Goal: Task Accomplishment & Management: Complete application form

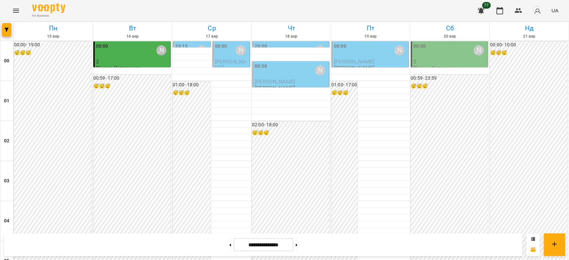
scroll to position [637, 0]
drag, startPoint x: 117, startPoint y: 216, endPoint x: 120, endPoint y: 196, distance: 19.8
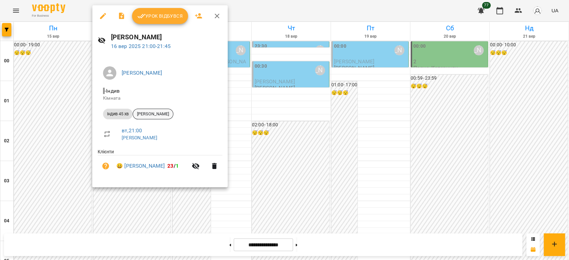
click at [153, 114] on span "[PERSON_NAME]" at bounding box center [153, 114] width 40 height 6
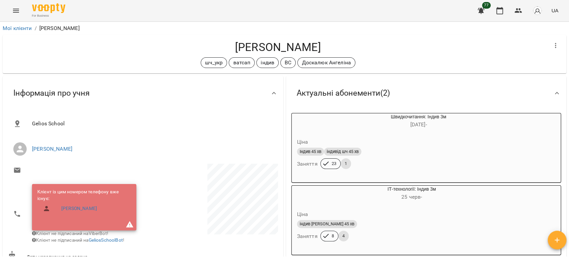
drag, startPoint x: 325, startPoint y: 49, endPoint x: 200, endPoint y: 51, distance: 125.4
click at [200, 51] on h4 "[PERSON_NAME]" at bounding box center [278, 47] width 540 height 14
copy h4 "[PERSON_NAME]"
click at [15, 9] on icon "Menu" at bounding box center [16, 11] width 8 height 8
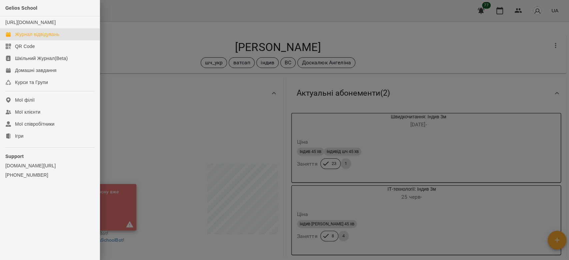
click at [27, 38] on div "Журнал відвідувань" at bounding box center [37, 34] width 44 height 7
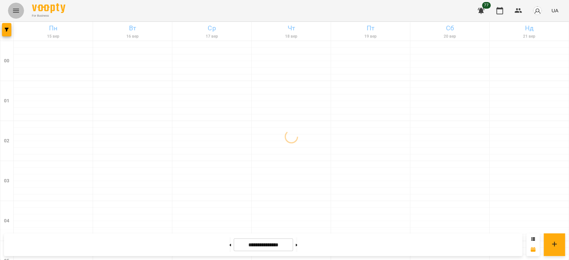
click at [16, 8] on icon "Menu" at bounding box center [16, 11] width 8 height 8
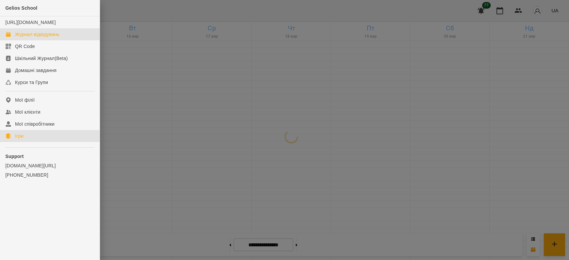
click at [16, 139] on div "Ігри" at bounding box center [19, 136] width 8 height 7
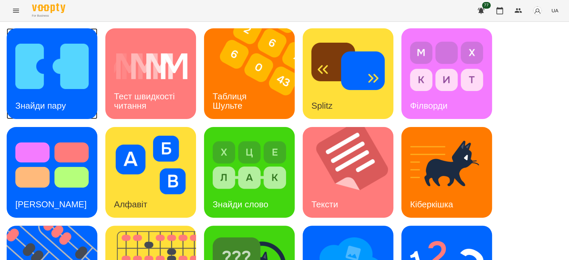
click at [45, 81] on img at bounding box center [51, 66] width 73 height 59
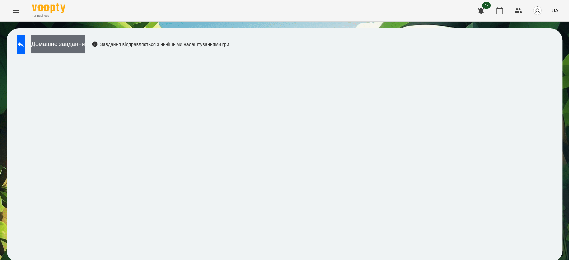
click at [85, 47] on button "Домашнє завдання" at bounding box center [58, 44] width 54 height 18
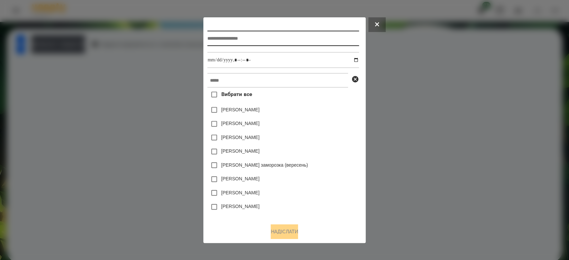
click at [273, 38] on input "text" at bounding box center [283, 38] width 152 height 15
type input "**********"
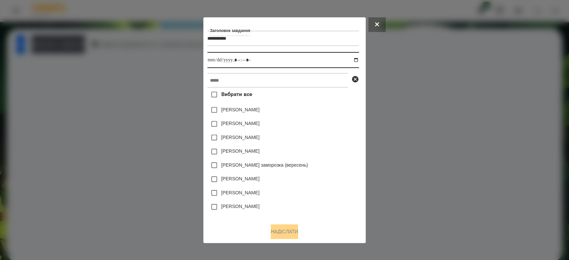
click at [357, 63] on input "datetime-local" at bounding box center [283, 60] width 152 height 16
click at [337, 172] on div "[PERSON_NAME] заморозка (вересень)" at bounding box center [283, 165] width 152 height 14
click at [359, 62] on input "datetime-local" at bounding box center [283, 60] width 152 height 16
type input "**********"
click at [338, 161] on div "[PERSON_NAME] заморозка (вересень)" at bounding box center [283, 165] width 152 height 14
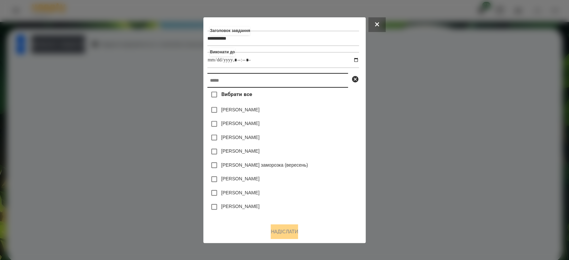
click at [281, 79] on input "text" at bounding box center [277, 80] width 141 height 15
paste input "**********"
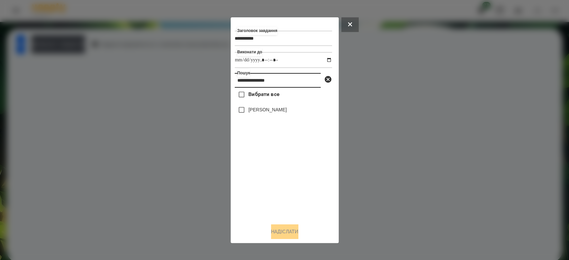
type input "**********"
drag, startPoint x: 261, startPoint y: 111, endPoint x: 259, endPoint y: 109, distance: 3.5
click at [261, 111] on label "[PERSON_NAME]" at bounding box center [267, 109] width 38 height 7
click at [270, 111] on label "[PERSON_NAME]" at bounding box center [267, 109] width 38 height 7
click at [284, 235] on button "Надіслати" at bounding box center [284, 231] width 27 height 15
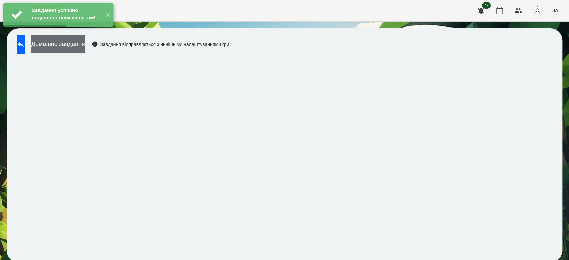
click at [85, 43] on button "Домашнє завдання" at bounding box center [58, 44] width 54 height 18
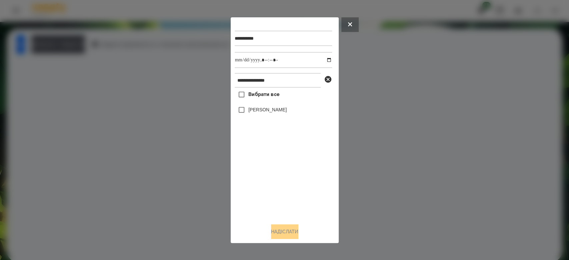
click at [272, 111] on label "[PERSON_NAME]" at bounding box center [267, 109] width 38 height 7
click at [326, 59] on input "datetime-local" at bounding box center [283, 60] width 97 height 16
type input "**********"
click at [282, 236] on button "Надіслати" at bounding box center [284, 231] width 27 height 15
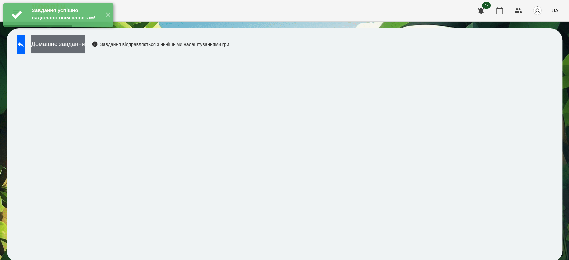
click at [85, 44] on button "Домашнє завдання" at bounding box center [58, 44] width 54 height 18
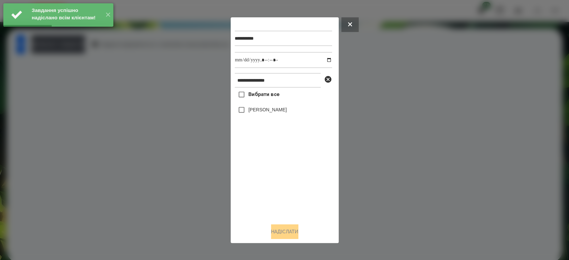
drag, startPoint x: 280, startPoint y: 112, endPoint x: 291, endPoint y: 97, distance: 18.4
click at [280, 111] on label "[PERSON_NAME]" at bounding box center [267, 109] width 38 height 7
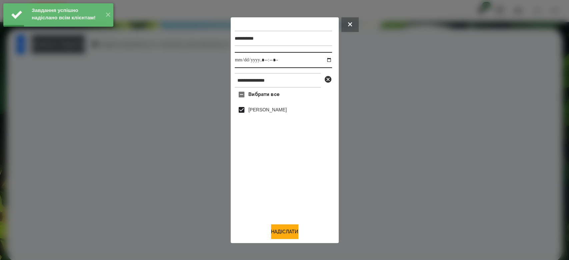
drag, startPoint x: 325, startPoint y: 58, endPoint x: 307, endPoint y: 68, distance: 20.4
click at [324, 59] on input "datetime-local" at bounding box center [283, 60] width 97 height 16
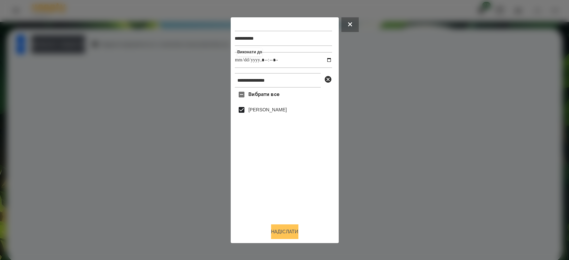
type input "**********"
click at [289, 232] on button "Надіслати" at bounding box center [284, 231] width 27 height 15
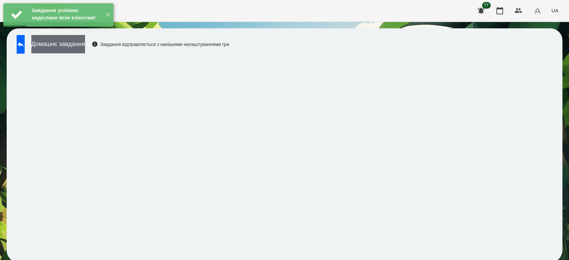
click at [80, 48] on button "Домашнє завдання" at bounding box center [58, 44] width 54 height 18
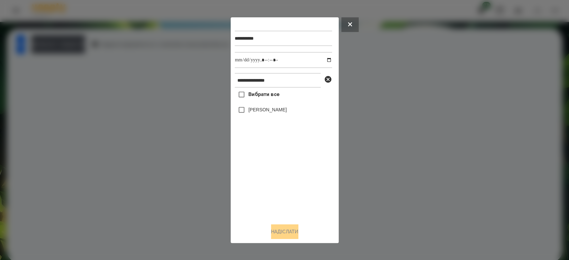
click at [277, 110] on label "[PERSON_NAME]" at bounding box center [267, 109] width 38 height 7
click at [322, 58] on input "datetime-local" at bounding box center [283, 60] width 97 height 16
type input "**********"
click at [283, 231] on button "Надіслати" at bounding box center [284, 231] width 27 height 15
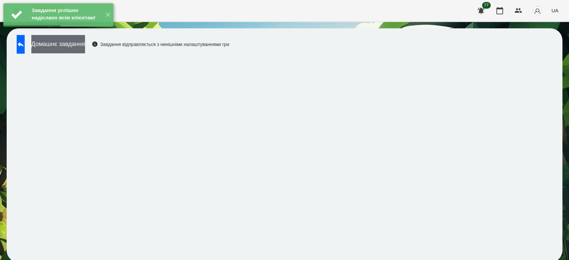
click at [85, 52] on button "Домашнє завдання" at bounding box center [58, 44] width 54 height 18
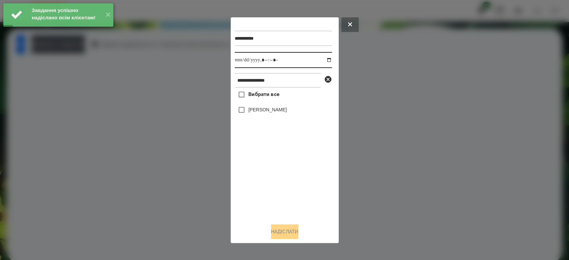
click at [322, 59] on input "datetime-local" at bounding box center [283, 60] width 97 height 16
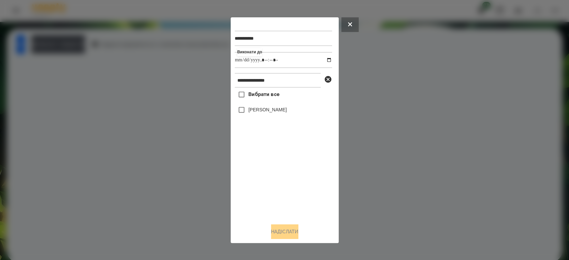
type input "**********"
click at [269, 179] on div "Вибрати все Давід Schirmbeck" at bounding box center [283, 153] width 97 height 130
click at [271, 111] on label "[PERSON_NAME]" at bounding box center [267, 109] width 38 height 7
click at [282, 228] on button "Надіслати" at bounding box center [284, 231] width 27 height 15
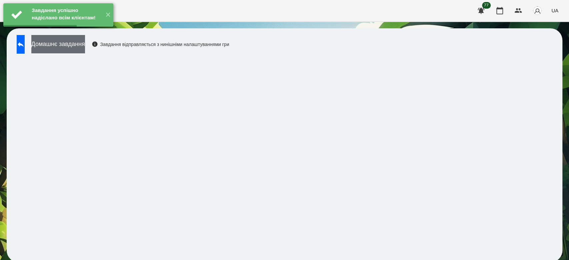
click at [84, 48] on button "Домашнє завдання" at bounding box center [58, 44] width 54 height 18
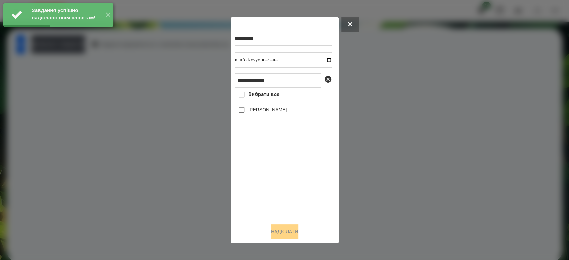
click at [258, 111] on label "[PERSON_NAME]" at bounding box center [267, 109] width 38 height 7
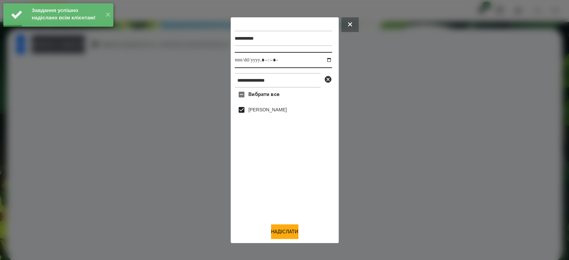
click at [324, 60] on input "datetime-local" at bounding box center [283, 60] width 97 height 16
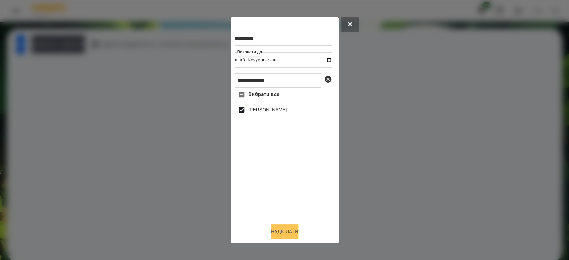
type input "**********"
click at [290, 229] on button "Надіслати" at bounding box center [284, 231] width 27 height 15
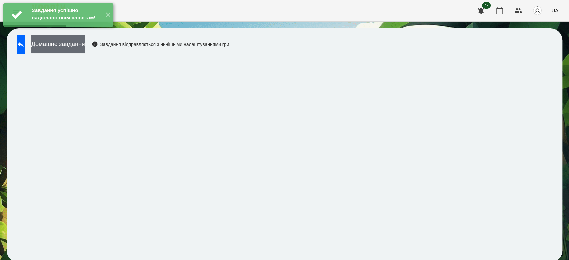
click at [85, 46] on button "Домашнє завдання" at bounding box center [58, 44] width 54 height 18
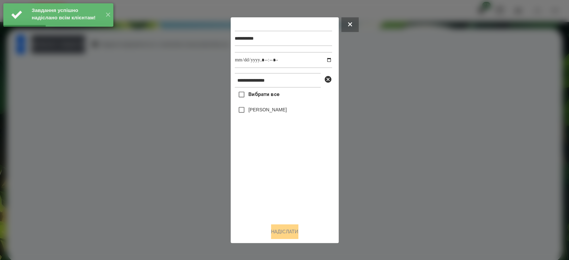
drag, startPoint x: 265, startPoint y: 112, endPoint x: 272, endPoint y: 110, distance: 7.5
click at [265, 112] on label "[PERSON_NAME]" at bounding box center [267, 109] width 38 height 7
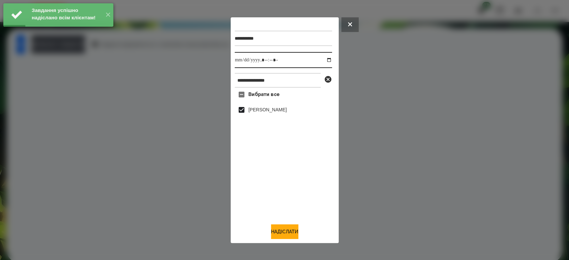
click at [326, 59] on input "datetime-local" at bounding box center [283, 60] width 97 height 16
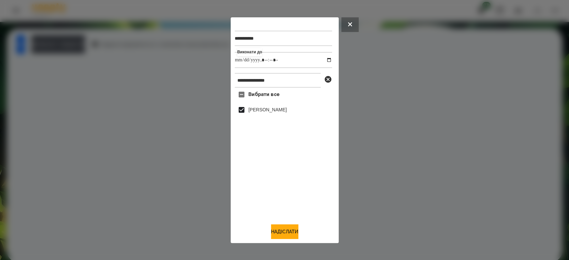
type input "**********"
click at [287, 223] on div "**********" at bounding box center [285, 130] width 100 height 218
click at [286, 232] on button "Надіслати" at bounding box center [284, 231] width 27 height 15
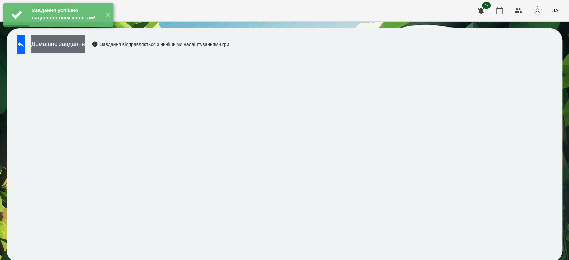
click at [69, 41] on button "Домашнє завдання" at bounding box center [58, 44] width 54 height 18
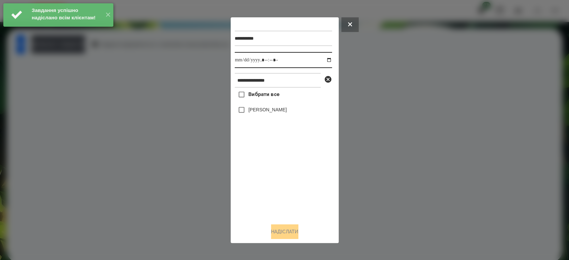
click at [322, 59] on input "datetime-local" at bounding box center [283, 60] width 97 height 16
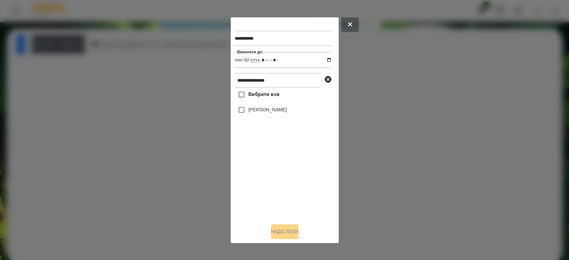
type input "**********"
drag, startPoint x: 274, startPoint y: 196, endPoint x: 289, endPoint y: 181, distance: 20.8
click at [275, 196] on div "Вибрати все Давід Schirmbeck" at bounding box center [283, 153] width 97 height 130
click at [328, 79] on icon at bounding box center [328, 79] width 8 height 8
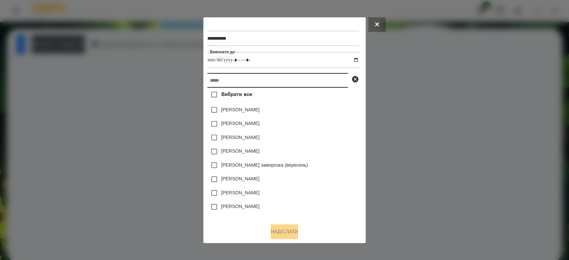
click at [308, 81] on input "text" at bounding box center [277, 80] width 141 height 15
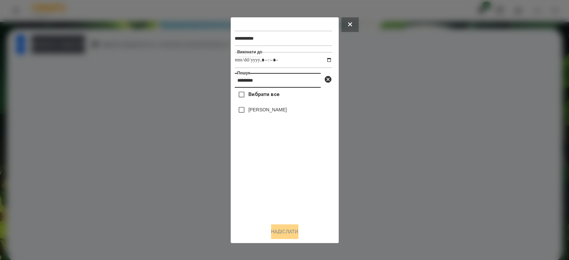
type input "*********"
click at [282, 107] on div "[PERSON_NAME]" at bounding box center [283, 110] width 97 height 14
click at [272, 113] on label "[PERSON_NAME]" at bounding box center [267, 109] width 38 height 7
click at [271, 230] on button "Надіслати" at bounding box center [284, 231] width 27 height 15
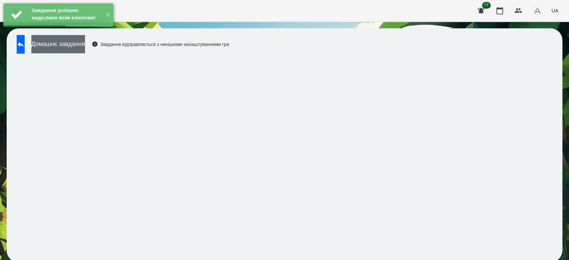
click at [85, 48] on button "Домашнє завдання" at bounding box center [58, 44] width 54 height 18
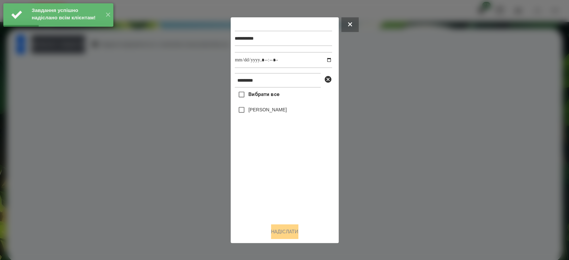
click at [283, 111] on label "[PERSON_NAME]" at bounding box center [267, 109] width 38 height 7
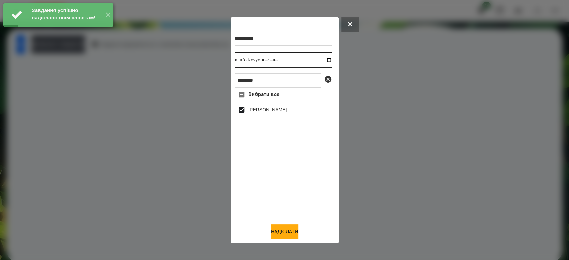
click at [323, 59] on input "datetime-local" at bounding box center [283, 60] width 97 height 16
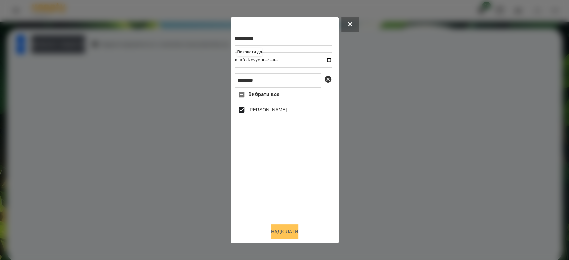
type input "**********"
click at [279, 236] on button "Надіслати" at bounding box center [284, 231] width 27 height 15
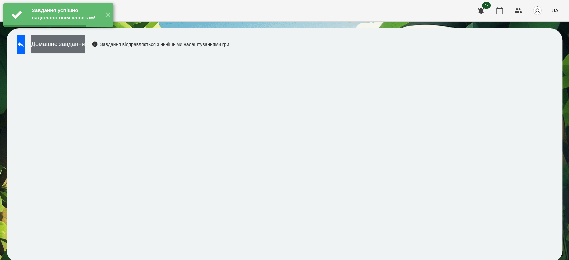
click at [81, 44] on button "Домашнє завдання" at bounding box center [58, 44] width 54 height 18
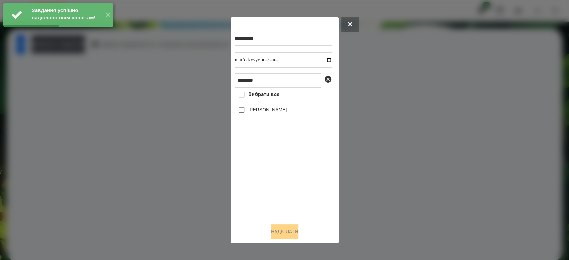
drag, startPoint x: 282, startPoint y: 111, endPoint x: 290, endPoint y: 99, distance: 14.5
click at [281, 111] on label "[PERSON_NAME]" at bounding box center [267, 109] width 38 height 7
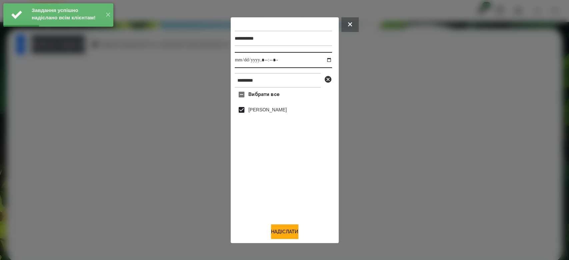
click at [322, 60] on input "datetime-local" at bounding box center [283, 60] width 97 height 16
type input "**********"
click at [292, 229] on button "Надіслати" at bounding box center [284, 231] width 27 height 15
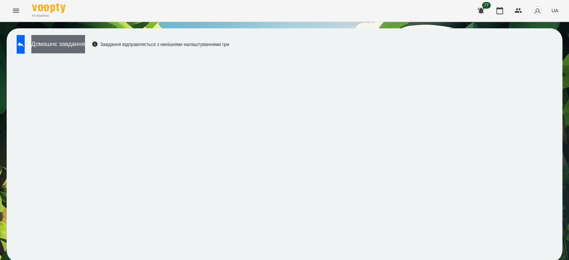
click at [85, 44] on button "Домашнє завдання" at bounding box center [58, 44] width 54 height 18
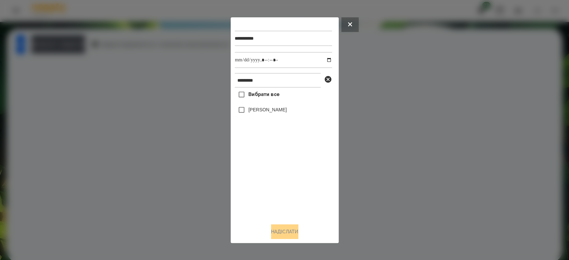
click at [251, 113] on label "[PERSON_NAME]" at bounding box center [267, 109] width 38 height 7
click at [323, 62] on input "datetime-local" at bounding box center [283, 60] width 97 height 16
type input "**********"
click at [275, 233] on button "Надіслати" at bounding box center [284, 231] width 27 height 15
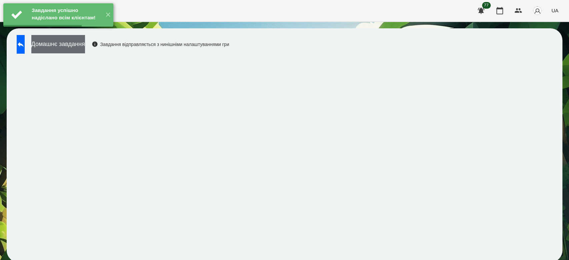
click at [85, 50] on button "Домашнє завдання" at bounding box center [58, 44] width 54 height 18
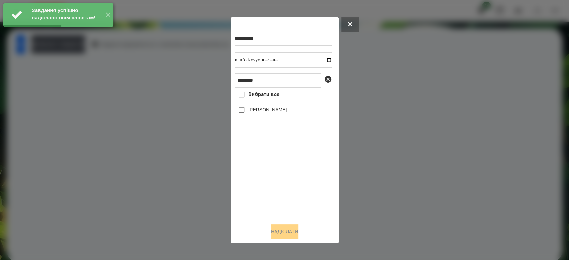
click at [267, 111] on label "[PERSON_NAME]" at bounding box center [267, 109] width 38 height 7
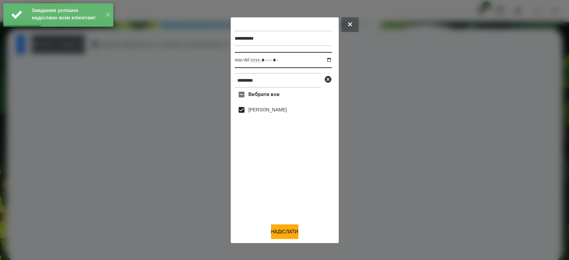
click at [324, 60] on input "datetime-local" at bounding box center [283, 60] width 97 height 16
type input "**********"
click at [277, 231] on button "Надіслати" at bounding box center [284, 231] width 27 height 15
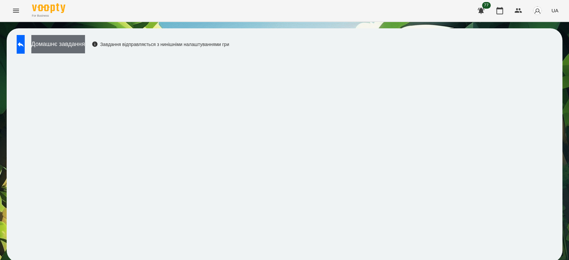
click at [85, 43] on button "Домашнє завдання" at bounding box center [58, 44] width 54 height 18
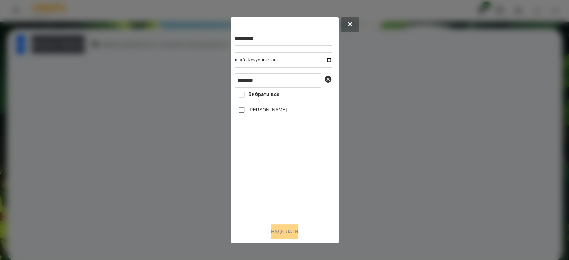
click at [273, 112] on label "[PERSON_NAME]" at bounding box center [267, 109] width 38 height 7
click at [325, 59] on input "datetime-local" at bounding box center [283, 60] width 97 height 16
type input "**********"
click at [286, 237] on button "Надіслати" at bounding box center [284, 231] width 27 height 15
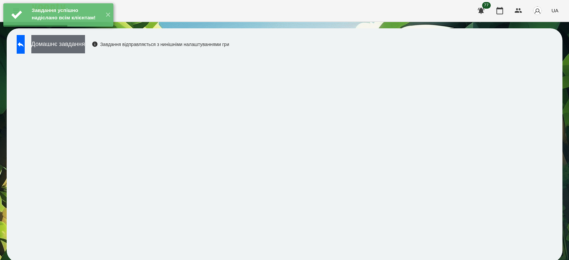
click at [85, 47] on button "Домашнє завдання" at bounding box center [58, 44] width 54 height 18
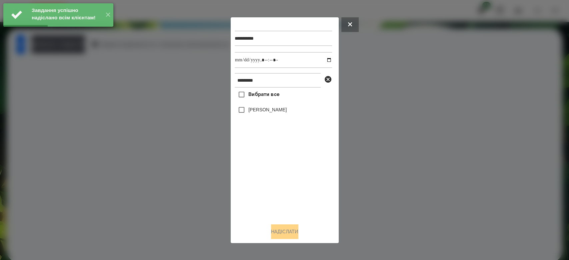
click at [254, 108] on label "[PERSON_NAME]" at bounding box center [267, 109] width 38 height 7
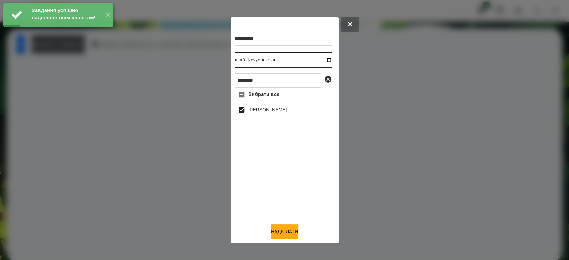
click at [323, 61] on input "datetime-local" at bounding box center [283, 60] width 97 height 16
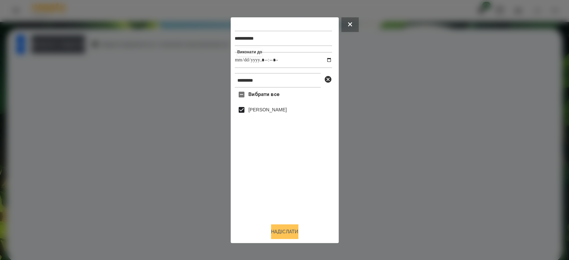
type input "**********"
click at [280, 228] on button "Надіслати" at bounding box center [284, 231] width 27 height 15
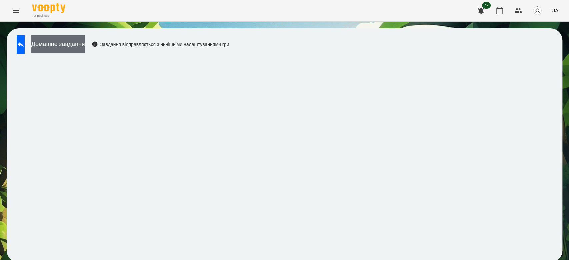
click at [79, 45] on button "Домашнє завдання" at bounding box center [58, 44] width 54 height 18
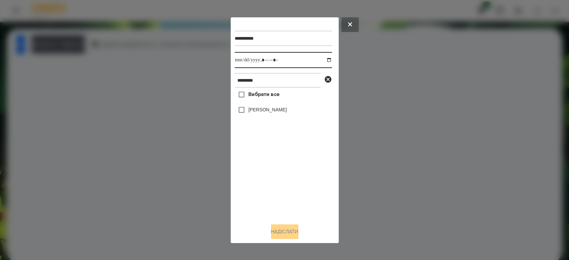
click at [321, 59] on input "datetime-local" at bounding box center [283, 60] width 97 height 16
type input "**********"
click at [283, 180] on div "Вибрати все Лисиченко Михайло" at bounding box center [283, 153] width 97 height 130
click at [328, 80] on icon at bounding box center [328, 79] width 8 height 8
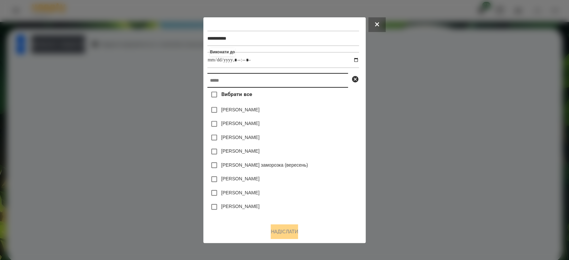
click at [290, 85] on input "text" at bounding box center [277, 80] width 141 height 15
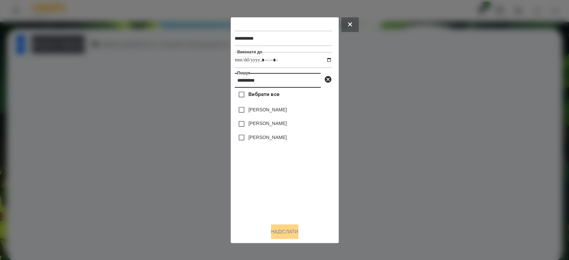
type input "**********"
click at [264, 108] on label "[PERSON_NAME]" at bounding box center [267, 109] width 38 height 7
click at [274, 136] on label "[PERSON_NAME]" at bounding box center [267, 137] width 38 height 7
click at [294, 235] on button "Надіслати" at bounding box center [284, 231] width 27 height 15
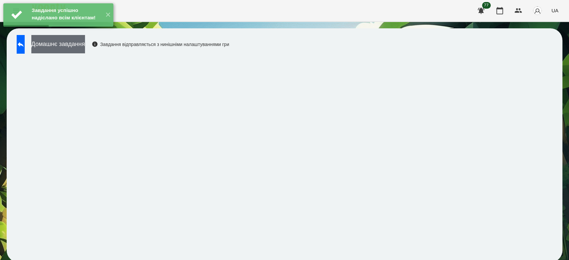
click at [81, 50] on button "Домашнє завдання" at bounding box center [58, 44] width 54 height 18
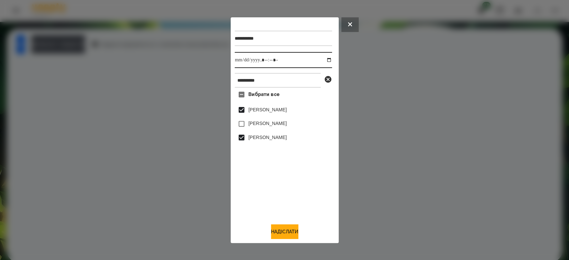
click at [324, 59] on input "datetime-local" at bounding box center [283, 60] width 97 height 16
type input "**********"
click at [280, 233] on button "Надіслати" at bounding box center [284, 231] width 27 height 15
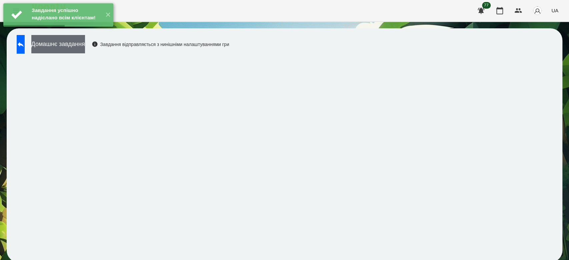
click at [80, 45] on button "Домашнє завдання" at bounding box center [58, 44] width 54 height 18
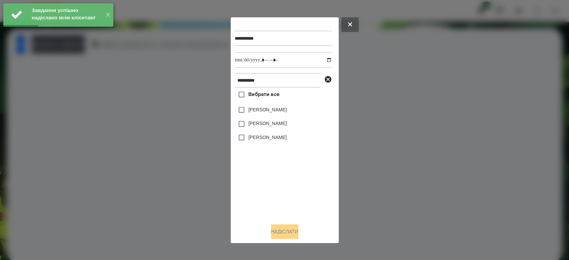
click at [278, 111] on label "[PERSON_NAME]" at bounding box center [267, 109] width 38 height 7
click at [268, 140] on label "[PERSON_NAME]" at bounding box center [267, 137] width 38 height 7
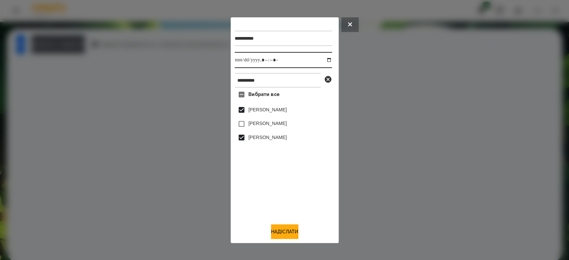
click at [323, 60] on input "datetime-local" at bounding box center [283, 60] width 97 height 16
type input "**********"
click at [292, 234] on button "Надіслати" at bounding box center [284, 231] width 27 height 15
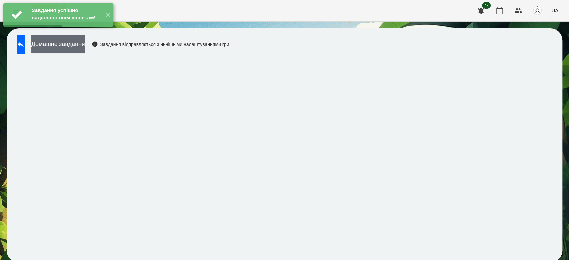
click at [85, 44] on button "Домашнє завдання" at bounding box center [58, 44] width 54 height 18
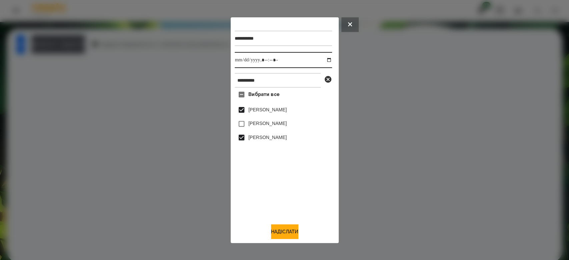
click at [323, 60] on input "datetime-local" at bounding box center [283, 60] width 97 height 16
type input "**********"
click at [282, 230] on button "Надіслати" at bounding box center [284, 231] width 27 height 15
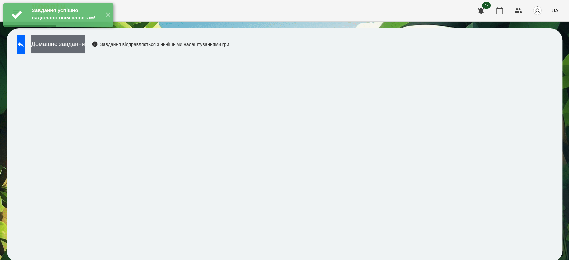
click at [85, 43] on button "Домашнє завдання" at bounding box center [58, 44] width 54 height 18
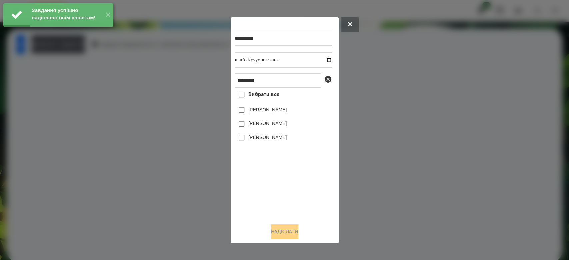
click at [259, 111] on label "[PERSON_NAME]" at bounding box center [267, 109] width 38 height 7
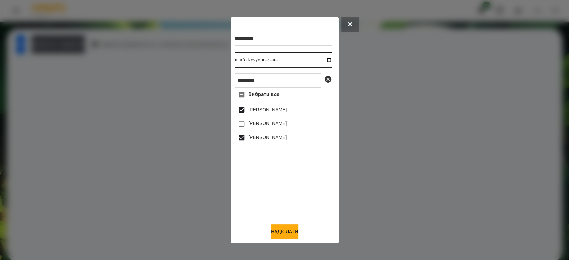
click at [323, 60] on input "datetime-local" at bounding box center [283, 60] width 97 height 16
type input "**********"
click at [286, 233] on button "Надіслати" at bounding box center [284, 231] width 27 height 15
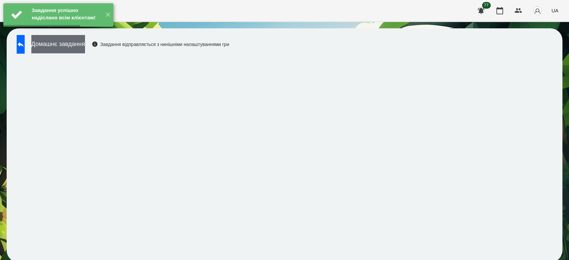
click at [85, 49] on button "Домашнє завдання" at bounding box center [58, 44] width 54 height 18
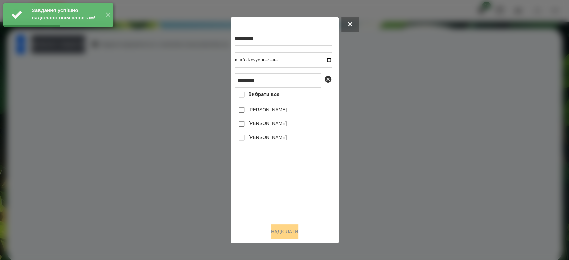
click at [258, 112] on label "[PERSON_NAME]" at bounding box center [267, 109] width 38 height 7
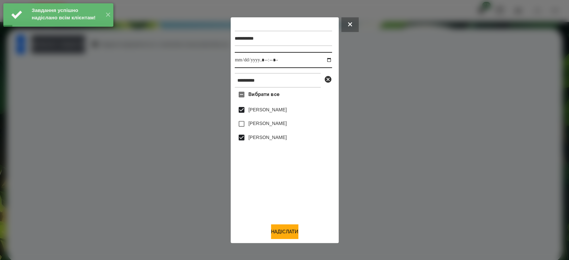
click at [323, 60] on input "datetime-local" at bounding box center [283, 60] width 97 height 16
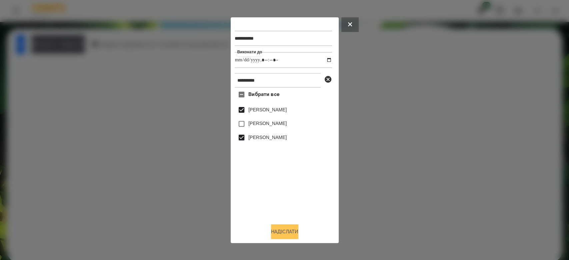
type input "**********"
click at [289, 232] on button "Надіслати" at bounding box center [284, 231] width 27 height 15
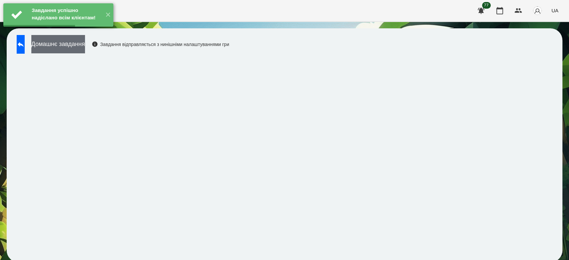
click at [81, 44] on button "Домашнє завдання" at bounding box center [58, 44] width 54 height 18
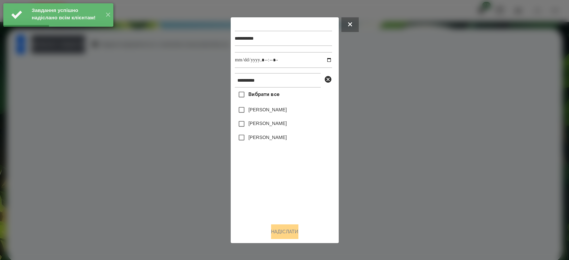
click at [262, 139] on label "[PERSON_NAME]" at bounding box center [267, 137] width 38 height 7
click at [251, 108] on label "[PERSON_NAME]" at bounding box center [267, 109] width 38 height 7
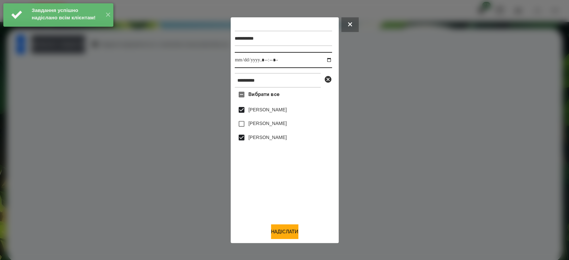
drag, startPoint x: 324, startPoint y: 59, endPoint x: 321, endPoint y: 60, distance: 4.0
click at [324, 59] on input "datetime-local" at bounding box center [283, 60] width 97 height 16
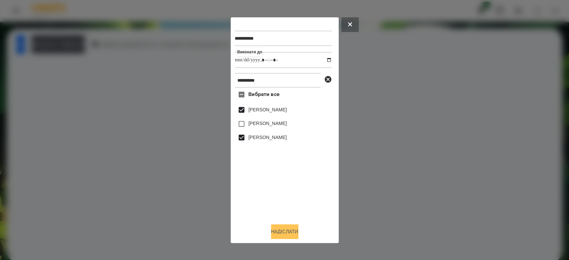
type input "**********"
click at [290, 229] on button "Надіслати" at bounding box center [284, 231] width 27 height 15
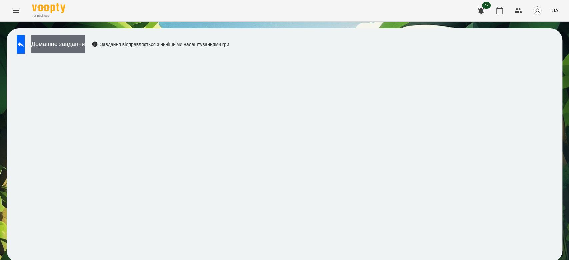
click at [85, 46] on button "Домашнє завдання" at bounding box center [58, 44] width 54 height 18
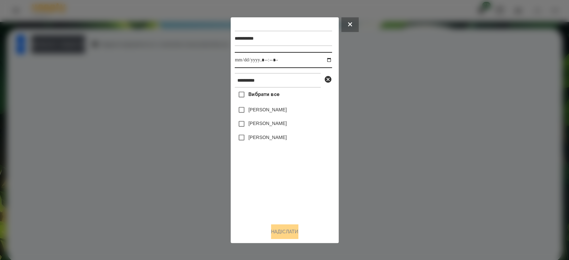
click at [327, 60] on input "datetime-local" at bounding box center [283, 60] width 97 height 16
click at [323, 59] on input "datetime-local" at bounding box center [283, 60] width 97 height 16
type input "**********"
click at [304, 184] on div "Вибрати все [PERSON_NAME] [PERSON_NAME] [PERSON_NAME]" at bounding box center [283, 153] width 97 height 130
click at [325, 81] on icon at bounding box center [328, 79] width 7 height 7
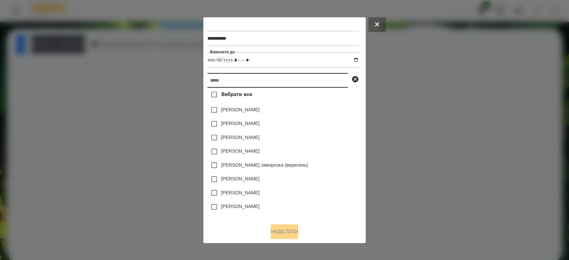
click at [291, 81] on input "text" at bounding box center [277, 80] width 141 height 15
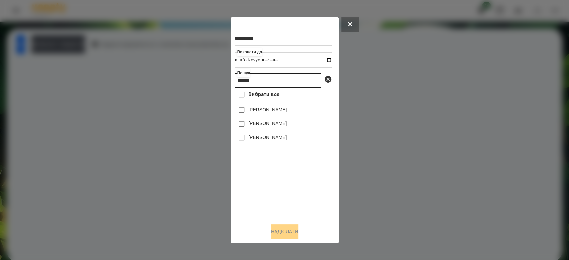
type input "*******"
click at [272, 111] on label "[PERSON_NAME]" at bounding box center [267, 109] width 38 height 7
click at [285, 231] on button "Надіслати" at bounding box center [284, 231] width 27 height 15
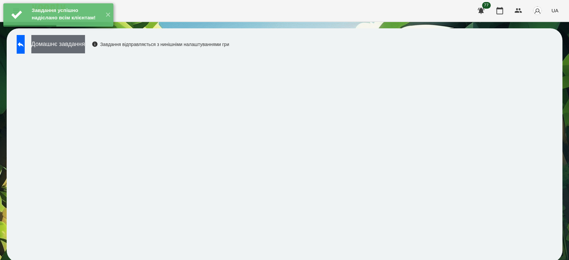
click at [74, 45] on button "Домашнє завдання" at bounding box center [58, 44] width 54 height 18
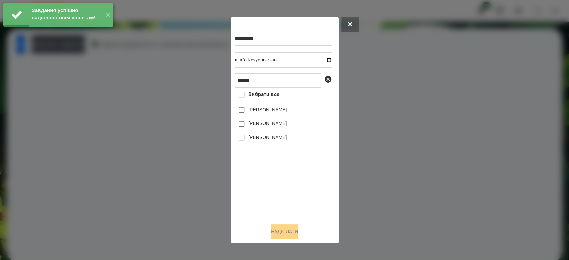
click at [259, 110] on label "[PERSON_NAME]" at bounding box center [267, 109] width 38 height 7
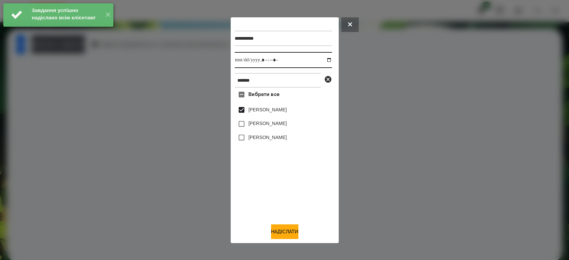
click at [322, 59] on input "datetime-local" at bounding box center [283, 60] width 97 height 16
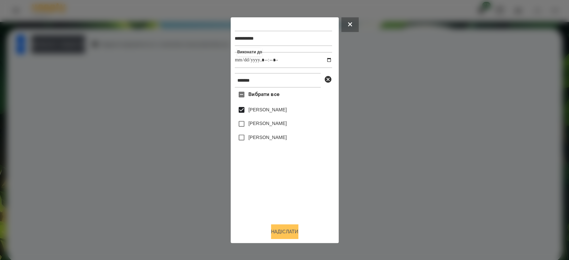
type input "**********"
drag, startPoint x: 281, startPoint y: 235, endPoint x: 276, endPoint y: 232, distance: 5.7
click at [280, 235] on button "Надіслати" at bounding box center [284, 231] width 27 height 15
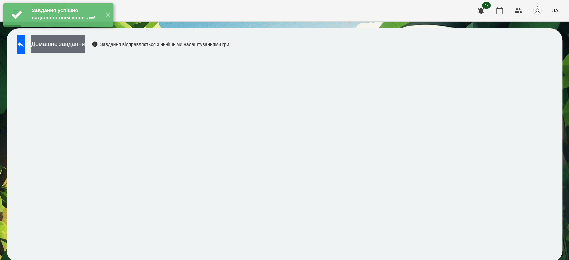
click at [85, 44] on button "Домашнє завдання" at bounding box center [58, 44] width 54 height 18
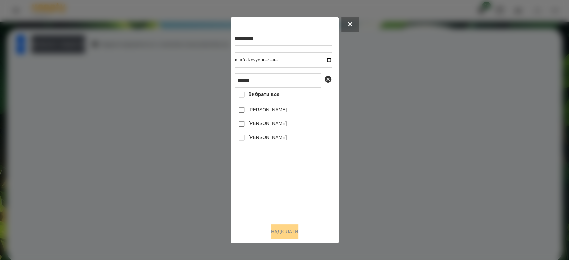
click at [259, 110] on label "[PERSON_NAME]" at bounding box center [267, 109] width 38 height 7
click at [323, 59] on input "datetime-local" at bounding box center [283, 60] width 97 height 16
type input "**********"
click at [274, 232] on button "Надіслати" at bounding box center [284, 231] width 27 height 15
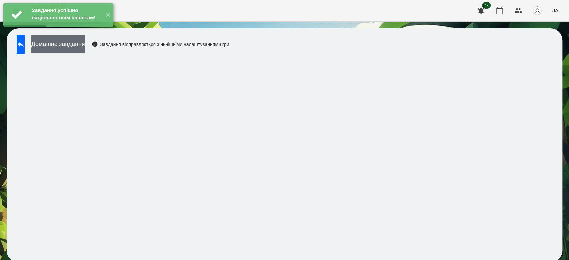
click at [85, 45] on button "Домашнє завдання" at bounding box center [58, 44] width 54 height 18
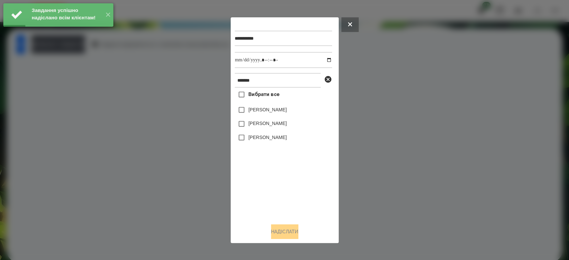
click at [269, 113] on label "[PERSON_NAME]" at bounding box center [267, 109] width 38 height 7
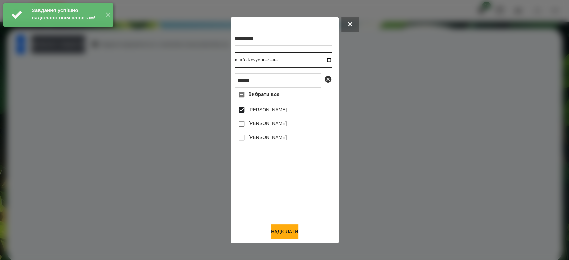
click at [321, 60] on input "datetime-local" at bounding box center [283, 60] width 97 height 16
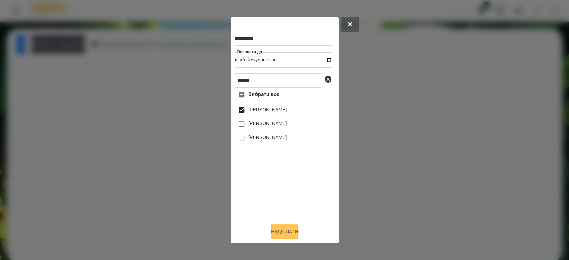
type input "**********"
click at [284, 235] on button "Надіслати" at bounding box center [284, 231] width 27 height 15
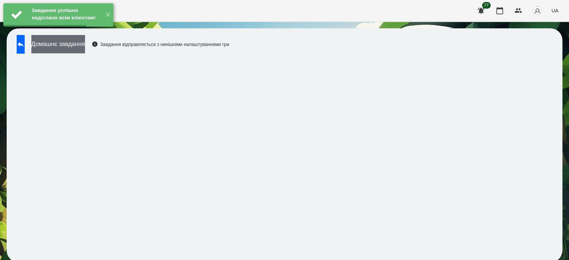
click at [85, 50] on button "Домашнє завдання" at bounding box center [58, 44] width 54 height 18
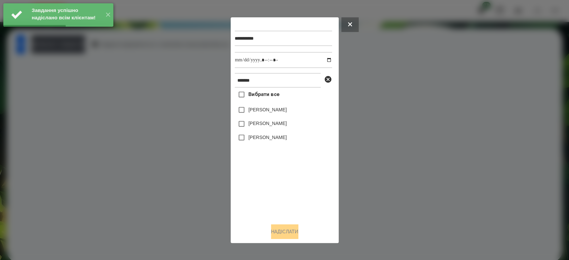
click at [256, 110] on label "[PERSON_NAME]" at bounding box center [267, 109] width 38 height 7
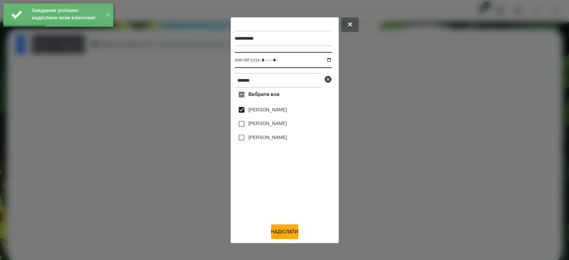
click at [325, 62] on input "datetime-local" at bounding box center [283, 60] width 97 height 16
type input "**********"
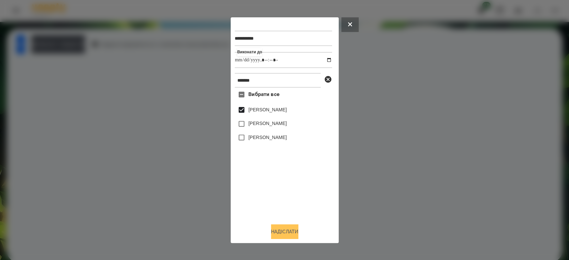
click at [278, 231] on button "Надіслати" at bounding box center [284, 231] width 27 height 15
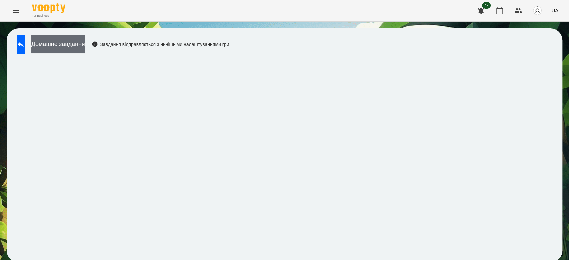
drag, startPoint x: 83, startPoint y: 42, endPoint x: 93, endPoint y: 45, distance: 10.4
click at [85, 45] on button "Домашнє завдання" at bounding box center [58, 44] width 54 height 18
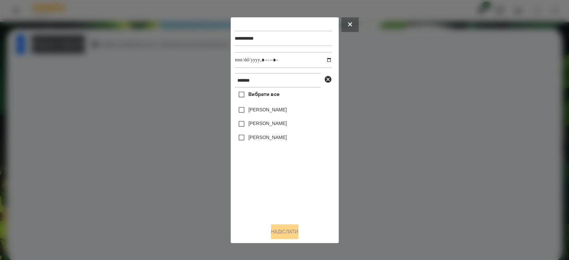
click at [261, 111] on label "[PERSON_NAME]" at bounding box center [267, 109] width 38 height 7
click at [323, 56] on input "datetime-local" at bounding box center [283, 60] width 97 height 16
click at [322, 60] on input "datetime-local" at bounding box center [283, 60] width 97 height 16
type input "**********"
click at [272, 233] on button "Надіслати" at bounding box center [284, 231] width 27 height 15
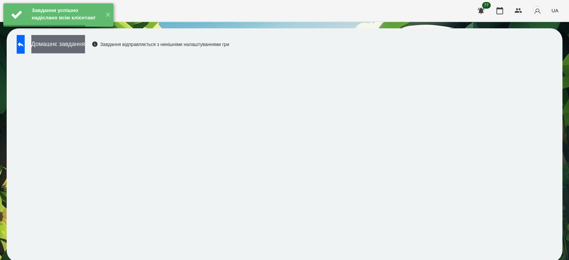
click at [85, 45] on button "Домашнє завдання" at bounding box center [58, 44] width 54 height 18
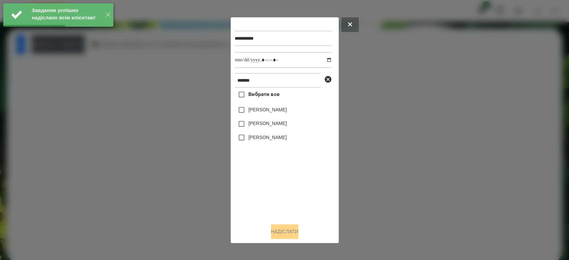
click at [255, 111] on label "[PERSON_NAME]" at bounding box center [267, 109] width 38 height 7
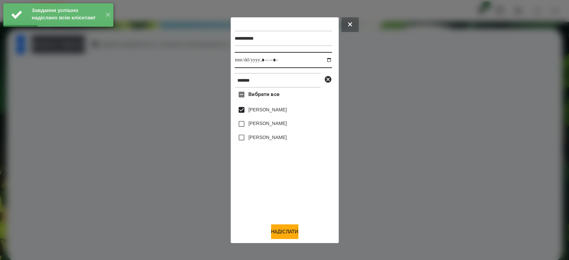
click at [324, 61] on input "datetime-local" at bounding box center [283, 60] width 97 height 16
type input "**********"
click at [284, 234] on button "Надіслати" at bounding box center [284, 231] width 27 height 15
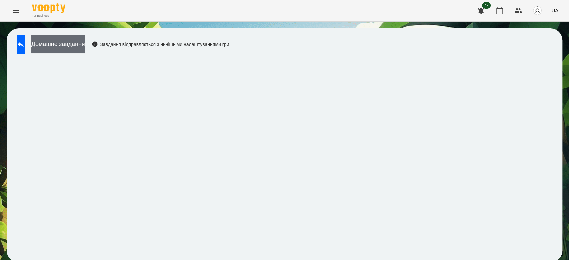
click at [80, 44] on button "Домашнє завдання" at bounding box center [58, 44] width 54 height 18
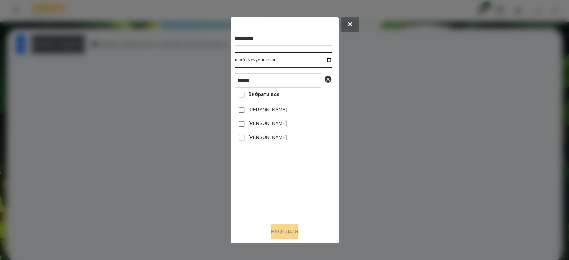
click at [323, 57] on input "datetime-local" at bounding box center [283, 60] width 97 height 16
click at [323, 59] on input "datetime-local" at bounding box center [283, 60] width 97 height 16
type input "**********"
click at [297, 199] on div "Вибрати все [PERSON_NAME] [PERSON_NAME] [PERSON_NAME]" at bounding box center [283, 153] width 97 height 130
click at [328, 81] on icon at bounding box center [328, 79] width 8 height 8
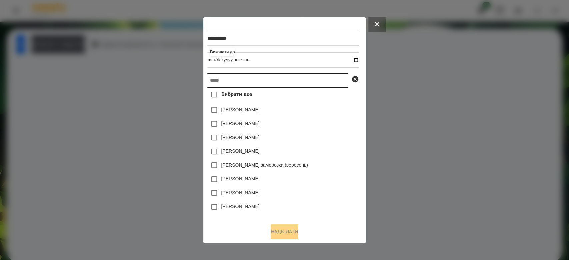
click at [304, 81] on input "text" at bounding box center [277, 80] width 141 height 15
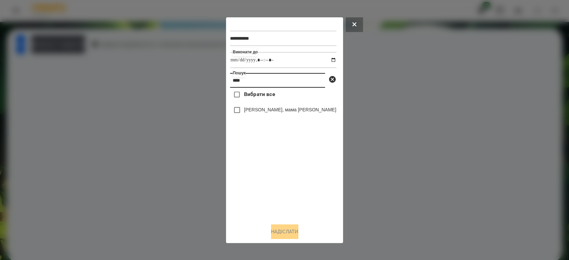
type input "****"
click at [258, 115] on div "[PERSON_NAME], мама [PERSON_NAME]" at bounding box center [283, 110] width 106 height 14
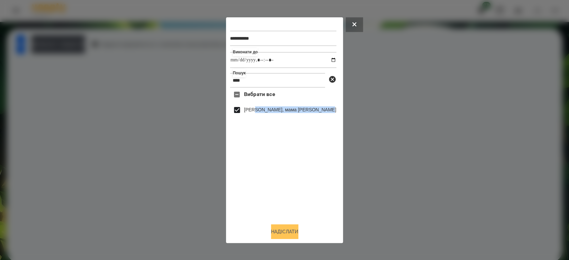
click at [292, 236] on button "Надіслати" at bounding box center [284, 231] width 27 height 15
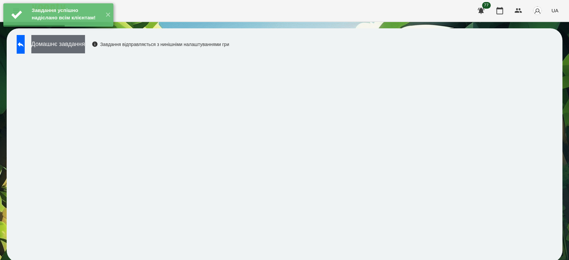
click at [85, 47] on button "Домашнє завдання" at bounding box center [58, 44] width 54 height 18
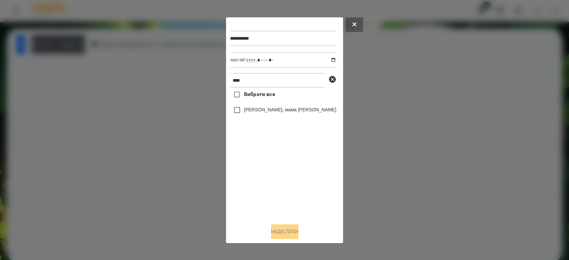
click at [262, 109] on label "[PERSON_NAME], мама [PERSON_NAME]" at bounding box center [290, 109] width 92 height 7
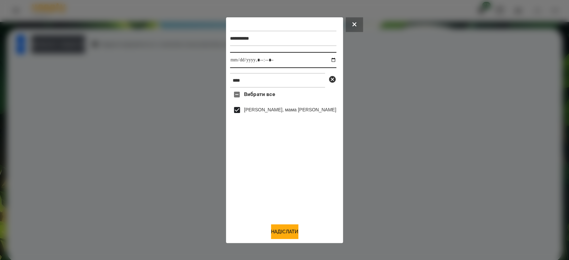
click at [324, 60] on input "datetime-local" at bounding box center [283, 60] width 106 height 16
type input "**********"
click at [284, 229] on button "Надіслати" at bounding box center [284, 231] width 27 height 15
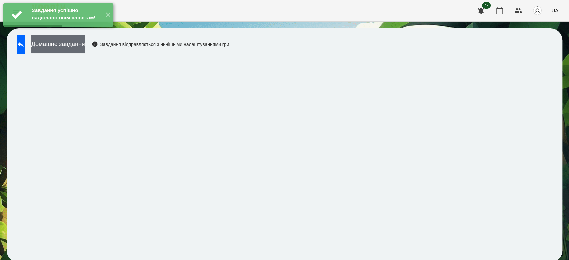
click at [84, 44] on button "Домашнє завдання" at bounding box center [58, 44] width 54 height 18
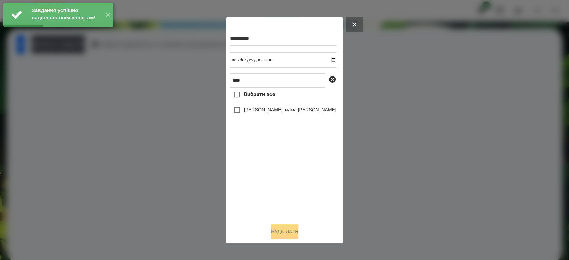
click at [249, 109] on label "[PERSON_NAME], мама [PERSON_NAME]" at bounding box center [290, 109] width 92 height 7
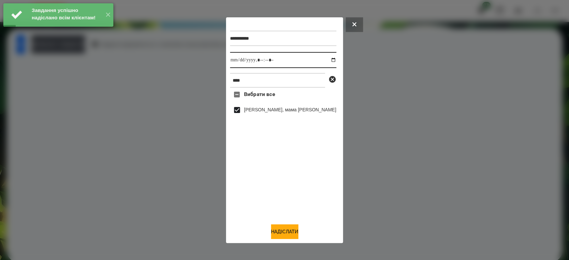
click at [323, 59] on input "datetime-local" at bounding box center [283, 60] width 106 height 16
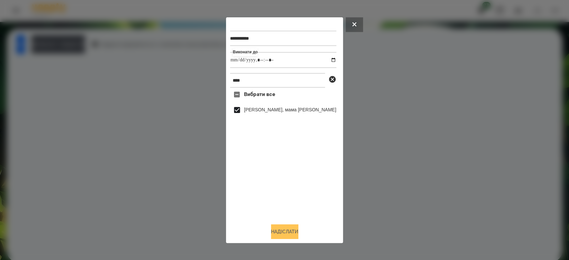
type input "**********"
click at [282, 231] on button "Надіслати" at bounding box center [284, 231] width 27 height 15
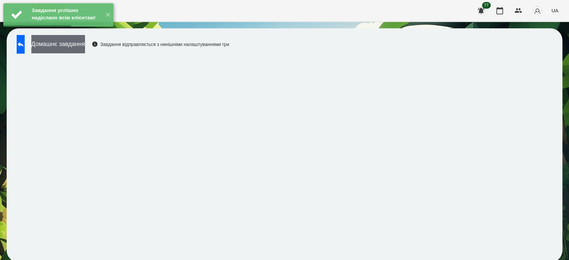
click at [83, 47] on button "Домашнє завдання" at bounding box center [58, 44] width 54 height 18
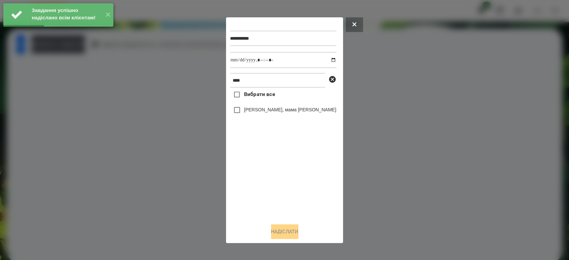
click at [273, 111] on label "[PERSON_NAME], мама [PERSON_NAME]" at bounding box center [290, 109] width 92 height 7
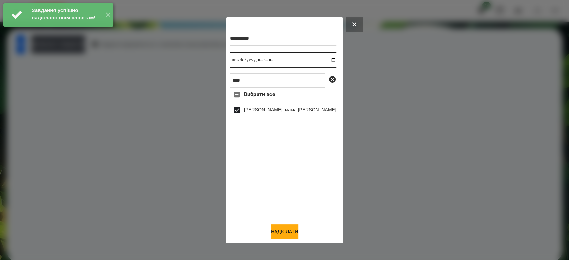
click at [325, 57] on input "datetime-local" at bounding box center [283, 60] width 106 height 16
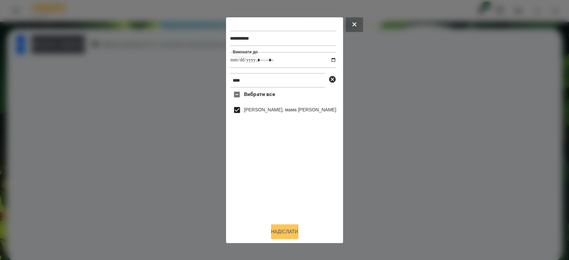
type input "**********"
click at [284, 238] on button "Надіслати" at bounding box center [284, 231] width 27 height 15
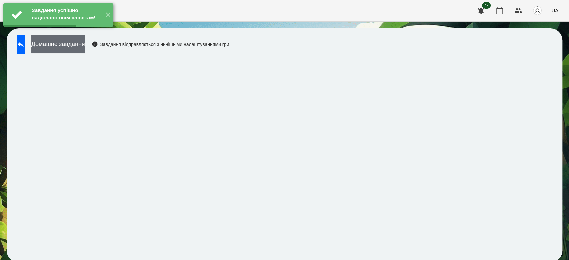
click at [79, 47] on button "Домашнє завдання" at bounding box center [58, 44] width 54 height 18
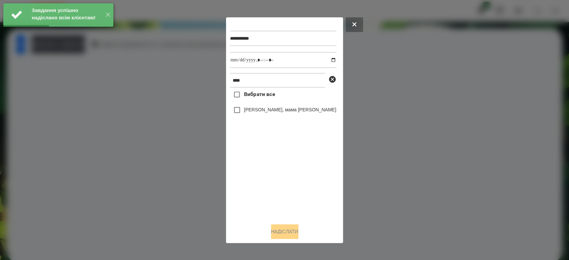
click at [284, 108] on label "[PERSON_NAME], мама [PERSON_NAME]" at bounding box center [290, 109] width 92 height 7
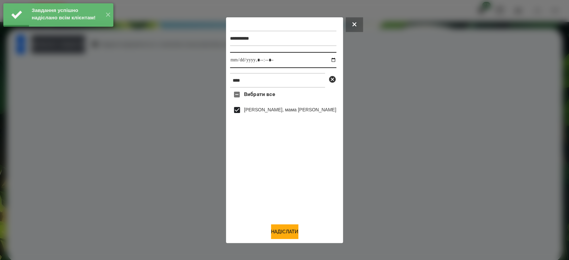
click at [324, 58] on input "datetime-local" at bounding box center [283, 60] width 106 height 16
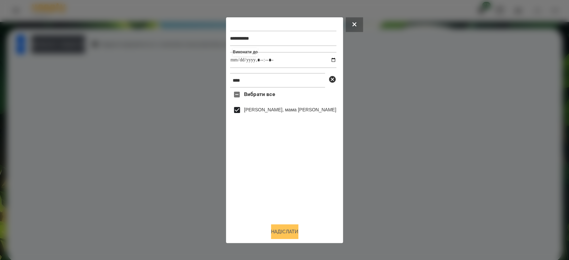
type input "**********"
click at [291, 233] on button "Надіслати" at bounding box center [284, 231] width 27 height 15
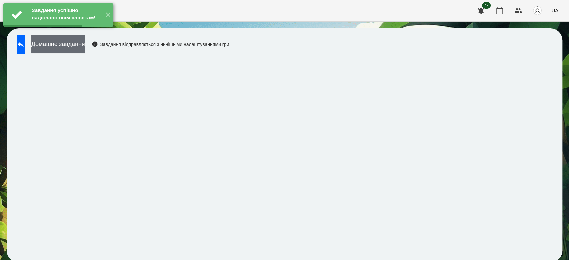
click at [85, 41] on button "Домашнє завдання" at bounding box center [58, 44] width 54 height 18
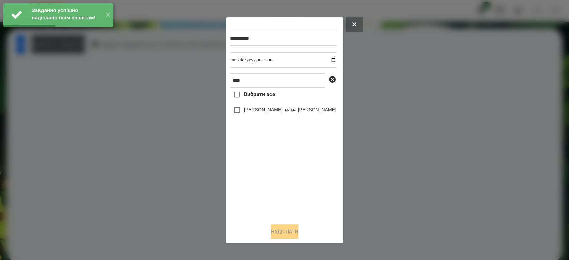
click at [267, 113] on label "[PERSON_NAME], мама [PERSON_NAME]" at bounding box center [290, 109] width 92 height 7
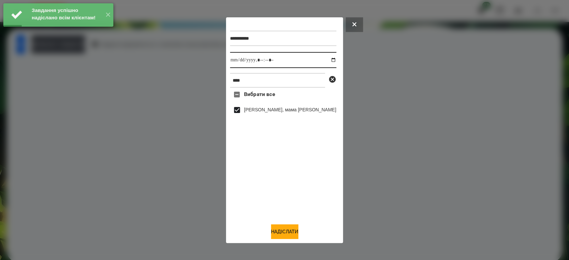
click at [325, 58] on input "datetime-local" at bounding box center [283, 60] width 106 height 16
type input "**********"
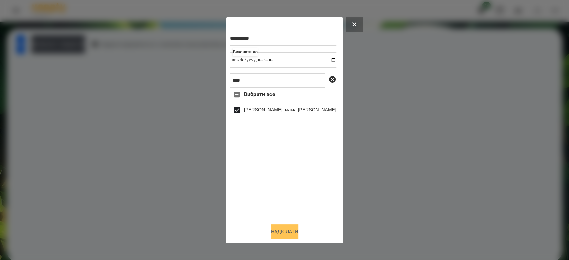
click at [279, 230] on button "Надіслати" at bounding box center [284, 231] width 27 height 15
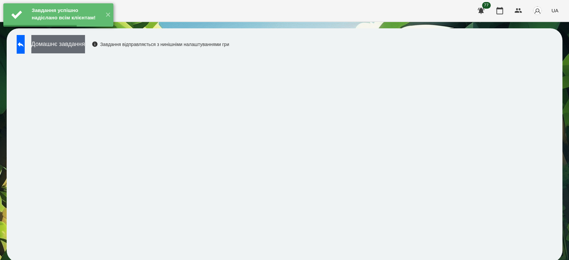
click at [85, 45] on button "Домашнє завдання" at bounding box center [58, 44] width 54 height 18
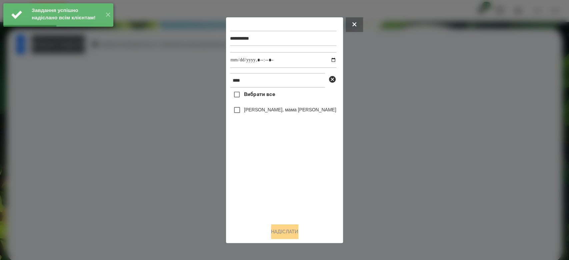
click at [279, 113] on label "[PERSON_NAME], мама [PERSON_NAME]" at bounding box center [290, 109] width 92 height 7
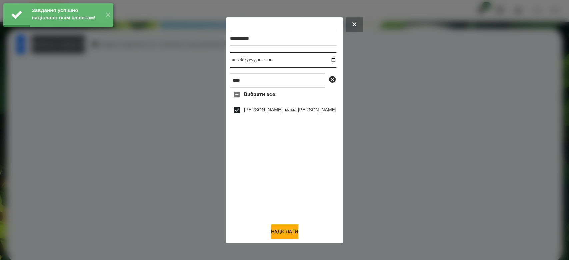
click at [324, 61] on input "datetime-local" at bounding box center [283, 60] width 106 height 16
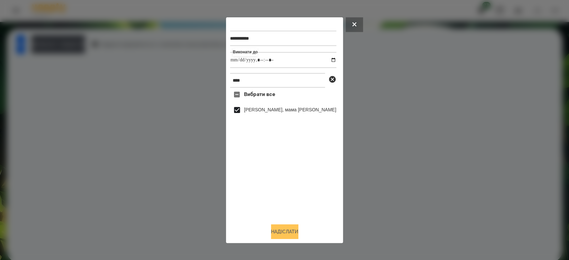
type input "**********"
click at [296, 234] on button "Надіслати" at bounding box center [284, 231] width 27 height 15
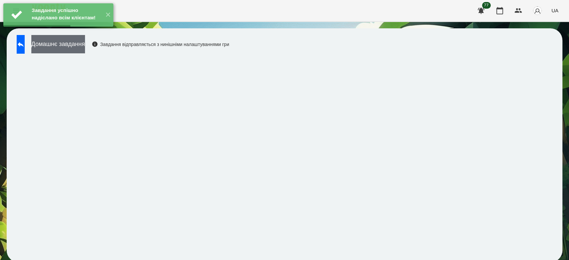
click at [80, 46] on button "Домашнє завдання" at bounding box center [58, 44] width 54 height 18
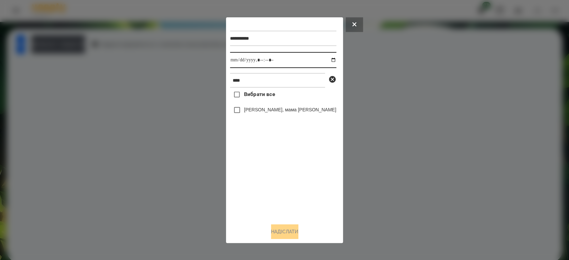
click at [324, 58] on input "datetime-local" at bounding box center [283, 60] width 106 height 16
type input "**********"
click at [271, 180] on div "Вибрати все [PERSON_NAME], мама [PERSON_NAME]" at bounding box center [283, 153] width 106 height 130
click at [329, 80] on icon at bounding box center [332, 79] width 7 height 7
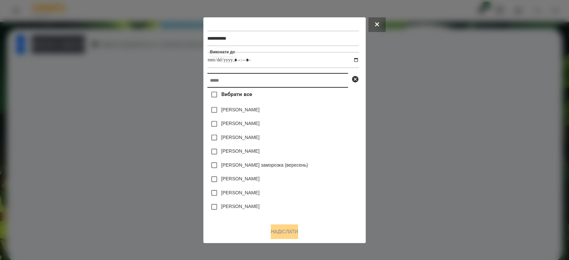
click at [312, 81] on input "text" at bounding box center [277, 80] width 141 height 15
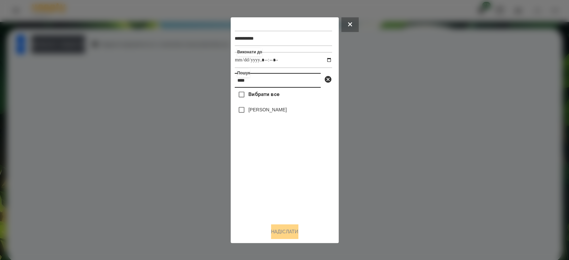
type input "****"
click at [282, 111] on label "[PERSON_NAME]" at bounding box center [267, 109] width 38 height 7
click at [293, 232] on button "Надіслати" at bounding box center [284, 231] width 27 height 15
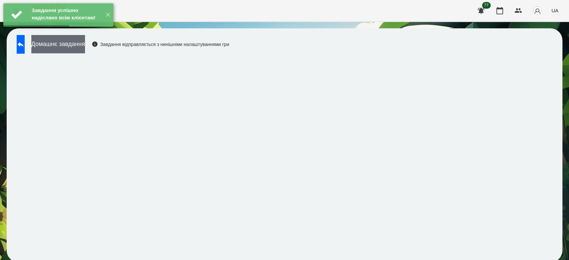
click at [85, 45] on button "Домашнє завдання" at bounding box center [58, 44] width 54 height 18
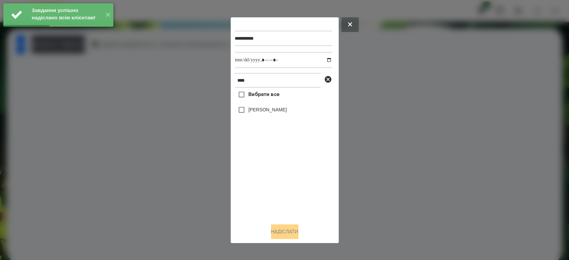
click at [269, 111] on label "[PERSON_NAME]" at bounding box center [267, 109] width 38 height 7
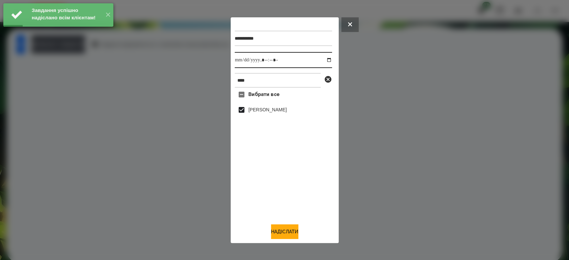
click at [324, 57] on input "datetime-local" at bounding box center [283, 60] width 97 height 16
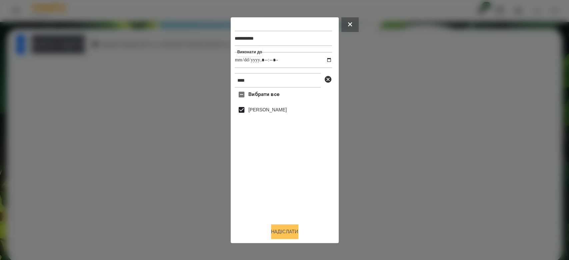
type input "**********"
click at [285, 233] on button "Надіслати" at bounding box center [284, 231] width 27 height 15
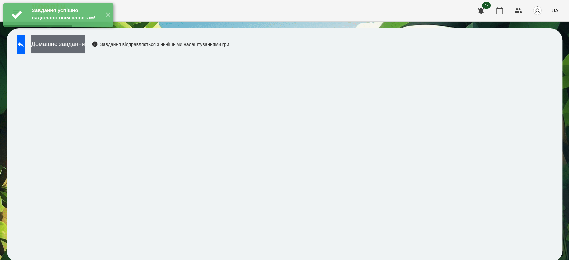
click at [85, 47] on button "Домашнє завдання" at bounding box center [58, 44] width 54 height 18
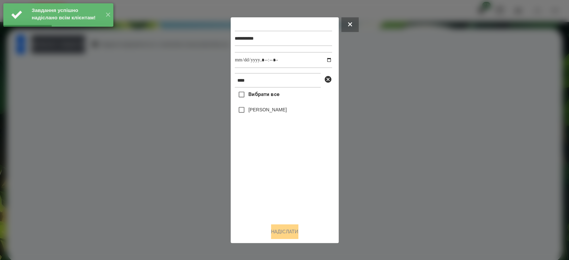
click at [271, 109] on label "[PERSON_NAME]" at bounding box center [267, 109] width 38 height 7
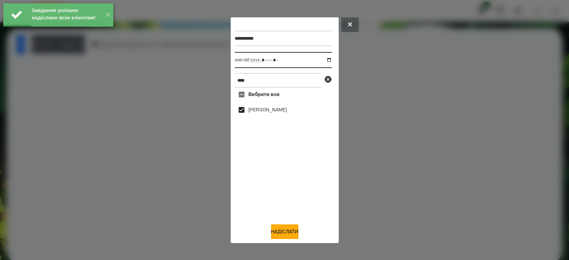
click at [324, 60] on input "datetime-local" at bounding box center [283, 60] width 97 height 16
type input "**********"
click at [276, 229] on button "Надіслати" at bounding box center [284, 231] width 27 height 15
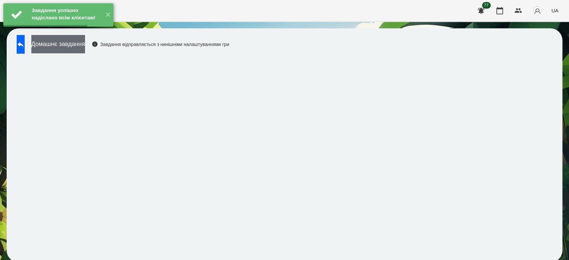
click at [85, 45] on button "Домашнє завдання" at bounding box center [58, 44] width 54 height 18
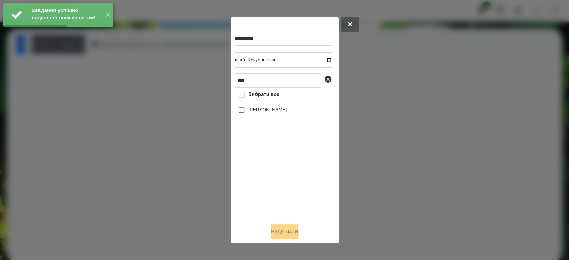
click at [260, 113] on label "[PERSON_NAME]" at bounding box center [267, 109] width 38 height 7
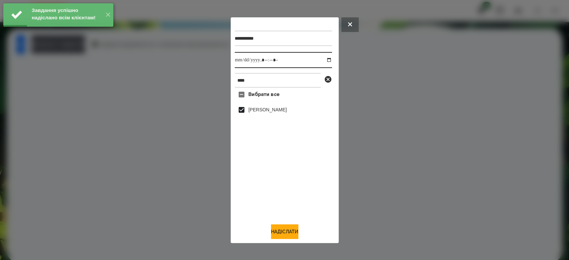
click at [324, 60] on input "datetime-local" at bounding box center [283, 60] width 97 height 16
type input "**********"
click at [289, 233] on button "Надіслати" at bounding box center [284, 231] width 27 height 15
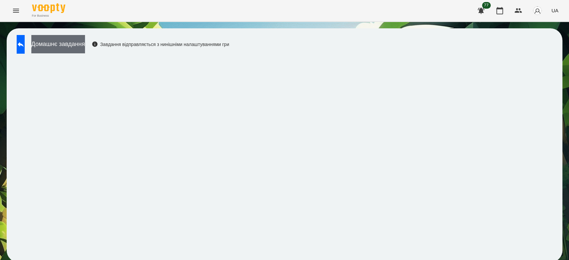
click at [85, 51] on button "Домашнє завдання" at bounding box center [58, 44] width 54 height 18
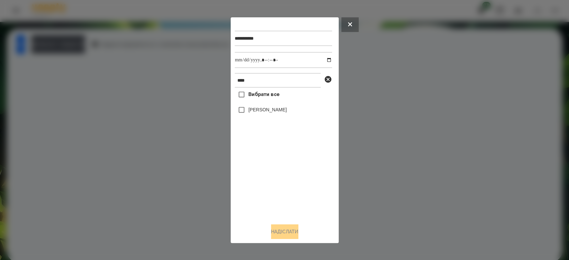
drag, startPoint x: 282, startPoint y: 111, endPoint x: 284, endPoint y: 107, distance: 4.6
click at [281, 111] on label "[PERSON_NAME]" at bounding box center [267, 109] width 38 height 7
click at [323, 58] on input "datetime-local" at bounding box center [283, 60] width 97 height 16
type input "**********"
click at [296, 234] on button "Надіслати" at bounding box center [284, 231] width 27 height 15
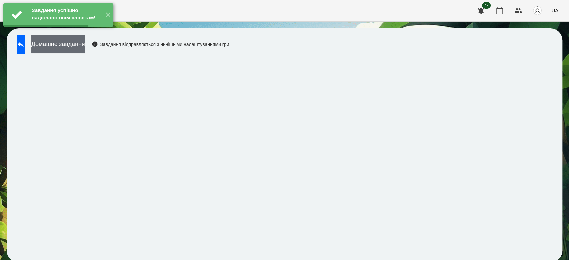
click at [85, 48] on button "Домашнє завдання" at bounding box center [58, 44] width 54 height 18
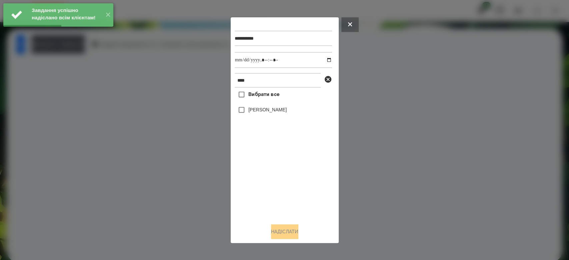
drag, startPoint x: 262, startPoint y: 110, endPoint x: 304, endPoint y: 82, distance: 50.5
click at [263, 110] on label "[PERSON_NAME]" at bounding box center [267, 109] width 38 height 7
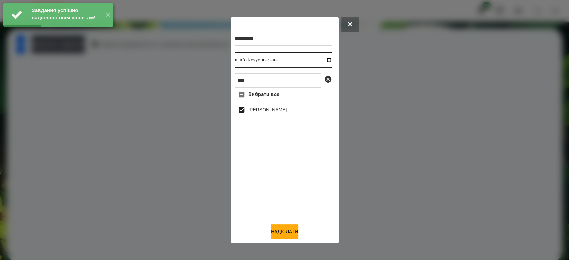
click at [323, 60] on input "datetime-local" at bounding box center [283, 60] width 97 height 16
type input "**********"
click at [287, 236] on button "Надіслати" at bounding box center [284, 231] width 27 height 15
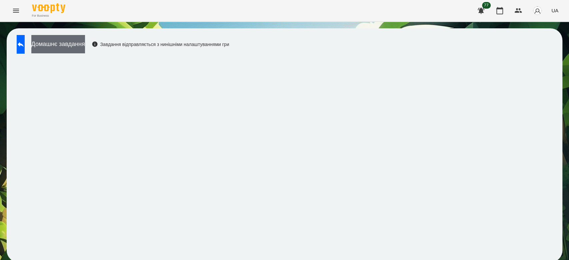
click at [85, 45] on button "Домашнє завдання" at bounding box center [58, 44] width 54 height 18
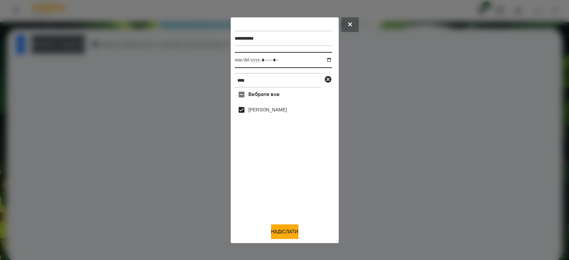
click at [324, 58] on input "datetime-local" at bounding box center [283, 60] width 97 height 16
type input "**********"
click at [279, 238] on button "Надіслати" at bounding box center [284, 231] width 27 height 15
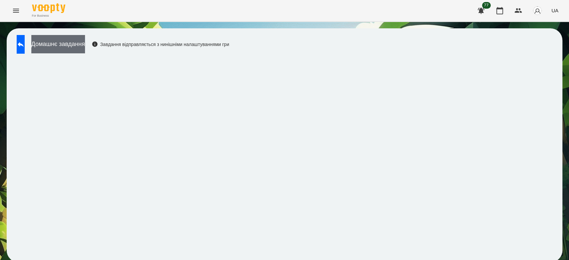
click at [85, 44] on button "Домашнє завдання" at bounding box center [58, 44] width 54 height 18
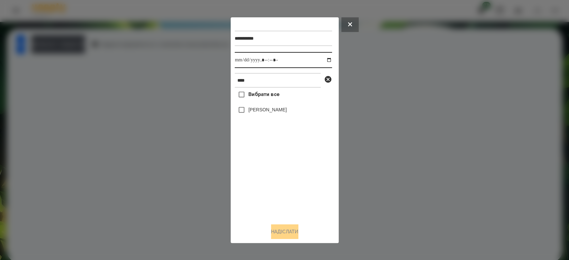
click at [323, 60] on input "datetime-local" at bounding box center [283, 60] width 97 height 16
type input "**********"
drag, startPoint x: 287, startPoint y: 211, endPoint x: 291, endPoint y: 204, distance: 7.5
click at [290, 207] on div "Вибрати все [PERSON_NAME]" at bounding box center [283, 153] width 97 height 130
click at [329, 78] on icon at bounding box center [328, 79] width 7 height 7
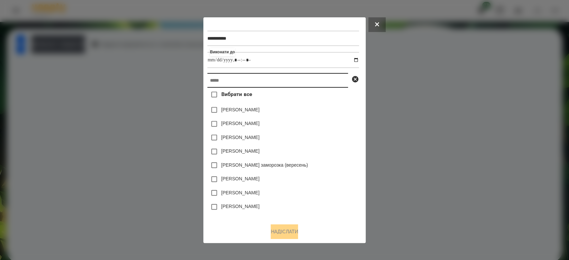
click at [301, 83] on input "text" at bounding box center [277, 80] width 141 height 15
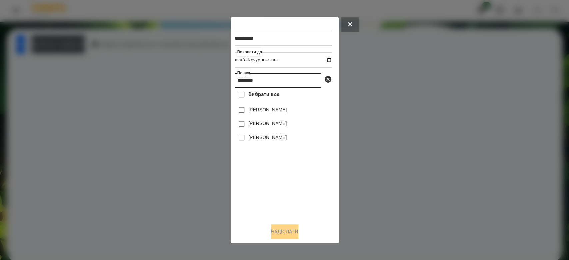
type input "*********"
click at [284, 107] on label "[PERSON_NAME]" at bounding box center [267, 109] width 38 height 7
click at [292, 231] on button "Надіслати" at bounding box center [284, 231] width 27 height 15
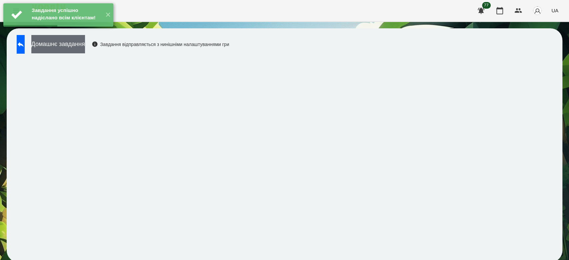
click at [85, 49] on button "Домашнє завдання" at bounding box center [58, 44] width 54 height 18
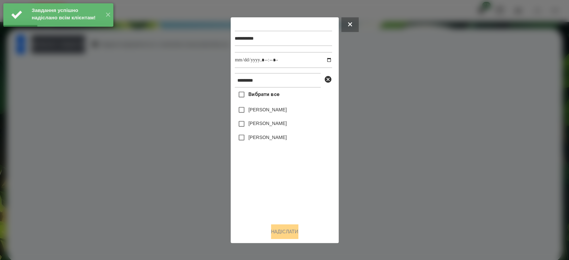
click at [287, 112] on label "[PERSON_NAME]" at bounding box center [267, 109] width 38 height 7
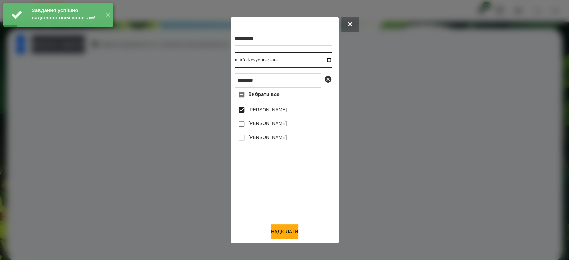
click at [324, 59] on input "datetime-local" at bounding box center [283, 60] width 97 height 16
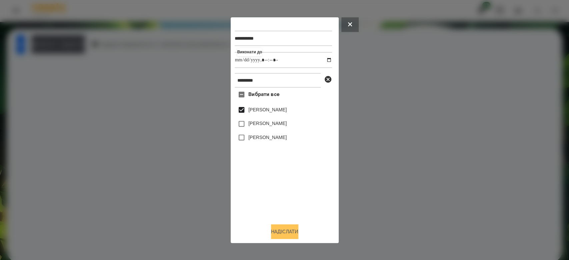
type input "**********"
click at [287, 231] on button "Надіслати" at bounding box center [284, 231] width 27 height 15
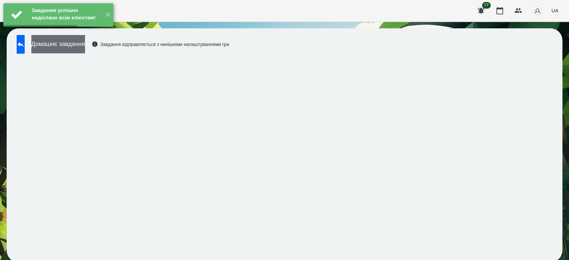
click at [78, 45] on button "Домашнє завдання" at bounding box center [58, 44] width 54 height 18
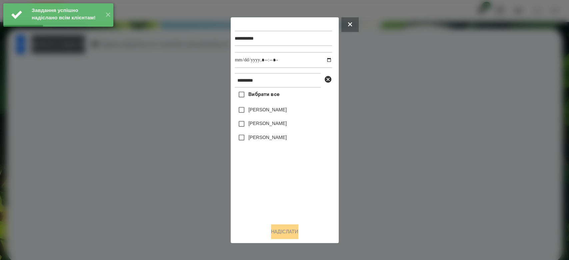
click at [272, 111] on label "[PERSON_NAME]" at bounding box center [267, 109] width 38 height 7
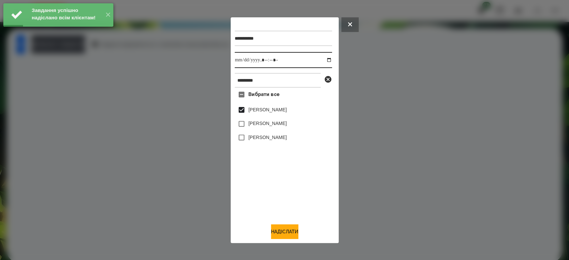
click at [323, 60] on input "datetime-local" at bounding box center [283, 60] width 97 height 16
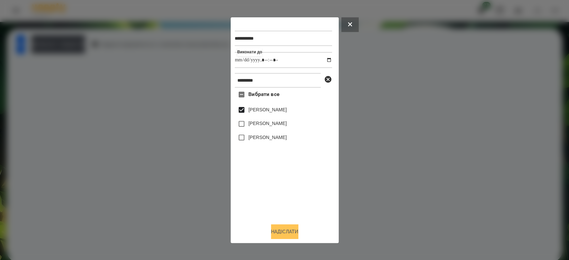
type input "**********"
click at [290, 232] on button "Надіслати" at bounding box center [284, 231] width 27 height 15
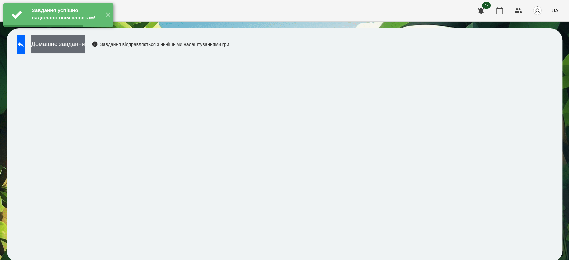
click at [85, 44] on button "Домашнє завдання" at bounding box center [58, 44] width 54 height 18
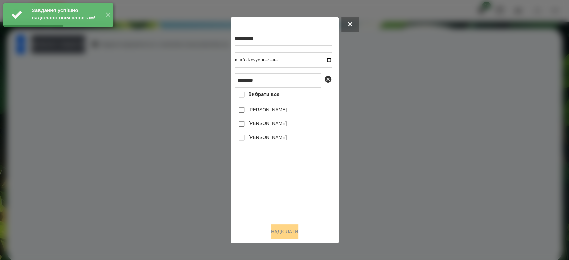
click at [273, 113] on label "[PERSON_NAME]" at bounding box center [267, 109] width 38 height 7
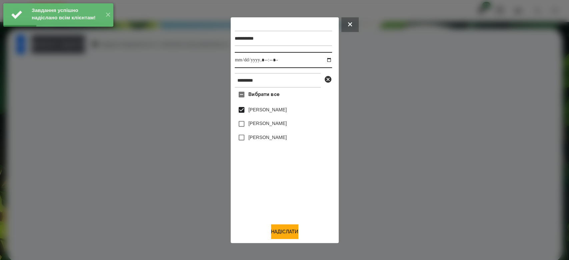
drag, startPoint x: 325, startPoint y: 60, endPoint x: 322, endPoint y: 60, distance: 3.4
click at [324, 60] on input "datetime-local" at bounding box center [283, 60] width 97 height 16
type input "**********"
click at [281, 229] on button "Надіслати" at bounding box center [284, 231] width 27 height 15
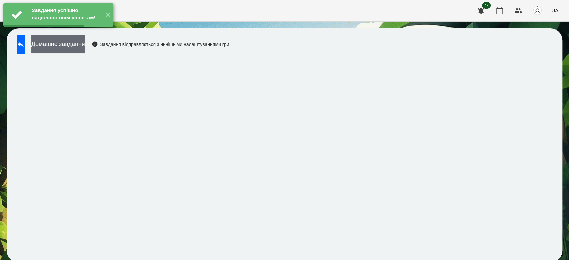
click at [85, 49] on button "Домашнє завдання" at bounding box center [58, 44] width 54 height 18
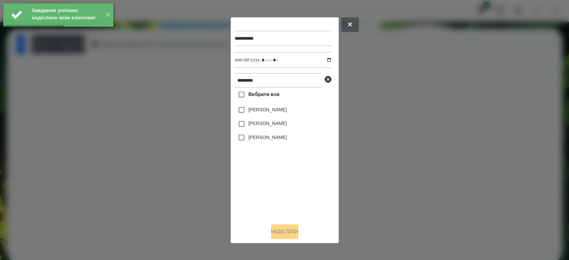
click at [285, 111] on label "[PERSON_NAME]" at bounding box center [267, 109] width 38 height 7
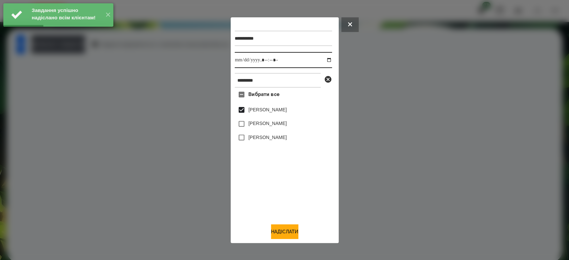
click at [323, 60] on input "datetime-local" at bounding box center [283, 60] width 97 height 16
type input "**********"
click at [290, 233] on button "Надіслати" at bounding box center [284, 231] width 27 height 15
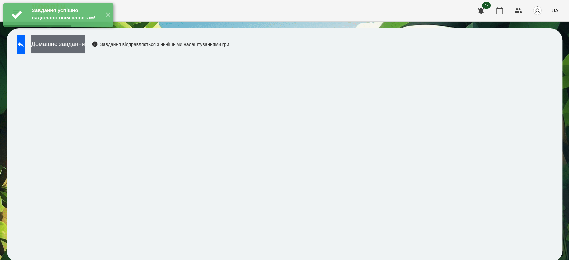
click at [85, 46] on button "Домашнє завдання" at bounding box center [58, 44] width 54 height 18
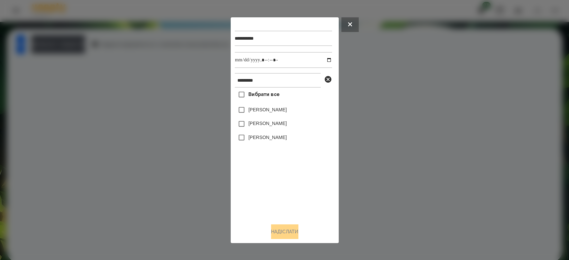
click at [259, 111] on label "[PERSON_NAME]" at bounding box center [267, 109] width 38 height 7
click at [323, 59] on input "datetime-local" at bounding box center [283, 60] width 97 height 16
type input "**********"
click at [291, 230] on button "Надіслати" at bounding box center [284, 231] width 27 height 15
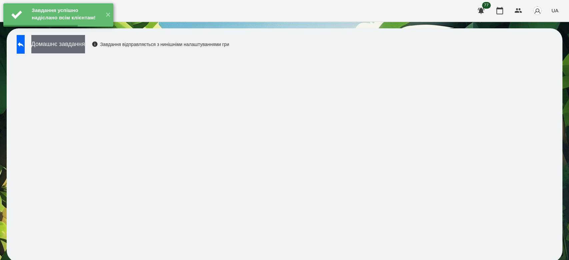
click at [83, 42] on button "Домашнє завдання" at bounding box center [58, 44] width 54 height 18
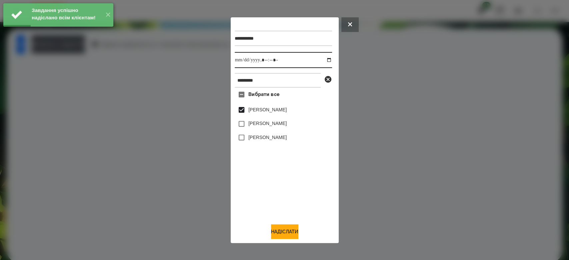
click at [322, 60] on input "datetime-local" at bounding box center [283, 60] width 97 height 16
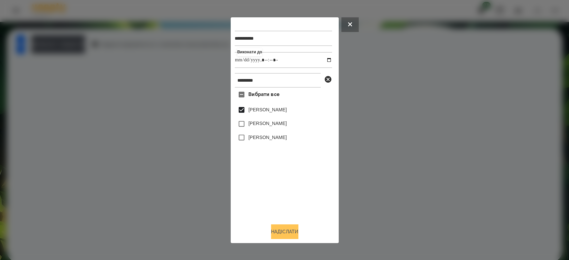
type input "**********"
click at [295, 234] on button "Надіслати" at bounding box center [284, 231] width 27 height 15
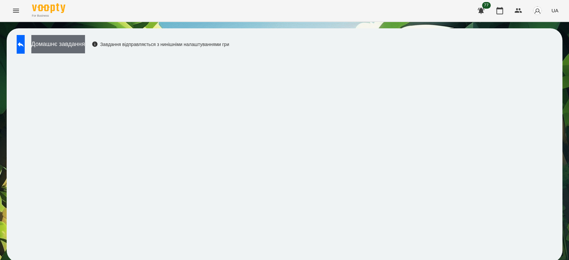
click at [85, 37] on button "Домашнє завдання" at bounding box center [58, 44] width 54 height 18
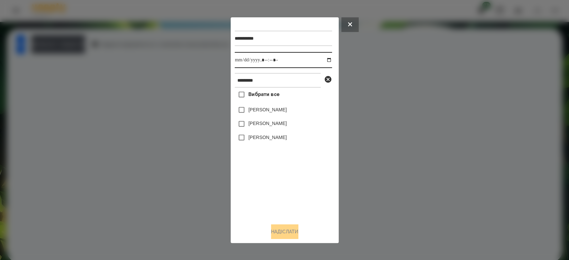
drag, startPoint x: 325, startPoint y: 60, endPoint x: 313, endPoint y: 66, distance: 13.3
click at [325, 60] on input "datetime-local" at bounding box center [283, 60] width 97 height 16
type input "**********"
drag, startPoint x: 270, startPoint y: 180, endPoint x: 281, endPoint y: 156, distance: 27.0
click at [270, 180] on div "Вибрати все [PERSON_NAME] [PERSON_NAME] [PERSON_NAME]" at bounding box center [283, 153] width 97 height 130
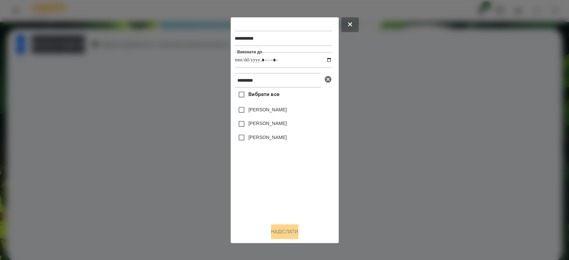
click at [329, 81] on icon at bounding box center [328, 79] width 8 height 8
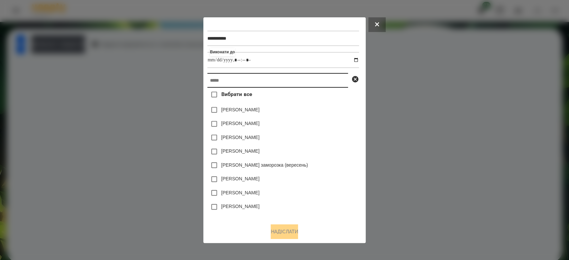
click at [313, 81] on input "text" at bounding box center [277, 80] width 141 height 15
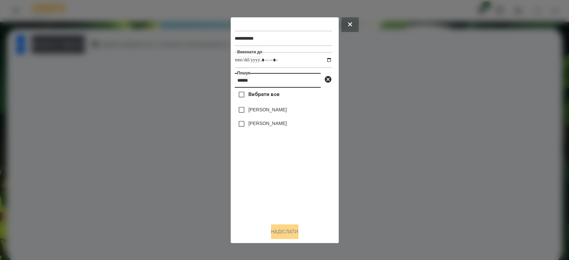
type input "******"
click at [281, 124] on label "[PERSON_NAME]" at bounding box center [267, 123] width 38 height 7
click at [285, 232] on button "Надіслати" at bounding box center [284, 231] width 27 height 15
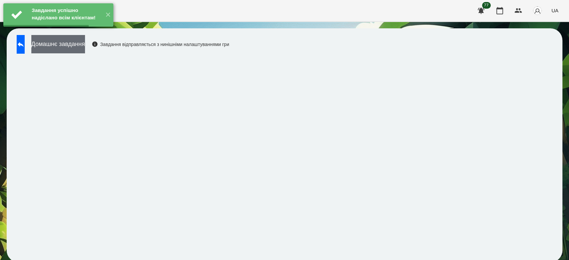
click at [85, 42] on button "Домашнє завдання" at bounding box center [58, 44] width 54 height 18
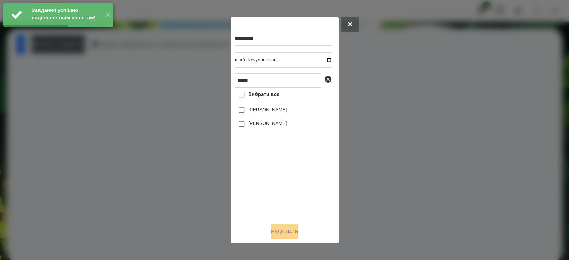
click at [258, 126] on label "[PERSON_NAME]" at bounding box center [267, 123] width 38 height 7
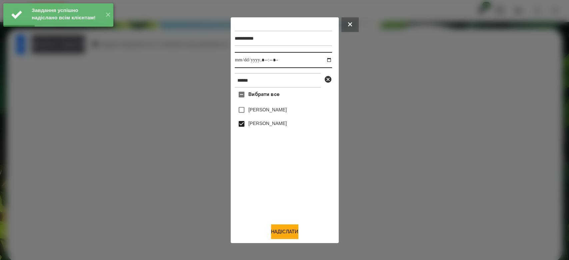
click at [322, 61] on input "datetime-local" at bounding box center [283, 60] width 97 height 16
type input "**********"
click at [295, 229] on button "Надіслати" at bounding box center [284, 231] width 27 height 15
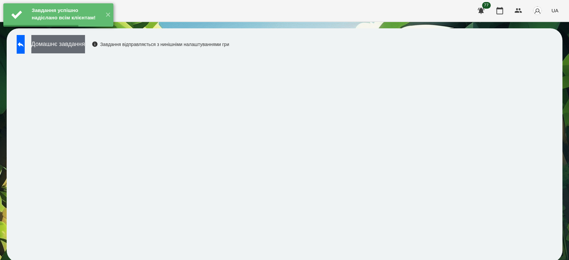
click at [85, 45] on button "Домашнє завдання" at bounding box center [58, 44] width 54 height 18
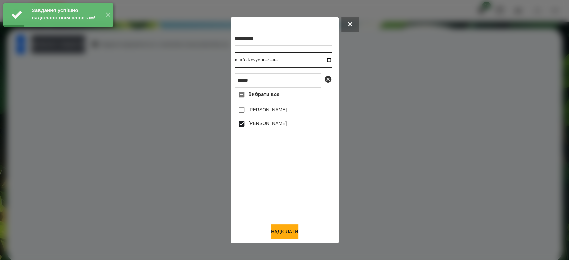
click at [325, 59] on input "datetime-local" at bounding box center [283, 60] width 97 height 16
type input "**********"
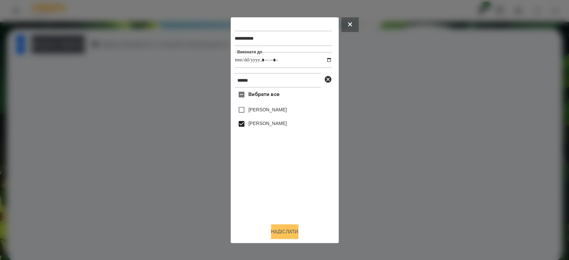
click at [298, 235] on button "Надіслати" at bounding box center [284, 231] width 27 height 15
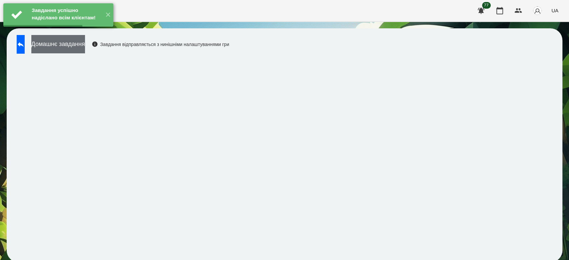
click at [85, 51] on button "Домашнє завдання" at bounding box center [58, 44] width 54 height 18
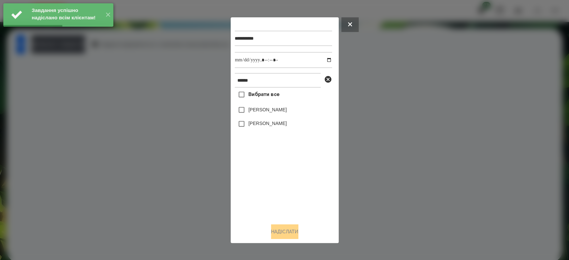
drag, startPoint x: 260, startPoint y: 125, endPoint x: 267, endPoint y: 113, distance: 13.3
click at [260, 125] on label "[PERSON_NAME]" at bounding box center [267, 123] width 38 height 7
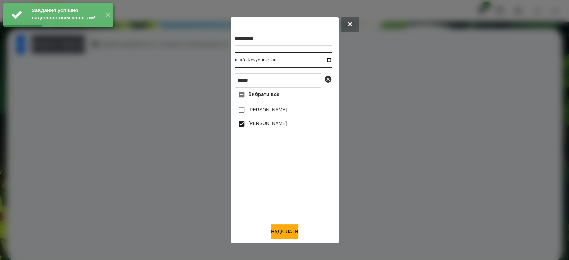
click at [323, 58] on input "datetime-local" at bounding box center [283, 60] width 97 height 16
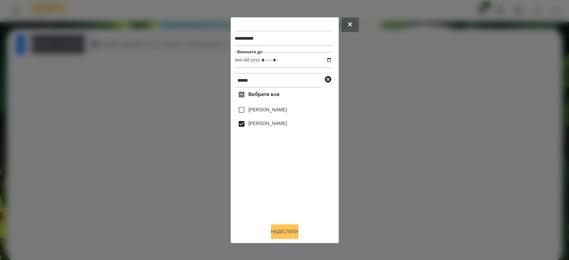
type input "**********"
click at [282, 235] on button "Надіслати" at bounding box center [284, 231] width 27 height 15
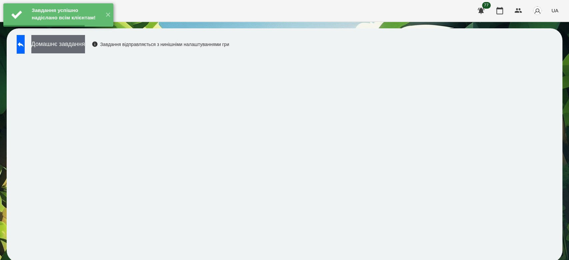
click at [85, 47] on button "Домашнє завдання" at bounding box center [58, 44] width 54 height 18
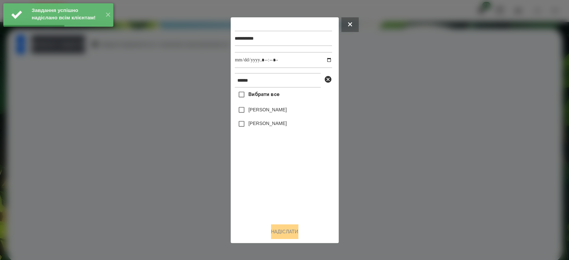
click at [269, 127] on label "[PERSON_NAME]" at bounding box center [267, 123] width 38 height 7
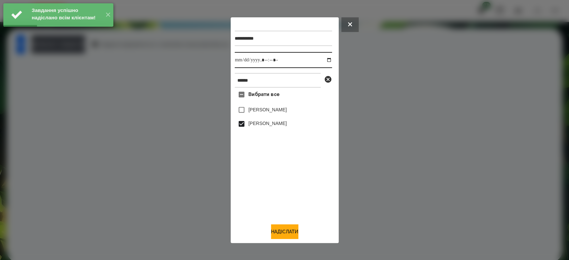
click at [323, 59] on input "datetime-local" at bounding box center [283, 60] width 97 height 16
type input "**********"
click at [293, 233] on button "Надіслати" at bounding box center [284, 231] width 27 height 15
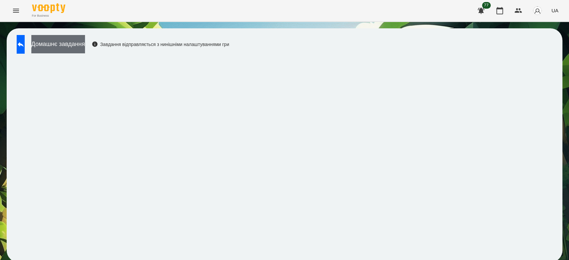
click at [85, 49] on button "Домашнє завдання" at bounding box center [58, 44] width 54 height 18
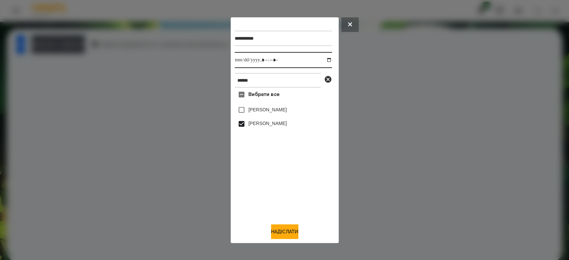
click at [321, 60] on input "datetime-local" at bounding box center [283, 60] width 97 height 16
type input "**********"
click at [292, 234] on button "Надіслати" at bounding box center [284, 231] width 27 height 15
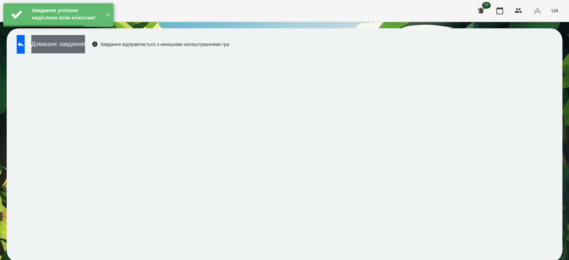
click at [85, 47] on button "Домашнє завдання" at bounding box center [58, 44] width 54 height 18
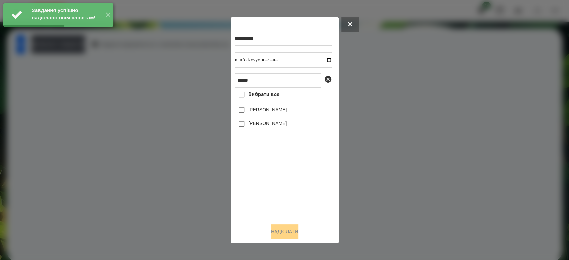
click at [254, 123] on label "[PERSON_NAME]" at bounding box center [267, 123] width 38 height 7
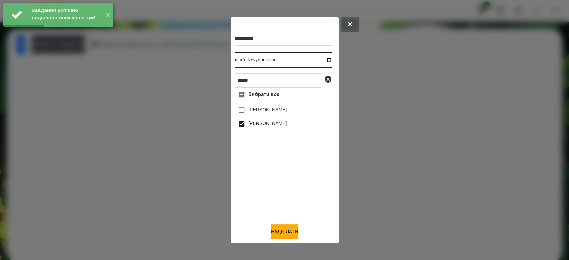
click at [322, 60] on input "datetime-local" at bounding box center [283, 60] width 97 height 16
type input "**********"
drag, startPoint x: 285, startPoint y: 233, endPoint x: 280, endPoint y: 223, distance: 11.3
click at [285, 233] on button "Надіслати" at bounding box center [284, 231] width 27 height 15
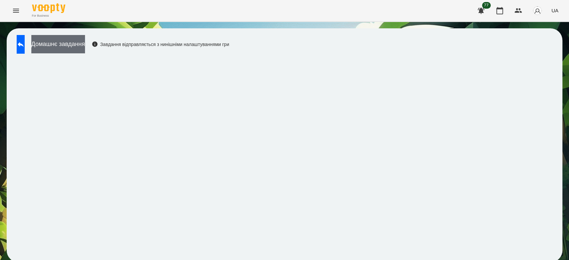
click at [79, 51] on button "Домашнє завдання" at bounding box center [58, 44] width 54 height 18
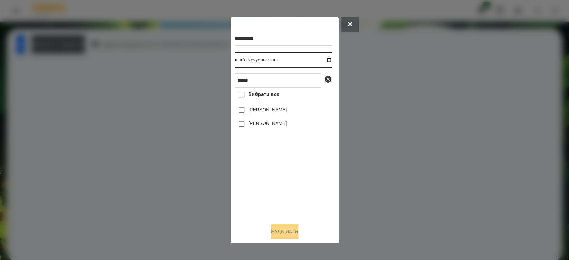
click at [325, 60] on input "datetime-local" at bounding box center [283, 60] width 97 height 16
type input "**********"
drag, startPoint x: 275, startPoint y: 200, endPoint x: 280, endPoint y: 196, distance: 6.4
click at [275, 200] on div "Вибрати все [PERSON_NAME] [PERSON_NAME]" at bounding box center [283, 153] width 97 height 130
click at [328, 81] on icon at bounding box center [328, 79] width 8 height 8
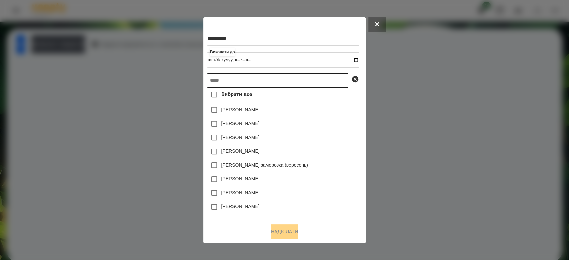
click at [305, 81] on input "text" at bounding box center [277, 80] width 141 height 15
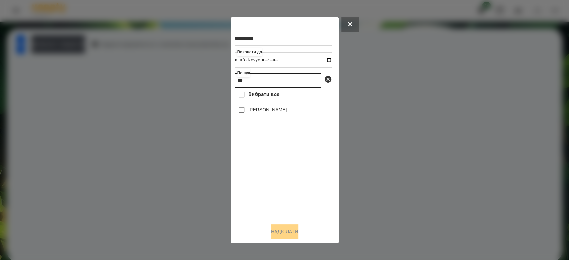
type input "***"
click at [272, 111] on label "[PERSON_NAME]" at bounding box center [267, 109] width 38 height 7
click at [271, 227] on button "Надіслати" at bounding box center [284, 231] width 27 height 15
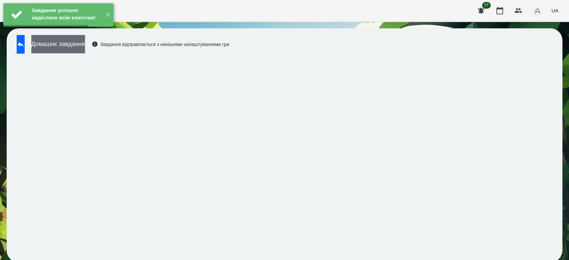
click at [84, 44] on button "Домашнє завдання" at bounding box center [58, 44] width 54 height 18
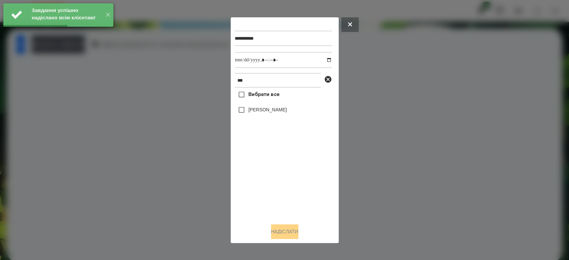
click at [274, 108] on label "[PERSON_NAME]" at bounding box center [267, 109] width 38 height 7
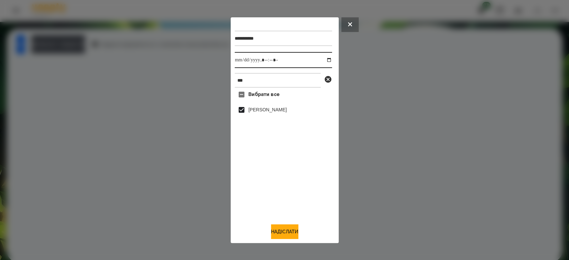
click at [323, 59] on input "datetime-local" at bounding box center [283, 60] width 97 height 16
type input "**********"
click at [289, 233] on button "Надіслати" at bounding box center [284, 231] width 27 height 15
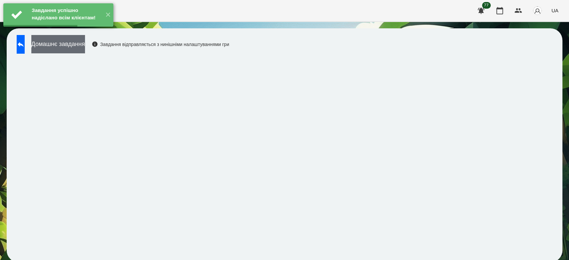
click at [85, 45] on button "Домашнє завдання" at bounding box center [58, 44] width 54 height 18
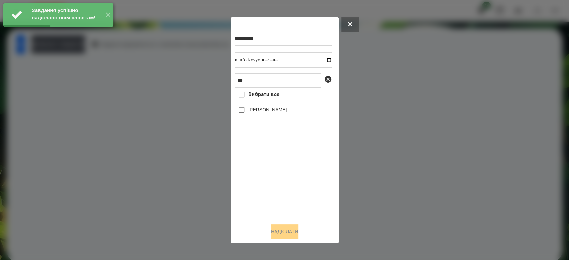
click at [260, 109] on label "[PERSON_NAME]" at bounding box center [267, 109] width 38 height 7
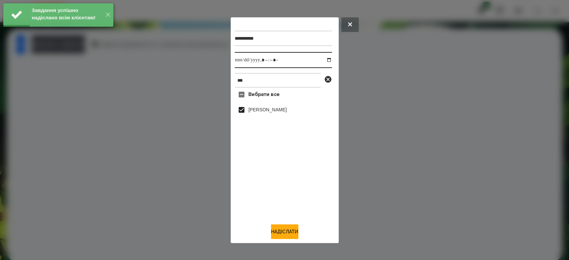
click at [320, 60] on input "datetime-local" at bounding box center [283, 60] width 97 height 16
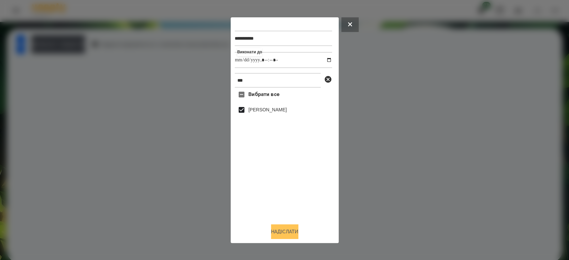
type input "**********"
click at [288, 233] on button "Надіслати" at bounding box center [284, 231] width 27 height 15
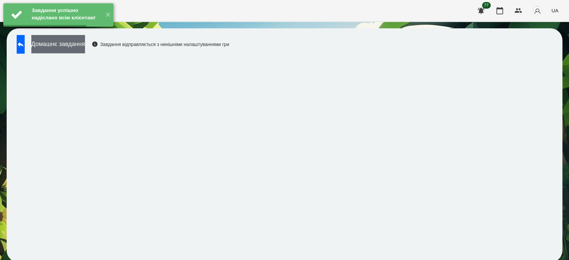
click at [85, 44] on button "Домашнє завдання" at bounding box center [58, 44] width 54 height 18
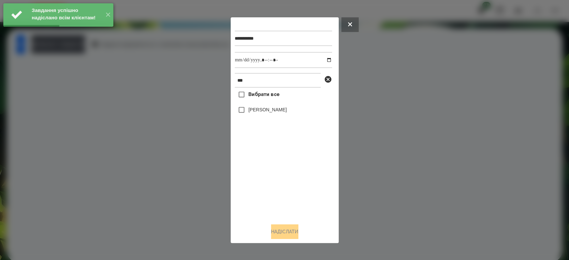
click at [267, 110] on label "[PERSON_NAME]" at bounding box center [267, 109] width 38 height 7
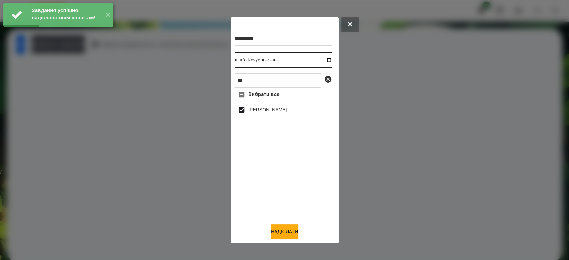
click at [324, 62] on input "datetime-local" at bounding box center [283, 60] width 97 height 16
type input "**********"
click at [283, 232] on button "Надіслати" at bounding box center [284, 231] width 27 height 15
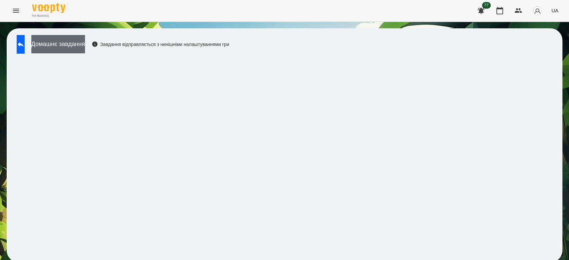
click at [85, 47] on button "Домашнє завдання" at bounding box center [58, 44] width 54 height 18
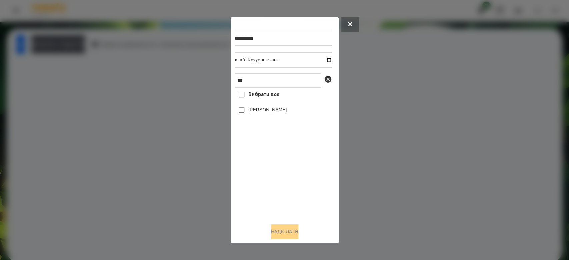
click at [261, 110] on label "[PERSON_NAME]" at bounding box center [267, 109] width 38 height 7
drag, startPoint x: 325, startPoint y: 60, endPoint x: 319, endPoint y: 67, distance: 8.8
click at [324, 60] on input "datetime-local" at bounding box center [283, 60] width 97 height 16
type input "**********"
click at [274, 233] on button "Надіслати" at bounding box center [284, 231] width 27 height 15
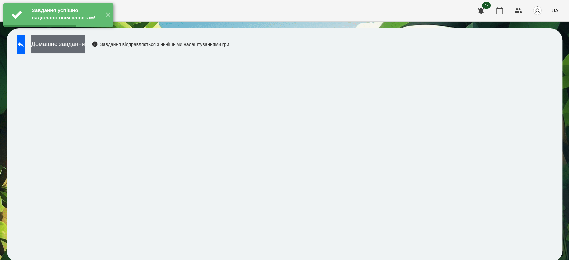
click at [85, 48] on button "Домашнє завдання" at bounding box center [58, 44] width 54 height 18
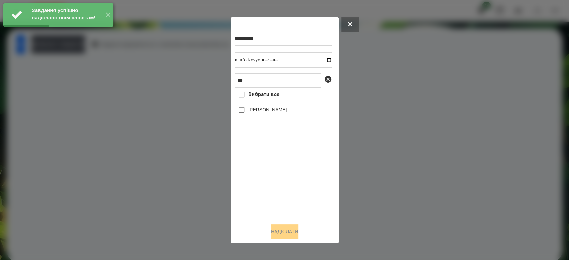
click at [276, 113] on label "[PERSON_NAME]" at bounding box center [267, 109] width 38 height 7
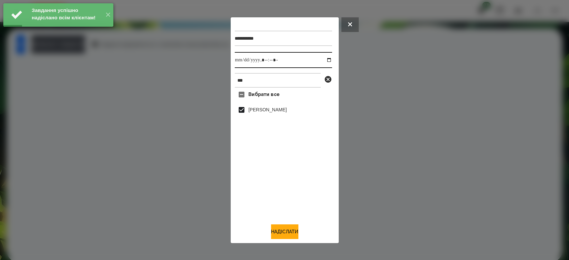
click at [323, 59] on input "datetime-local" at bounding box center [283, 60] width 97 height 16
type input "**********"
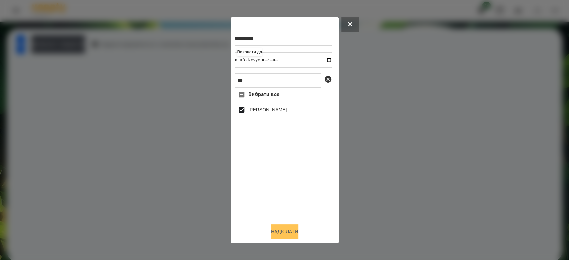
click at [284, 235] on button "Надіслати" at bounding box center [284, 231] width 27 height 15
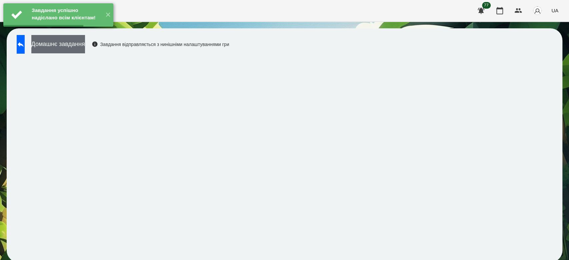
click at [85, 45] on button "Домашнє завдання" at bounding box center [58, 44] width 54 height 18
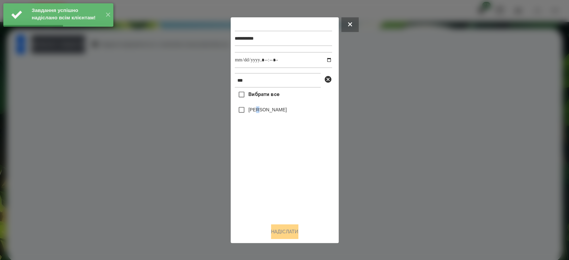
click at [260, 109] on label "[PERSON_NAME]" at bounding box center [267, 109] width 38 height 7
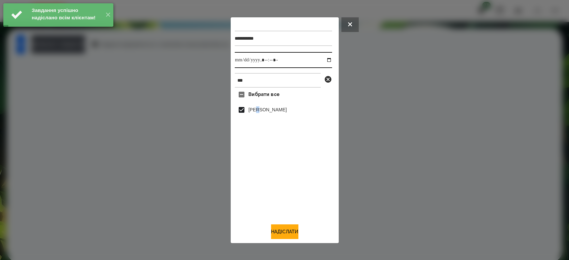
click at [323, 60] on input "datetime-local" at bounding box center [283, 60] width 97 height 16
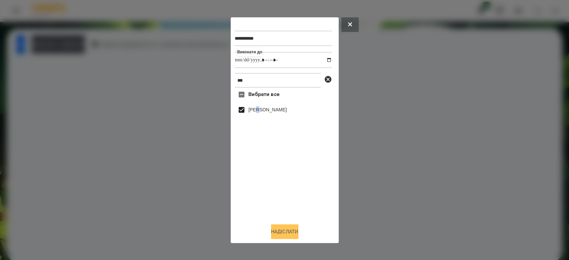
type input "**********"
click at [288, 234] on button "Надіслати" at bounding box center [284, 231] width 27 height 15
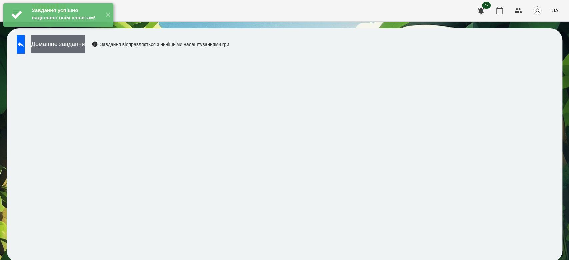
click at [85, 43] on button "Домашнє завдання" at bounding box center [58, 44] width 54 height 18
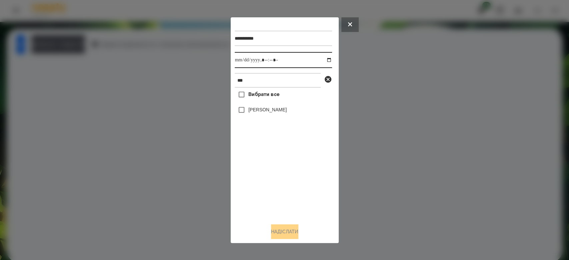
click at [322, 60] on input "datetime-local" at bounding box center [283, 60] width 97 height 16
type input "**********"
click at [292, 208] on div "Вибрати все Тимур Шімшек" at bounding box center [283, 153] width 97 height 130
click at [326, 81] on icon at bounding box center [328, 79] width 7 height 7
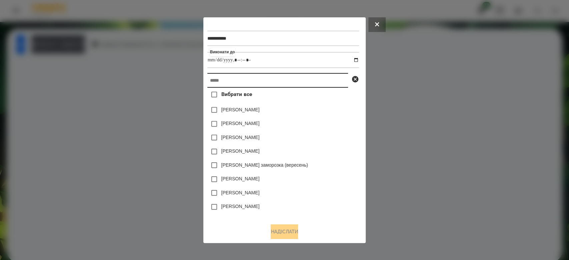
click at [308, 83] on input "text" at bounding box center [277, 80] width 141 height 15
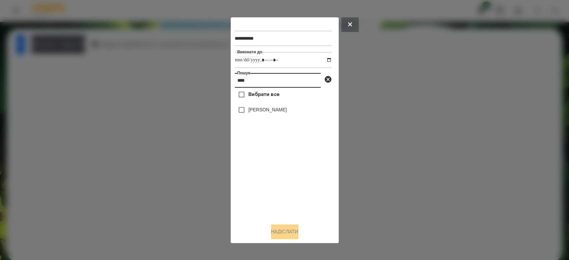
type input "****"
click at [347, 23] on button at bounding box center [349, 24] width 17 height 15
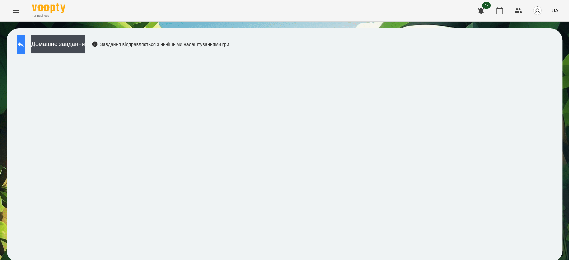
click at [25, 46] on icon at bounding box center [21, 44] width 8 height 8
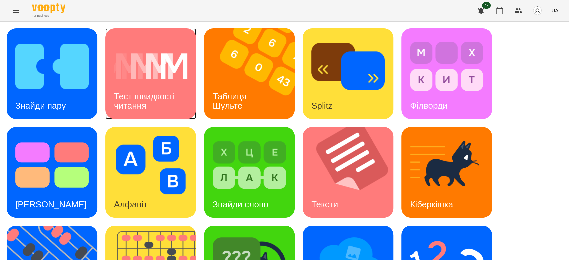
click at [169, 83] on div "Тест швидкості читання" at bounding box center [150, 101] width 91 height 36
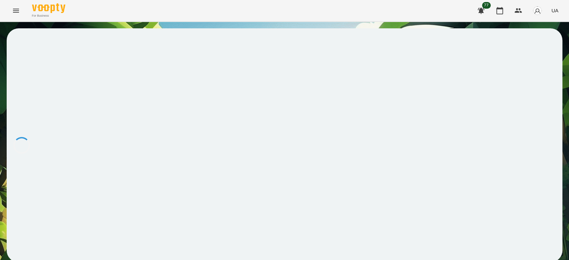
click at [215, 145] on div at bounding box center [285, 145] width 556 height 234
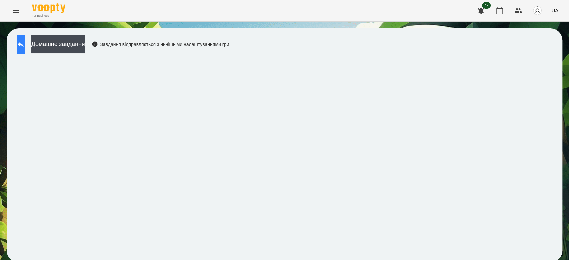
click at [24, 49] on button at bounding box center [21, 44] width 8 height 19
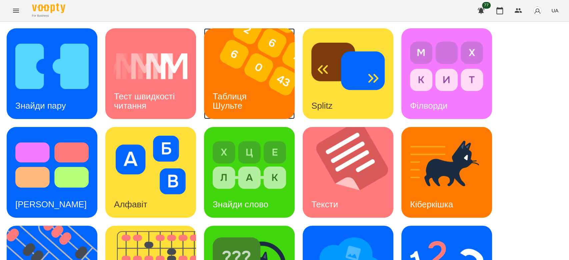
click at [250, 93] on div "Таблиця Шульте" at bounding box center [231, 101] width 54 height 36
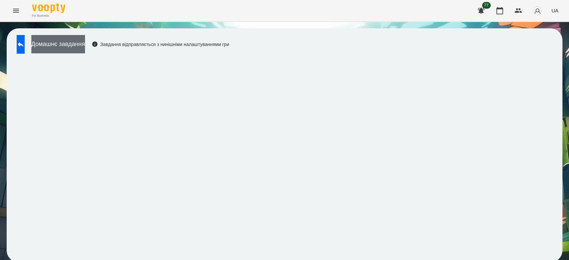
click at [85, 47] on button "Домашнє завдання" at bounding box center [58, 44] width 54 height 18
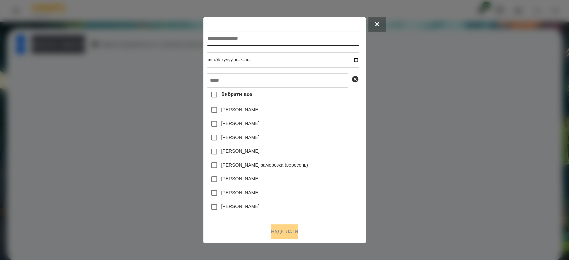
click at [304, 41] on input "text" at bounding box center [283, 38] width 152 height 15
type input "**********"
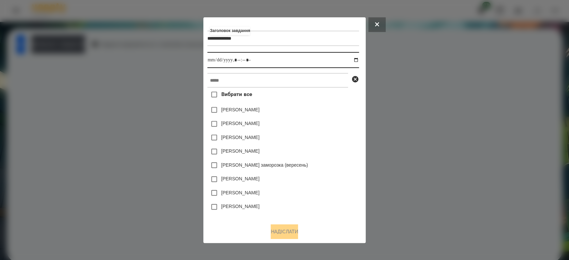
click at [359, 58] on input "datetime-local" at bounding box center [283, 60] width 152 height 16
type input "**********"
click at [333, 144] on div "[PERSON_NAME]" at bounding box center [283, 138] width 152 height 14
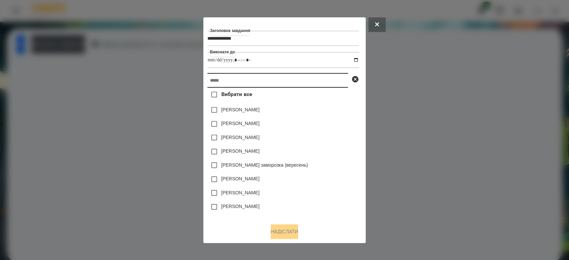
click at [236, 81] on input "text" at bounding box center [277, 80] width 141 height 15
paste input "**********"
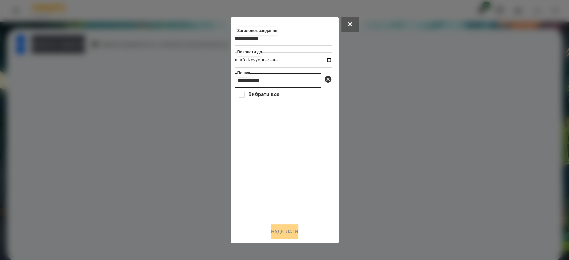
drag, startPoint x: 302, startPoint y: 80, endPoint x: 232, endPoint y: 82, distance: 70.0
click at [232, 82] on div "**********" at bounding box center [285, 130] width 108 height 226
paste input "***"
type input "**********"
click at [264, 108] on label "[PERSON_NAME]" at bounding box center [267, 109] width 38 height 7
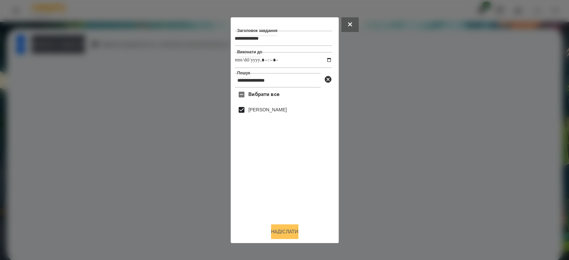
click at [287, 234] on button "Надіслати" at bounding box center [284, 231] width 27 height 15
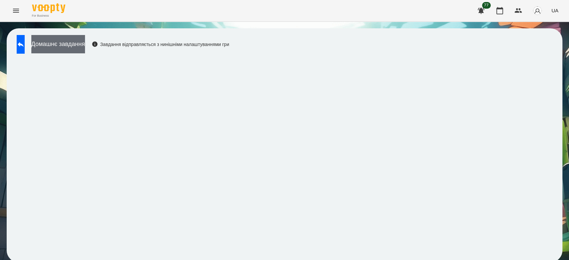
click at [81, 44] on button "Домашнє завдання" at bounding box center [58, 44] width 54 height 18
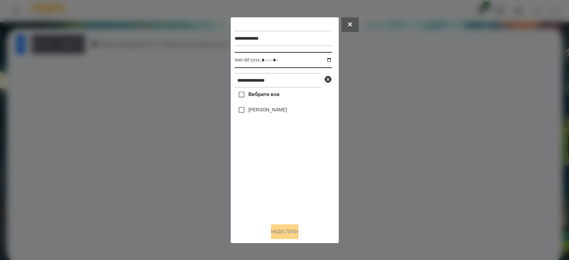
click at [324, 60] on input "datetime-local" at bounding box center [283, 60] width 97 height 16
type input "**********"
drag, startPoint x: 302, startPoint y: 190, endPoint x: 288, endPoint y: 127, distance: 65.2
click at [302, 190] on div "Вибрати все Давід Schirmbeck" at bounding box center [283, 153] width 97 height 130
click at [280, 113] on label "[PERSON_NAME]" at bounding box center [267, 109] width 38 height 7
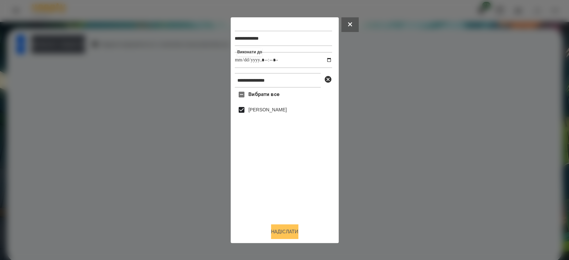
click at [285, 235] on button "Надіслати" at bounding box center [284, 231] width 27 height 15
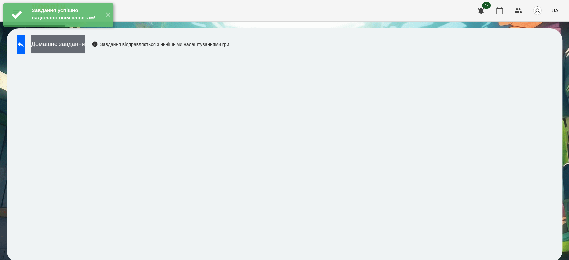
click at [85, 45] on button "Домашнє завдання" at bounding box center [58, 44] width 54 height 18
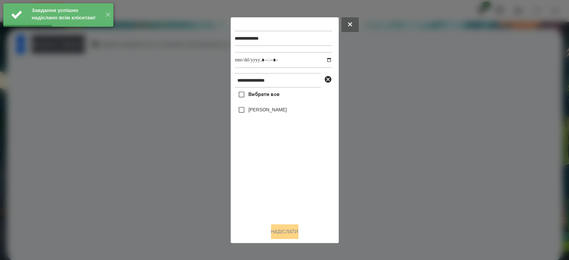
click at [257, 111] on label "[PERSON_NAME]" at bounding box center [267, 109] width 38 height 7
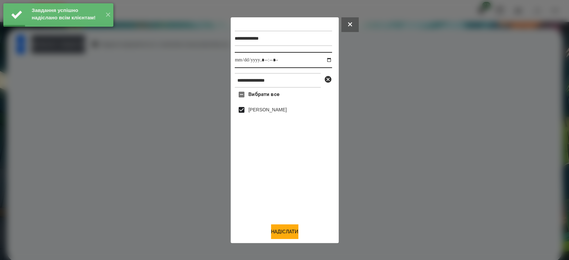
drag, startPoint x: 325, startPoint y: 59, endPoint x: 309, endPoint y: 67, distance: 17.5
click at [324, 59] on input "datetime-local" at bounding box center [283, 60] width 97 height 16
type input "**********"
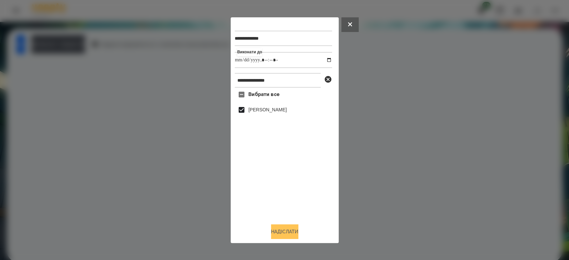
click at [291, 230] on button "Надіслати" at bounding box center [284, 231] width 27 height 15
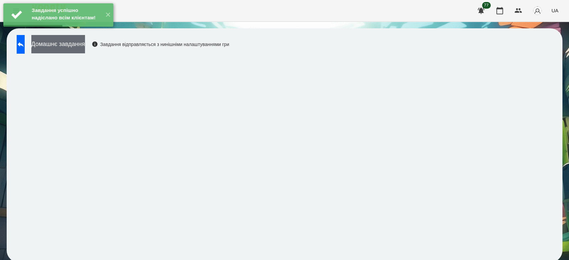
click at [71, 48] on button "Домашнє завдання" at bounding box center [58, 44] width 54 height 18
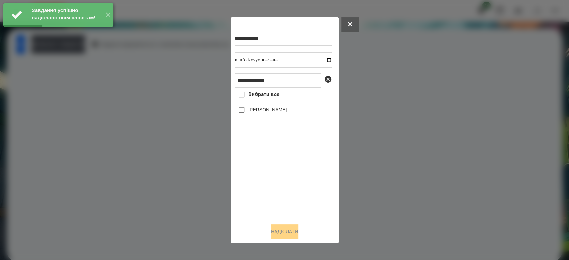
click at [265, 112] on label "[PERSON_NAME]" at bounding box center [267, 109] width 38 height 7
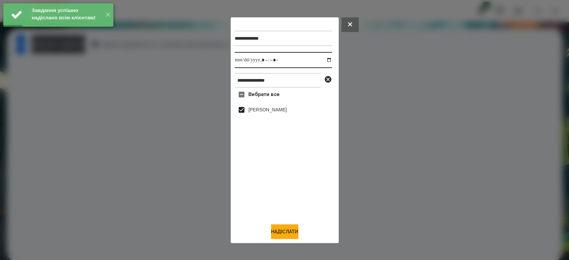
click at [325, 60] on input "datetime-local" at bounding box center [283, 60] width 97 height 16
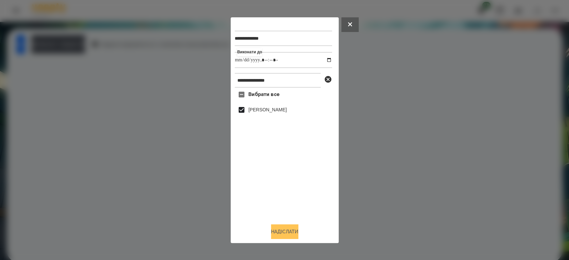
type input "**********"
click at [280, 231] on button "Надіслати" at bounding box center [284, 231] width 27 height 15
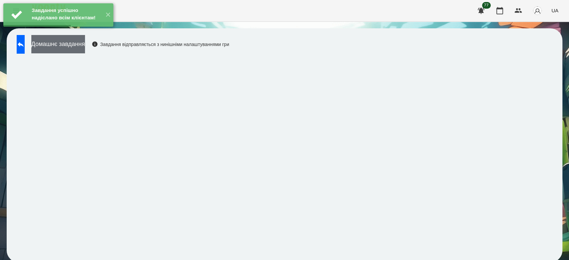
click at [85, 46] on button "Домашнє завдання" at bounding box center [58, 44] width 54 height 18
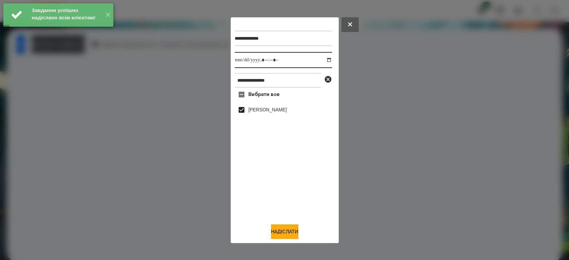
click at [326, 60] on input "datetime-local" at bounding box center [283, 60] width 97 height 16
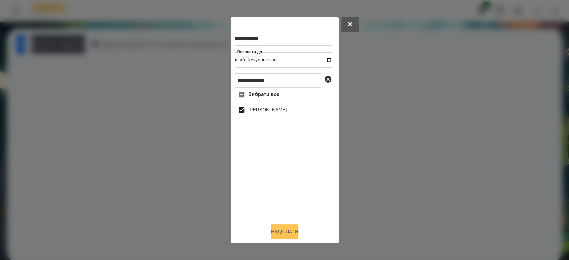
type input "**********"
click at [280, 231] on button "Надіслати" at bounding box center [284, 231] width 27 height 15
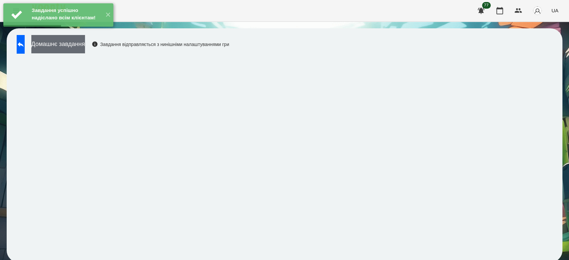
click at [85, 47] on button "Домашнє завдання" at bounding box center [58, 44] width 54 height 18
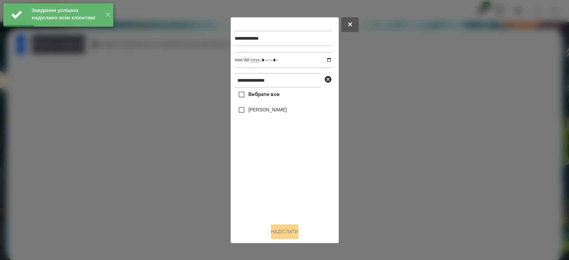
drag, startPoint x: 283, startPoint y: 112, endPoint x: 287, endPoint y: 104, distance: 8.7
click at [282, 111] on label "[PERSON_NAME]" at bounding box center [267, 109] width 38 height 7
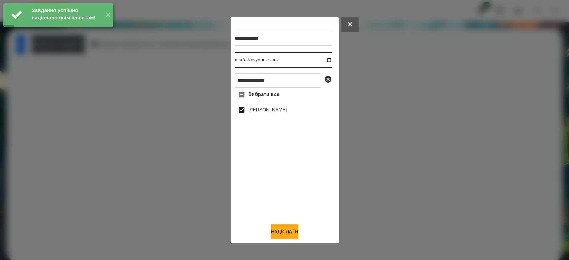
click at [325, 60] on input "datetime-local" at bounding box center [283, 60] width 97 height 16
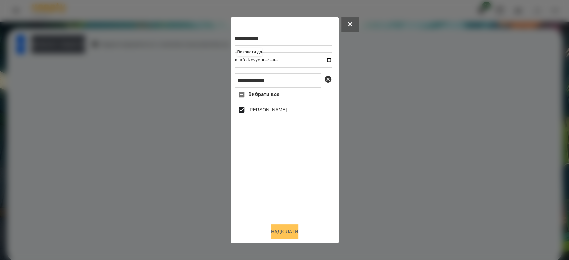
type input "**********"
click at [286, 233] on button "Надіслати" at bounding box center [284, 231] width 27 height 15
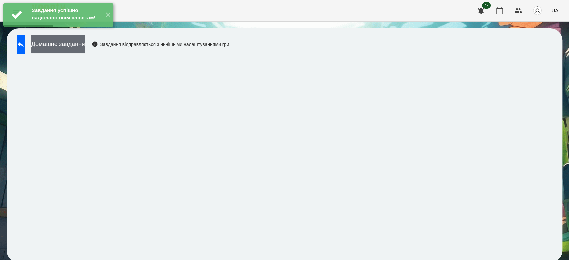
click at [82, 47] on button "Домашнє завдання" at bounding box center [58, 44] width 54 height 18
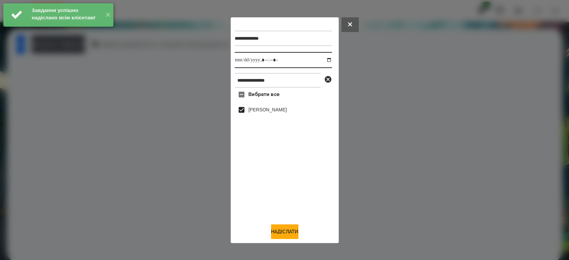
click at [324, 59] on input "datetime-local" at bounding box center [283, 60] width 97 height 16
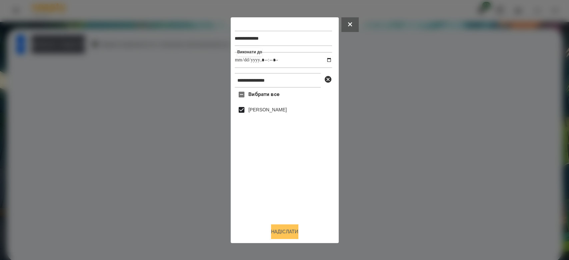
type input "**********"
click at [285, 233] on button "Надіслати" at bounding box center [284, 231] width 27 height 15
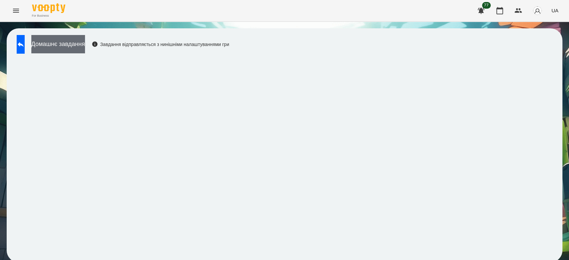
click at [83, 47] on button "Домашнє завдання" at bounding box center [58, 44] width 54 height 18
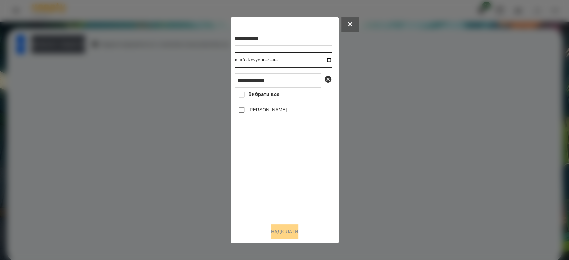
drag, startPoint x: 326, startPoint y: 61, endPoint x: 320, endPoint y: 61, distance: 5.3
click at [325, 61] on input "datetime-local" at bounding box center [283, 60] width 97 height 16
type input "**********"
click at [269, 191] on div "Вибрати все Давід Schirmbeck" at bounding box center [283, 153] width 97 height 130
click at [328, 80] on icon at bounding box center [328, 79] width 8 height 8
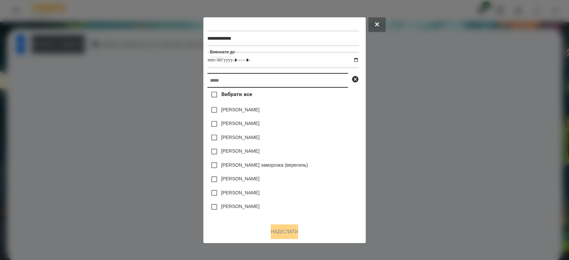
click at [299, 84] on input "text" at bounding box center [277, 80] width 141 height 15
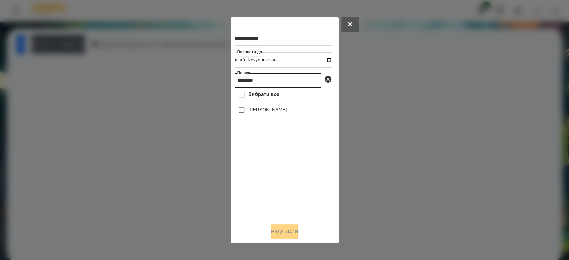
type input "*********"
click at [259, 110] on label "[PERSON_NAME]" at bounding box center [267, 109] width 38 height 7
click at [289, 231] on button "Надіслати" at bounding box center [284, 231] width 27 height 15
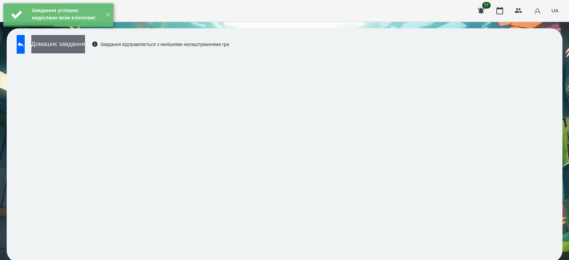
click at [79, 44] on button "Домашнє завдання" at bounding box center [58, 44] width 54 height 18
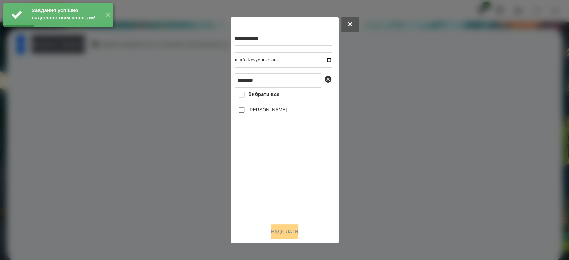
click at [265, 108] on label "[PERSON_NAME]" at bounding box center [267, 109] width 38 height 7
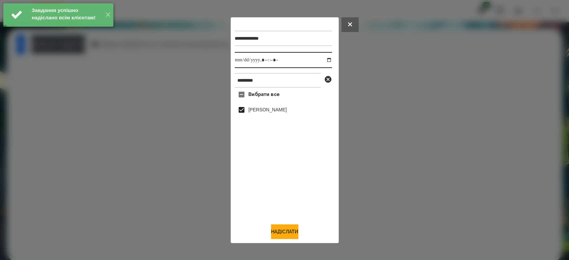
click at [325, 58] on input "datetime-local" at bounding box center [283, 60] width 97 height 16
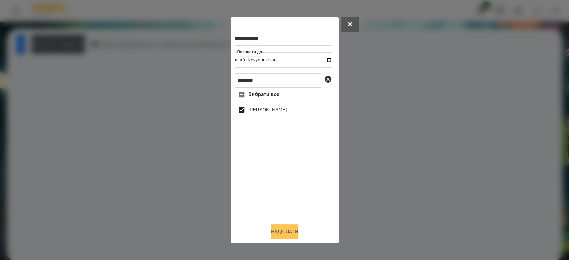
type input "**********"
click at [290, 231] on button "Надіслати" at bounding box center [284, 231] width 27 height 15
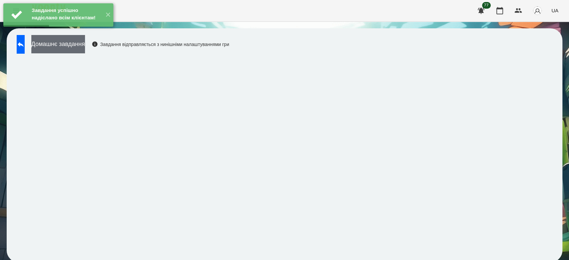
click at [81, 45] on button "Домашнє завдання" at bounding box center [58, 44] width 54 height 18
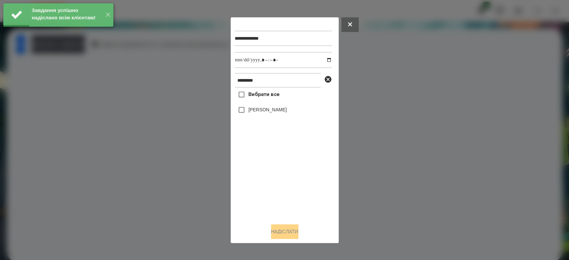
click at [254, 113] on label "[PERSON_NAME]" at bounding box center [267, 109] width 38 height 7
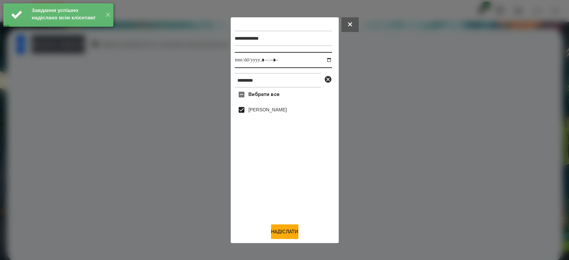
click at [321, 60] on input "datetime-local" at bounding box center [283, 60] width 97 height 16
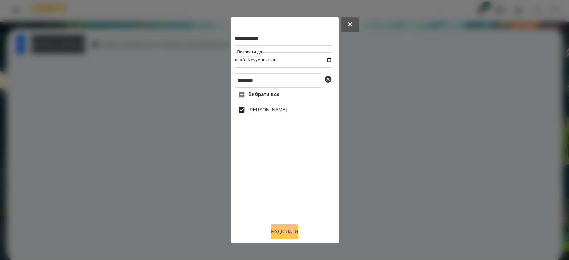
type input "**********"
click at [293, 233] on button "Надіслати" at bounding box center [284, 231] width 27 height 15
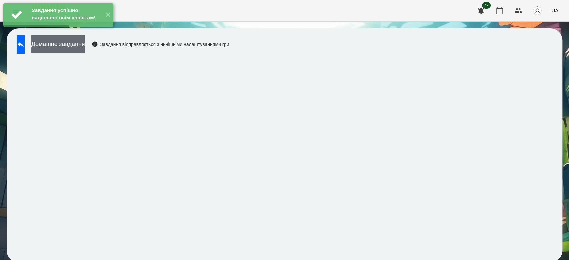
click at [85, 44] on button "Домашнє завдання" at bounding box center [58, 44] width 54 height 18
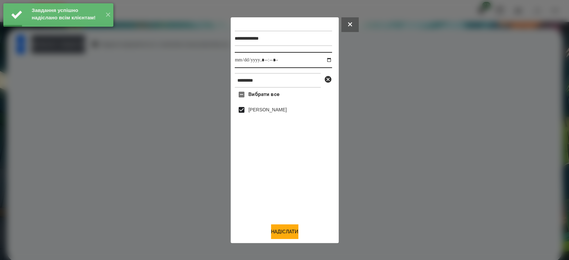
click at [321, 58] on input "datetime-local" at bounding box center [283, 60] width 97 height 16
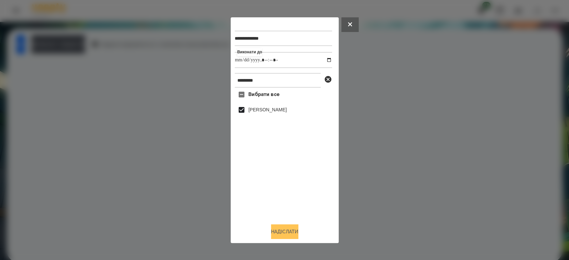
type input "**********"
drag, startPoint x: 283, startPoint y: 231, endPoint x: 280, endPoint y: 228, distance: 4.1
click at [283, 231] on button "Надіслати" at bounding box center [284, 231] width 27 height 15
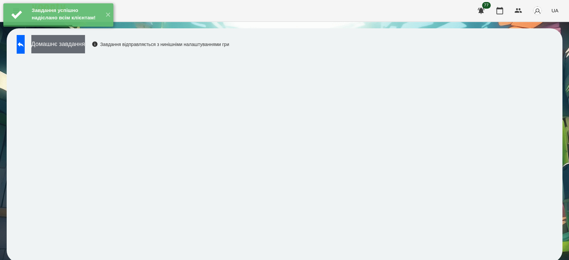
click at [85, 45] on button "Домашнє завдання" at bounding box center [58, 44] width 54 height 18
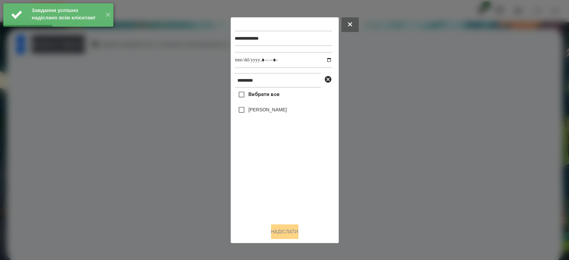
click at [267, 110] on label "[PERSON_NAME]" at bounding box center [267, 109] width 38 height 7
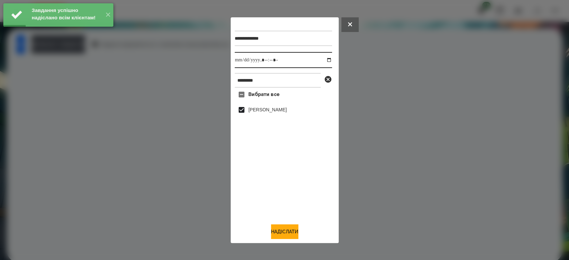
click at [323, 57] on input "datetime-local" at bounding box center [283, 60] width 97 height 16
type input "**********"
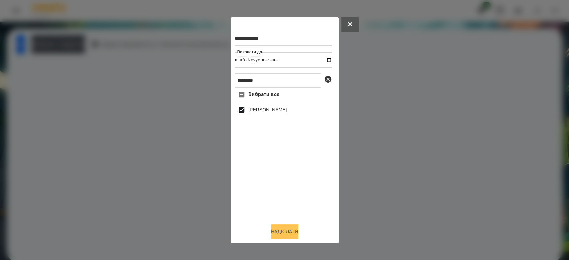
click at [285, 233] on button "Надіслати" at bounding box center [284, 231] width 27 height 15
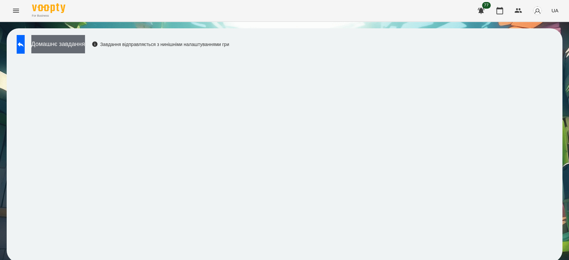
click at [85, 42] on button "Домашнє завдання" at bounding box center [58, 44] width 54 height 18
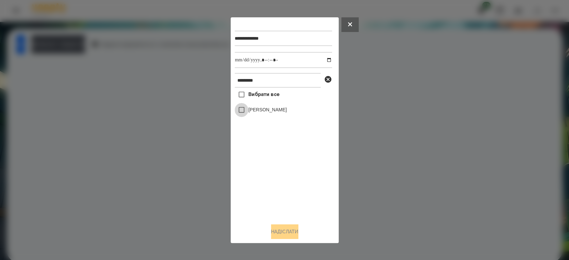
click at [251, 108] on div "[PERSON_NAME]" at bounding box center [283, 110] width 97 height 14
click at [280, 113] on label "[PERSON_NAME]" at bounding box center [267, 109] width 38 height 7
drag, startPoint x: 322, startPoint y: 58, endPoint x: 320, endPoint y: 66, distance: 8.9
click at [323, 56] on input "datetime-local" at bounding box center [283, 60] width 97 height 16
type input "**********"
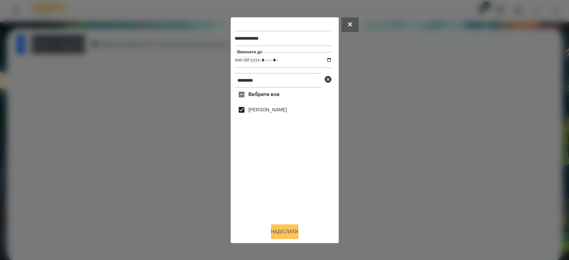
click at [289, 237] on button "Надіслати" at bounding box center [284, 231] width 27 height 15
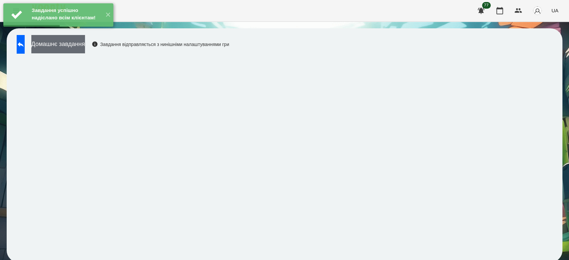
click at [83, 51] on button "Домашнє завдання" at bounding box center [58, 44] width 54 height 18
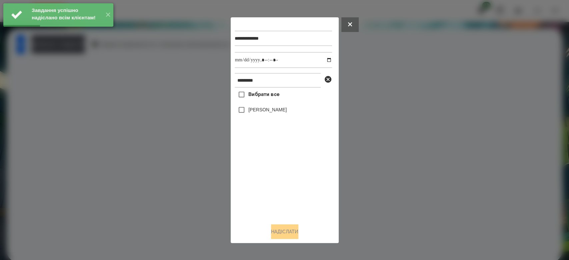
click at [266, 113] on label "[PERSON_NAME]" at bounding box center [267, 109] width 38 height 7
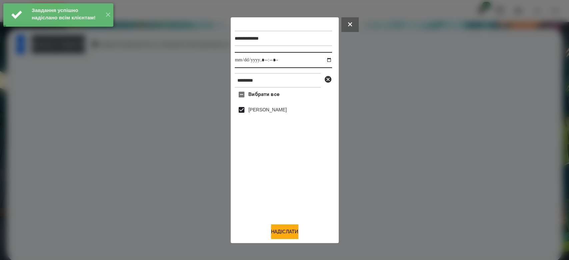
click at [325, 60] on input "datetime-local" at bounding box center [283, 60] width 97 height 16
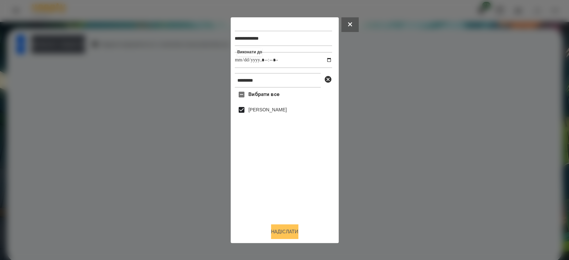
type input "**********"
click at [286, 233] on button "Надіслати" at bounding box center [284, 231] width 27 height 15
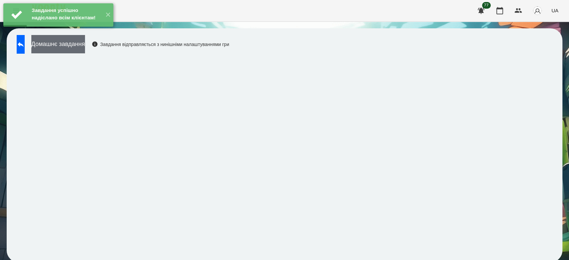
click at [83, 43] on button "Домашнє завдання" at bounding box center [58, 44] width 54 height 18
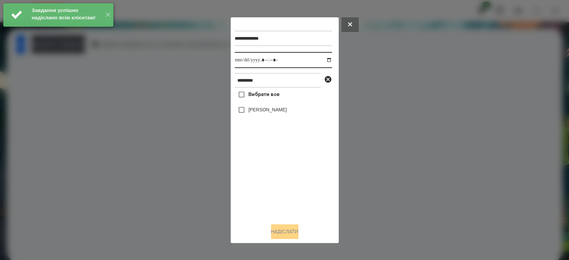
click at [324, 59] on input "datetime-local" at bounding box center [283, 60] width 97 height 16
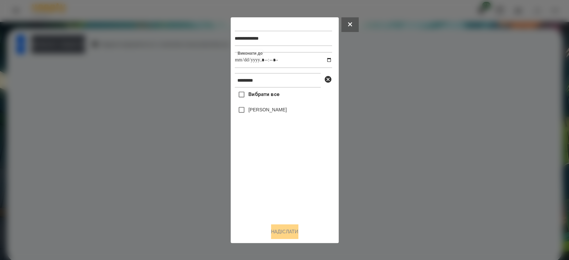
type input "**********"
drag, startPoint x: 267, startPoint y: 178, endPoint x: 280, endPoint y: 164, distance: 18.7
click at [268, 178] on div "Вибрати все Лисиченко Михайло" at bounding box center [283, 153] width 97 height 130
click at [328, 77] on icon at bounding box center [328, 79] width 7 height 7
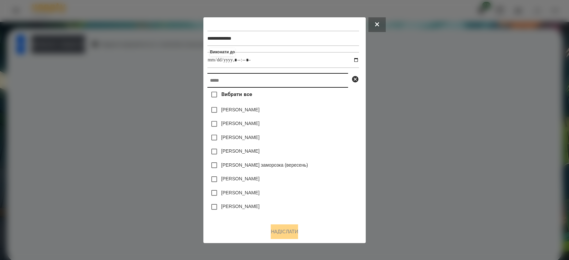
click at [296, 83] on input "text" at bounding box center [277, 80] width 141 height 15
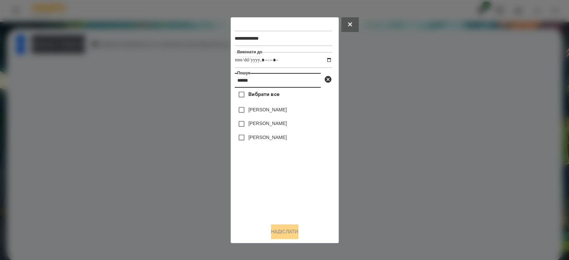
type input "******"
click at [287, 111] on label "[PERSON_NAME]" at bounding box center [267, 109] width 38 height 7
click at [274, 139] on label "[PERSON_NAME]" at bounding box center [267, 137] width 38 height 7
drag, startPoint x: 293, startPoint y: 231, endPoint x: 286, endPoint y: 228, distance: 8.2
click at [292, 232] on button "Надіслати" at bounding box center [284, 231] width 27 height 15
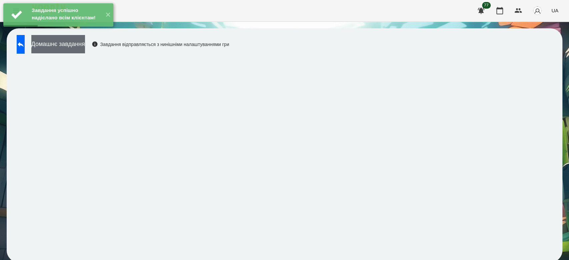
click at [67, 44] on button "Домашнє завдання" at bounding box center [58, 44] width 54 height 18
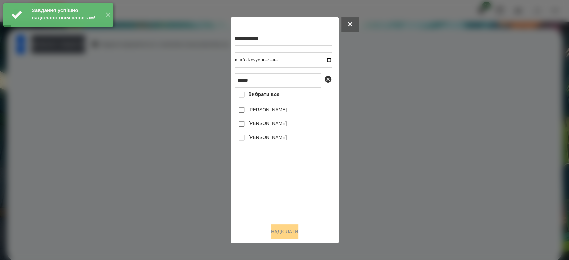
click at [255, 110] on label "[PERSON_NAME]" at bounding box center [267, 109] width 38 height 7
click at [261, 139] on label "[PERSON_NAME]" at bounding box center [267, 137] width 38 height 7
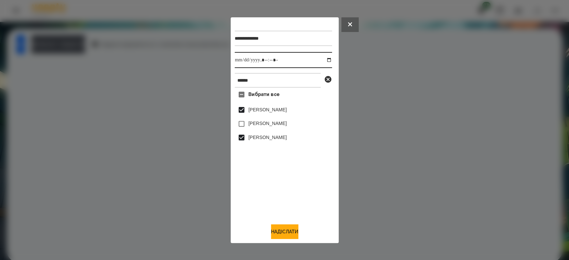
click at [323, 58] on input "datetime-local" at bounding box center [283, 60] width 97 height 16
type input "**********"
click at [280, 232] on button "Надіслати" at bounding box center [284, 231] width 27 height 15
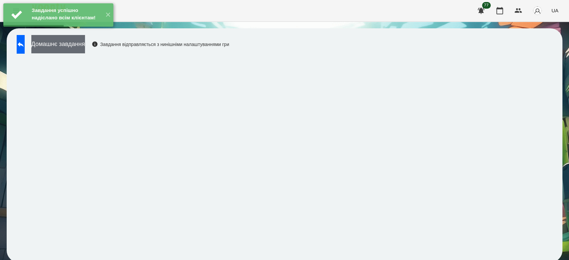
click at [80, 45] on button "Домашнє завдання" at bounding box center [58, 44] width 54 height 18
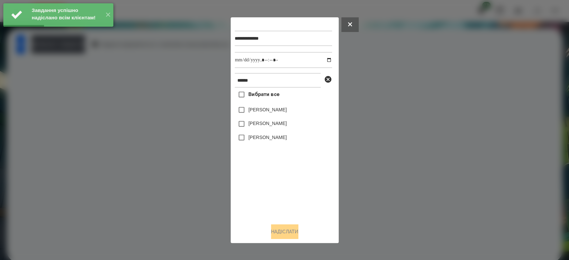
click at [273, 111] on label "[PERSON_NAME]" at bounding box center [267, 109] width 38 height 7
click at [270, 139] on label "[PERSON_NAME]" at bounding box center [267, 137] width 38 height 7
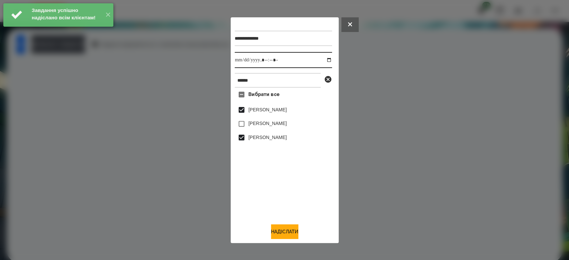
click at [318, 61] on input "datetime-local" at bounding box center [283, 60] width 97 height 16
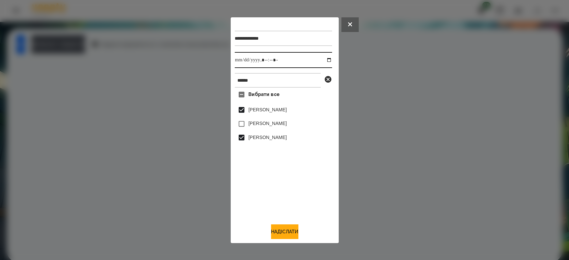
click at [323, 60] on input "datetime-local" at bounding box center [283, 60] width 97 height 16
type input "**********"
click at [290, 230] on button "Надіслати" at bounding box center [284, 231] width 27 height 15
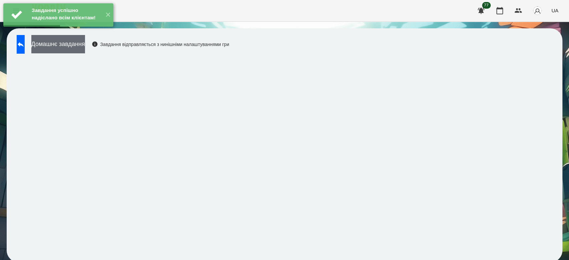
click at [85, 42] on button "Домашнє завдання" at bounding box center [58, 44] width 54 height 18
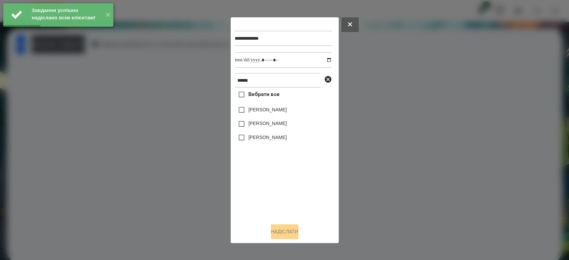
click at [253, 113] on label "[PERSON_NAME]" at bounding box center [267, 109] width 38 height 7
click at [255, 137] on label "[PERSON_NAME]" at bounding box center [267, 137] width 38 height 7
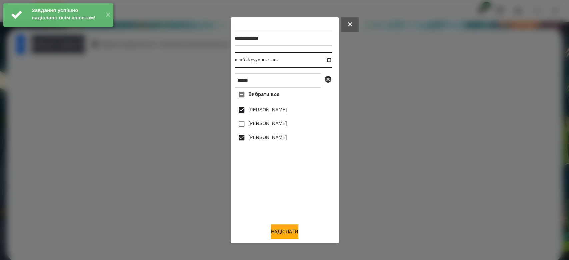
click at [323, 60] on input "datetime-local" at bounding box center [283, 60] width 97 height 16
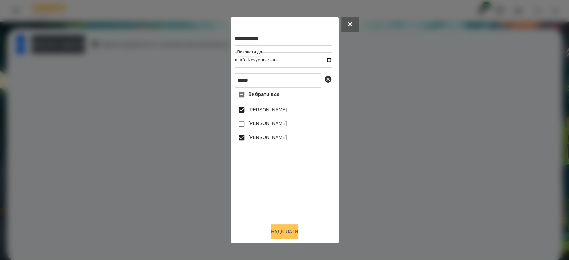
type input "**********"
click at [282, 231] on button "Надіслати" at bounding box center [284, 231] width 27 height 15
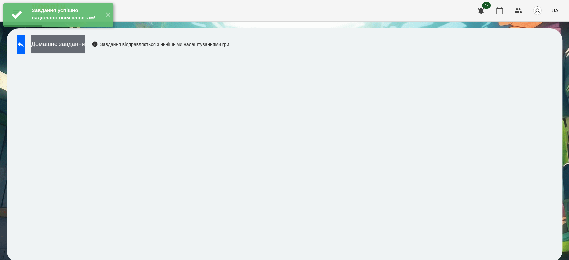
click at [85, 47] on button "Домашнє завдання" at bounding box center [58, 44] width 54 height 18
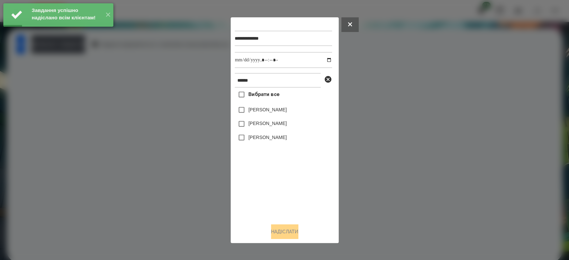
click at [283, 108] on label "[PERSON_NAME]" at bounding box center [267, 109] width 38 height 7
click at [271, 140] on label "[PERSON_NAME]" at bounding box center [267, 137] width 38 height 7
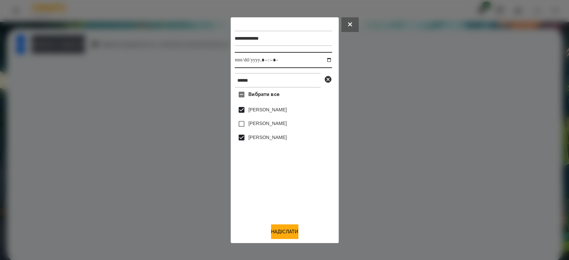
click at [323, 58] on input "datetime-local" at bounding box center [283, 60] width 97 height 16
click at [293, 236] on button "Надіслати" at bounding box center [284, 231] width 27 height 15
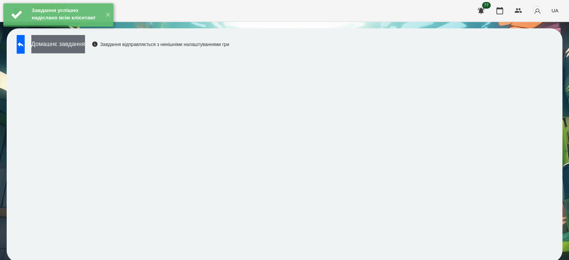
click at [84, 40] on button "Домашнє завдання" at bounding box center [58, 44] width 54 height 18
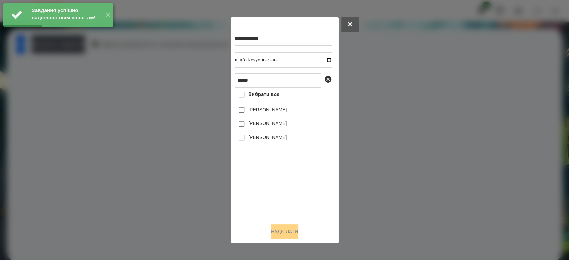
click at [272, 140] on label "[PERSON_NAME]" at bounding box center [267, 137] width 38 height 7
click at [269, 109] on label "[PERSON_NAME]" at bounding box center [267, 109] width 38 height 7
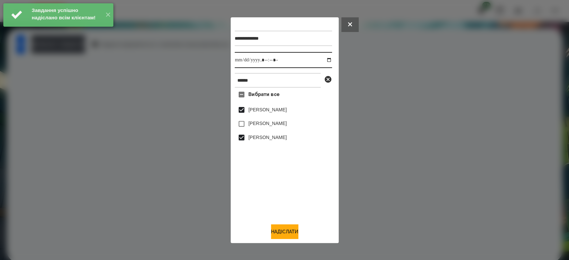
click at [324, 59] on input "datetime-local" at bounding box center [283, 60] width 97 height 16
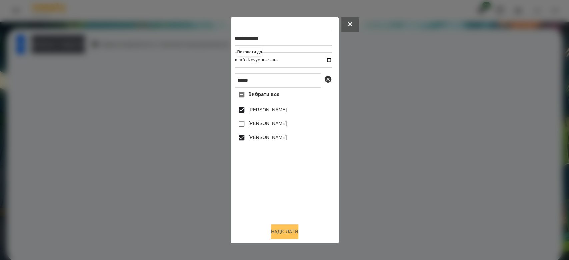
type input "**********"
click at [280, 234] on button "Надіслати" at bounding box center [284, 231] width 27 height 15
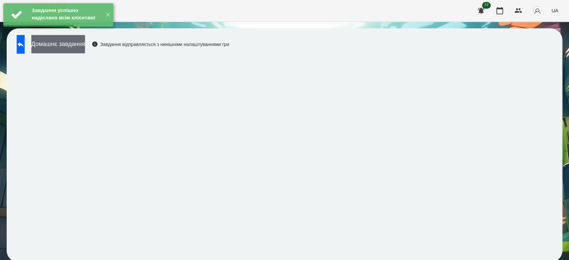
click at [82, 46] on button "Домашнє завдання" at bounding box center [58, 44] width 54 height 18
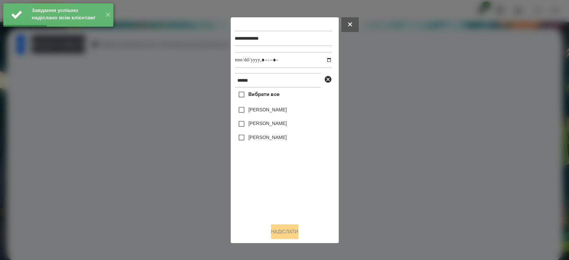
click at [287, 140] on label "[PERSON_NAME]" at bounding box center [267, 137] width 38 height 7
click at [283, 110] on label "[PERSON_NAME]" at bounding box center [267, 109] width 38 height 7
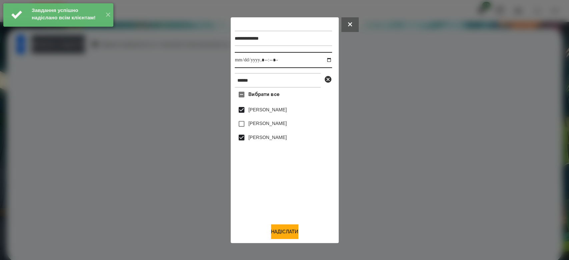
click at [324, 58] on input "datetime-local" at bounding box center [283, 60] width 97 height 16
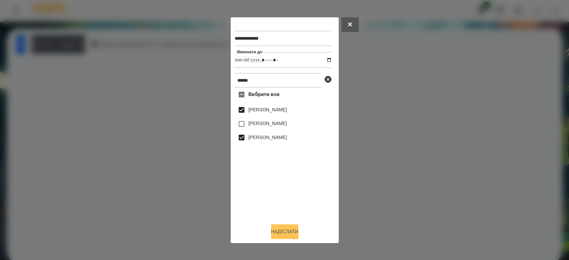
type input "**********"
click at [282, 228] on button "Надіслати" at bounding box center [284, 231] width 27 height 15
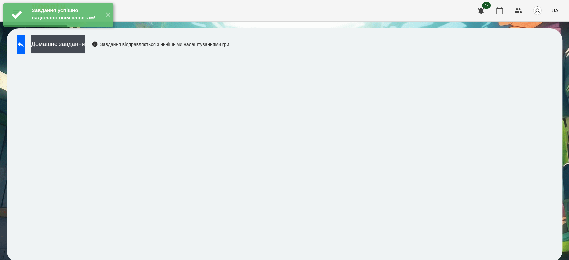
click at [85, 30] on div "Завдання успішно надіслано всім клієнтам! ✕" at bounding box center [58, 15] width 117 height 30
click at [85, 43] on button "Домашнє завдання" at bounding box center [58, 44] width 54 height 18
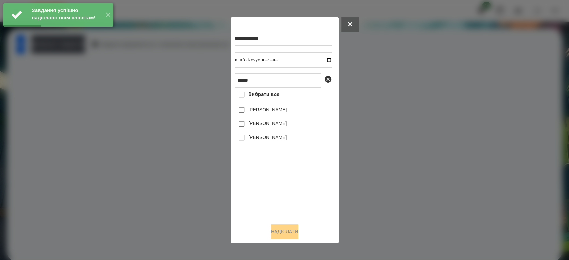
click at [277, 138] on label "[PERSON_NAME]" at bounding box center [267, 137] width 38 height 7
drag, startPoint x: 274, startPoint y: 108, endPoint x: 302, endPoint y: 91, distance: 32.0
click at [274, 108] on label "[PERSON_NAME]" at bounding box center [267, 109] width 38 height 7
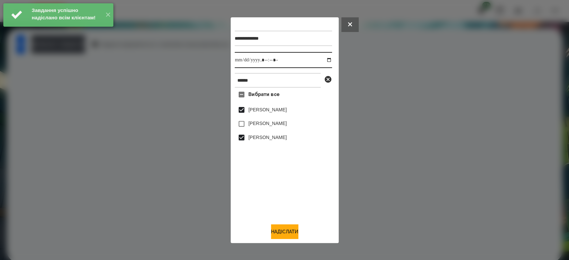
click at [325, 58] on input "datetime-local" at bounding box center [283, 60] width 97 height 16
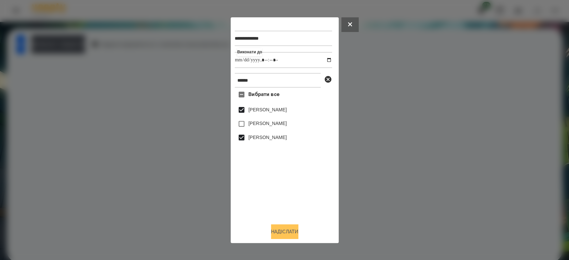
type input "**********"
click at [279, 231] on button "Надіслати" at bounding box center [284, 231] width 27 height 15
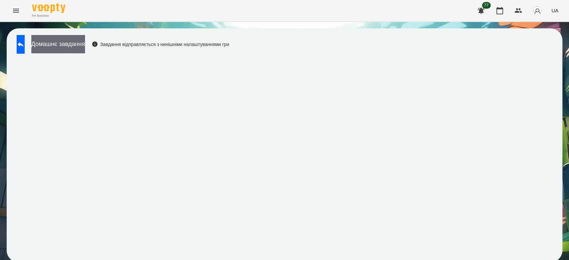
click at [85, 43] on button "Домашнє завдання" at bounding box center [58, 44] width 54 height 18
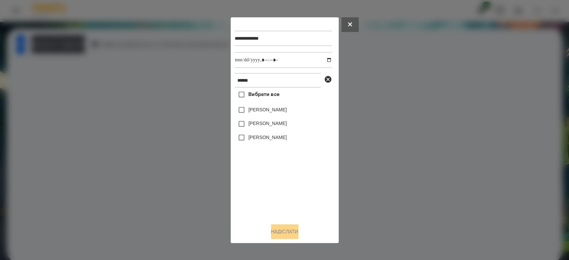
click at [415, 145] on div at bounding box center [284, 130] width 569 height 260
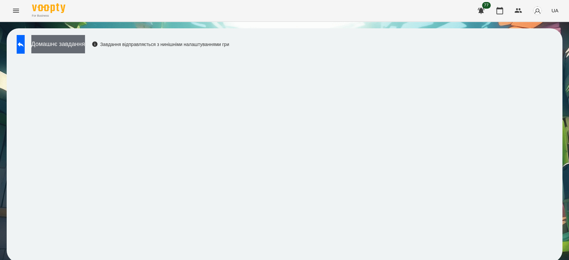
click at [77, 40] on button "Домашнє завдання" at bounding box center [58, 44] width 54 height 18
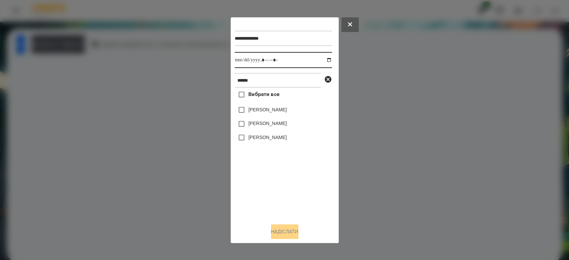
click at [323, 60] on input "datetime-local" at bounding box center [283, 60] width 97 height 16
type input "**********"
click at [379, 178] on div at bounding box center [284, 130] width 569 height 260
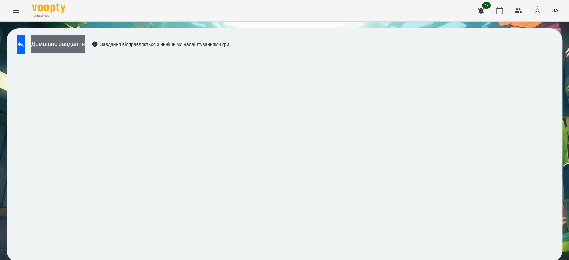
click at [85, 46] on button "Домашнє завдання" at bounding box center [58, 44] width 54 height 18
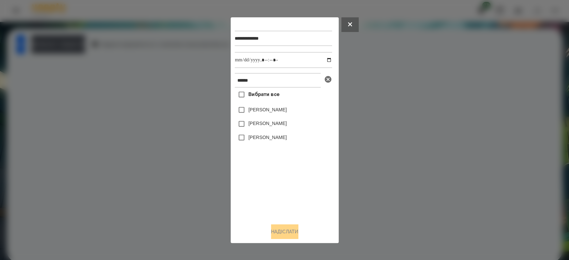
click at [328, 80] on icon at bounding box center [328, 79] width 7 height 7
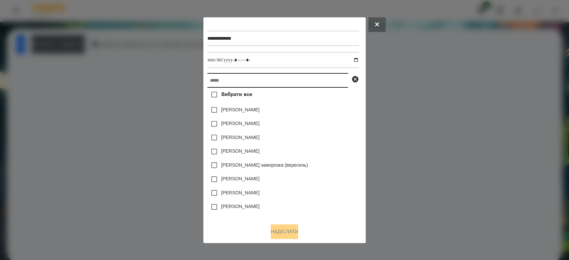
click at [296, 81] on input "text" at bounding box center [277, 80] width 141 height 15
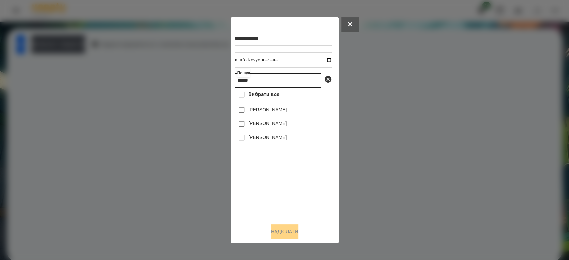
type input "******"
click at [275, 108] on label "[PERSON_NAME]" at bounding box center [267, 109] width 38 height 7
click at [283, 229] on button "Надіслати" at bounding box center [284, 231] width 27 height 15
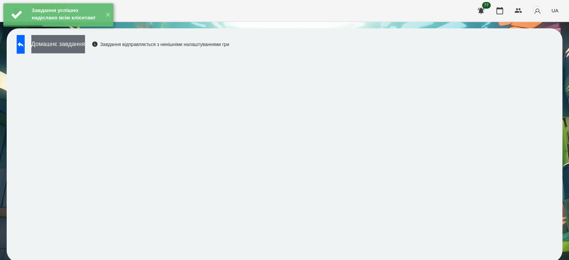
click at [85, 47] on button "Домашнє завдання" at bounding box center [58, 44] width 54 height 18
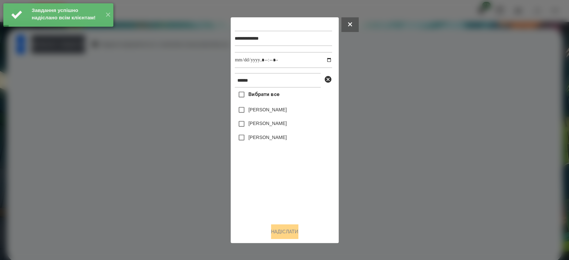
click at [269, 111] on label "[PERSON_NAME]" at bounding box center [267, 109] width 38 height 7
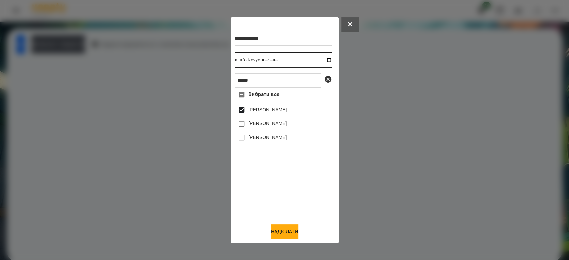
click at [322, 59] on input "datetime-local" at bounding box center [283, 60] width 97 height 16
type input "**********"
click at [290, 233] on button "Надіслати" at bounding box center [284, 231] width 27 height 15
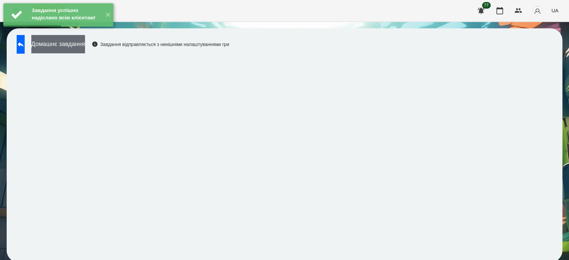
click at [85, 47] on button "Домашнє завдання" at bounding box center [58, 44] width 54 height 18
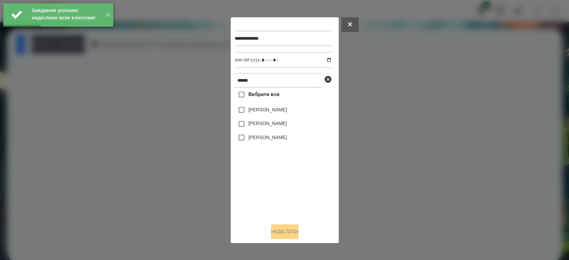
click at [275, 111] on label "[PERSON_NAME]" at bounding box center [267, 109] width 38 height 7
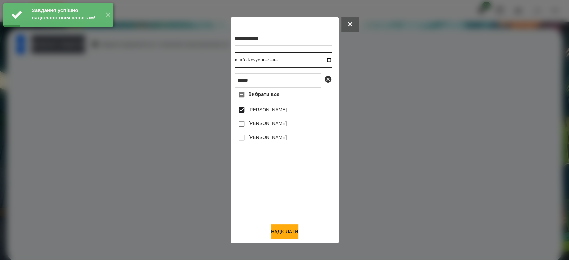
click at [323, 60] on input "datetime-local" at bounding box center [283, 60] width 97 height 16
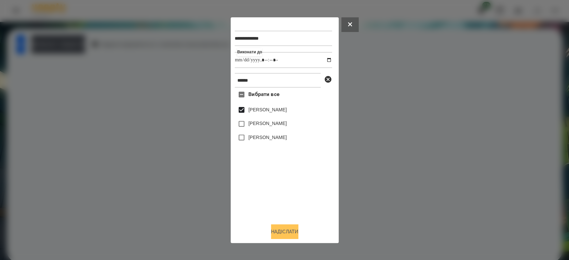
type input "**********"
click at [276, 231] on button "Надіслати" at bounding box center [284, 231] width 27 height 15
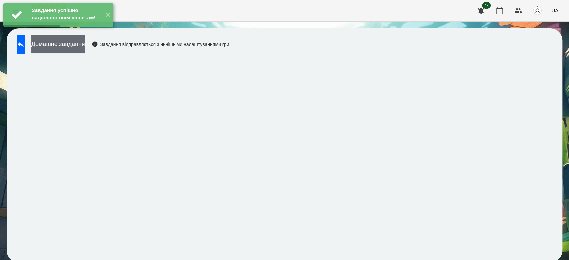
click at [85, 45] on button "Домашнє завдання" at bounding box center [58, 44] width 54 height 18
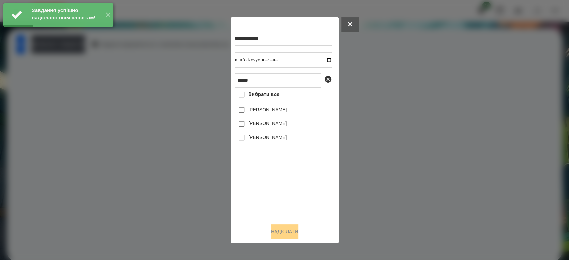
click at [268, 111] on label "[PERSON_NAME]" at bounding box center [267, 109] width 38 height 7
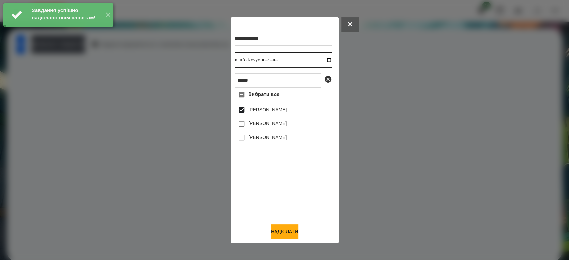
click at [325, 60] on input "datetime-local" at bounding box center [283, 60] width 97 height 16
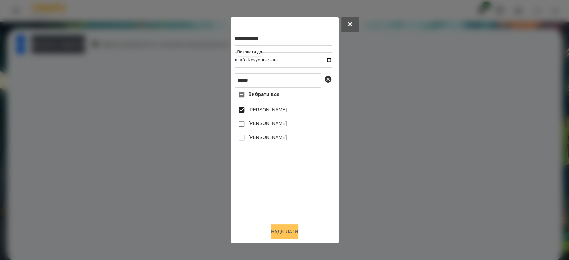
type input "**********"
click at [289, 234] on button "Надіслати" at bounding box center [284, 231] width 27 height 15
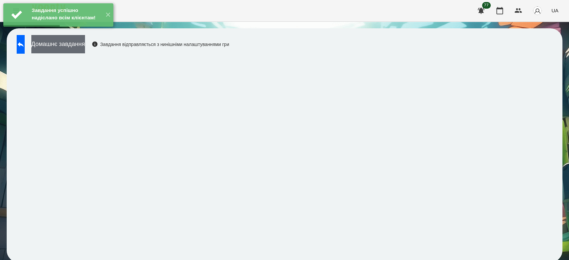
click at [85, 43] on button "Домашнє завдання" at bounding box center [58, 44] width 54 height 18
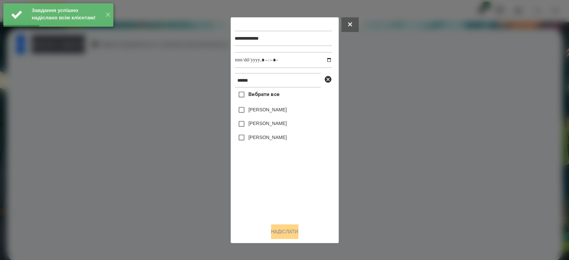
click at [257, 111] on label "[PERSON_NAME]" at bounding box center [267, 109] width 38 height 7
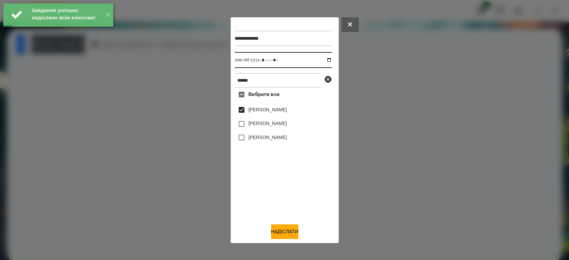
click at [324, 61] on input "datetime-local" at bounding box center [283, 60] width 97 height 16
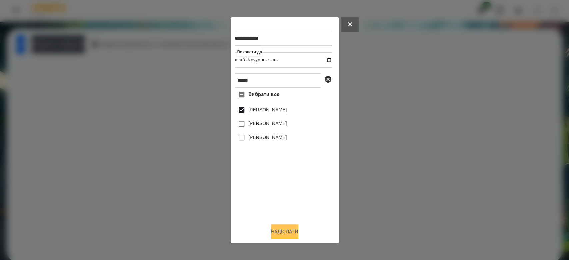
type input "**********"
click at [296, 236] on button "Надіслати" at bounding box center [284, 231] width 27 height 15
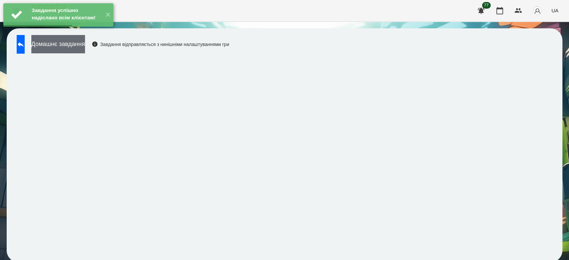
click at [85, 49] on button "Домашнє завдання" at bounding box center [58, 44] width 54 height 18
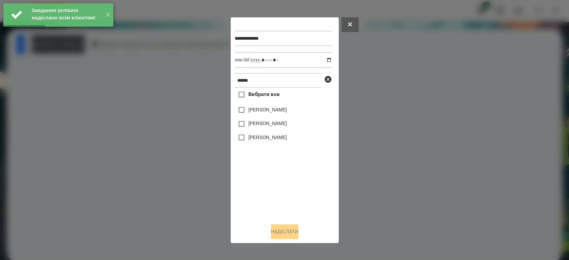
click at [256, 110] on label "[PERSON_NAME]" at bounding box center [267, 109] width 38 height 7
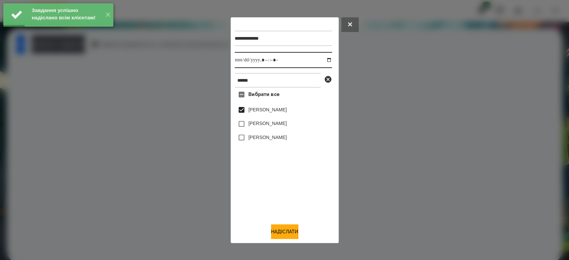
click at [325, 59] on input "datetime-local" at bounding box center [283, 60] width 97 height 16
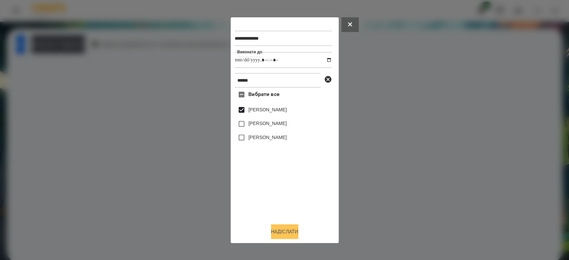
type input "**********"
click at [283, 236] on button "Надіслати" at bounding box center [284, 231] width 27 height 15
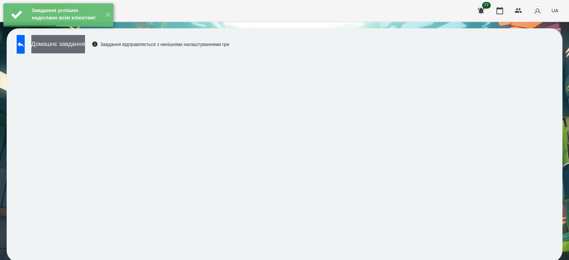
click at [77, 44] on button "Домашнє завдання" at bounding box center [58, 44] width 54 height 18
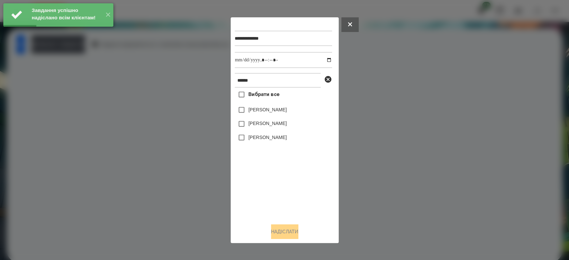
click at [280, 110] on label "[PERSON_NAME]" at bounding box center [267, 109] width 38 height 7
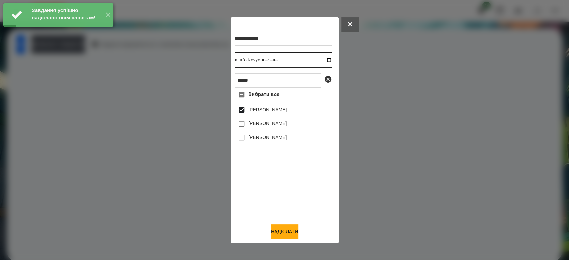
click at [326, 60] on input "datetime-local" at bounding box center [283, 60] width 97 height 16
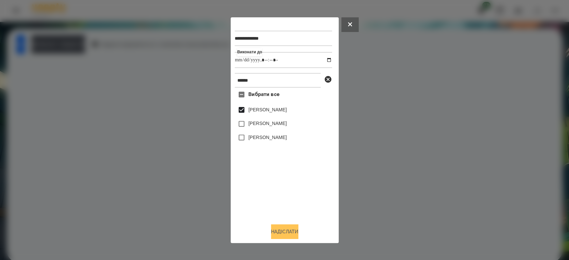
type input "**********"
click at [295, 234] on button "Надіслати" at bounding box center [284, 231] width 27 height 15
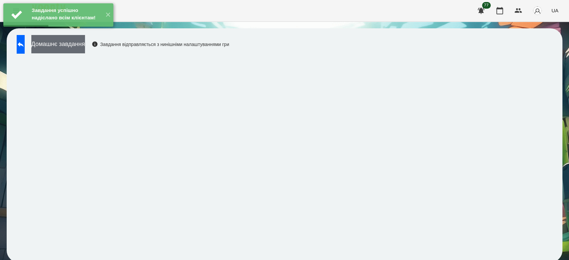
click at [76, 47] on button "Домашнє завдання" at bounding box center [58, 44] width 54 height 18
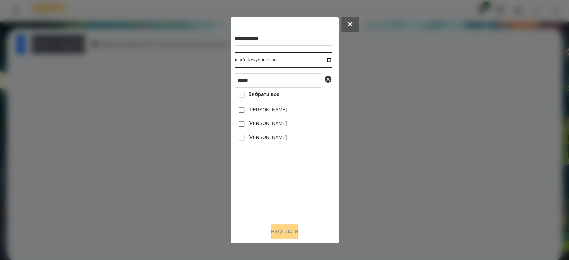
click at [324, 58] on input "datetime-local" at bounding box center [283, 60] width 97 height 16
type input "**********"
drag, startPoint x: 299, startPoint y: 174, endPoint x: 304, endPoint y: 163, distance: 12.1
click at [299, 174] on div "Вибрати все [PERSON_NAME] [PERSON_NAME] [PERSON_NAME]" at bounding box center [283, 153] width 97 height 130
click at [329, 78] on icon at bounding box center [328, 79] width 7 height 7
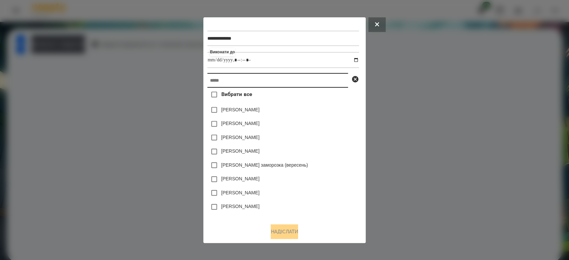
click at [296, 79] on input "text" at bounding box center [277, 80] width 141 height 15
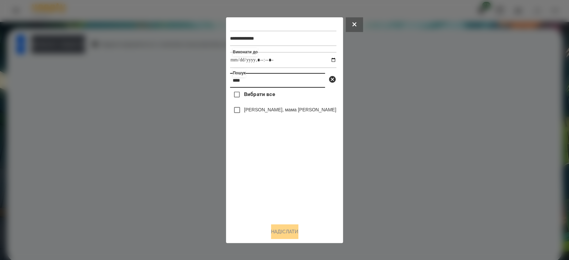
type input "****"
click at [285, 112] on label "[PERSON_NAME], мама [PERSON_NAME]" at bounding box center [290, 109] width 92 height 7
click at [286, 230] on button "Надіслати" at bounding box center [284, 231] width 27 height 15
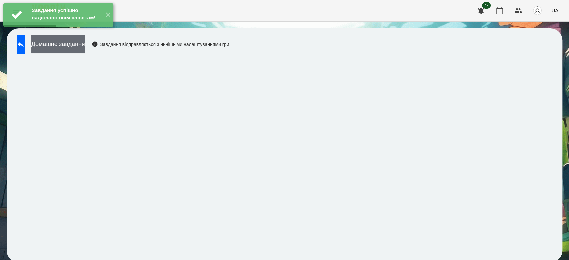
click at [84, 45] on button "Домашнє завдання" at bounding box center [58, 44] width 54 height 18
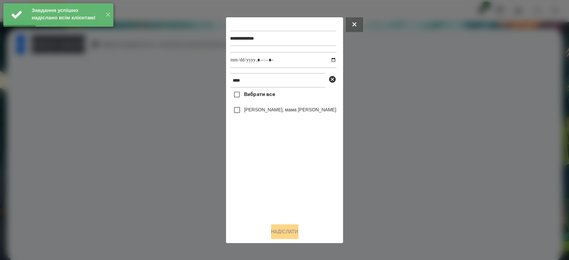
click at [258, 113] on label "[PERSON_NAME], мама [PERSON_NAME]" at bounding box center [290, 109] width 92 height 7
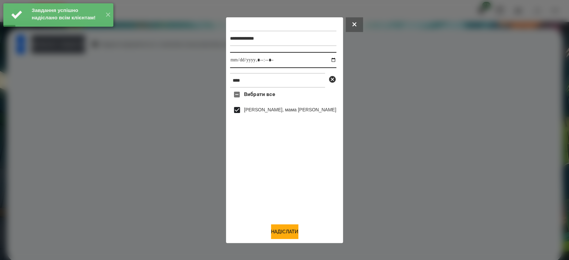
click at [323, 61] on input "datetime-local" at bounding box center [283, 60] width 106 height 16
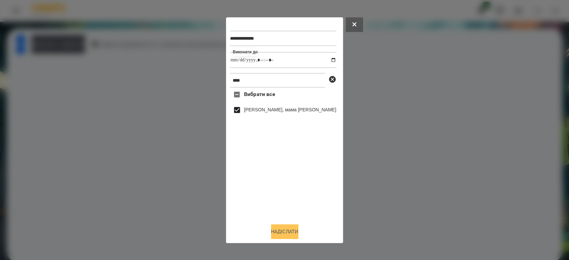
type input "**********"
click at [290, 231] on button "Надіслати" at bounding box center [284, 231] width 27 height 15
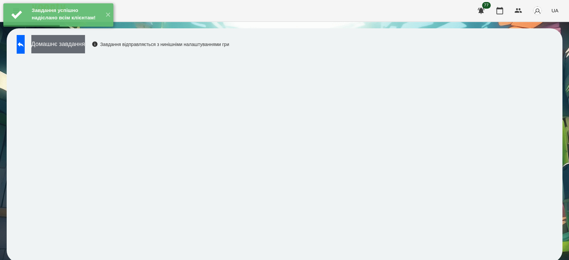
click at [83, 49] on button "Домашнє завдання" at bounding box center [58, 44] width 54 height 18
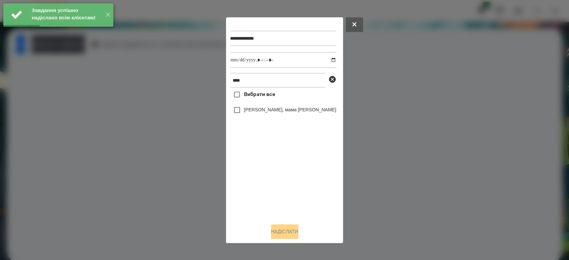
click at [286, 111] on label "[PERSON_NAME], мама [PERSON_NAME]" at bounding box center [290, 109] width 92 height 7
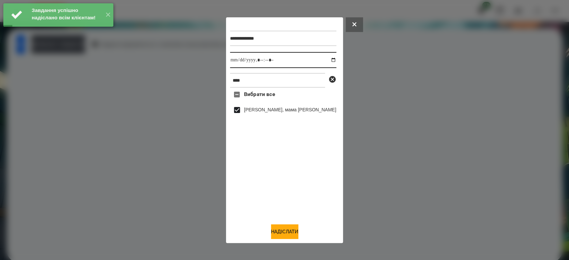
click at [323, 59] on input "datetime-local" at bounding box center [283, 60] width 106 height 16
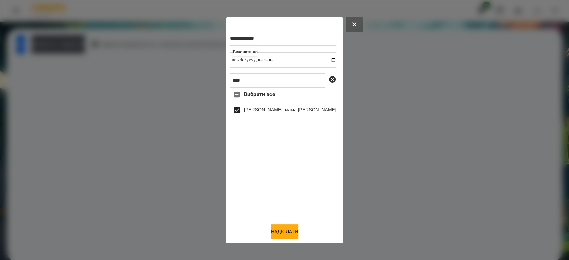
type input "**********"
click at [286, 241] on div "**********" at bounding box center [284, 130] width 117 height 226
click at [285, 233] on button "Надіслати" at bounding box center [284, 231] width 27 height 15
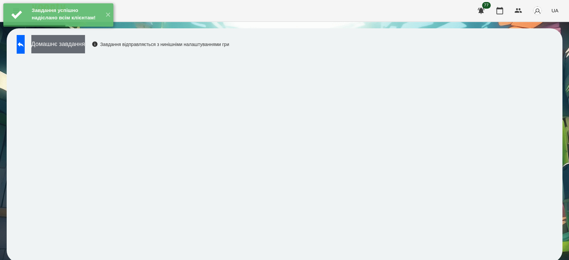
click at [83, 45] on button "Домашнє завдання" at bounding box center [58, 44] width 54 height 18
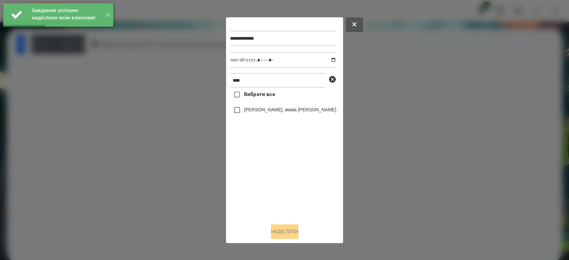
click at [254, 109] on label "[PERSON_NAME], мама [PERSON_NAME]" at bounding box center [290, 109] width 92 height 7
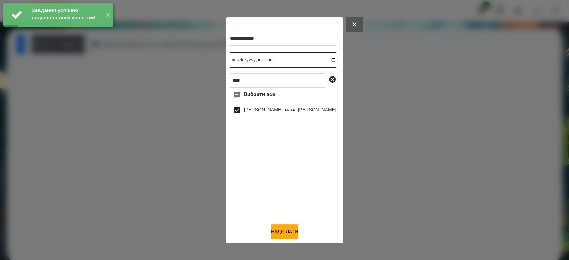
click at [324, 59] on input "datetime-local" at bounding box center [283, 60] width 106 height 16
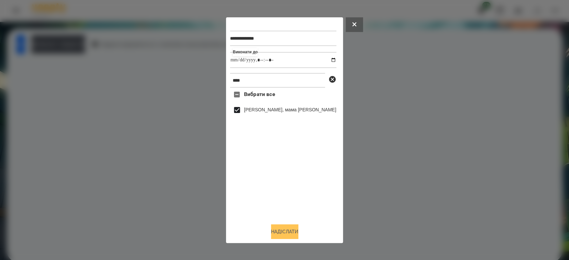
type input "**********"
click at [291, 231] on button "Надіслати" at bounding box center [284, 231] width 27 height 15
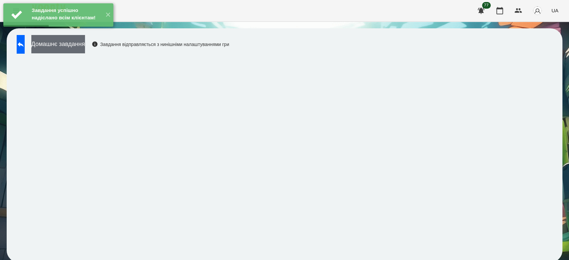
click at [79, 47] on button "Домашнє завдання" at bounding box center [58, 44] width 54 height 18
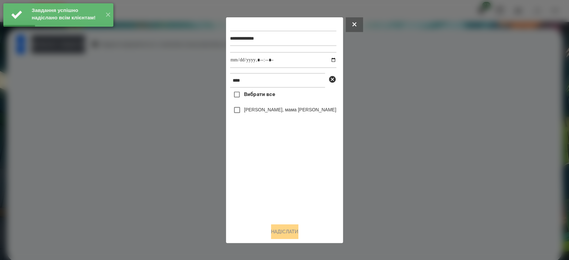
click at [281, 111] on label "[PERSON_NAME], мама [PERSON_NAME]" at bounding box center [290, 109] width 92 height 7
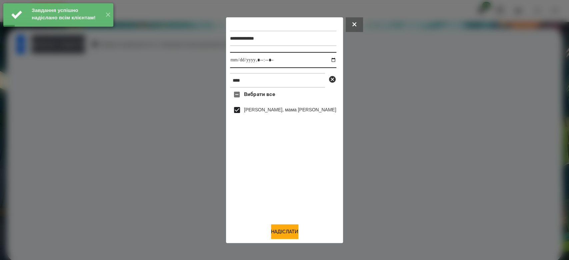
click at [325, 61] on input "datetime-local" at bounding box center [283, 60] width 106 height 16
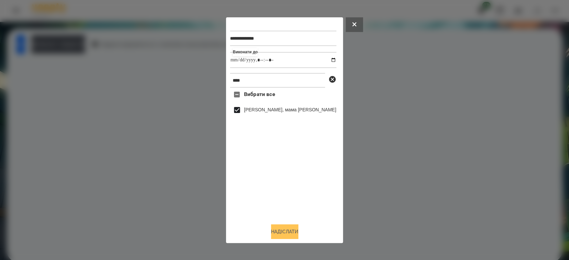
type input "**********"
click at [284, 232] on button "Надіслати" at bounding box center [284, 231] width 27 height 15
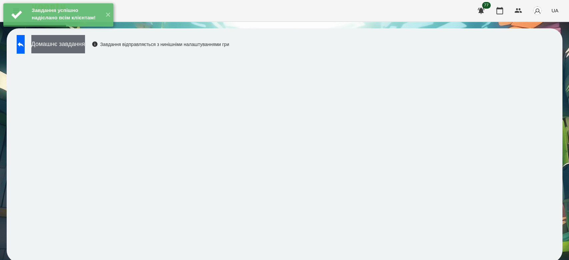
click at [85, 47] on button "Домашнє завдання" at bounding box center [58, 44] width 54 height 18
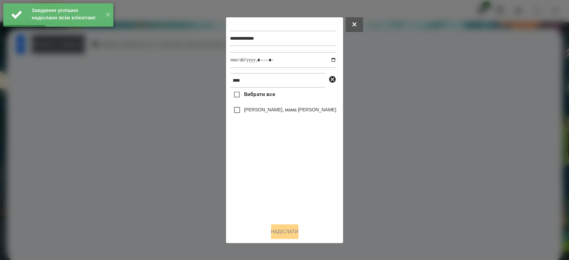
click at [295, 111] on label "[PERSON_NAME], мама [PERSON_NAME]" at bounding box center [290, 109] width 92 height 7
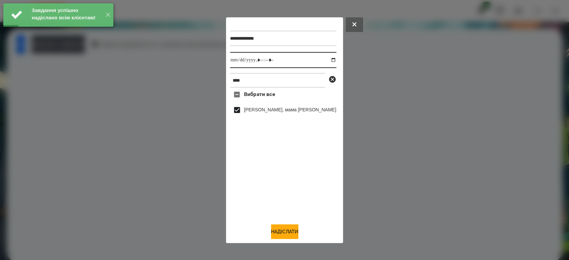
click at [321, 59] on input "datetime-local" at bounding box center [283, 60] width 106 height 16
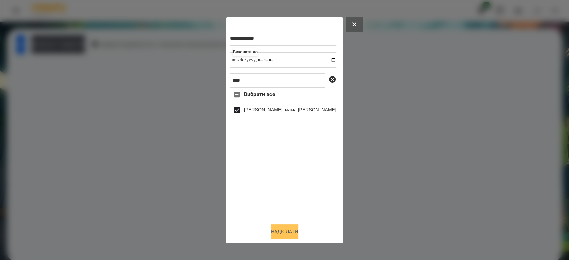
type input "**********"
click at [283, 232] on button "Надіслати" at bounding box center [284, 231] width 27 height 15
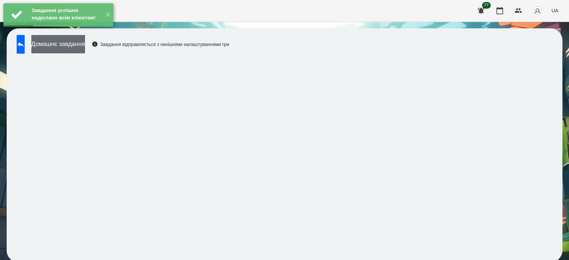
click at [85, 47] on button "Домашнє завдання" at bounding box center [58, 44] width 54 height 18
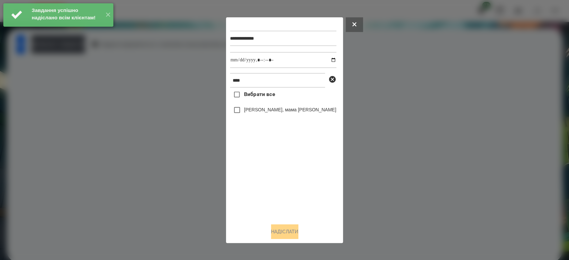
click at [273, 111] on label "[PERSON_NAME], мама [PERSON_NAME]" at bounding box center [290, 109] width 92 height 7
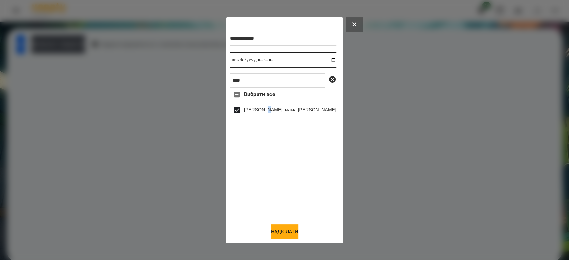
click at [323, 60] on input "datetime-local" at bounding box center [283, 60] width 106 height 16
type input "**********"
click at [295, 228] on button "Надіслати" at bounding box center [284, 231] width 27 height 15
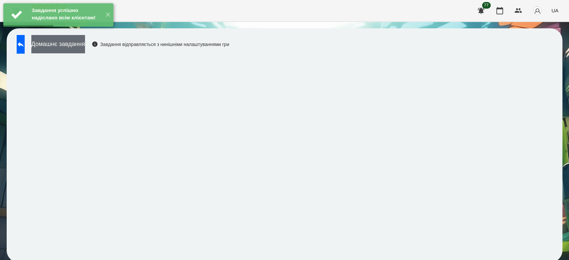
click at [85, 42] on button "Домашнє завдання" at bounding box center [58, 44] width 54 height 18
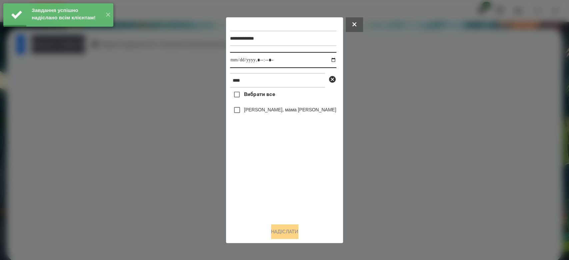
click at [321, 59] on input "datetime-local" at bounding box center [283, 60] width 106 height 16
type input "**********"
click at [272, 185] on div "Вибрати все [PERSON_NAME], мама [PERSON_NAME]" at bounding box center [283, 153] width 106 height 130
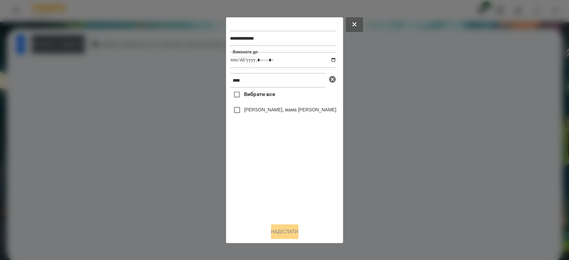
click at [328, 81] on icon at bounding box center [332, 79] width 8 height 8
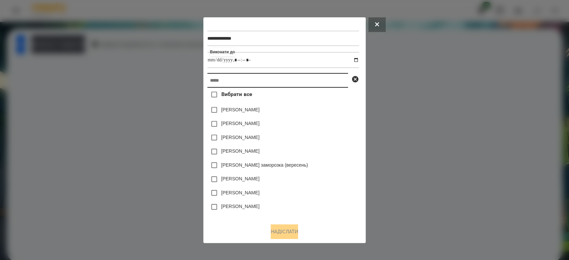
click at [305, 84] on input "text" at bounding box center [277, 80] width 141 height 15
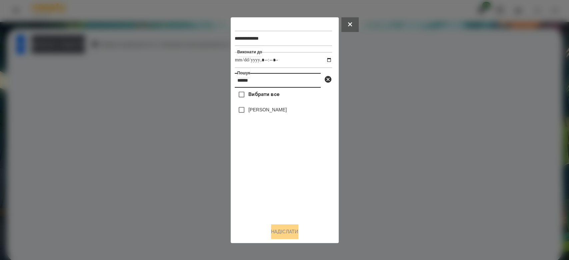
type input "******"
click at [287, 111] on label "[PERSON_NAME]" at bounding box center [267, 109] width 38 height 7
drag, startPoint x: 284, startPoint y: 232, endPoint x: 281, endPoint y: 228, distance: 5.2
click at [284, 231] on button "Надіслати" at bounding box center [284, 231] width 27 height 15
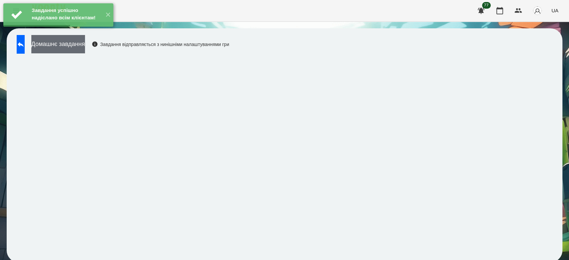
click at [85, 47] on button "Домашнє завдання" at bounding box center [58, 44] width 54 height 18
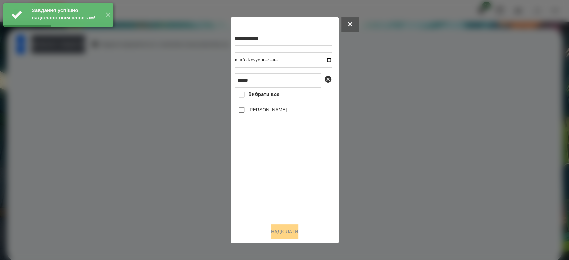
click at [262, 111] on label "[PERSON_NAME]" at bounding box center [267, 109] width 38 height 7
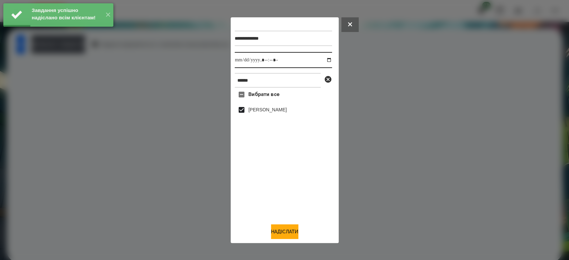
click at [323, 59] on input "datetime-local" at bounding box center [283, 60] width 97 height 16
type input "**********"
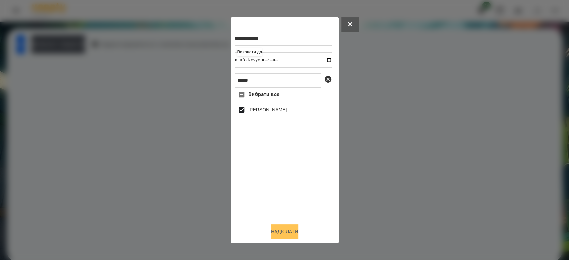
click at [280, 232] on button "Надіслати" at bounding box center [284, 231] width 27 height 15
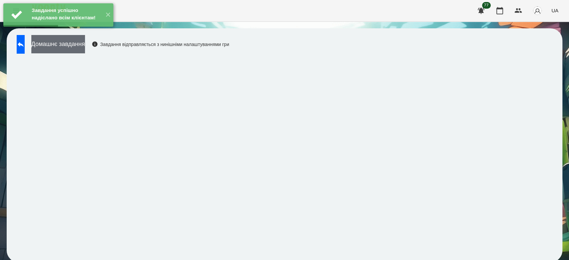
click at [85, 47] on button "Домашнє завдання" at bounding box center [58, 44] width 54 height 18
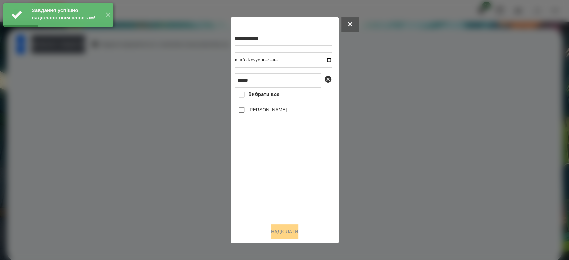
click at [279, 111] on label "[PERSON_NAME]" at bounding box center [267, 109] width 38 height 7
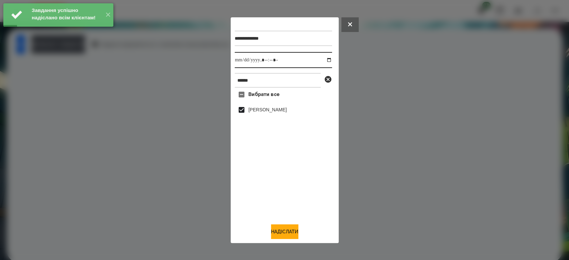
click at [324, 59] on input "datetime-local" at bounding box center [283, 60] width 97 height 16
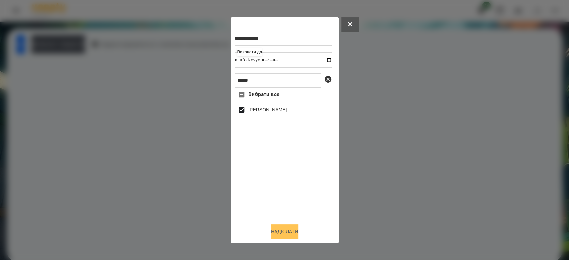
type input "**********"
click at [285, 233] on button "Надіслати" at bounding box center [284, 231] width 27 height 15
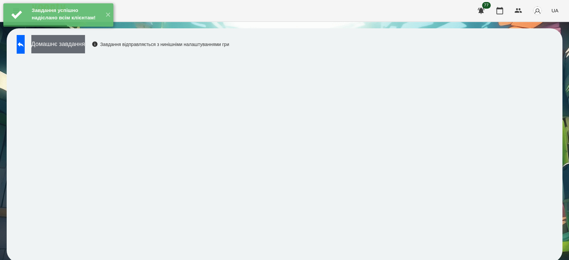
click at [85, 45] on button "Домашнє завдання" at bounding box center [58, 44] width 54 height 18
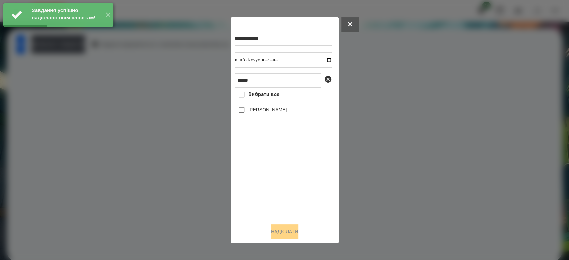
click at [265, 113] on label "[PERSON_NAME]" at bounding box center [267, 109] width 38 height 7
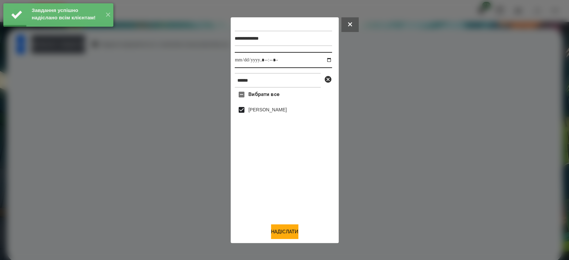
click at [323, 61] on input "datetime-local" at bounding box center [283, 60] width 97 height 16
type input "**********"
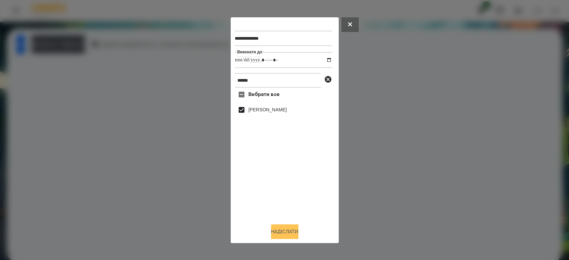
click at [283, 230] on button "Надіслати" at bounding box center [284, 231] width 27 height 15
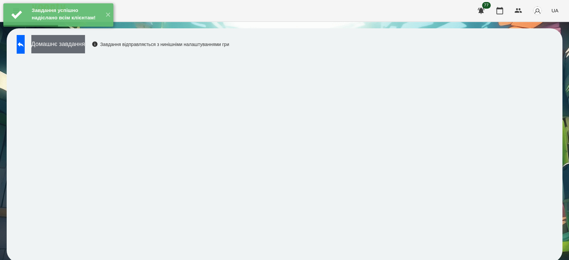
click at [84, 47] on button "Домашнє завдання" at bounding box center [58, 44] width 54 height 18
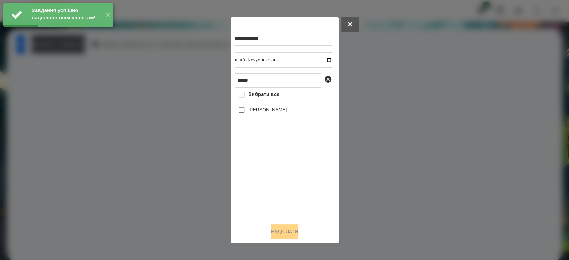
drag, startPoint x: 256, startPoint y: 111, endPoint x: 259, endPoint y: 109, distance: 3.6
click at [256, 111] on label "[PERSON_NAME]" at bounding box center [267, 109] width 38 height 7
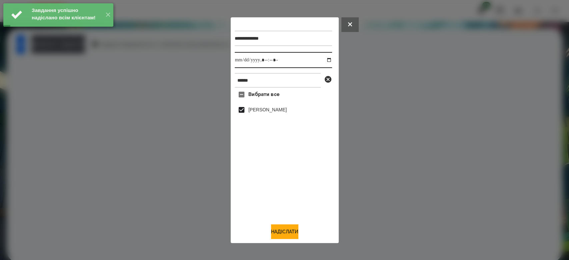
click at [321, 60] on input "datetime-local" at bounding box center [283, 60] width 97 height 16
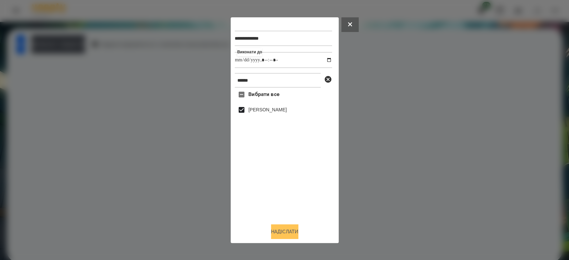
type input "**********"
click at [278, 235] on button "Надіслати" at bounding box center [284, 231] width 27 height 15
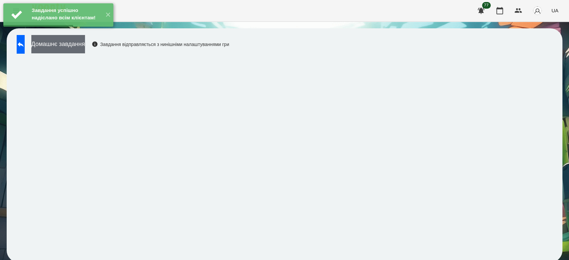
click at [80, 45] on button "Домашнє завдання" at bounding box center [58, 44] width 54 height 18
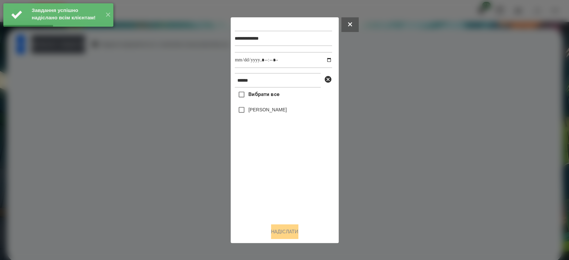
click at [259, 110] on label "[PERSON_NAME]" at bounding box center [267, 109] width 38 height 7
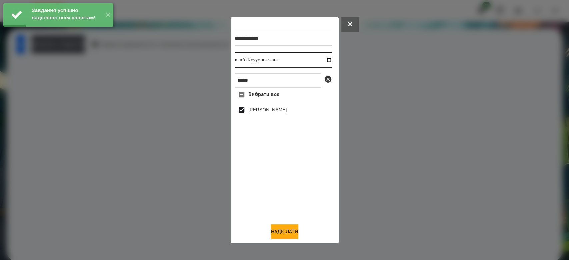
click at [324, 61] on input "datetime-local" at bounding box center [283, 60] width 97 height 16
type input "**********"
click at [285, 236] on button "Надіслати" at bounding box center [284, 231] width 27 height 15
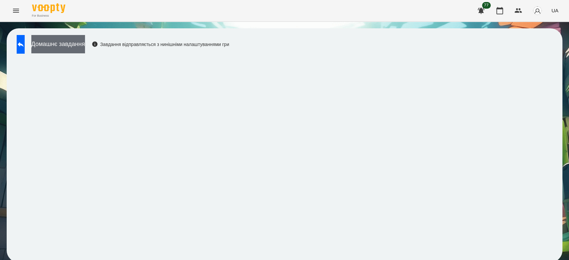
click at [85, 46] on button "Домашнє завдання" at bounding box center [58, 44] width 54 height 18
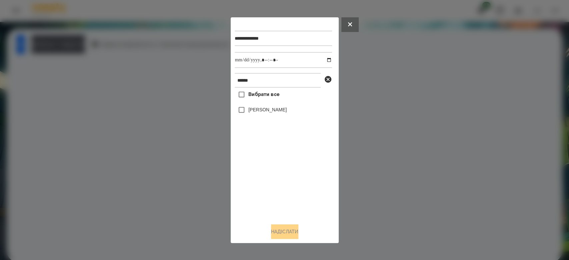
click at [261, 111] on label "[PERSON_NAME]" at bounding box center [267, 109] width 38 height 7
click at [323, 59] on input "datetime-local" at bounding box center [283, 60] width 97 height 16
type input "**********"
click at [290, 236] on button "Надіслати" at bounding box center [284, 231] width 27 height 15
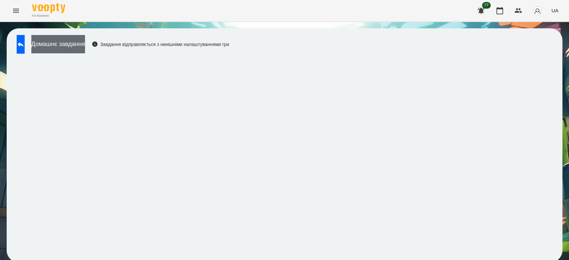
click at [85, 48] on button "Домашнє завдання" at bounding box center [58, 44] width 54 height 18
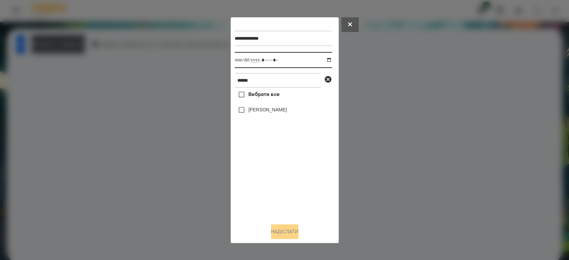
click at [324, 59] on input "datetime-local" at bounding box center [283, 60] width 97 height 16
type input "**********"
click at [283, 172] on div "Вибрати все [PERSON_NAME]" at bounding box center [283, 153] width 97 height 130
click at [327, 79] on icon at bounding box center [328, 79] width 8 height 8
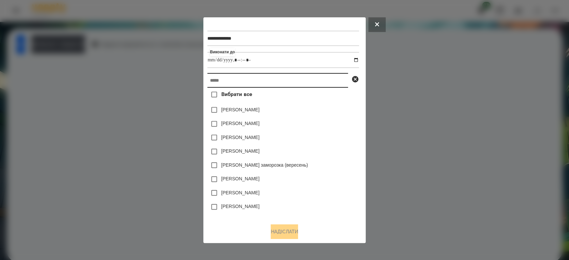
click at [305, 80] on input "text" at bounding box center [277, 80] width 141 height 15
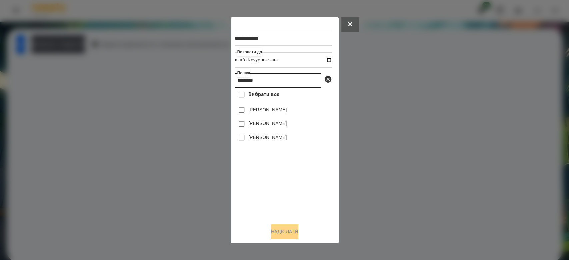
type input "*********"
click at [281, 107] on label "[PERSON_NAME]" at bounding box center [267, 109] width 38 height 7
click at [292, 233] on button "Надіслати" at bounding box center [284, 231] width 27 height 15
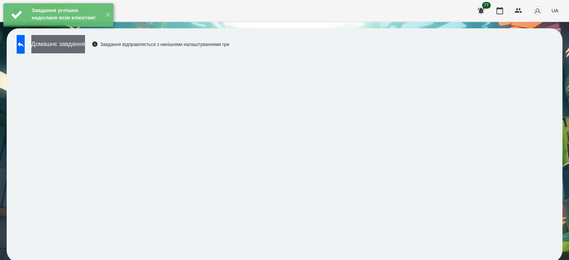
click at [85, 47] on button "Домашнє завдання" at bounding box center [58, 44] width 54 height 18
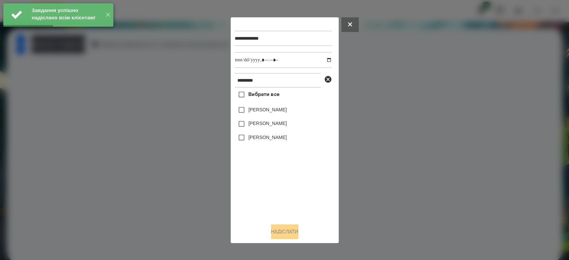
click at [280, 111] on label "[PERSON_NAME]" at bounding box center [267, 109] width 38 height 7
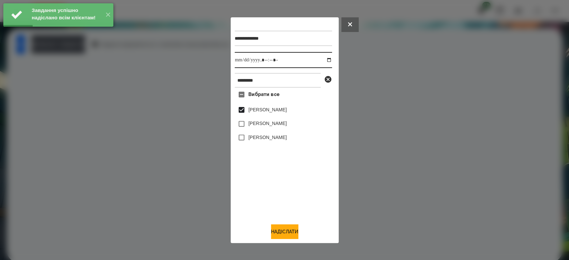
drag, startPoint x: 324, startPoint y: 59, endPoint x: 318, endPoint y: 67, distance: 9.3
click at [324, 59] on input "datetime-local" at bounding box center [283, 60] width 97 height 16
type input "**********"
click at [277, 231] on button "Надіслати" at bounding box center [284, 231] width 27 height 15
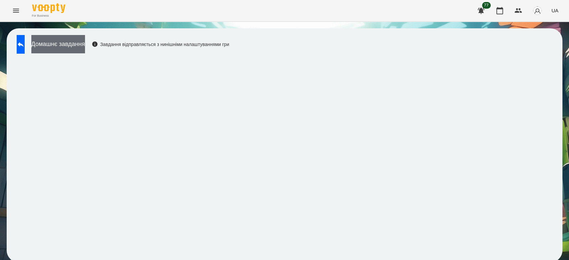
click at [84, 44] on button "Домашнє завдання" at bounding box center [58, 44] width 54 height 18
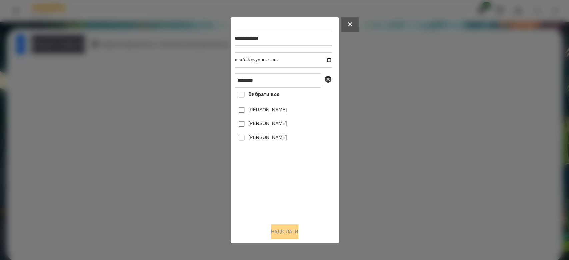
click at [270, 109] on label "[PERSON_NAME]" at bounding box center [267, 109] width 38 height 7
click at [325, 59] on input "datetime-local" at bounding box center [283, 60] width 97 height 16
type input "**********"
click at [277, 231] on button "Надіслати" at bounding box center [284, 231] width 27 height 15
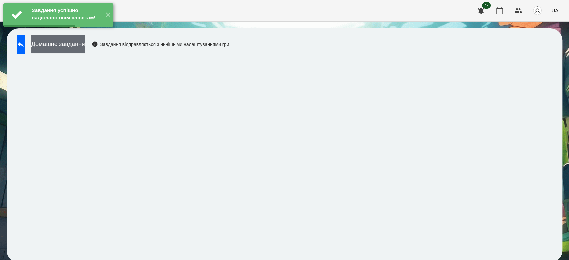
click at [76, 50] on button "Домашнє завдання" at bounding box center [58, 44] width 54 height 18
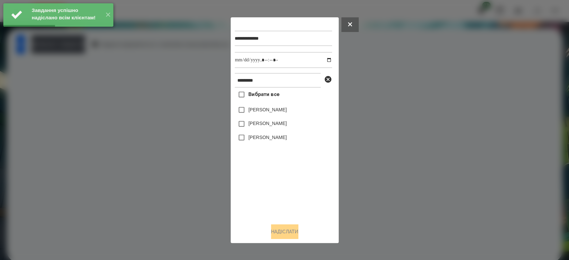
click at [269, 108] on label "[PERSON_NAME]" at bounding box center [267, 109] width 38 height 7
click at [323, 60] on input "datetime-local" at bounding box center [283, 60] width 97 height 16
type input "**********"
click at [281, 231] on button "Надіслати" at bounding box center [284, 231] width 27 height 15
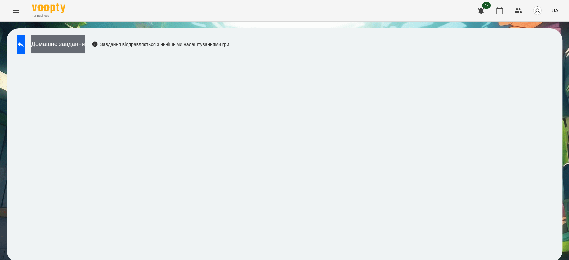
click at [80, 43] on button "Домашнє завдання" at bounding box center [58, 44] width 54 height 18
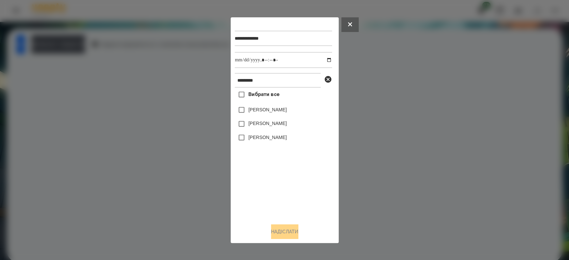
click at [271, 109] on label "[PERSON_NAME]" at bounding box center [267, 109] width 38 height 7
click at [324, 60] on input "datetime-local" at bounding box center [283, 60] width 97 height 16
type input "**********"
click at [281, 233] on button "Надіслати" at bounding box center [284, 231] width 27 height 15
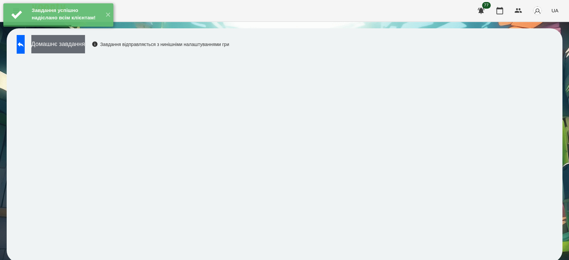
click at [85, 49] on button "Домашнє завдання" at bounding box center [58, 44] width 54 height 18
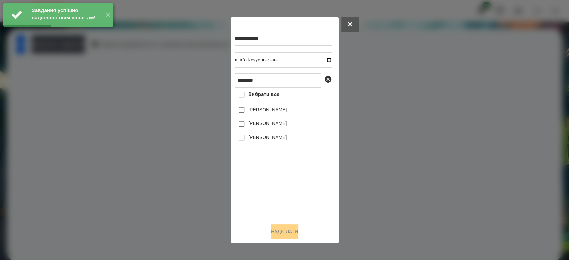
click at [287, 110] on label "[PERSON_NAME]" at bounding box center [267, 109] width 38 height 7
click at [323, 58] on input "datetime-local" at bounding box center [283, 60] width 97 height 16
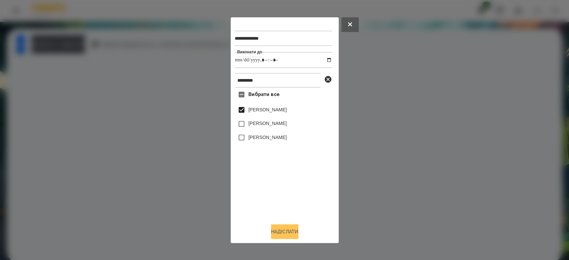
type input "**********"
click at [275, 229] on button "Надіслати" at bounding box center [284, 231] width 27 height 15
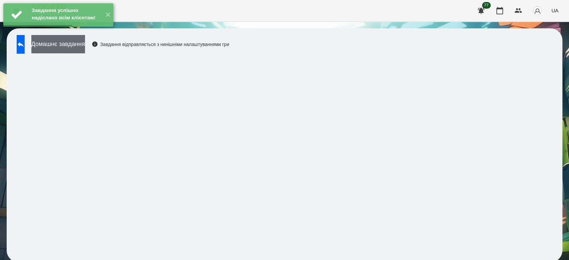
click at [85, 42] on button "Домашнє завдання" at bounding box center [58, 44] width 54 height 18
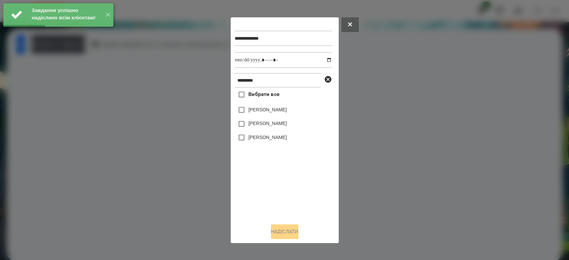
drag, startPoint x: 290, startPoint y: 112, endPoint x: 306, endPoint y: 98, distance: 21.5
click at [287, 112] on label "[PERSON_NAME]" at bounding box center [267, 109] width 38 height 7
click at [325, 58] on input "datetime-local" at bounding box center [283, 60] width 97 height 16
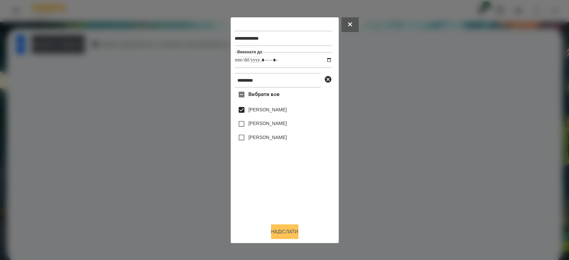
type input "**********"
click at [280, 231] on button "Надіслати" at bounding box center [284, 231] width 27 height 15
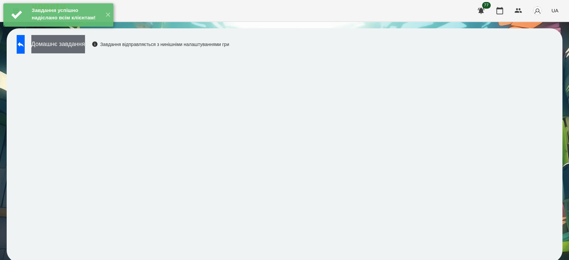
click at [80, 47] on button "Домашнє завдання" at bounding box center [58, 44] width 54 height 18
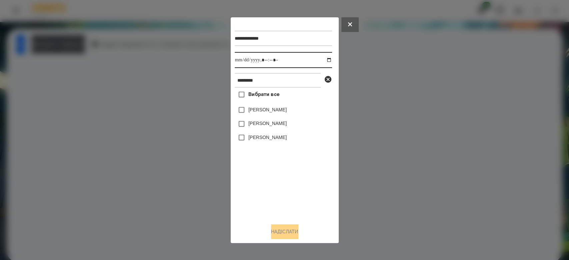
drag, startPoint x: 324, startPoint y: 60, endPoint x: 310, endPoint y: 62, distance: 14.1
click at [323, 60] on input "datetime-local" at bounding box center [283, 60] width 97 height 16
type input "**********"
drag, startPoint x: 296, startPoint y: 183, endPoint x: 312, endPoint y: 121, distance: 64.0
click at [296, 183] on div "Вибрати все [PERSON_NAME] [PERSON_NAME] [PERSON_NAME]" at bounding box center [283, 153] width 97 height 130
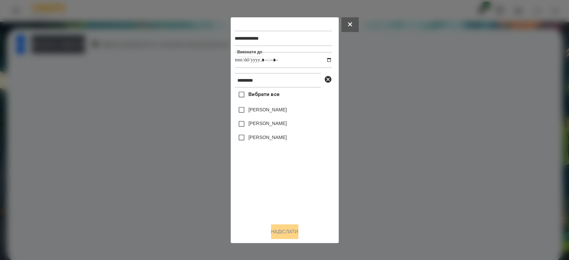
click at [328, 79] on icon at bounding box center [328, 79] width 7 height 7
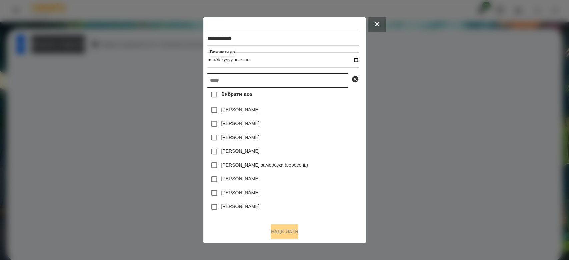
click at [293, 81] on input "text" at bounding box center [277, 80] width 141 height 15
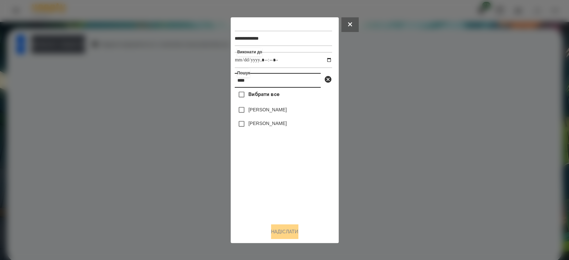
type input "****"
click at [287, 124] on label "[PERSON_NAME]" at bounding box center [267, 123] width 38 height 7
click at [284, 232] on button "Надіслати" at bounding box center [284, 231] width 27 height 15
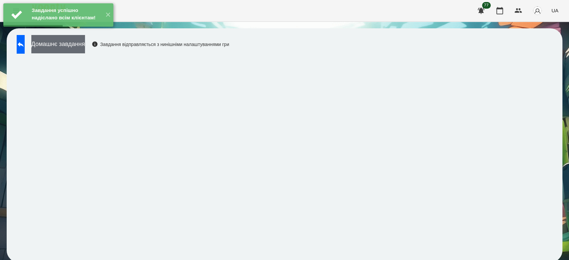
click at [85, 49] on button "Домашнє завдання" at bounding box center [58, 44] width 54 height 18
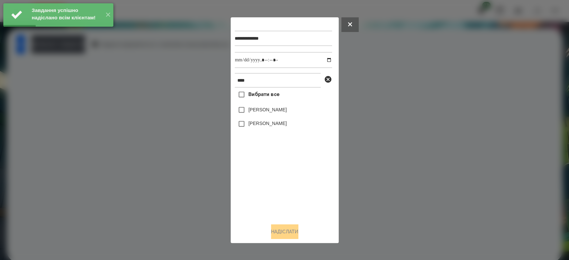
click at [283, 119] on div "[PERSON_NAME]" at bounding box center [283, 124] width 97 height 14
drag, startPoint x: 283, startPoint y: 123, endPoint x: 287, endPoint y: 116, distance: 7.8
click at [283, 124] on label "[PERSON_NAME]" at bounding box center [267, 123] width 38 height 7
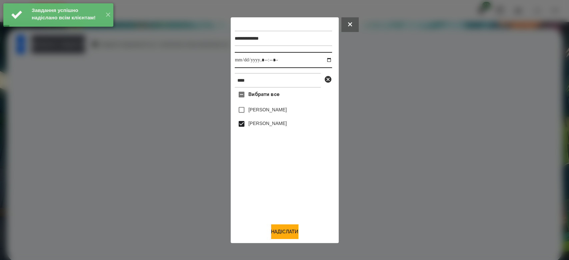
drag, startPoint x: 320, startPoint y: 58, endPoint x: 323, endPoint y: 61, distance: 3.8
click at [321, 59] on input "datetime-local" at bounding box center [283, 60] width 97 height 16
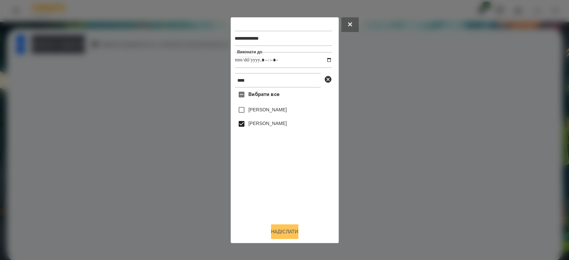
type input "**********"
click at [292, 233] on button "Надіслати" at bounding box center [284, 231] width 27 height 15
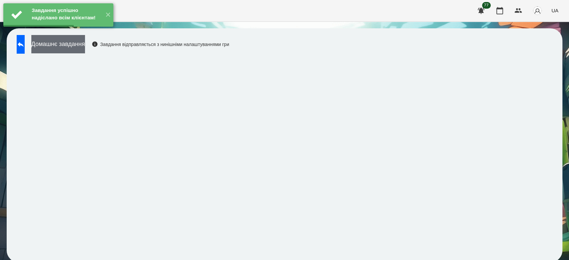
click at [85, 49] on button "Домашнє завдання" at bounding box center [58, 44] width 54 height 18
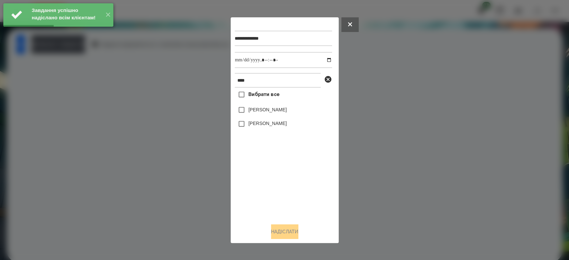
drag, startPoint x: 282, startPoint y: 127, endPoint x: 283, endPoint y: 122, distance: 5.0
click at [282, 127] on label "[PERSON_NAME]" at bounding box center [267, 123] width 38 height 7
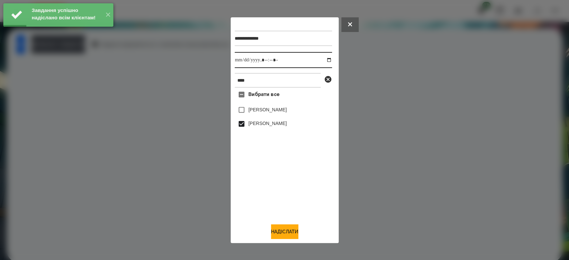
drag, startPoint x: 324, startPoint y: 59, endPoint x: 316, endPoint y: 67, distance: 11.3
click at [323, 59] on input "datetime-local" at bounding box center [283, 60] width 97 height 16
type input "**********"
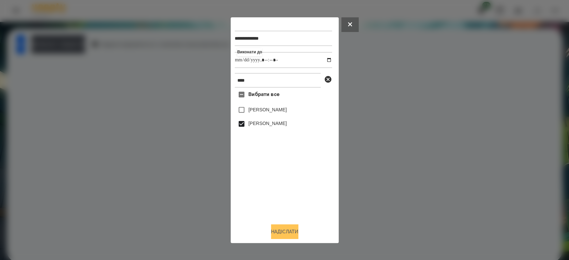
click at [289, 230] on button "Надіслати" at bounding box center [284, 231] width 27 height 15
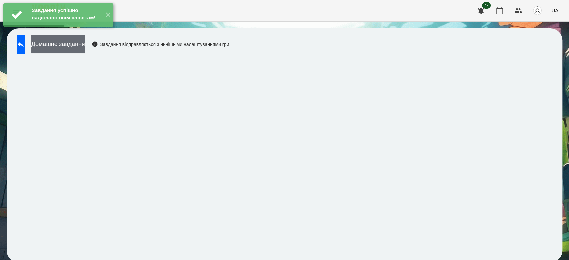
click at [82, 46] on button "Домашнє завдання" at bounding box center [58, 44] width 54 height 18
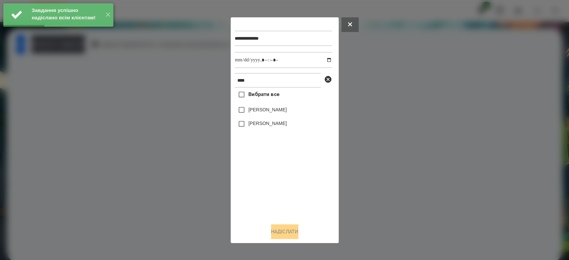
click at [281, 124] on label "[PERSON_NAME]" at bounding box center [267, 123] width 38 height 7
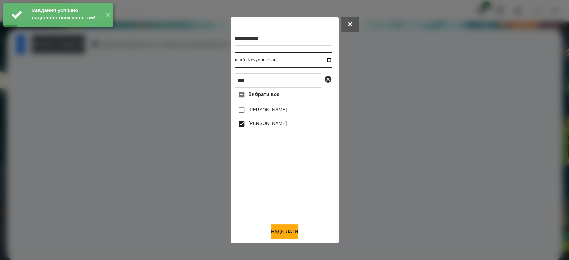
click at [325, 58] on input "datetime-local" at bounding box center [283, 60] width 97 height 16
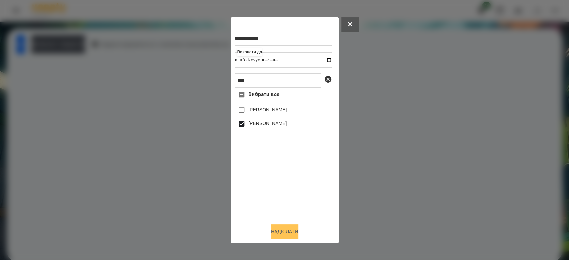
type input "**********"
click at [291, 231] on button "Надіслати" at bounding box center [284, 231] width 27 height 15
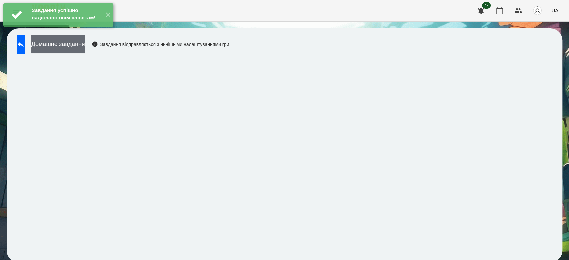
click at [85, 46] on button "Домашнє завдання" at bounding box center [58, 44] width 54 height 18
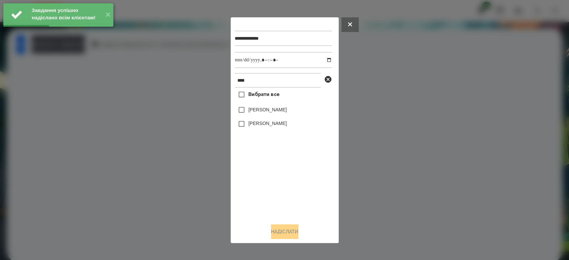
click at [251, 124] on label "[PERSON_NAME]" at bounding box center [267, 123] width 38 height 7
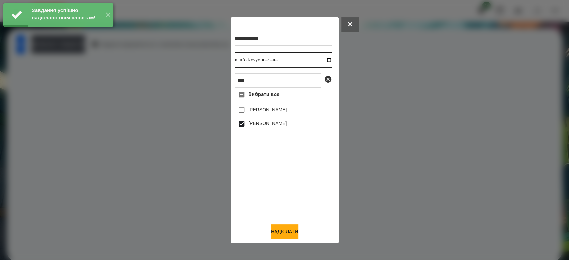
click at [322, 61] on input "datetime-local" at bounding box center [283, 60] width 97 height 16
type input "**********"
drag, startPoint x: 291, startPoint y: 234, endPoint x: 287, endPoint y: 231, distance: 4.7
click at [291, 234] on button "Надіслати" at bounding box center [284, 231] width 27 height 15
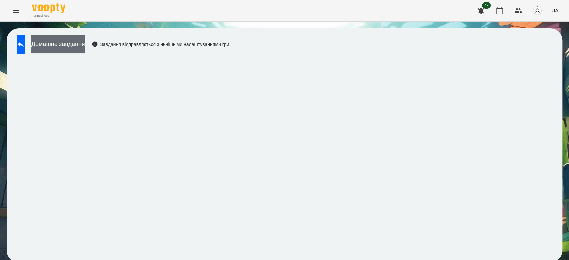
click at [73, 41] on button "Домашнє завдання" at bounding box center [58, 44] width 54 height 18
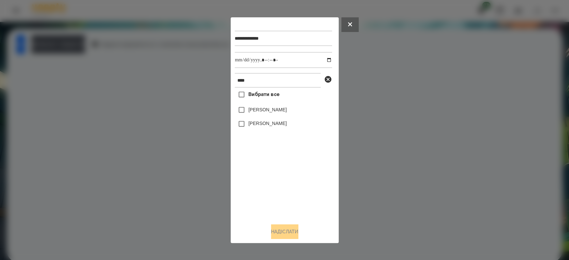
click at [267, 125] on label "[PERSON_NAME]" at bounding box center [267, 123] width 38 height 7
click at [324, 59] on input "datetime-local" at bounding box center [283, 60] width 97 height 16
type input "**********"
click at [287, 230] on button "Надіслати" at bounding box center [284, 231] width 27 height 15
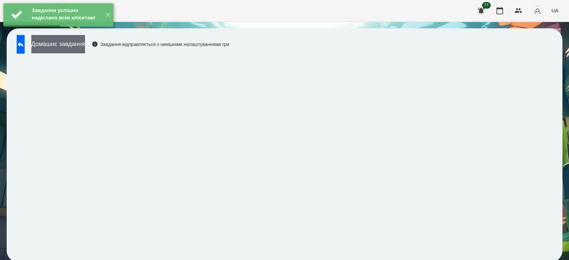
click at [85, 51] on button "Домашнє завдання" at bounding box center [58, 44] width 54 height 18
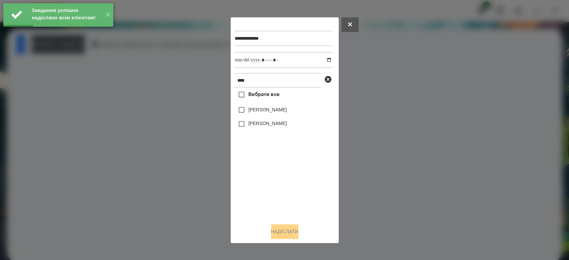
click at [287, 124] on label "[PERSON_NAME]" at bounding box center [267, 123] width 38 height 7
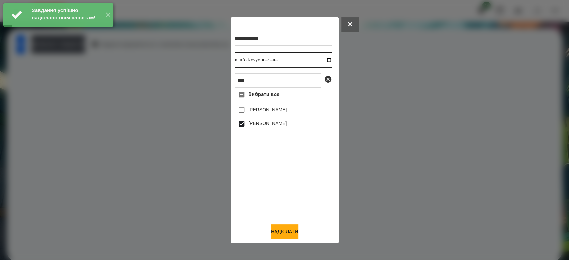
drag, startPoint x: 326, startPoint y: 60, endPoint x: 322, endPoint y: 60, distance: 3.7
click at [325, 60] on input "datetime-local" at bounding box center [283, 60] width 97 height 16
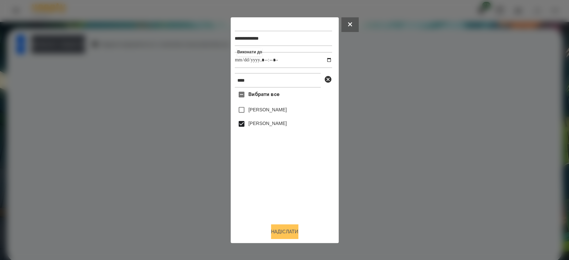
type input "**********"
click at [290, 232] on button "Надіслати" at bounding box center [284, 231] width 27 height 15
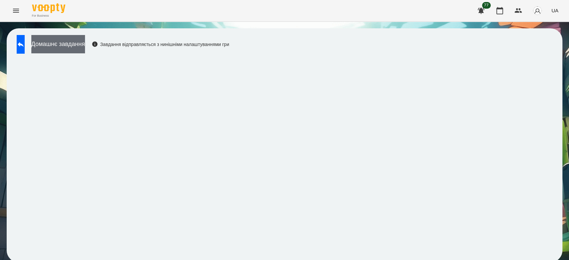
click at [66, 44] on button "Домашнє завдання" at bounding box center [58, 44] width 54 height 18
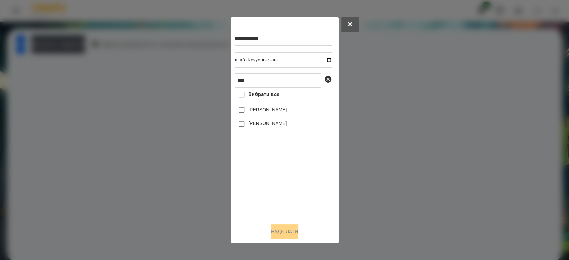
click at [205, 130] on div at bounding box center [284, 130] width 569 height 260
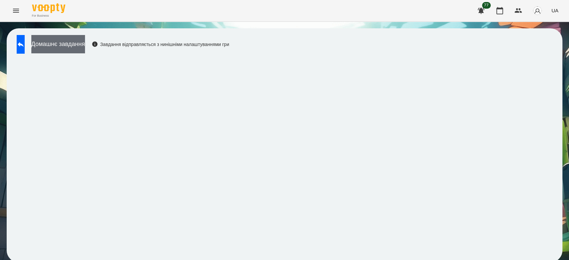
click at [84, 42] on button "Домашнє завдання" at bounding box center [58, 44] width 54 height 18
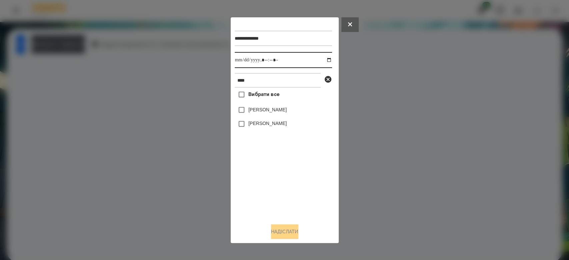
click at [323, 60] on input "datetime-local" at bounding box center [283, 60] width 97 height 16
type input "**********"
drag, startPoint x: 274, startPoint y: 174, endPoint x: 288, endPoint y: 158, distance: 20.5
click at [274, 174] on div "Вибрати все [PERSON_NAME] [PERSON_NAME]" at bounding box center [283, 153] width 97 height 130
click at [328, 80] on icon at bounding box center [328, 79] width 8 height 8
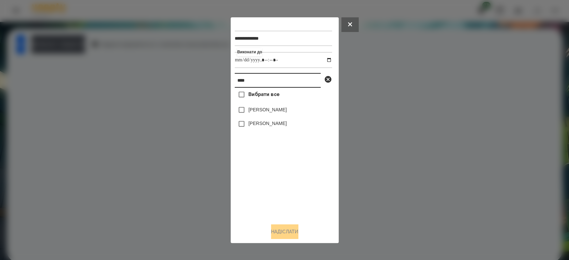
click at [303, 81] on input "****" at bounding box center [278, 80] width 86 height 15
type input "***"
click at [282, 111] on label "[PERSON_NAME]" at bounding box center [267, 109] width 38 height 7
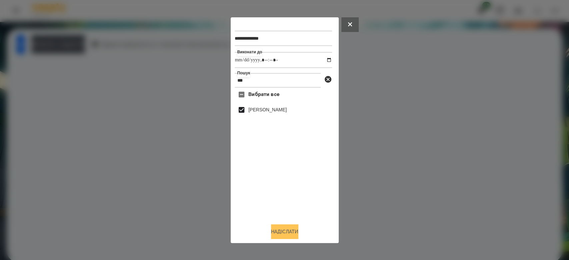
click at [283, 229] on button "Надіслати" at bounding box center [284, 231] width 27 height 15
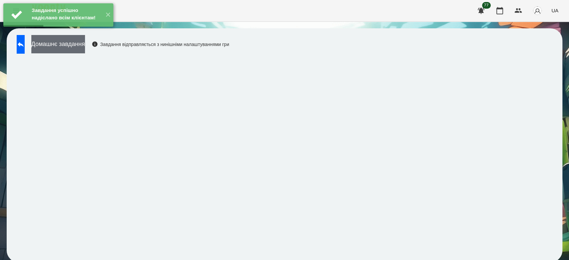
click at [85, 48] on button "Домашнє завдання" at bounding box center [58, 44] width 54 height 18
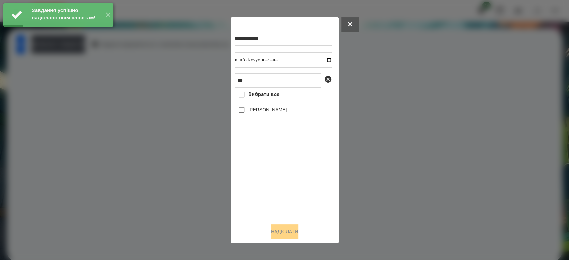
click at [278, 112] on label "[PERSON_NAME]" at bounding box center [267, 109] width 38 height 7
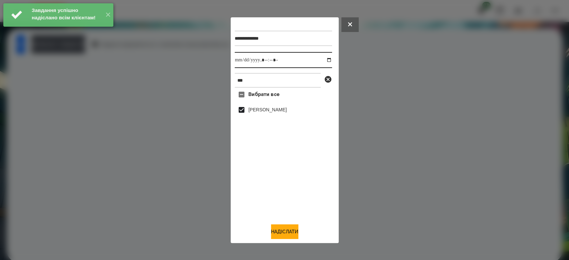
click at [321, 60] on input "datetime-local" at bounding box center [283, 60] width 97 height 16
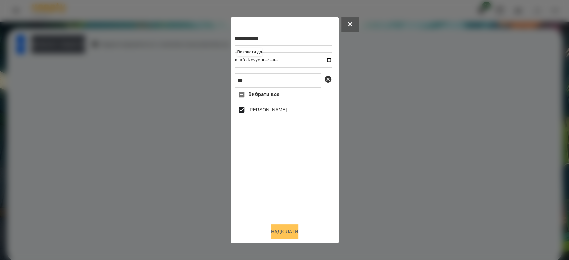
type input "**********"
click at [279, 236] on button "Надіслати" at bounding box center [284, 231] width 27 height 15
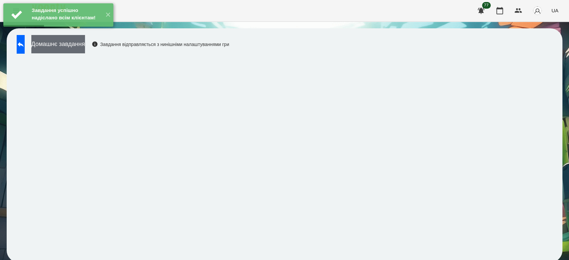
click at [85, 45] on button "Домашнє завдання" at bounding box center [58, 44] width 54 height 18
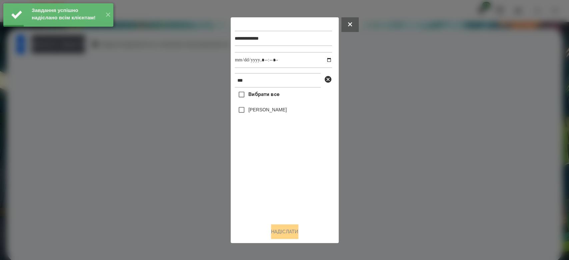
click at [281, 112] on label "[PERSON_NAME]" at bounding box center [267, 109] width 38 height 7
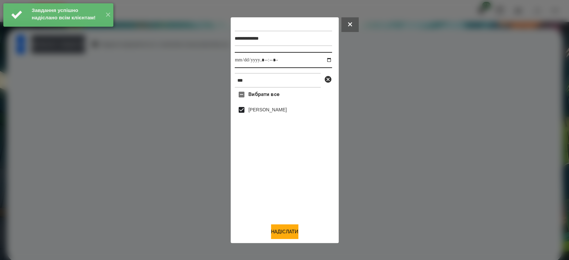
click at [325, 60] on input "datetime-local" at bounding box center [283, 60] width 97 height 16
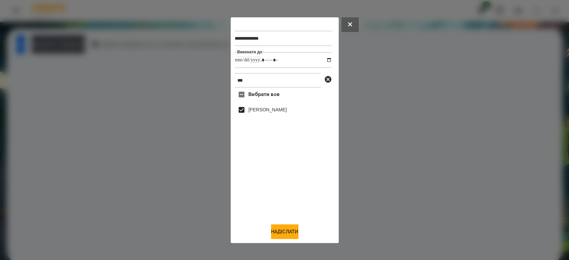
type input "**********"
click at [297, 242] on div "**********" at bounding box center [285, 130] width 108 height 226
click at [296, 234] on button "Надіслати" at bounding box center [284, 231] width 27 height 15
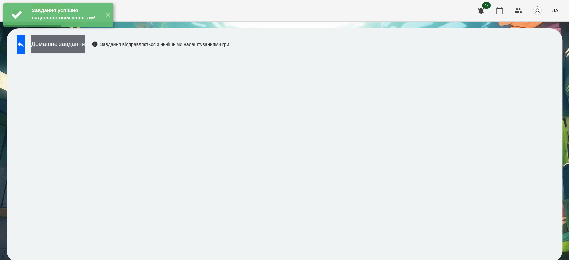
click at [85, 46] on button "Домашнє завдання" at bounding box center [58, 44] width 54 height 18
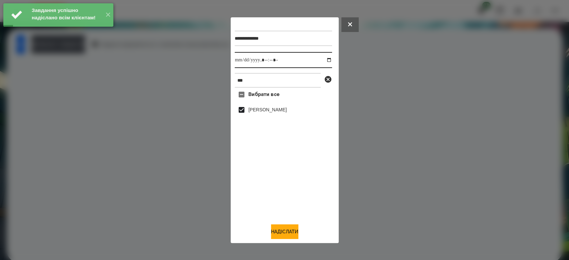
click at [322, 59] on input "datetime-local" at bounding box center [283, 60] width 97 height 16
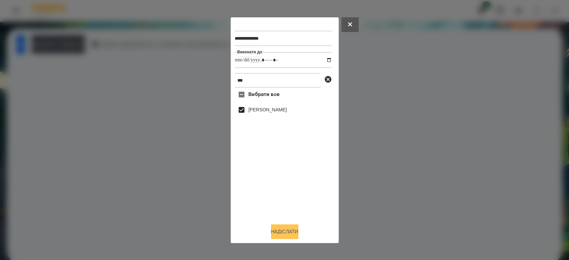
type input "**********"
click at [286, 233] on button "Надіслати" at bounding box center [284, 231] width 27 height 15
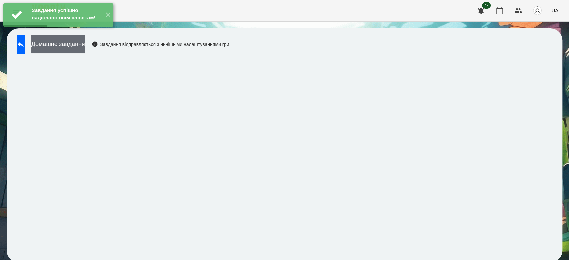
click at [83, 48] on button "Домашнє завдання" at bounding box center [58, 44] width 54 height 18
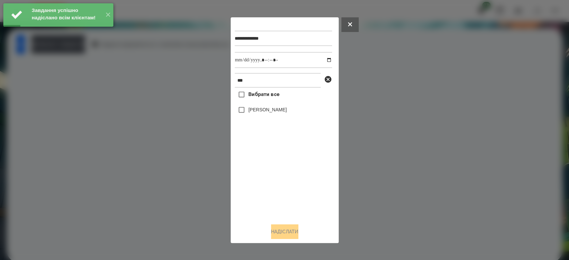
drag, startPoint x: 281, startPoint y: 111, endPoint x: 281, endPoint y: 106, distance: 5.0
click at [281, 111] on label "[PERSON_NAME]" at bounding box center [267, 109] width 38 height 7
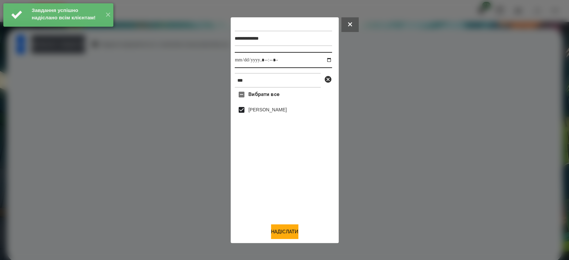
click at [326, 59] on input "datetime-local" at bounding box center [283, 60] width 97 height 16
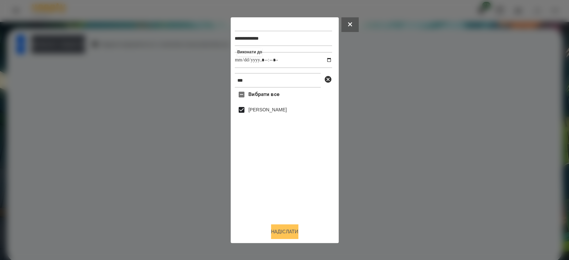
type input "**********"
click at [286, 235] on button "Надіслати" at bounding box center [284, 231] width 27 height 15
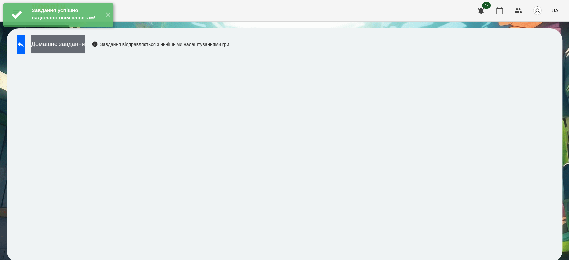
click at [85, 49] on button "Домашнє завдання" at bounding box center [58, 44] width 54 height 18
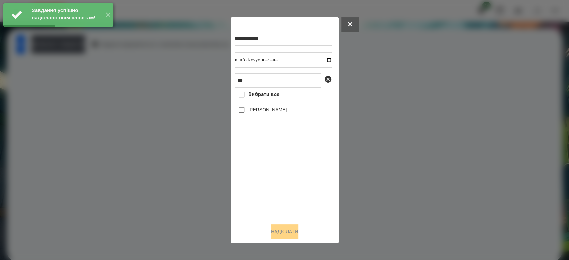
click at [267, 109] on label "[PERSON_NAME]" at bounding box center [267, 109] width 38 height 7
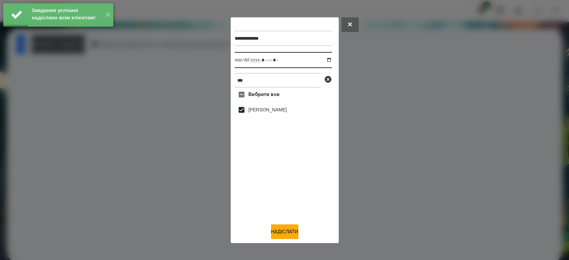
click at [323, 58] on input "datetime-local" at bounding box center [283, 60] width 97 height 16
type input "**********"
click at [285, 234] on button "Надіслати" at bounding box center [284, 231] width 27 height 15
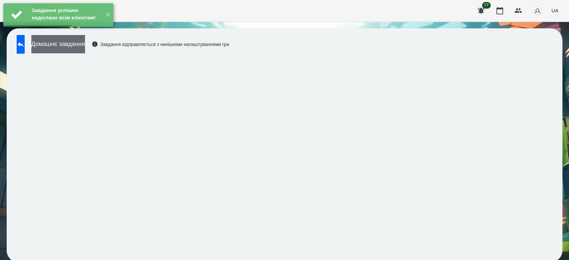
click at [85, 47] on button "Домашнє завдання" at bounding box center [58, 44] width 54 height 18
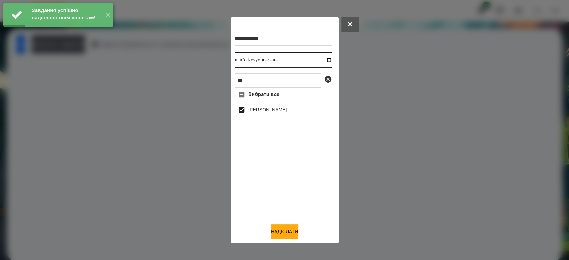
click at [322, 60] on input "datetime-local" at bounding box center [283, 60] width 97 height 16
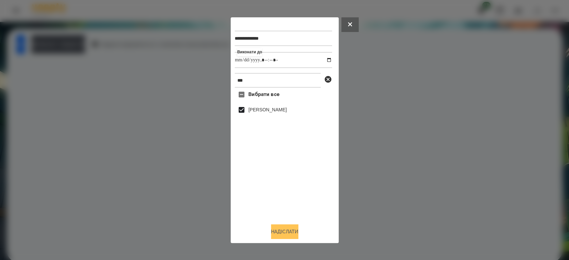
type input "**********"
click at [282, 235] on button "Надіслати" at bounding box center [284, 231] width 27 height 15
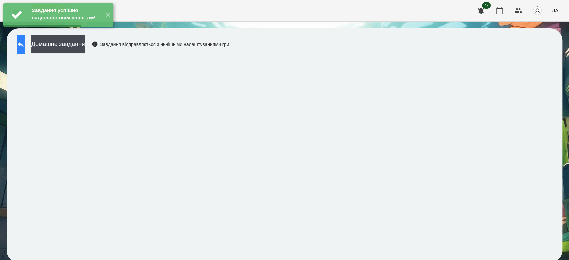
click at [25, 49] on button at bounding box center [21, 44] width 8 height 19
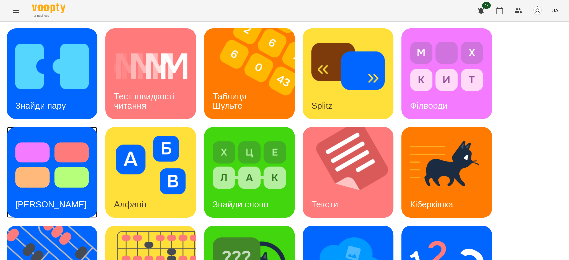
click at [79, 179] on img at bounding box center [51, 165] width 73 height 59
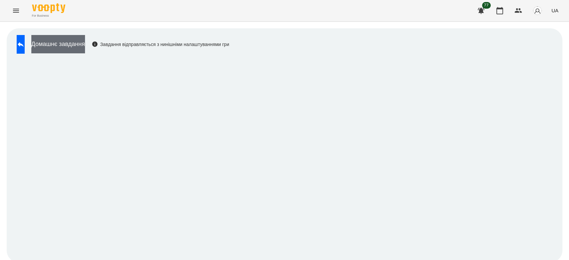
click at [85, 43] on button "Домашнє завдання" at bounding box center [58, 44] width 54 height 18
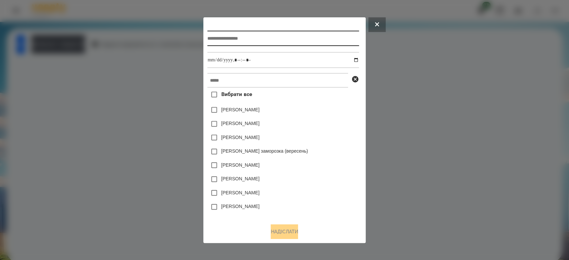
click at [340, 40] on input "text" at bounding box center [283, 38] width 152 height 15
type input "**********"
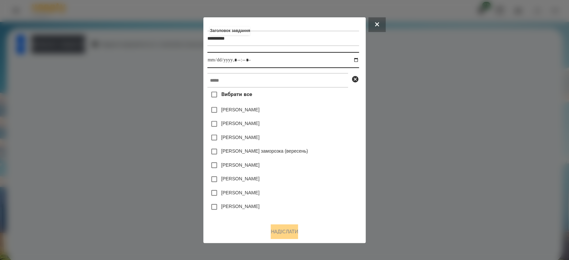
click at [359, 59] on input "datetime-local" at bounding box center [283, 60] width 152 height 16
type input "**********"
click at [337, 153] on div "[PERSON_NAME] заморозка (вересень)" at bounding box center [283, 152] width 152 height 14
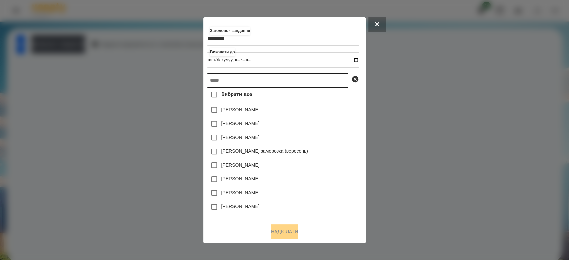
click at [264, 81] on input "text" at bounding box center [277, 80] width 141 height 15
paste input "**********"
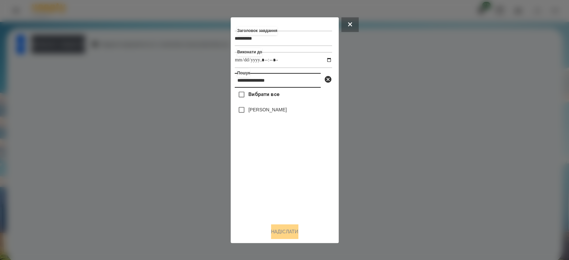
type input "**********"
click at [275, 111] on label "[PERSON_NAME]" at bounding box center [267, 109] width 38 height 7
click at [298, 233] on button "Надіслати" at bounding box center [284, 231] width 27 height 15
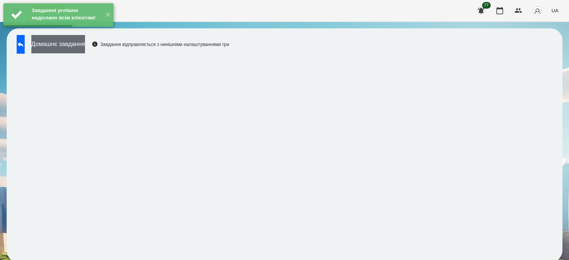
click at [85, 45] on button "Домашнє завдання" at bounding box center [58, 44] width 54 height 18
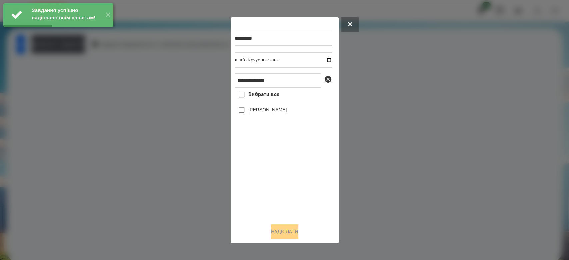
click at [277, 111] on label "[PERSON_NAME]" at bounding box center [267, 109] width 38 height 7
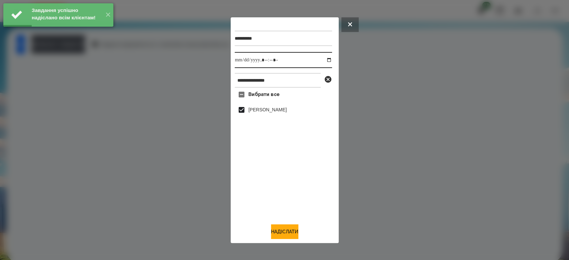
click at [325, 59] on input "datetime-local" at bounding box center [283, 60] width 97 height 16
type input "**********"
click at [290, 231] on button "Надіслати" at bounding box center [284, 231] width 27 height 15
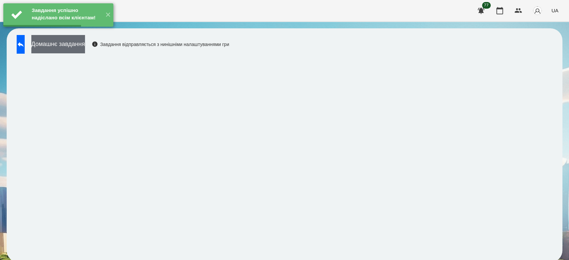
click at [85, 45] on button "Домашнє завдання" at bounding box center [58, 44] width 54 height 18
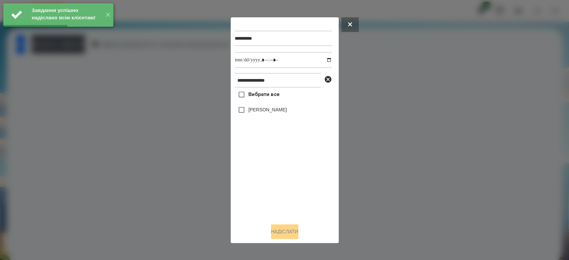
click at [263, 108] on label "[PERSON_NAME]" at bounding box center [267, 109] width 38 height 7
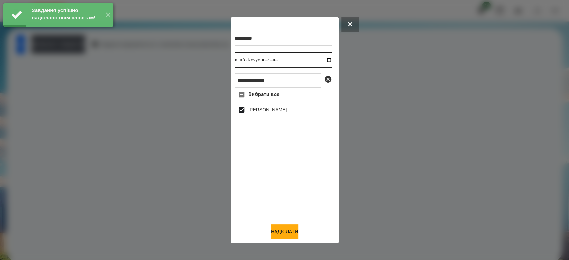
click at [323, 60] on input "datetime-local" at bounding box center [283, 60] width 97 height 16
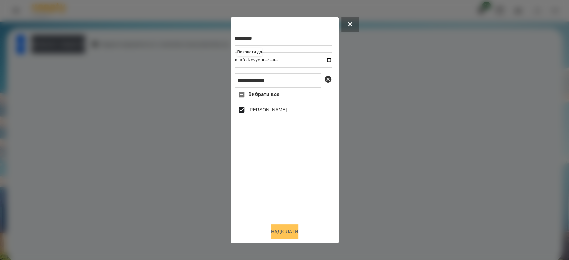
type input "**********"
click at [284, 236] on button "Надіслати" at bounding box center [284, 231] width 27 height 15
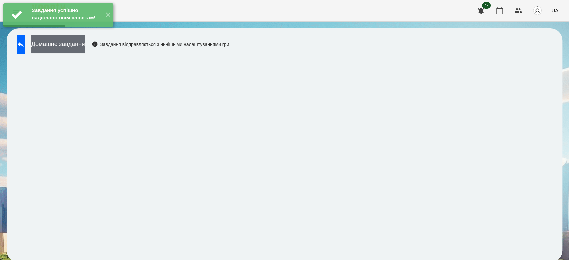
click at [70, 44] on button "Домашнє завдання" at bounding box center [58, 44] width 54 height 18
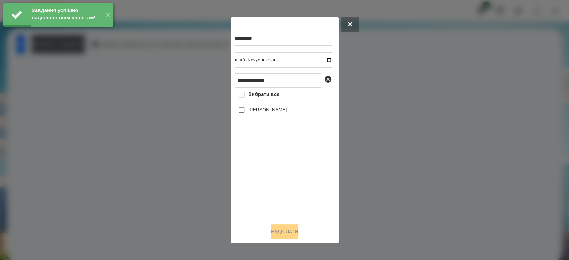
click at [275, 111] on label "[PERSON_NAME]" at bounding box center [267, 109] width 38 height 7
drag, startPoint x: 322, startPoint y: 59, endPoint x: 318, endPoint y: 66, distance: 8.5
click at [322, 59] on input "datetime-local" at bounding box center [283, 60] width 97 height 16
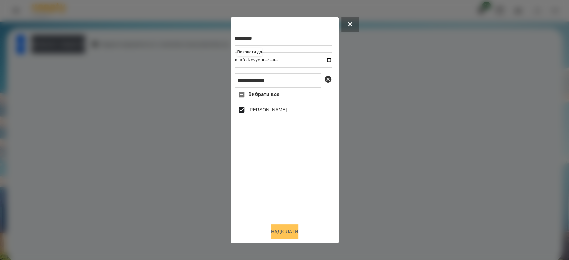
type input "**********"
click at [278, 230] on button "Надіслати" at bounding box center [284, 231] width 27 height 15
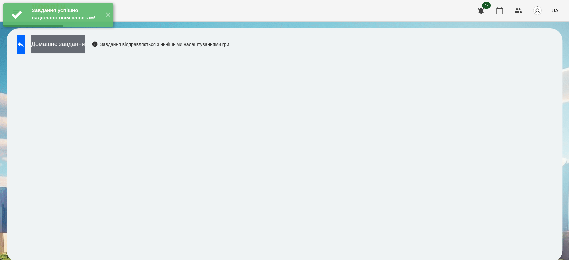
click at [84, 45] on button "Домашнє завдання" at bounding box center [58, 44] width 54 height 18
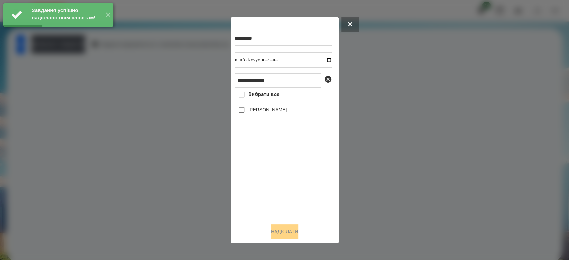
click at [261, 109] on label "[PERSON_NAME]" at bounding box center [267, 109] width 38 height 7
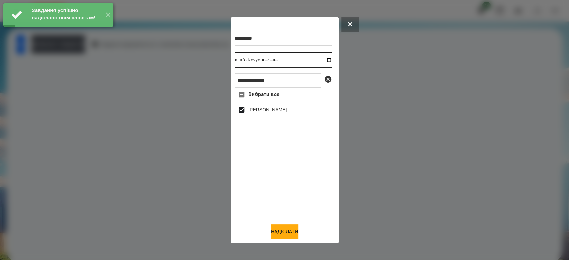
click at [321, 60] on input "datetime-local" at bounding box center [283, 60] width 97 height 16
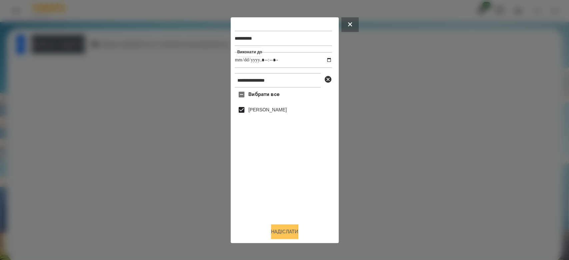
type input "**********"
click at [280, 231] on button "Надіслати" at bounding box center [284, 231] width 27 height 15
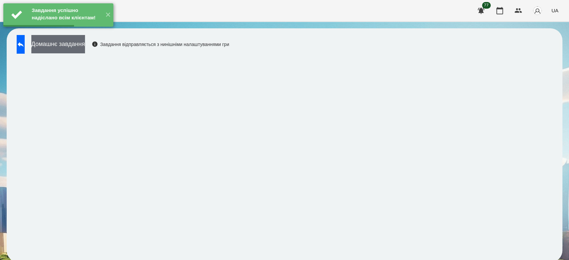
click at [85, 44] on button "Домашнє завдання" at bounding box center [58, 44] width 54 height 18
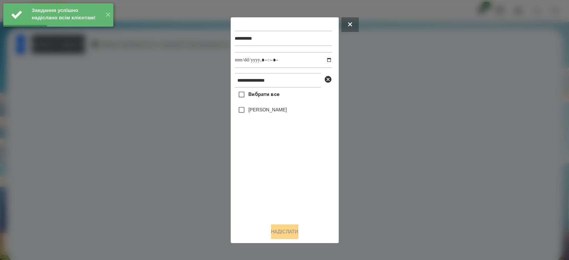
click at [270, 111] on label "[PERSON_NAME]" at bounding box center [267, 109] width 38 height 7
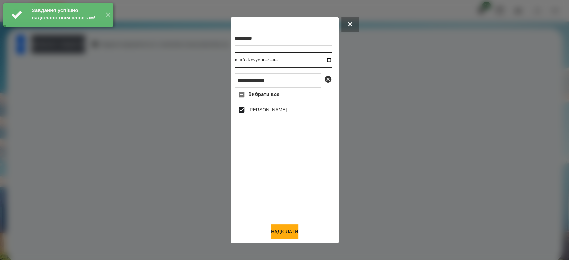
click at [323, 60] on input "datetime-local" at bounding box center [283, 60] width 97 height 16
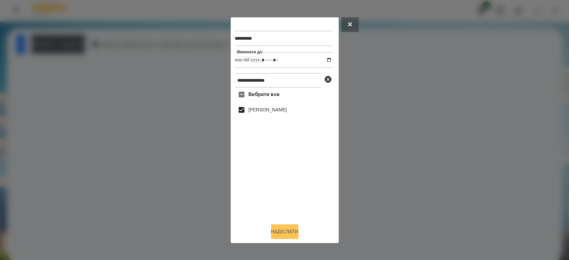
type input "**********"
click at [288, 235] on button "Надіслати" at bounding box center [284, 231] width 27 height 15
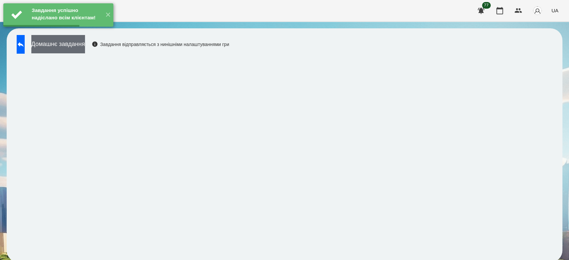
click at [85, 46] on button "Домашнє завдання" at bounding box center [58, 44] width 54 height 18
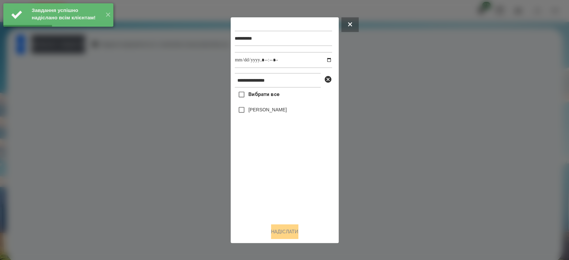
click at [263, 112] on label "[PERSON_NAME]" at bounding box center [267, 109] width 38 height 7
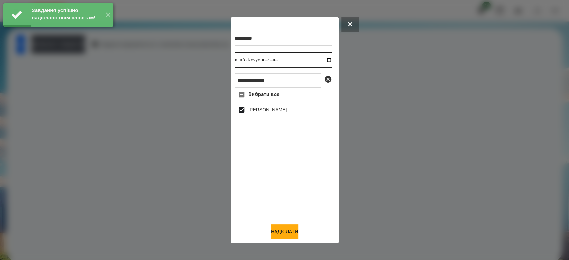
drag, startPoint x: 325, startPoint y: 60, endPoint x: 307, endPoint y: 66, distance: 19.4
click at [325, 60] on input "datetime-local" at bounding box center [283, 60] width 97 height 16
type input "**********"
click at [282, 233] on button "Надіслати" at bounding box center [284, 231] width 27 height 15
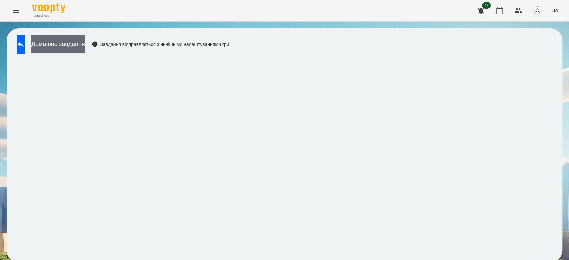
click at [85, 44] on button "Домашнє завдання" at bounding box center [58, 44] width 54 height 18
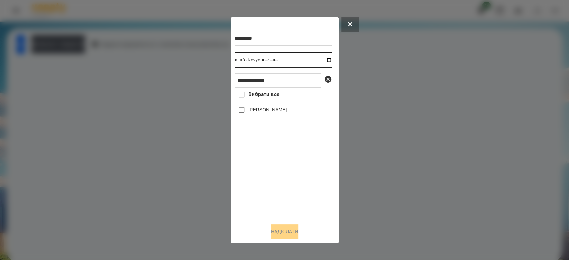
drag, startPoint x: 326, startPoint y: 58, endPoint x: 316, endPoint y: 60, distance: 9.9
click at [325, 58] on input "datetime-local" at bounding box center [283, 60] width 97 height 16
type input "**********"
click at [269, 164] on div "Вибрати все Давід Schirmbeck" at bounding box center [283, 153] width 97 height 130
click at [328, 81] on icon at bounding box center [328, 79] width 7 height 7
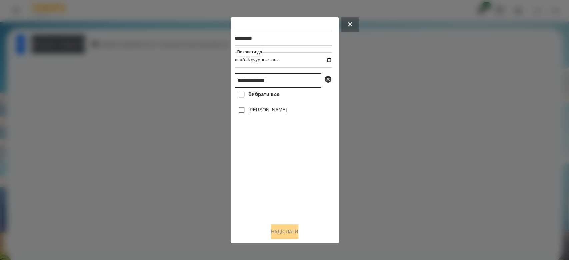
click at [299, 84] on input "**********" at bounding box center [278, 80] width 86 height 15
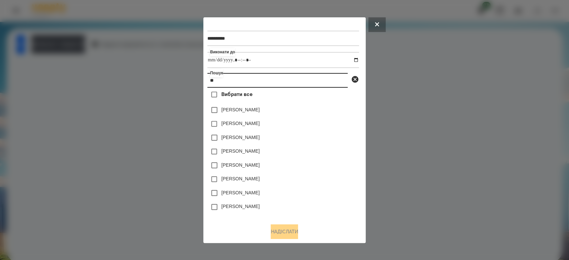
type input "***"
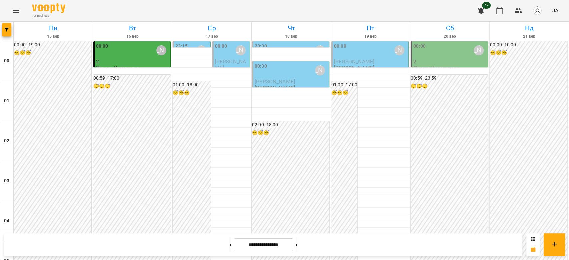
scroll to position [622, 0]
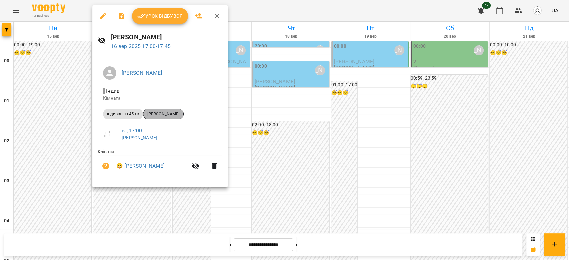
click at [166, 113] on span "Губаль Віктор" at bounding box center [163, 114] width 40 height 6
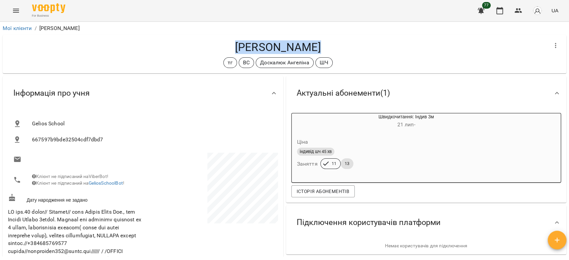
drag, startPoint x: 328, startPoint y: 45, endPoint x: 232, endPoint y: 52, distance: 96.3
click at [232, 52] on h4 "Губаль Віктор" at bounding box center [278, 47] width 540 height 14
copy h4 "Губаль Віктор"
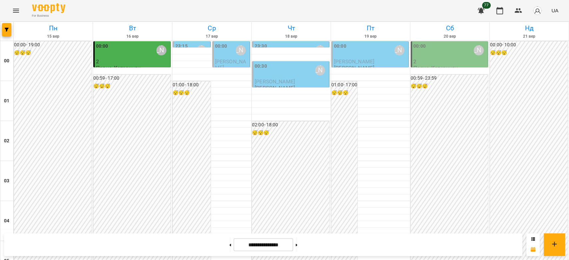
scroll to position [771, 0]
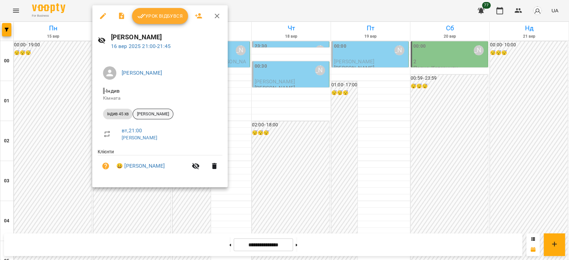
click at [165, 113] on span "[PERSON_NAME]" at bounding box center [153, 114] width 40 height 6
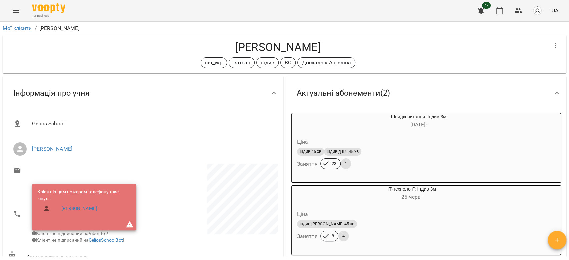
drag, startPoint x: 324, startPoint y: 49, endPoint x: 214, endPoint y: 51, distance: 110.0
click at [214, 50] on h4 "[PERSON_NAME]" at bounding box center [278, 47] width 540 height 14
copy h4 "[PERSON_NAME]"
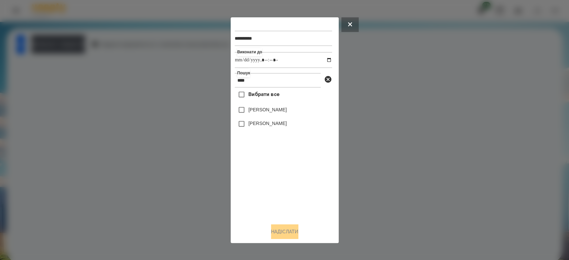
type input "****"
click at [273, 112] on label "[PERSON_NAME]" at bounding box center [267, 109] width 38 height 7
click at [286, 233] on button "Надіслати" at bounding box center [284, 231] width 27 height 15
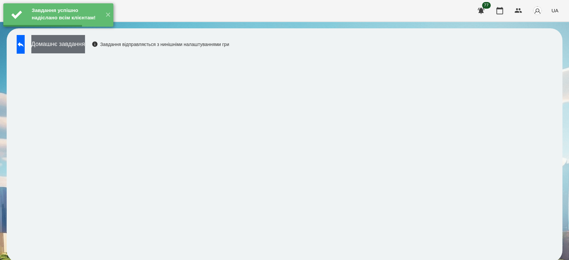
click at [85, 47] on button "Домашнє завдання" at bounding box center [58, 44] width 54 height 18
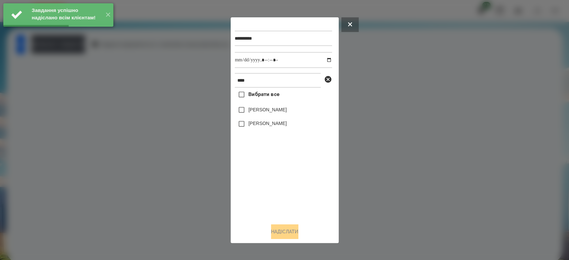
click at [277, 112] on label "[PERSON_NAME]" at bounding box center [267, 109] width 38 height 7
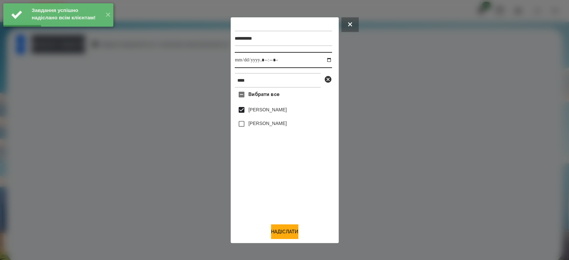
click at [323, 61] on input "datetime-local" at bounding box center [283, 60] width 97 height 16
type input "**********"
click at [293, 234] on button "Надіслати" at bounding box center [284, 231] width 27 height 15
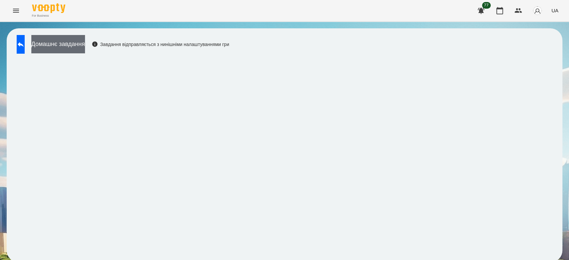
click at [85, 45] on button "Домашнє завдання" at bounding box center [58, 44] width 54 height 18
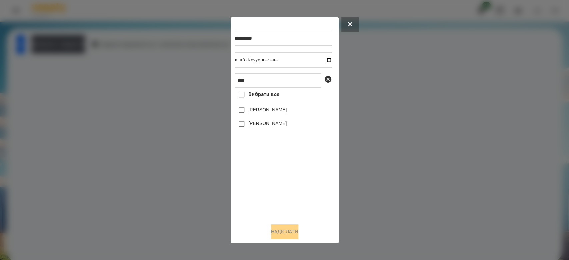
click at [256, 109] on label "[PERSON_NAME]" at bounding box center [267, 109] width 38 height 7
click at [326, 60] on input "datetime-local" at bounding box center [283, 60] width 97 height 16
type input "**********"
click at [294, 234] on button "Надіслати" at bounding box center [284, 231] width 27 height 15
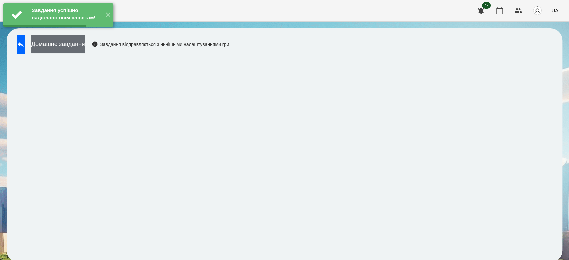
click at [85, 46] on button "Домашнє завдання" at bounding box center [58, 44] width 54 height 18
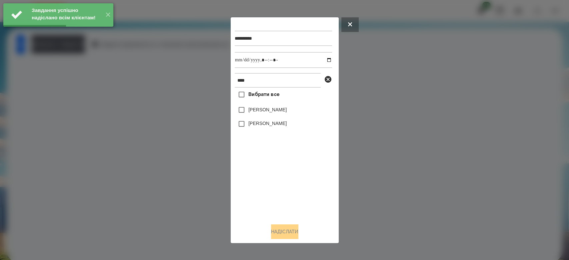
click at [250, 110] on label "[PERSON_NAME]" at bounding box center [267, 109] width 38 height 7
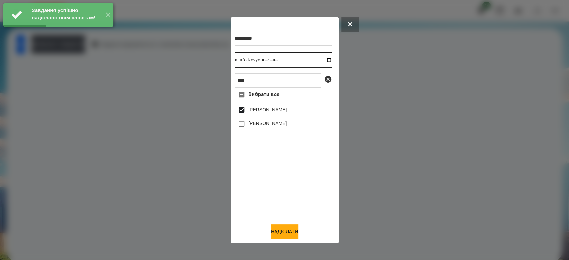
click at [324, 62] on input "datetime-local" at bounding box center [283, 60] width 97 height 16
type input "**********"
click at [285, 237] on button "Надіслати" at bounding box center [284, 231] width 27 height 15
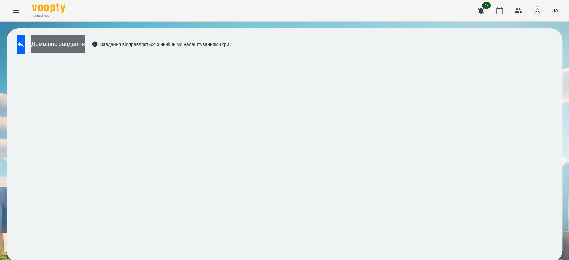
click at [85, 45] on button "Домашнє завдання" at bounding box center [58, 44] width 54 height 18
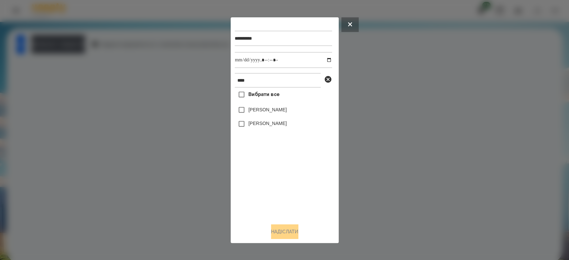
click at [276, 105] on div "[PERSON_NAME]" at bounding box center [283, 110] width 97 height 14
click at [276, 111] on label "[PERSON_NAME]" at bounding box center [267, 109] width 38 height 7
click at [324, 59] on input "datetime-local" at bounding box center [283, 60] width 97 height 16
type input "**********"
click at [291, 233] on button "Надіслати" at bounding box center [284, 231] width 27 height 15
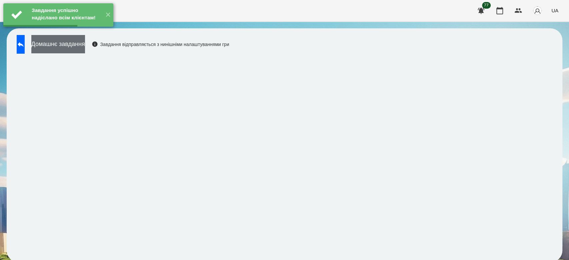
click at [85, 47] on button "Домашнє завдання" at bounding box center [58, 44] width 54 height 18
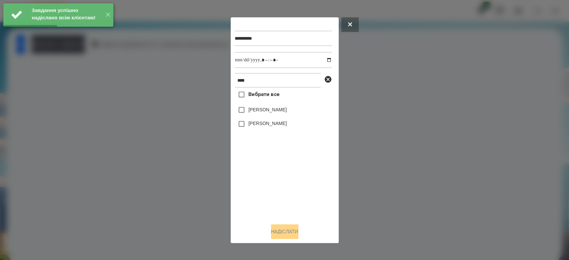
click at [253, 106] on div "[PERSON_NAME]" at bounding box center [283, 110] width 97 height 14
click at [268, 109] on label "[PERSON_NAME]" at bounding box center [267, 109] width 38 height 7
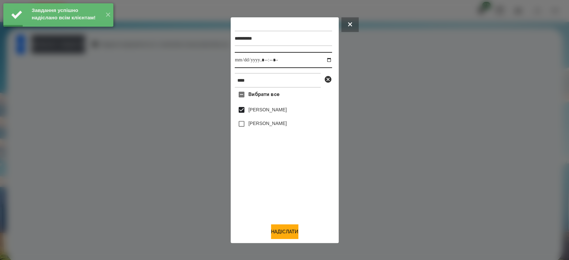
click at [322, 57] on input "datetime-local" at bounding box center [283, 60] width 97 height 16
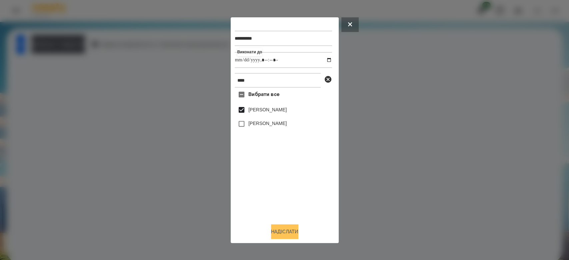
type input "**********"
click at [288, 237] on button "Надіслати" at bounding box center [284, 231] width 27 height 15
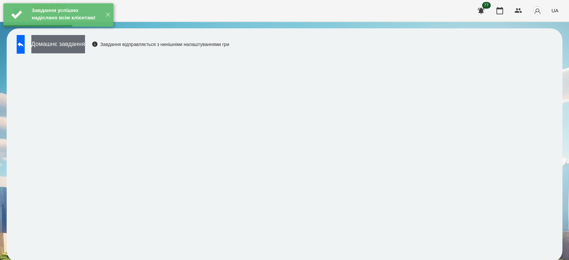
click at [85, 47] on button "Домашнє завдання" at bounding box center [58, 44] width 54 height 18
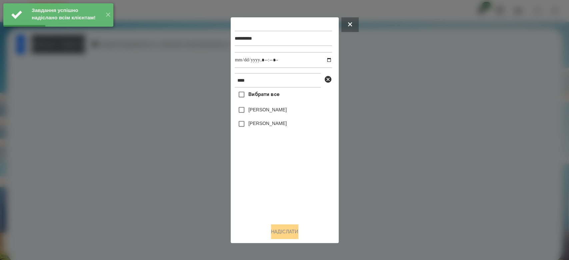
click at [262, 108] on label "[PERSON_NAME]" at bounding box center [267, 109] width 38 height 7
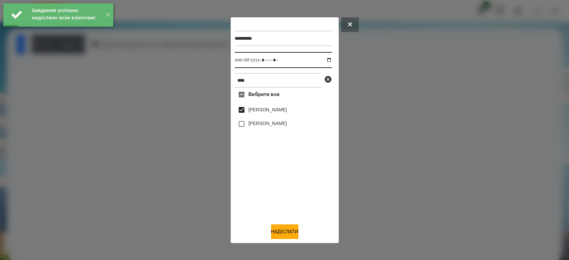
click at [322, 58] on input "datetime-local" at bounding box center [283, 60] width 97 height 16
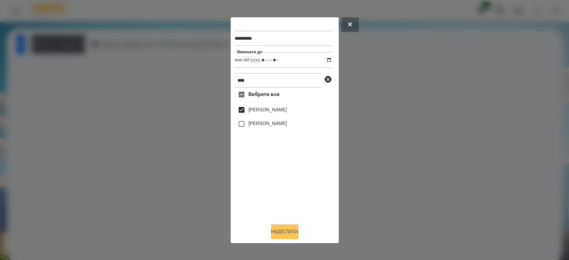
type input "**********"
click at [280, 235] on button "Надіслати" at bounding box center [284, 231] width 27 height 15
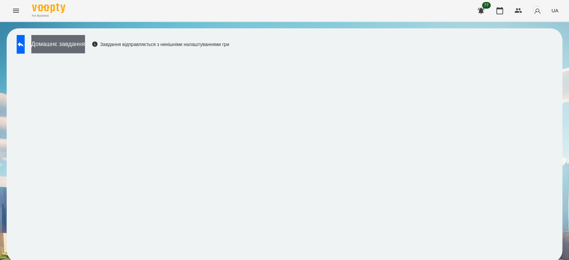
click at [85, 49] on button "Домашнє завдання" at bounding box center [58, 44] width 54 height 18
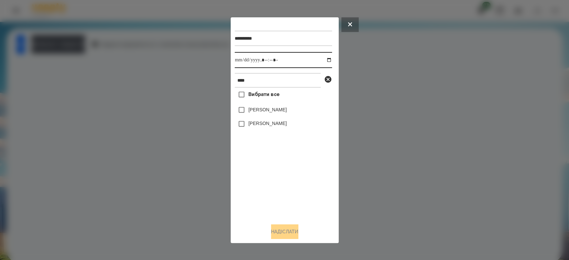
click at [324, 58] on input "datetime-local" at bounding box center [283, 60] width 97 height 16
type input "**********"
click at [281, 189] on div "Вибрати все [PERSON_NAME] [PERSON_NAME]" at bounding box center [283, 153] width 97 height 130
click at [328, 79] on icon at bounding box center [328, 79] width 7 height 7
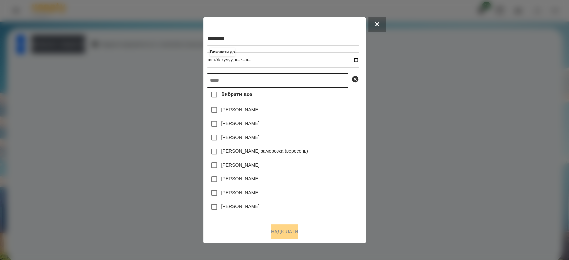
click at [309, 81] on input "text" at bounding box center [277, 80] width 141 height 15
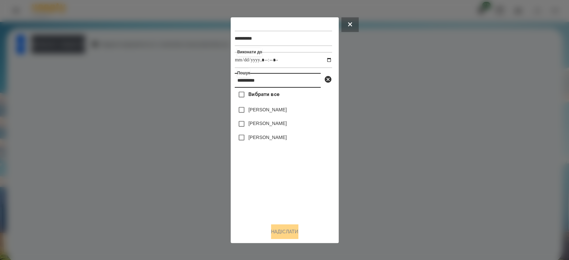
type input "**********"
click at [275, 109] on label "[PERSON_NAME]" at bounding box center [267, 109] width 38 height 7
click at [275, 137] on label "[PERSON_NAME]" at bounding box center [267, 137] width 38 height 7
click at [297, 227] on button "Надіслати" at bounding box center [284, 231] width 27 height 15
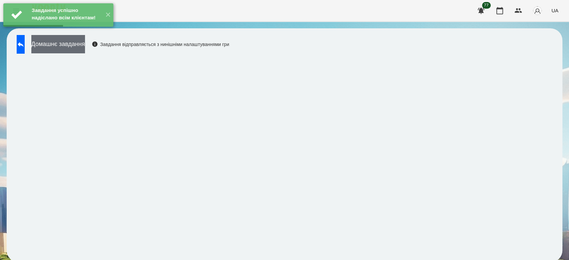
click at [76, 40] on button "Домашнє завдання" at bounding box center [58, 44] width 54 height 18
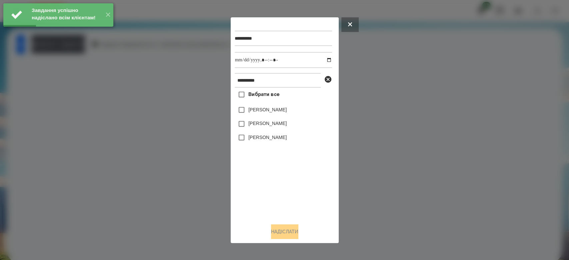
click at [280, 107] on label "[PERSON_NAME]" at bounding box center [267, 109] width 38 height 7
click at [271, 139] on label "[PERSON_NAME]" at bounding box center [267, 137] width 38 height 7
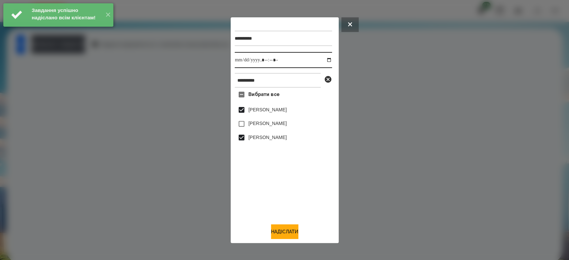
click at [323, 63] on input "datetime-local" at bounding box center [283, 60] width 97 height 16
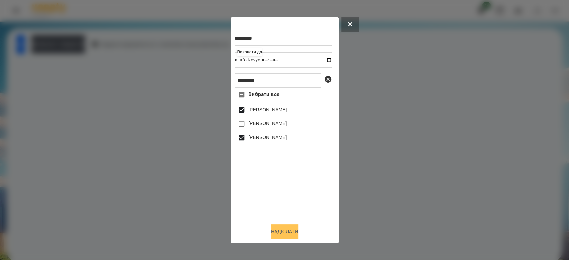
type input "**********"
click at [287, 232] on button "Надіслати" at bounding box center [284, 231] width 27 height 15
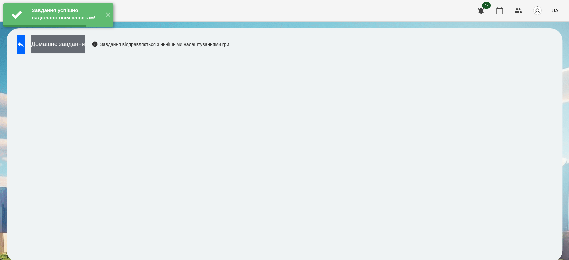
click at [81, 46] on button "Домашнє завдання" at bounding box center [58, 44] width 54 height 18
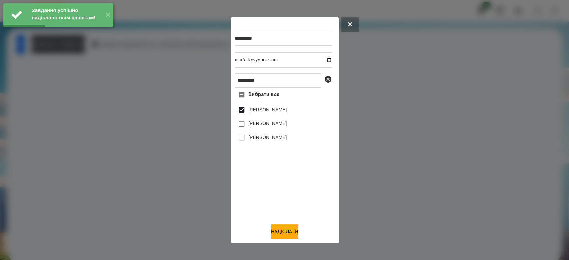
click at [253, 140] on label "[PERSON_NAME]" at bounding box center [267, 137] width 38 height 7
click at [323, 60] on input "datetime-local" at bounding box center [283, 60] width 97 height 16
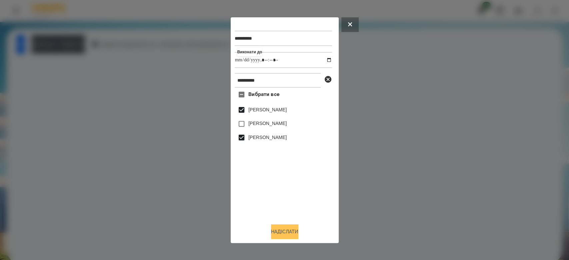
type input "**********"
click at [289, 235] on button "Надіслати" at bounding box center [284, 231] width 27 height 15
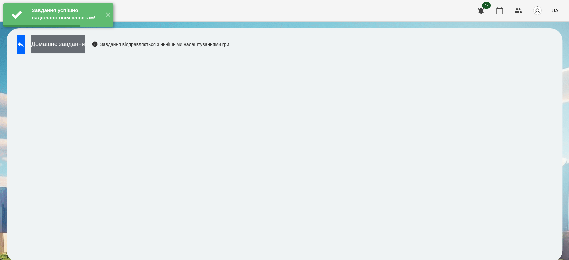
click at [85, 48] on button "Домашнє завдання" at bounding box center [58, 44] width 54 height 18
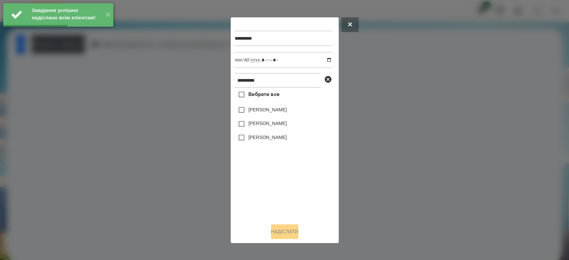
click at [254, 108] on label "[PERSON_NAME]" at bounding box center [267, 109] width 38 height 7
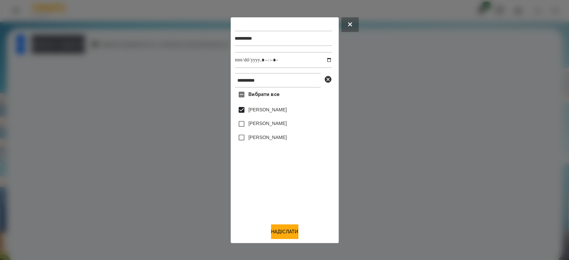
click at [256, 140] on label "[PERSON_NAME]" at bounding box center [267, 137] width 38 height 7
click at [323, 58] on input "datetime-local" at bounding box center [283, 60] width 97 height 16
type input "**********"
click at [296, 234] on button "Надіслати" at bounding box center [284, 231] width 27 height 15
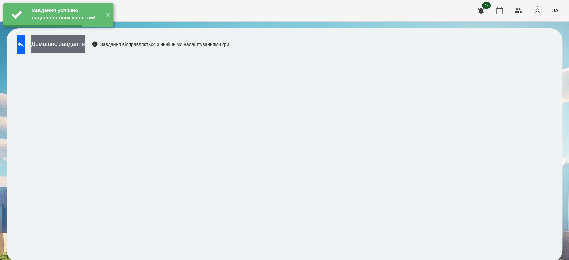
click at [85, 45] on button "Домашнє завдання" at bounding box center [58, 44] width 54 height 18
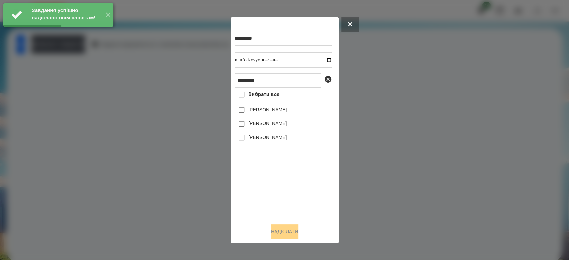
click at [287, 111] on label "[PERSON_NAME]" at bounding box center [267, 109] width 38 height 7
click at [279, 137] on label "[PERSON_NAME]" at bounding box center [267, 137] width 38 height 7
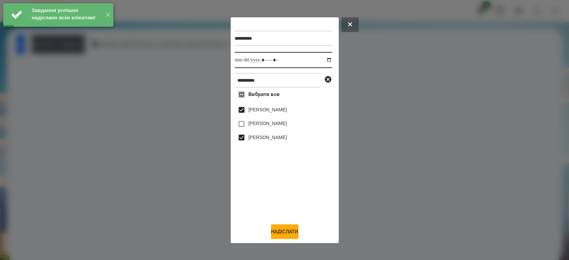
click at [322, 61] on input "datetime-local" at bounding box center [283, 60] width 97 height 16
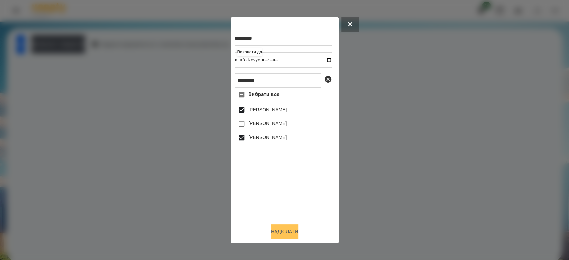
type input "**********"
click at [289, 233] on button "Надіслати" at bounding box center [284, 231] width 27 height 15
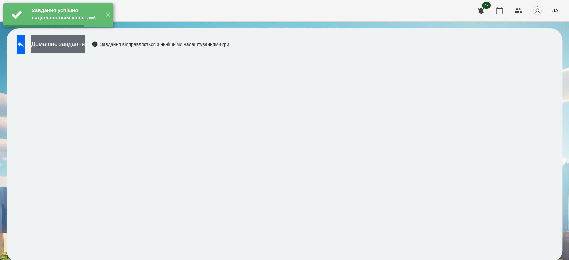
click at [81, 45] on button "Домашнє завдання" at bounding box center [58, 44] width 54 height 18
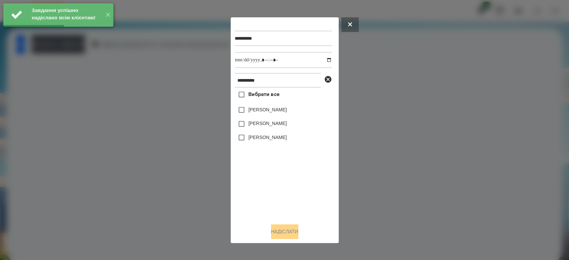
click at [248, 108] on label "[PERSON_NAME]" at bounding box center [267, 109] width 38 height 7
click at [253, 137] on label "[PERSON_NAME]" at bounding box center [267, 137] width 38 height 7
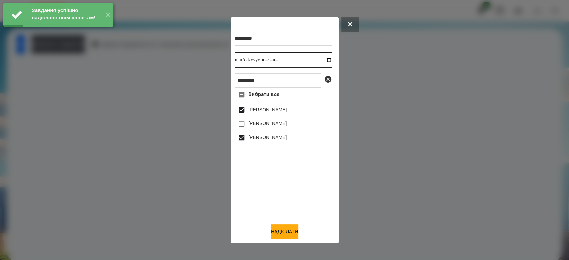
click at [324, 59] on input "datetime-local" at bounding box center [283, 60] width 97 height 16
type input "**********"
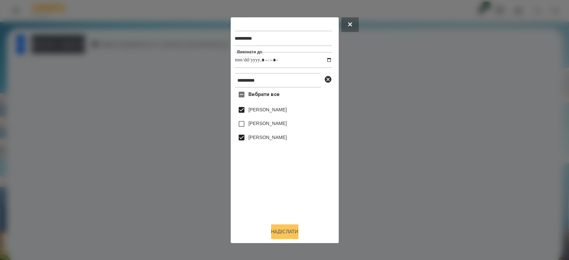
click at [283, 232] on button "Надіслати" at bounding box center [284, 231] width 27 height 15
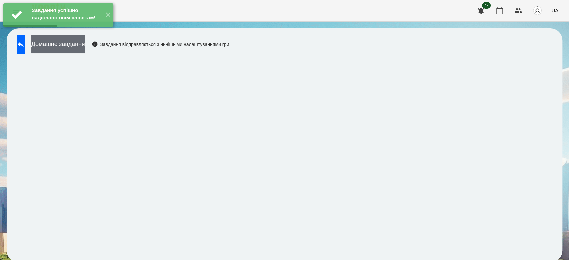
click at [85, 42] on button "Домашнє завдання" at bounding box center [58, 44] width 54 height 18
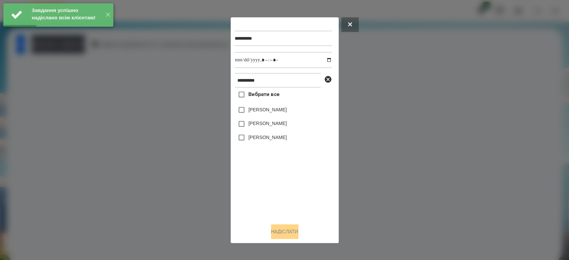
click at [259, 140] on label "[PERSON_NAME]" at bounding box center [267, 137] width 38 height 7
drag, startPoint x: 262, startPoint y: 110, endPoint x: 287, endPoint y: 93, distance: 29.8
click at [262, 110] on label "[PERSON_NAME]" at bounding box center [267, 109] width 38 height 7
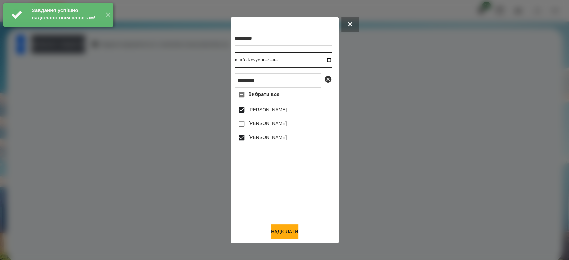
click at [324, 62] on input "datetime-local" at bounding box center [283, 60] width 97 height 16
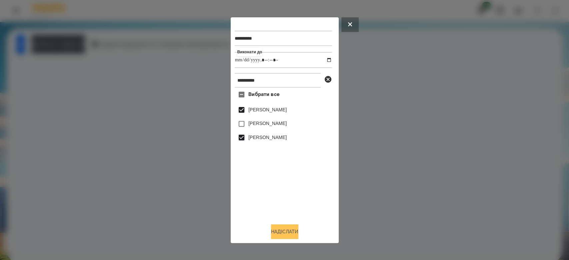
type input "**********"
click at [278, 230] on button "Надіслати" at bounding box center [284, 231] width 27 height 15
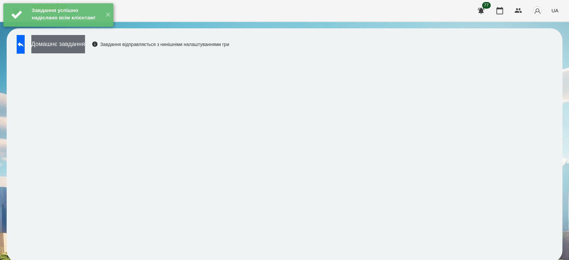
click at [77, 45] on button "Домашнє завдання" at bounding box center [58, 44] width 54 height 18
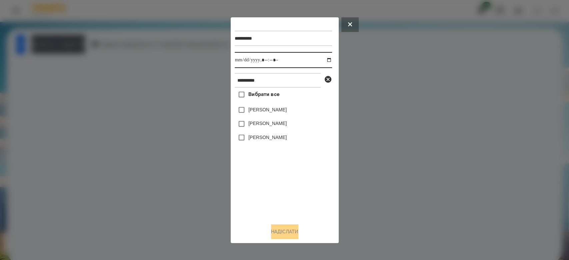
click at [323, 58] on input "datetime-local" at bounding box center [283, 60] width 97 height 16
type input "**********"
click at [281, 173] on div "Вибрати все [PERSON_NAME] [PERSON_NAME] [PERSON_NAME]" at bounding box center [283, 153] width 97 height 130
click at [196, 147] on div at bounding box center [284, 130] width 569 height 260
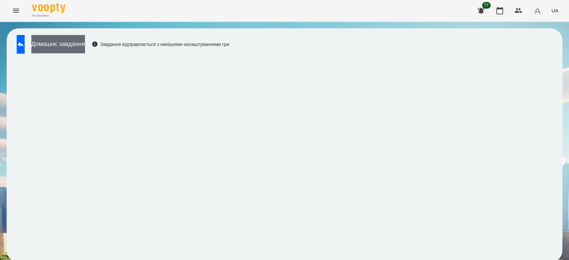
click at [83, 41] on button "Домашнє завдання" at bounding box center [58, 44] width 54 height 18
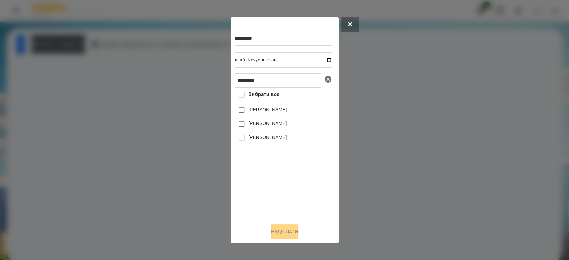
click at [328, 79] on icon at bounding box center [328, 79] width 8 height 8
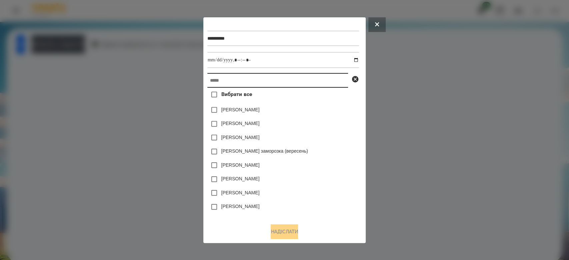
click at [297, 82] on input "text" at bounding box center [277, 80] width 141 height 15
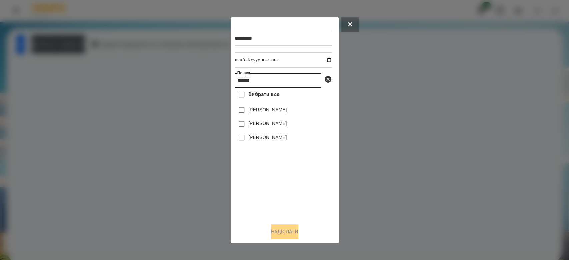
type input "*******"
click at [282, 112] on label "[PERSON_NAME]" at bounding box center [267, 109] width 38 height 7
click at [291, 231] on button "Надіслати" at bounding box center [284, 231] width 27 height 15
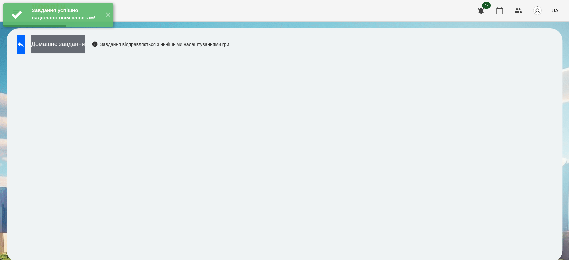
click at [85, 47] on button "Домашнє завдання" at bounding box center [58, 44] width 54 height 18
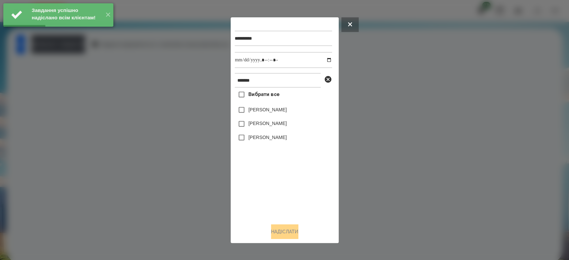
click at [277, 113] on label "[PERSON_NAME]" at bounding box center [267, 109] width 38 height 7
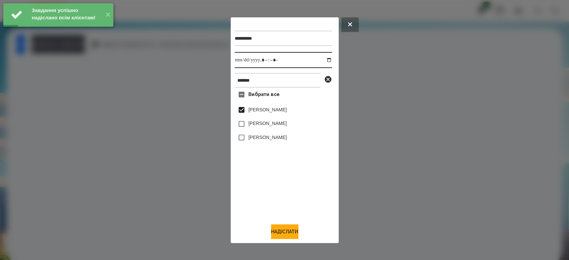
click at [323, 58] on input "datetime-local" at bounding box center [283, 60] width 97 height 16
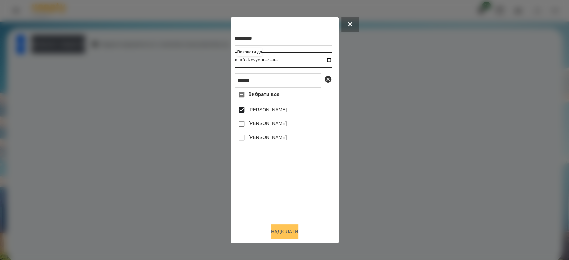
type input "**********"
click at [283, 230] on button "Надіслати" at bounding box center [284, 231] width 27 height 15
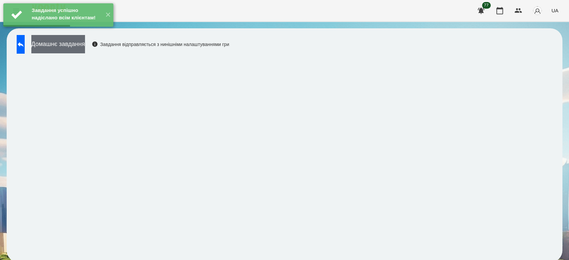
click at [85, 43] on button "Домашнє завдання" at bounding box center [58, 44] width 54 height 18
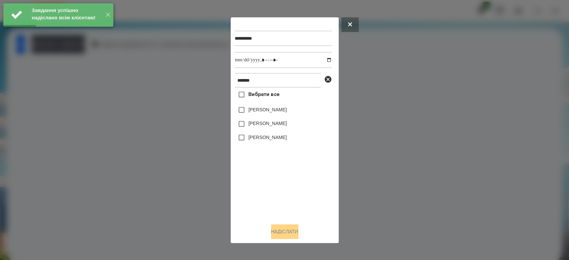
drag, startPoint x: 285, startPoint y: 111, endPoint x: 281, endPoint y: 109, distance: 4.0
click at [285, 111] on label "[PERSON_NAME]" at bounding box center [267, 109] width 38 height 7
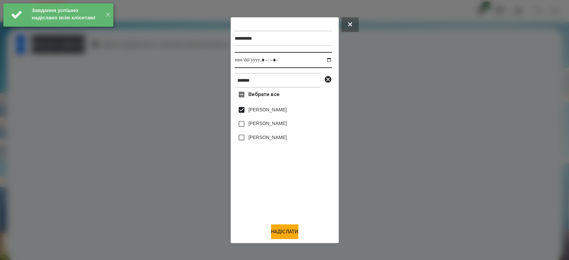
click at [324, 60] on input "datetime-local" at bounding box center [283, 60] width 97 height 16
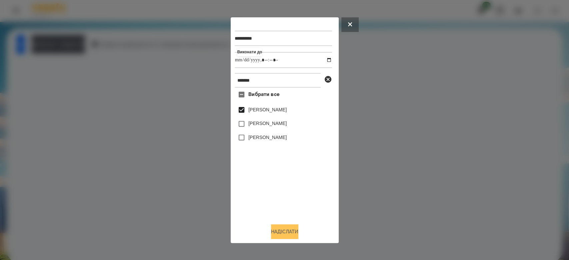
type input "**********"
click at [293, 237] on button "Надіслати" at bounding box center [284, 231] width 27 height 15
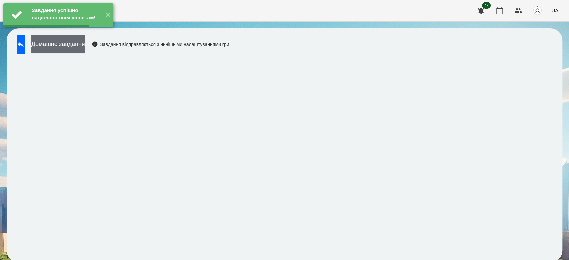
click at [85, 43] on button "Домашнє завдання" at bounding box center [58, 44] width 54 height 18
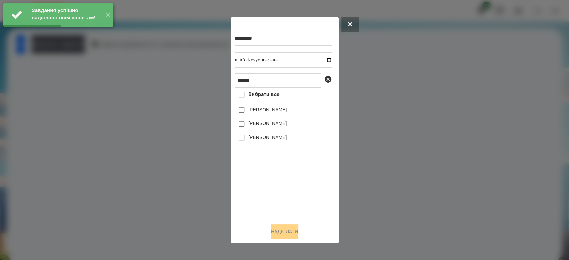
click at [251, 111] on label "[PERSON_NAME]" at bounding box center [267, 109] width 38 height 7
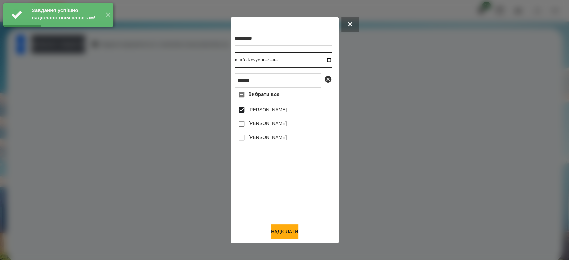
click at [327, 60] on input "datetime-local" at bounding box center [283, 60] width 97 height 16
type input "**********"
click at [282, 229] on button "Надіслати" at bounding box center [284, 231] width 27 height 15
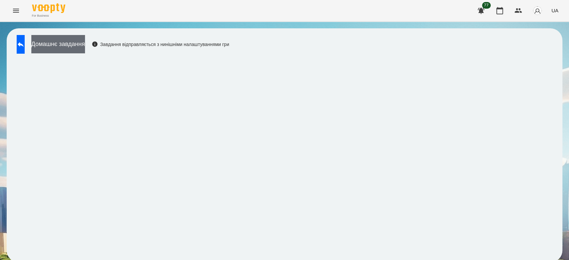
click at [83, 44] on button "Домашнє завдання" at bounding box center [58, 44] width 54 height 18
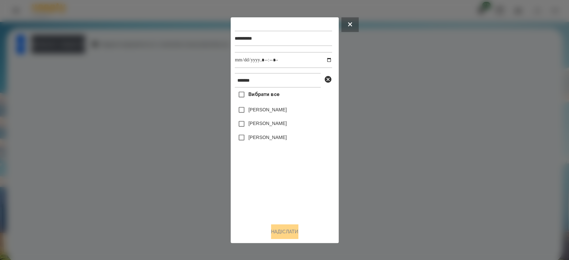
click at [263, 109] on label "[PERSON_NAME]" at bounding box center [267, 109] width 38 height 7
click at [324, 59] on input "datetime-local" at bounding box center [283, 60] width 97 height 16
type input "**********"
click at [284, 228] on button "Надіслати" at bounding box center [284, 231] width 27 height 15
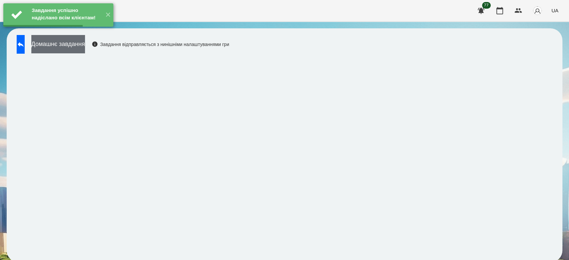
click at [78, 42] on button "Домашнє завдання" at bounding box center [58, 44] width 54 height 18
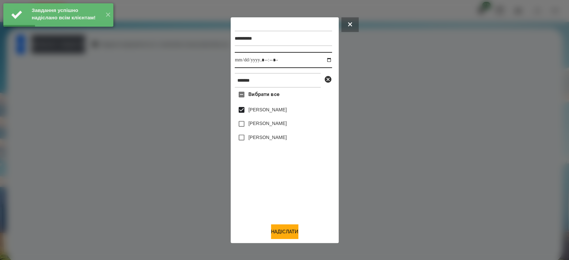
click at [324, 61] on input "datetime-local" at bounding box center [283, 60] width 97 height 16
type input "**********"
click at [284, 232] on button "Надіслати" at bounding box center [284, 231] width 27 height 15
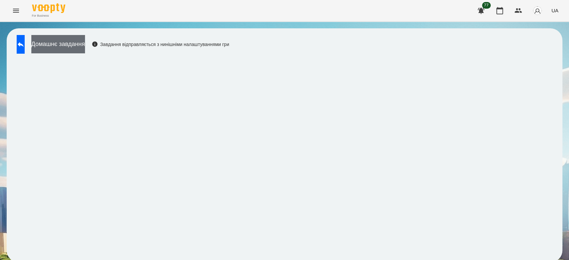
click at [72, 48] on button "Домашнє завдання" at bounding box center [58, 44] width 54 height 18
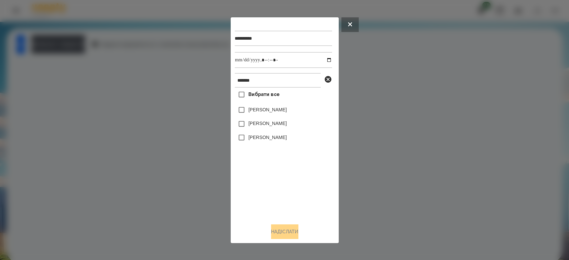
click at [256, 111] on label "[PERSON_NAME]" at bounding box center [267, 109] width 38 height 7
click at [323, 60] on input "datetime-local" at bounding box center [283, 60] width 97 height 16
type input "**********"
click at [280, 234] on button "Надіслати" at bounding box center [284, 231] width 27 height 15
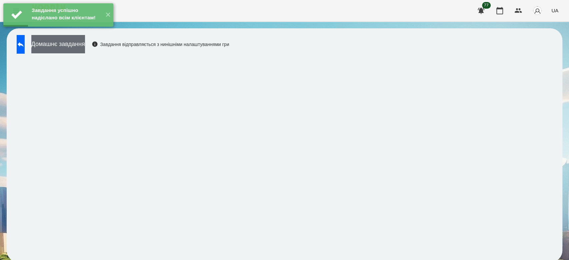
click at [85, 45] on button "Домашнє завдання" at bounding box center [58, 44] width 54 height 18
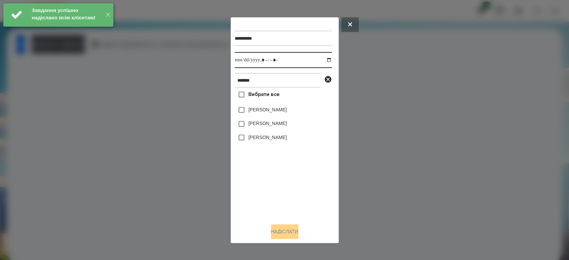
click at [321, 61] on input "datetime-local" at bounding box center [283, 60] width 97 height 16
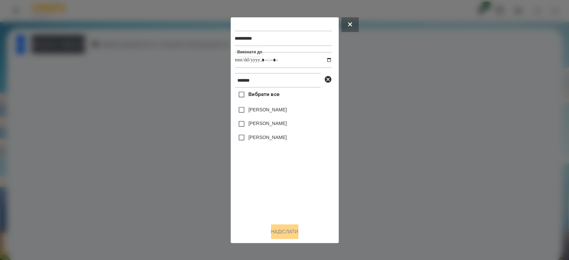
type input "**********"
click at [278, 189] on div "Вибрати все [PERSON_NAME] [PERSON_NAME] [PERSON_NAME]" at bounding box center [283, 153] width 97 height 130
click at [326, 80] on icon at bounding box center [328, 79] width 7 height 7
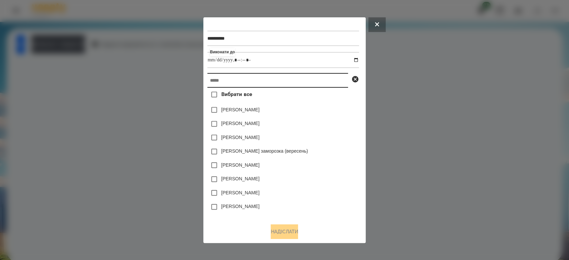
click at [313, 82] on input "text" at bounding box center [277, 80] width 141 height 15
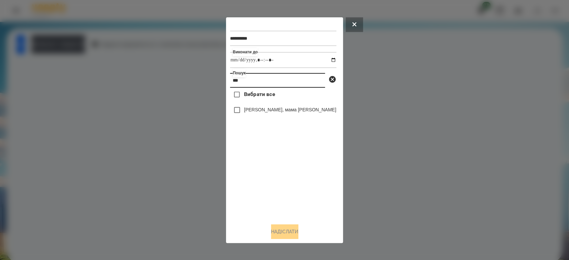
type input "***"
click at [302, 108] on label "[PERSON_NAME], мама [PERSON_NAME]" at bounding box center [290, 109] width 92 height 7
drag, startPoint x: 293, startPoint y: 232, endPoint x: 290, endPoint y: 229, distance: 4.3
click at [291, 232] on button "Надіслати" at bounding box center [284, 231] width 27 height 15
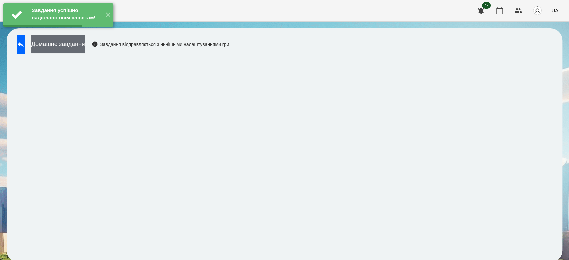
click at [85, 47] on button "Домашнє завдання" at bounding box center [58, 44] width 54 height 18
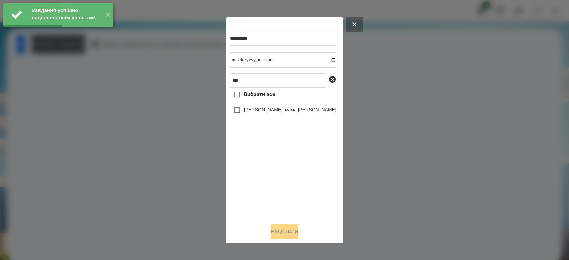
click at [252, 111] on label "[PERSON_NAME], мама [PERSON_NAME]" at bounding box center [290, 109] width 92 height 7
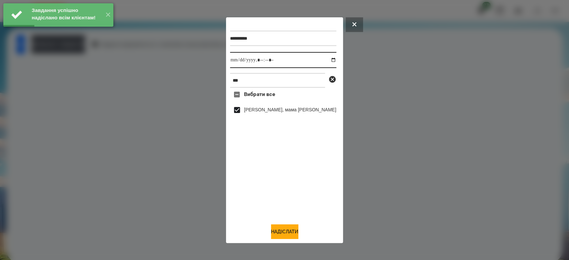
click at [325, 59] on input "datetime-local" at bounding box center [283, 60] width 106 height 16
type input "**********"
click at [287, 231] on button "Надіслати" at bounding box center [284, 231] width 27 height 15
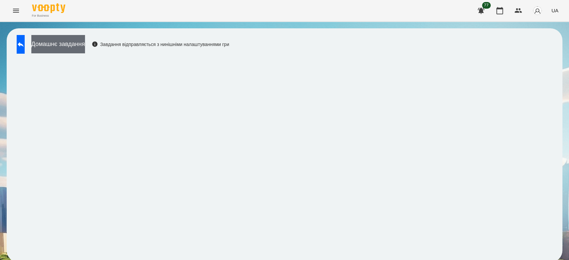
click at [85, 46] on button "Домашнє завдання" at bounding box center [58, 44] width 54 height 18
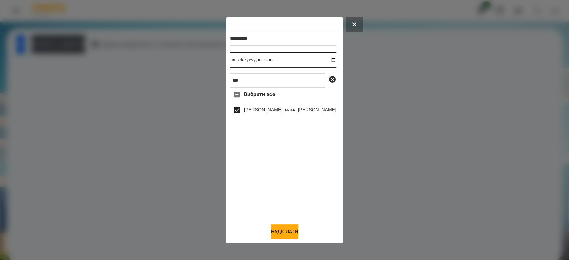
click at [323, 60] on input "datetime-local" at bounding box center [283, 60] width 106 height 16
type input "**********"
click at [277, 233] on button "Надіслати" at bounding box center [284, 231] width 27 height 15
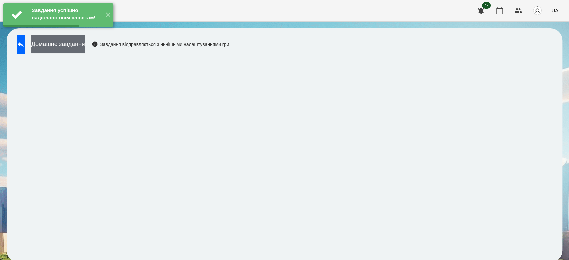
click at [85, 45] on button "Домашнє завдання" at bounding box center [58, 44] width 54 height 18
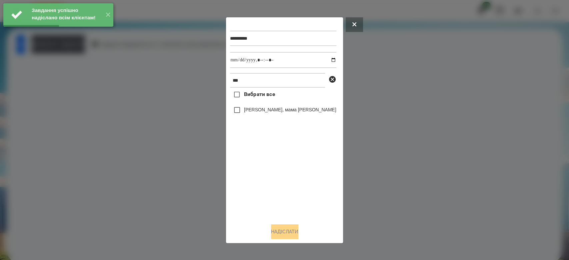
click at [264, 110] on label "[PERSON_NAME], мама [PERSON_NAME]" at bounding box center [290, 109] width 92 height 7
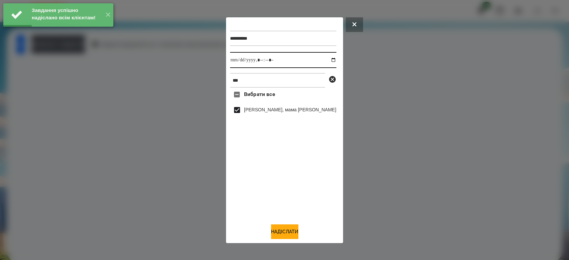
click at [322, 60] on input "datetime-local" at bounding box center [283, 60] width 106 height 16
type input "**********"
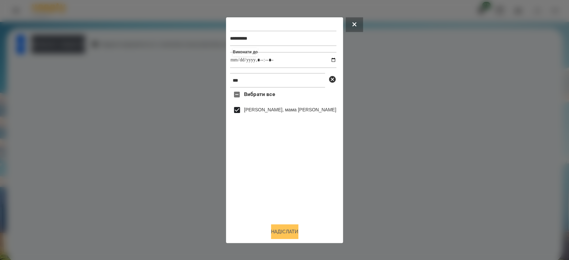
click at [284, 236] on button "Надіслати" at bounding box center [284, 231] width 27 height 15
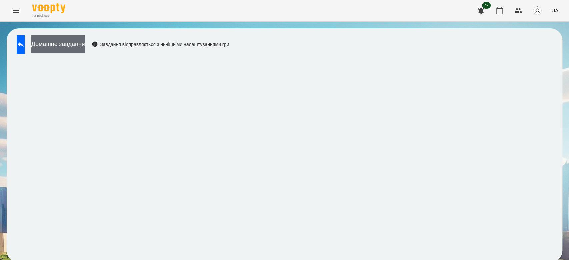
click at [85, 48] on button "Домашнє завдання" at bounding box center [58, 44] width 54 height 18
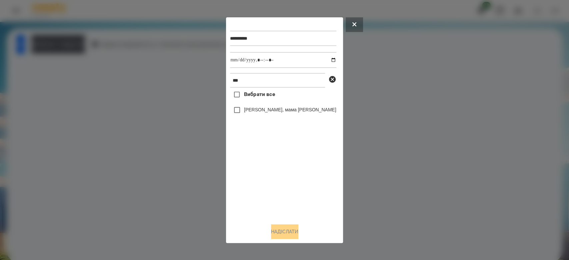
click at [273, 108] on label "[PERSON_NAME], мама [PERSON_NAME]" at bounding box center [290, 109] width 92 height 7
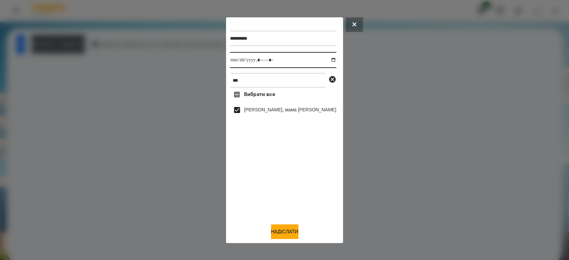
click at [325, 60] on input "datetime-local" at bounding box center [283, 60] width 106 height 16
type input "**********"
click at [276, 234] on button "Надіслати" at bounding box center [284, 231] width 27 height 15
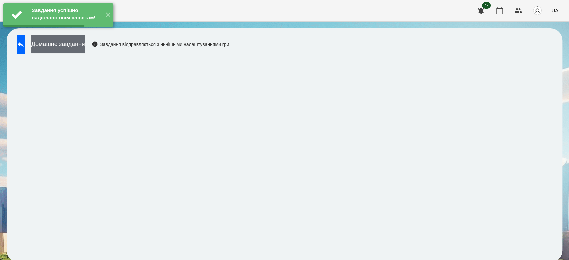
click at [72, 47] on button "Домашнє завдання" at bounding box center [58, 44] width 54 height 18
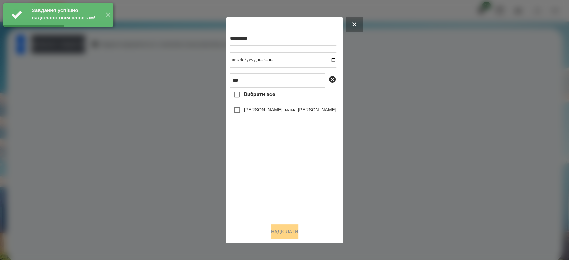
click at [262, 109] on label "[PERSON_NAME], мама [PERSON_NAME]" at bounding box center [290, 109] width 92 height 7
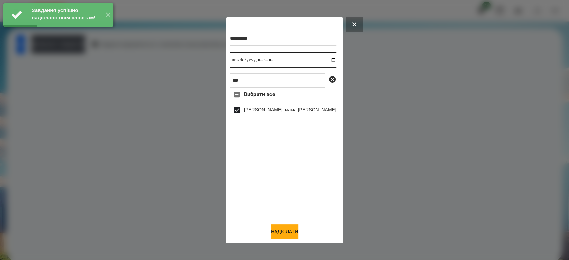
click at [323, 60] on input "datetime-local" at bounding box center [283, 60] width 106 height 16
type input "**********"
click at [285, 227] on button "Надіслати" at bounding box center [284, 231] width 27 height 15
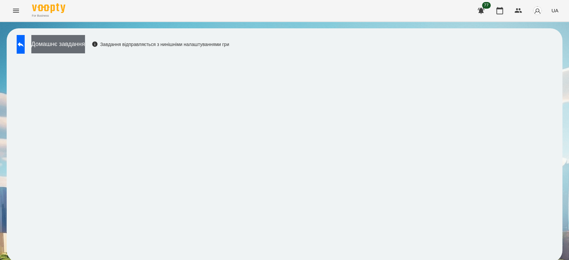
click at [80, 43] on button "Домашнє завдання" at bounding box center [58, 44] width 54 height 18
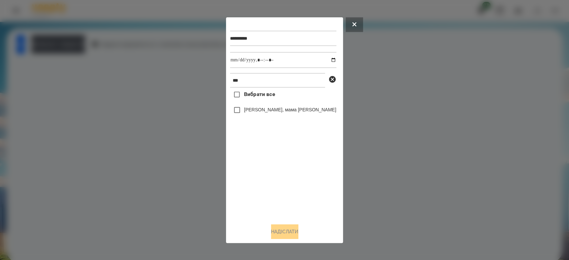
click at [275, 109] on label "[PERSON_NAME], мама [PERSON_NAME]" at bounding box center [290, 109] width 92 height 7
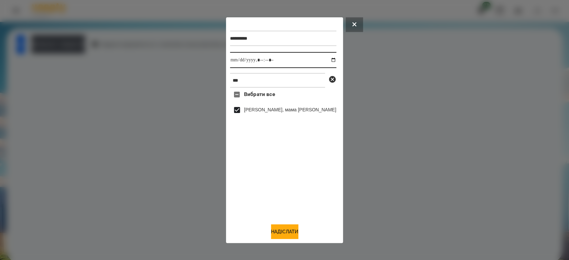
click at [326, 58] on input "datetime-local" at bounding box center [283, 60] width 106 height 16
type input "**********"
click at [292, 236] on button "Надіслати" at bounding box center [284, 231] width 27 height 15
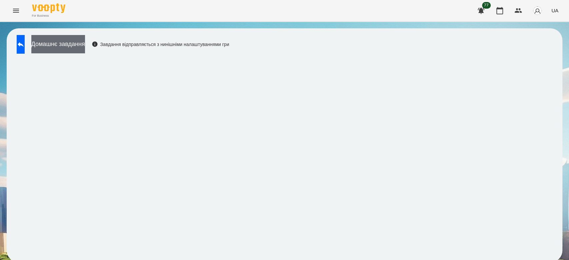
click at [85, 42] on button "Домашнє завдання" at bounding box center [58, 44] width 54 height 18
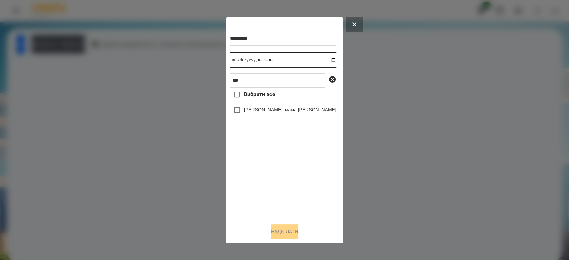
click at [324, 60] on input "datetime-local" at bounding box center [283, 60] width 106 height 16
type input "**********"
click at [296, 177] on div "Вибрати все [PERSON_NAME], мама [PERSON_NAME]" at bounding box center [283, 153] width 106 height 130
click at [328, 80] on icon at bounding box center [332, 79] width 8 height 8
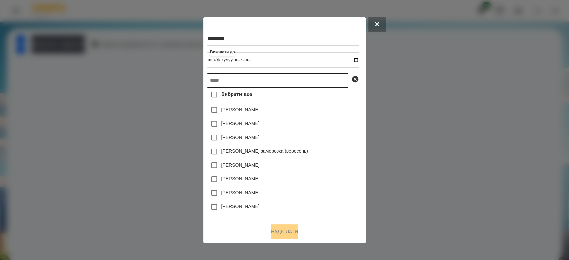
click at [301, 82] on input "text" at bounding box center [277, 80] width 141 height 15
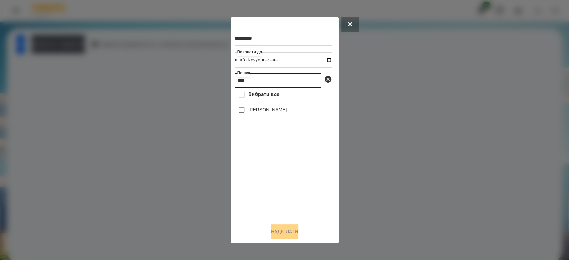
type input "****"
click at [285, 110] on label "[PERSON_NAME]" at bounding box center [267, 109] width 38 height 7
click at [286, 232] on button "Надіслати" at bounding box center [284, 231] width 27 height 15
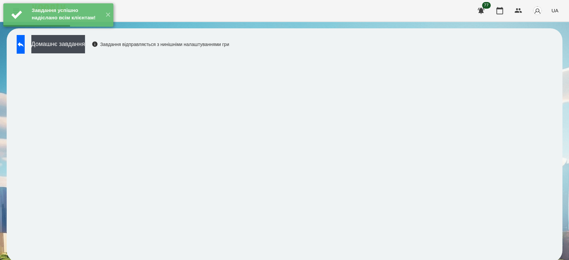
click at [91, 30] on div "Завдання успішно надіслано всім клієнтам! ✕" at bounding box center [58, 15] width 117 height 30
click at [85, 44] on button "Домашнє завдання" at bounding box center [58, 44] width 54 height 18
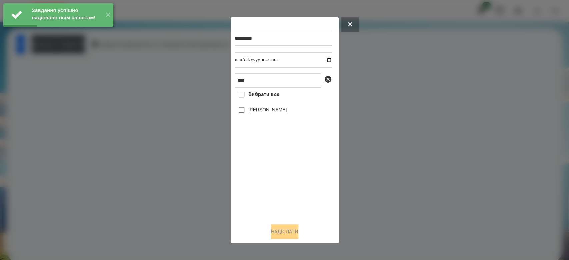
click at [271, 110] on label "[PERSON_NAME]" at bounding box center [267, 109] width 38 height 7
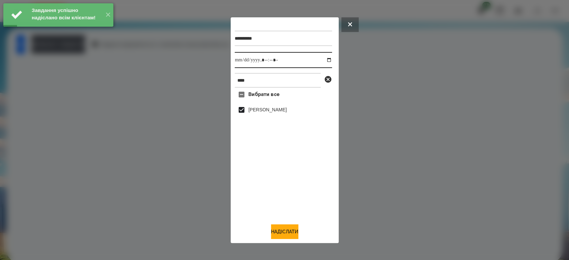
click at [325, 62] on input "datetime-local" at bounding box center [283, 60] width 97 height 16
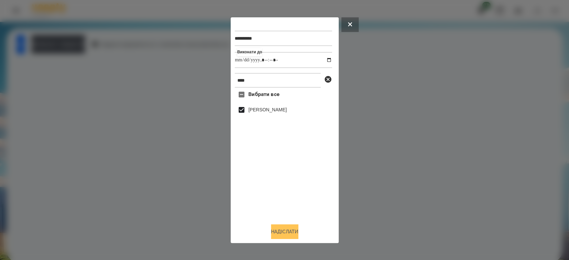
type input "**********"
click at [295, 238] on button "Надіслати" at bounding box center [284, 231] width 27 height 15
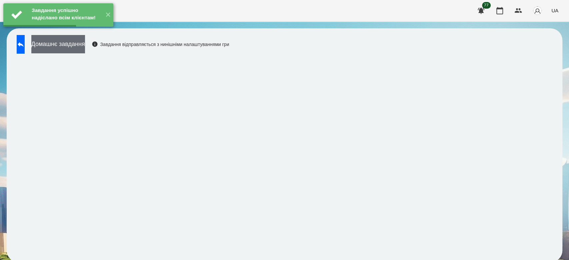
click at [85, 47] on button "Домашнє завдання" at bounding box center [58, 44] width 54 height 18
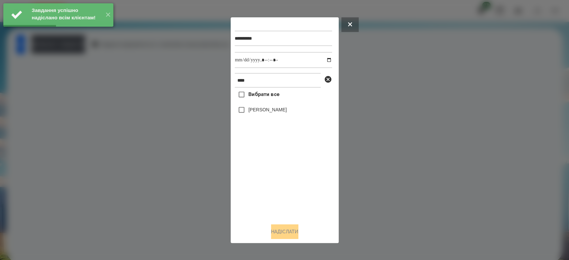
click at [248, 109] on div "[PERSON_NAME]" at bounding box center [283, 110] width 97 height 14
drag, startPoint x: 271, startPoint y: 111, endPoint x: 277, endPoint y: 110, distance: 6.4
click at [272, 111] on label "[PERSON_NAME]" at bounding box center [267, 109] width 38 height 7
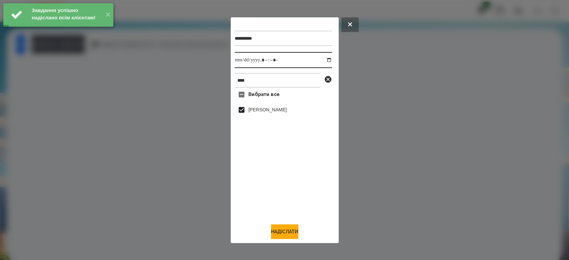
click at [321, 60] on input "datetime-local" at bounding box center [283, 60] width 97 height 16
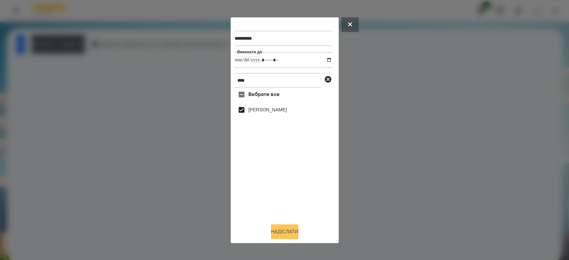
type input "**********"
click at [291, 234] on button "Надіслати" at bounding box center [284, 231] width 27 height 15
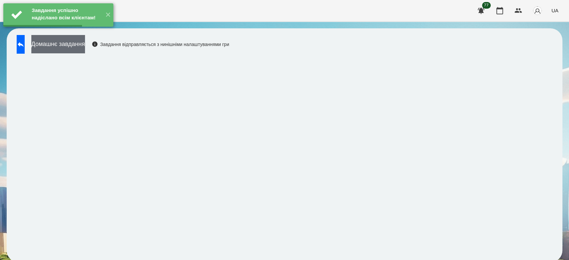
click at [85, 48] on button "Домашнє завдання" at bounding box center [58, 44] width 54 height 18
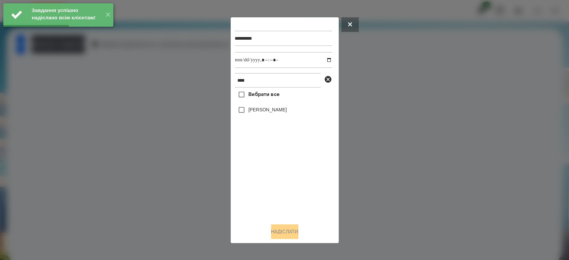
click at [258, 106] on div "[PERSON_NAME]" at bounding box center [283, 110] width 97 height 14
click at [259, 110] on label "[PERSON_NAME]" at bounding box center [267, 109] width 38 height 7
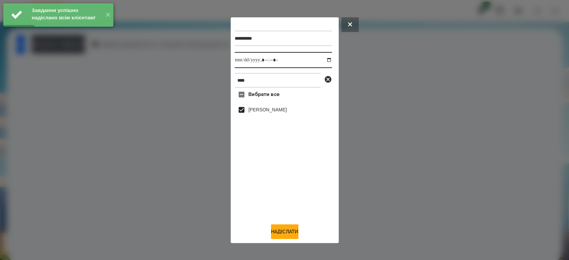
click at [326, 60] on input "datetime-local" at bounding box center [283, 60] width 97 height 16
type input "**********"
click at [285, 236] on button "Надіслати" at bounding box center [284, 231] width 27 height 15
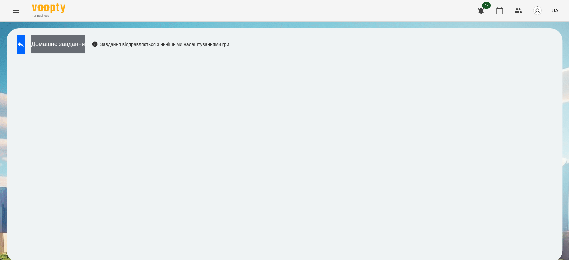
click at [85, 44] on button "Домашнє завдання" at bounding box center [58, 44] width 54 height 18
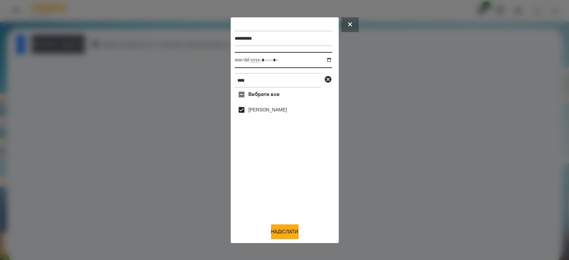
click at [323, 60] on input "datetime-local" at bounding box center [283, 60] width 97 height 16
type input "**********"
click at [287, 236] on button "Надіслати" at bounding box center [284, 231] width 27 height 15
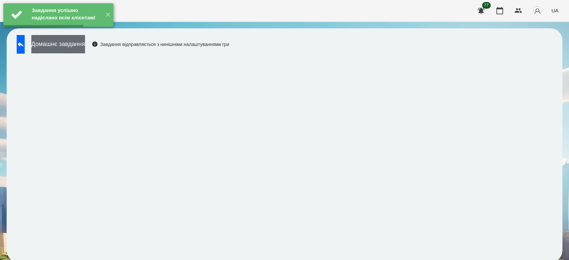
click at [85, 50] on button "Домашнє завдання" at bounding box center [58, 44] width 54 height 18
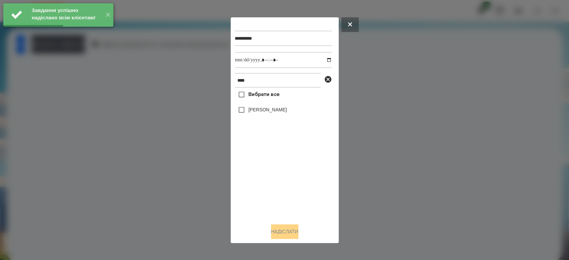
click at [287, 111] on label "[PERSON_NAME]" at bounding box center [267, 109] width 38 height 7
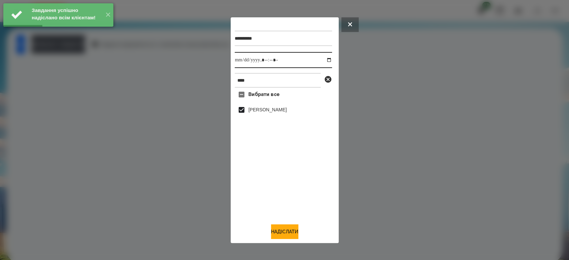
click at [323, 59] on input "datetime-local" at bounding box center [283, 60] width 97 height 16
type input "**********"
click at [295, 234] on button "Надіслати" at bounding box center [284, 231] width 27 height 15
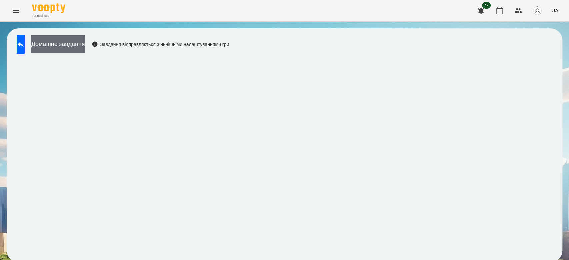
click at [85, 41] on button "Домашнє завдання" at bounding box center [58, 44] width 54 height 18
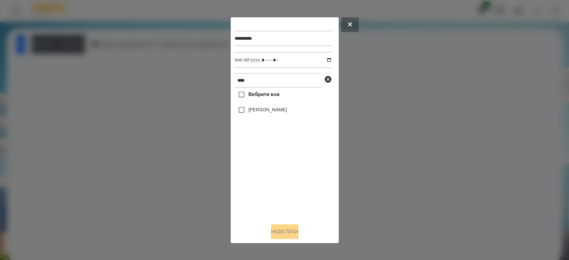
click at [287, 109] on label "[PERSON_NAME]" at bounding box center [267, 109] width 38 height 7
click at [324, 60] on input "datetime-local" at bounding box center [283, 60] width 97 height 16
type input "**********"
click at [293, 232] on button "Надіслати" at bounding box center [284, 231] width 27 height 15
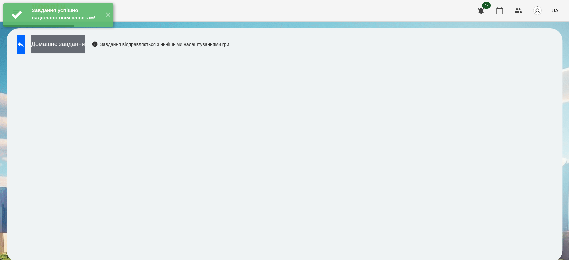
click at [84, 42] on button "Домашнє завдання" at bounding box center [58, 44] width 54 height 18
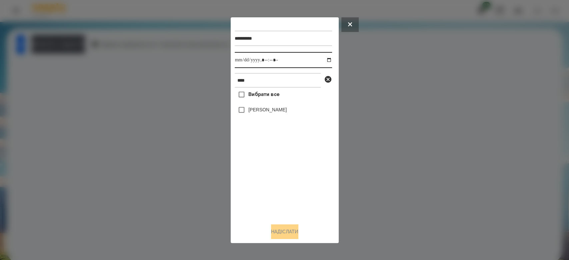
click at [325, 60] on input "datetime-local" at bounding box center [283, 60] width 97 height 16
type input "**********"
click at [283, 190] on div "Вибрати все [PERSON_NAME]" at bounding box center [283, 153] width 97 height 130
click at [328, 79] on icon at bounding box center [328, 79] width 7 height 7
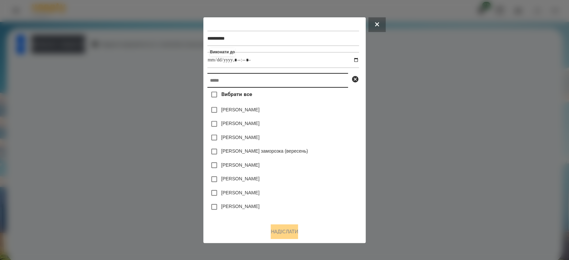
click at [296, 82] on input "text" at bounding box center [277, 80] width 141 height 15
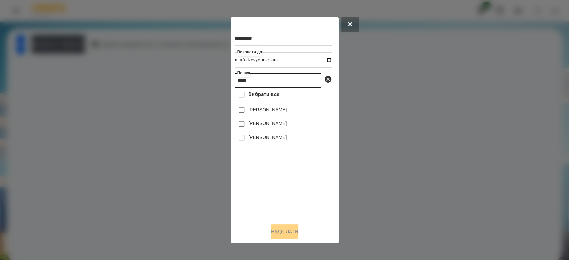
type input "*****"
click at [278, 110] on label "[PERSON_NAME]" at bounding box center [267, 109] width 38 height 7
click at [281, 235] on button "Надіслати" at bounding box center [284, 231] width 27 height 15
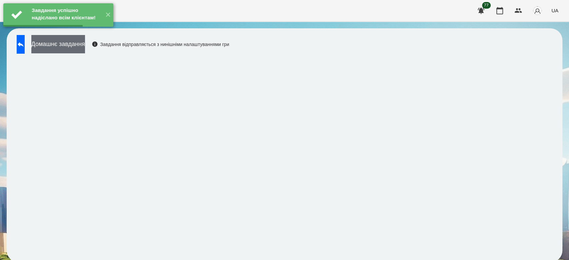
click at [85, 40] on button "Домашнє завдання" at bounding box center [58, 44] width 54 height 18
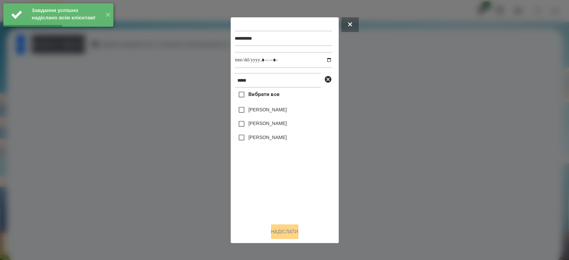
drag, startPoint x: 301, startPoint y: 112, endPoint x: 316, endPoint y: 95, distance: 22.0
click at [287, 111] on label "[PERSON_NAME]" at bounding box center [267, 109] width 38 height 7
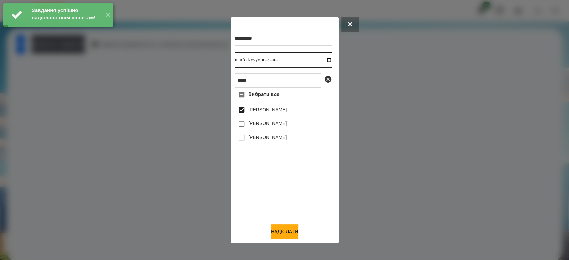
click at [324, 61] on input "datetime-local" at bounding box center [283, 60] width 97 height 16
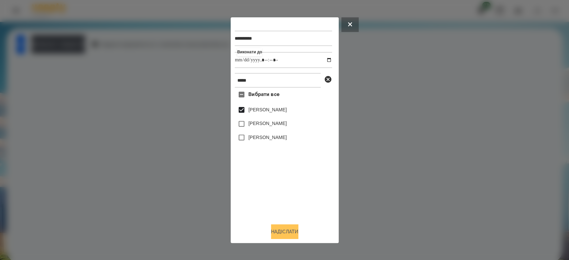
type input "**********"
click at [285, 230] on button "Надіслати" at bounding box center [284, 231] width 27 height 15
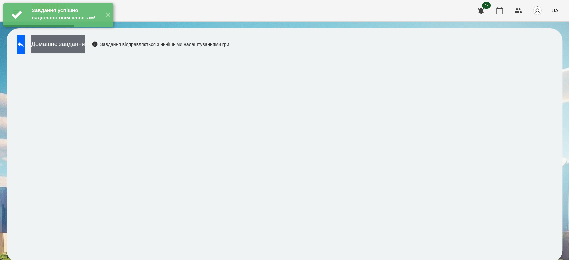
click at [85, 44] on button "Домашнє завдання" at bounding box center [58, 44] width 54 height 18
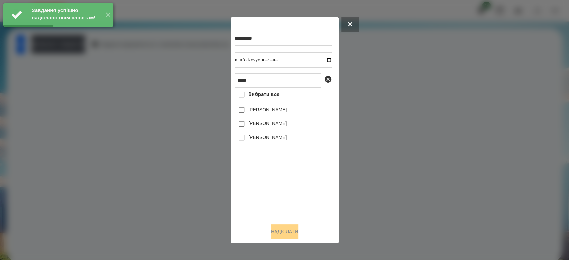
click at [287, 110] on label "[PERSON_NAME]" at bounding box center [267, 109] width 38 height 7
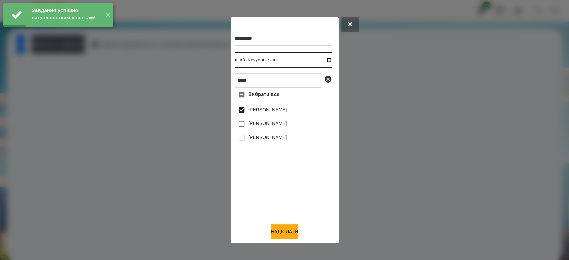
click at [323, 59] on input "datetime-local" at bounding box center [283, 60] width 97 height 16
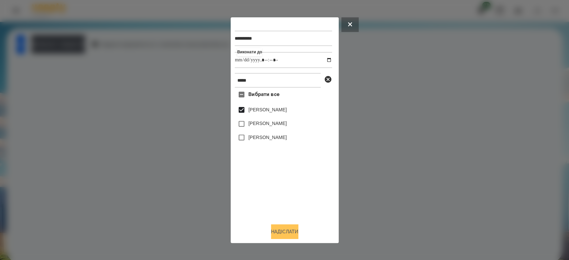
type input "**********"
click at [297, 231] on button "Надіслати" at bounding box center [284, 231] width 27 height 15
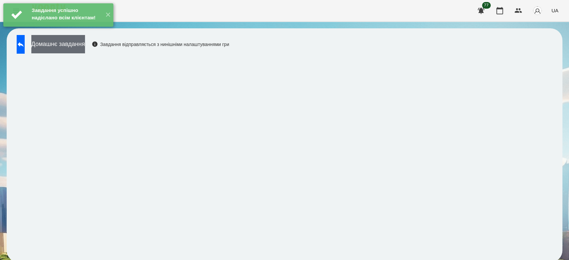
click at [83, 46] on button "Домашнє завдання" at bounding box center [58, 44] width 54 height 18
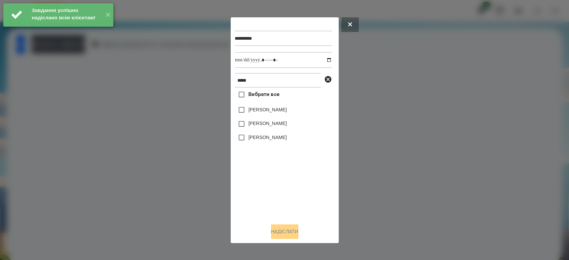
click at [248, 111] on label "[PERSON_NAME]" at bounding box center [267, 109] width 38 height 7
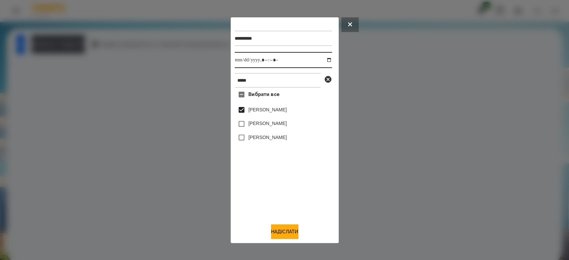
click at [322, 60] on input "datetime-local" at bounding box center [283, 60] width 97 height 16
type input "**********"
click at [288, 236] on button "Надіслати" at bounding box center [284, 231] width 27 height 15
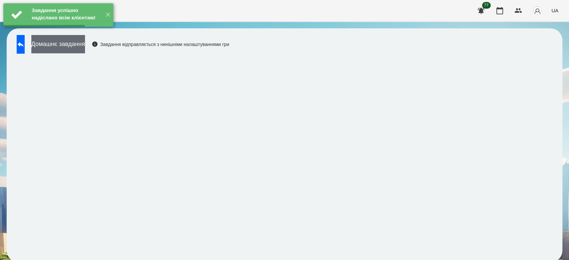
click at [85, 46] on button "Домашнє завдання" at bounding box center [58, 44] width 54 height 18
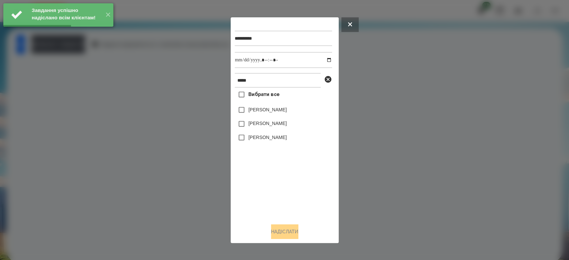
click at [276, 108] on label "[PERSON_NAME]" at bounding box center [267, 109] width 38 height 7
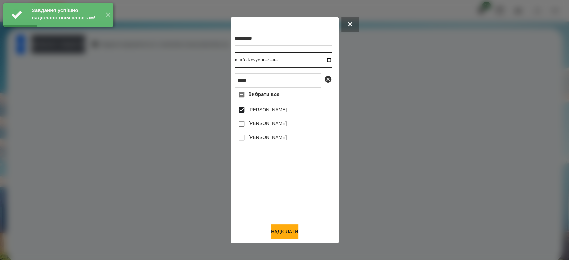
click at [323, 61] on input "datetime-local" at bounding box center [283, 60] width 97 height 16
type input "**********"
click at [279, 233] on button "Надіслати" at bounding box center [284, 231] width 27 height 15
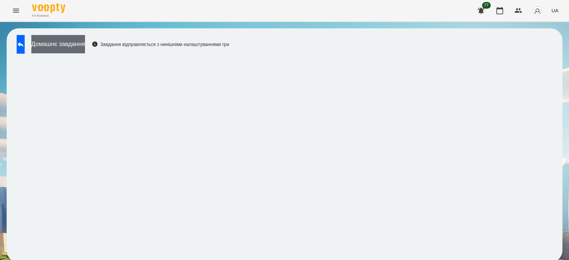
click at [85, 47] on button "Домашнє завдання" at bounding box center [58, 44] width 54 height 18
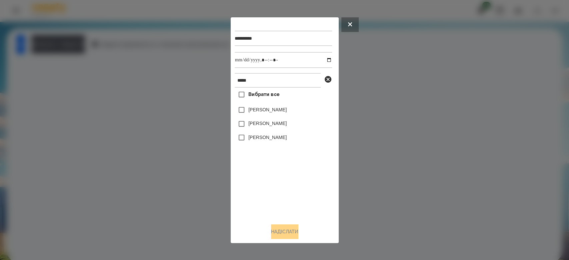
click at [265, 113] on label "[PERSON_NAME]" at bounding box center [267, 109] width 38 height 7
click at [323, 60] on input "datetime-local" at bounding box center [283, 60] width 97 height 16
type input "**********"
click at [289, 231] on button "Надіслати" at bounding box center [284, 231] width 27 height 15
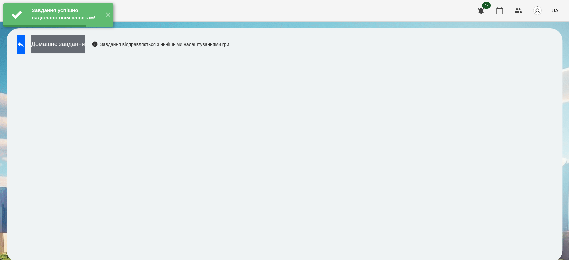
click at [85, 43] on button "Домашнє завдання" at bounding box center [58, 44] width 54 height 18
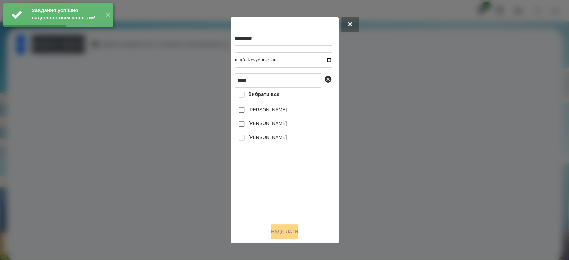
click at [261, 112] on label "[PERSON_NAME]" at bounding box center [267, 109] width 38 height 7
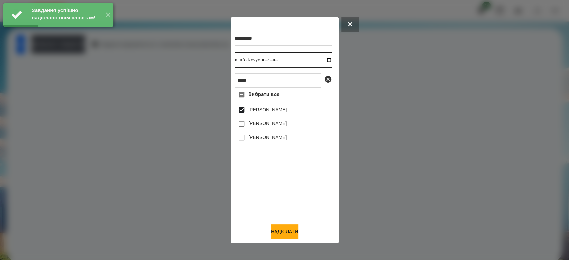
click at [322, 59] on input "datetime-local" at bounding box center [283, 60] width 97 height 16
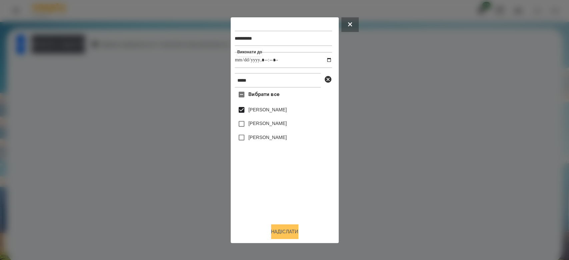
type input "**********"
click at [282, 234] on button "Надіслати" at bounding box center [284, 231] width 27 height 15
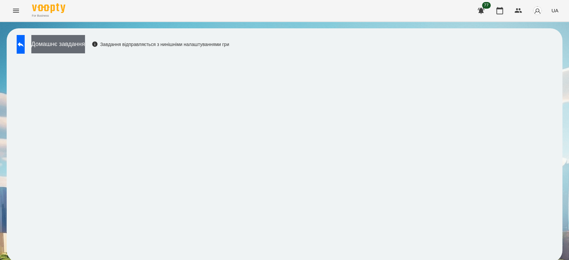
click at [85, 49] on button "Домашнє завдання" at bounding box center [58, 44] width 54 height 18
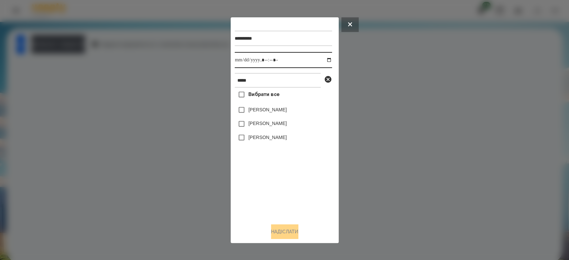
click at [323, 60] on input "datetime-local" at bounding box center [283, 60] width 97 height 16
type input "**********"
click at [269, 196] on div "Вибрати все [PERSON_NAME] [PERSON_NAME] [PERSON_NAME]" at bounding box center [283, 153] width 97 height 130
click at [330, 78] on icon at bounding box center [328, 79] width 7 height 7
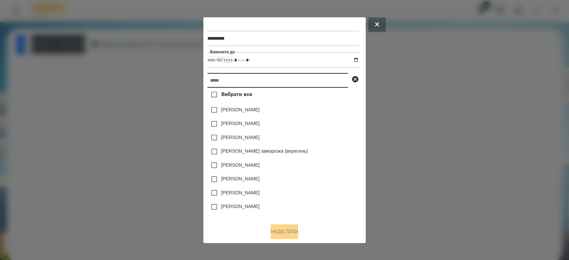
click at [312, 80] on input "text" at bounding box center [277, 80] width 141 height 15
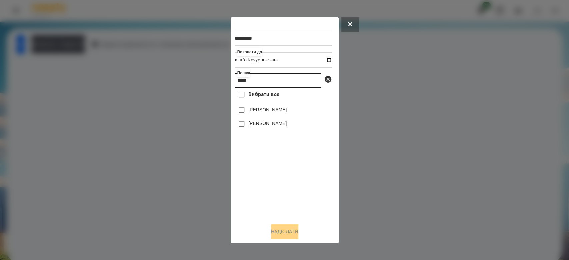
type input "*****"
click at [280, 122] on label "[PERSON_NAME]" at bounding box center [267, 123] width 38 height 7
click at [292, 232] on button "Надіслати" at bounding box center [284, 231] width 27 height 15
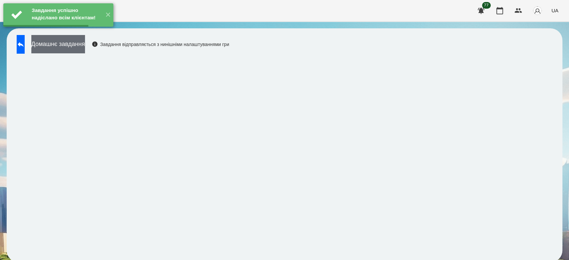
click at [85, 45] on button "Домашнє завдання" at bounding box center [58, 44] width 54 height 18
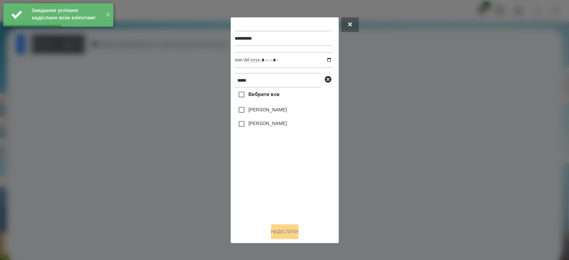
click at [264, 122] on label "[PERSON_NAME]" at bounding box center [267, 123] width 38 height 7
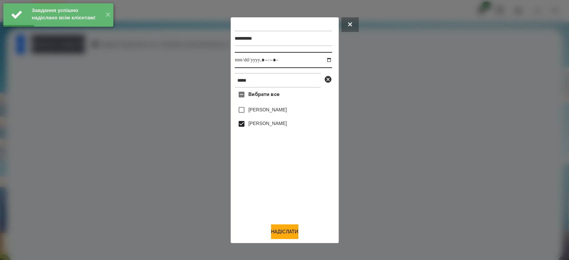
click at [323, 59] on input "datetime-local" at bounding box center [283, 60] width 97 height 16
type input "**********"
click at [284, 231] on button "Надіслати" at bounding box center [284, 231] width 27 height 15
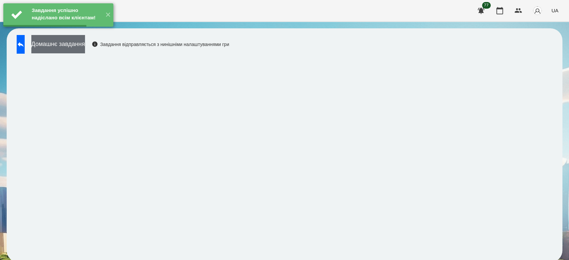
click at [85, 43] on button "Домашнє завдання" at bounding box center [58, 44] width 54 height 18
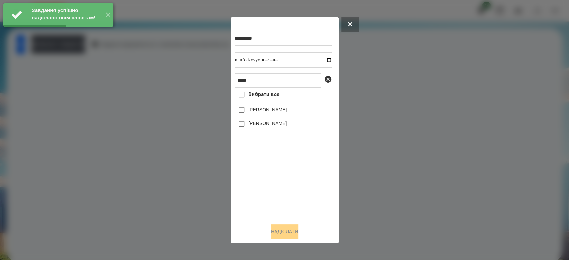
click at [283, 124] on label "[PERSON_NAME]" at bounding box center [267, 123] width 38 height 7
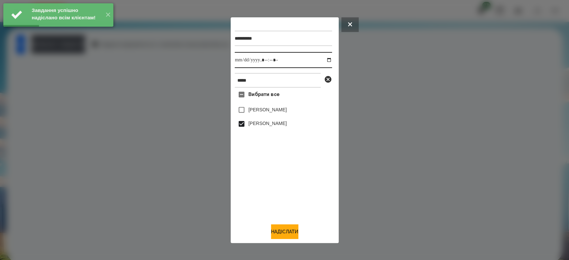
click at [323, 58] on input "datetime-local" at bounding box center [283, 60] width 97 height 16
type input "**********"
click at [285, 236] on button "Надіслати" at bounding box center [284, 231] width 27 height 15
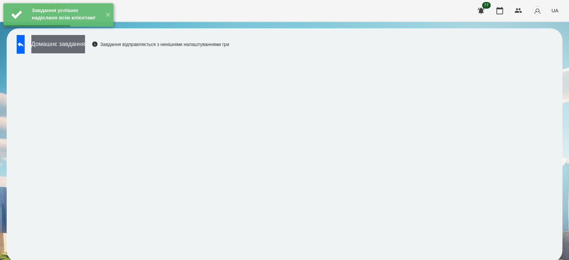
click at [85, 44] on button "Домашнє завдання" at bounding box center [58, 44] width 54 height 18
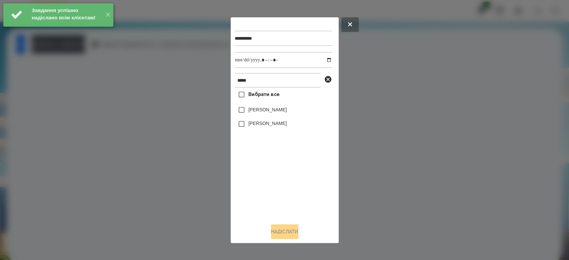
click at [258, 124] on label "[PERSON_NAME]" at bounding box center [267, 123] width 38 height 7
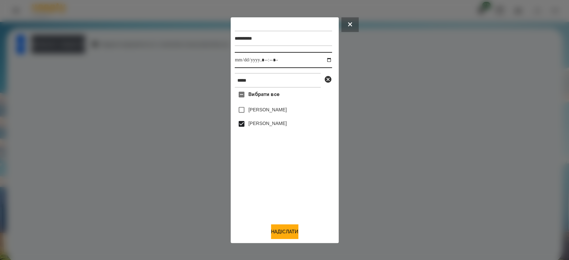
click at [323, 59] on input "datetime-local" at bounding box center [283, 60] width 97 height 16
type input "**********"
click at [285, 235] on button "Надіслати" at bounding box center [284, 231] width 27 height 15
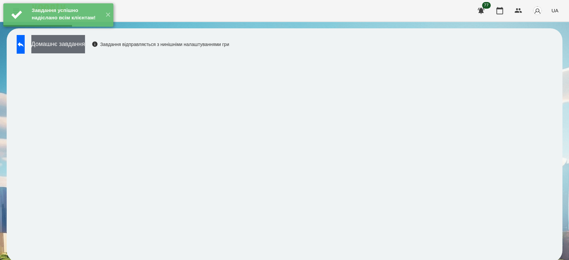
click at [85, 47] on button "Домашнє завдання" at bounding box center [58, 44] width 54 height 18
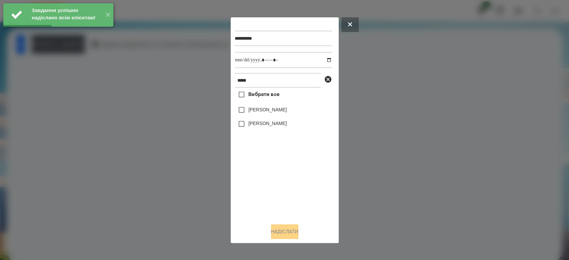
click at [254, 122] on label "[PERSON_NAME]" at bounding box center [267, 123] width 38 height 7
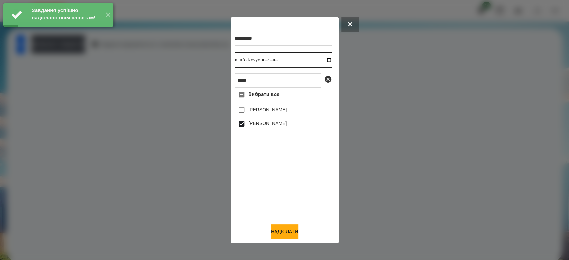
click at [322, 60] on input "datetime-local" at bounding box center [283, 60] width 97 height 16
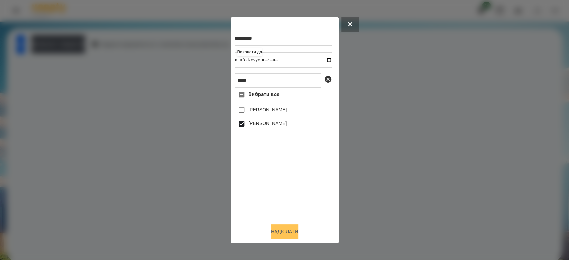
type input "**********"
click at [277, 233] on button "Надіслати" at bounding box center [284, 231] width 27 height 15
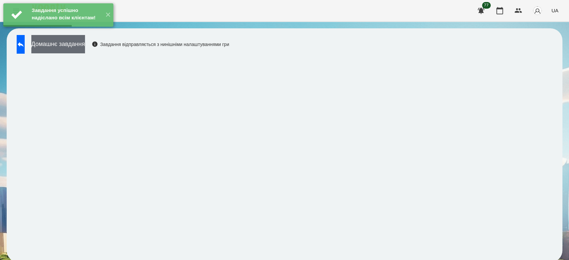
click at [85, 45] on button "Домашнє завдання" at bounding box center [58, 44] width 54 height 18
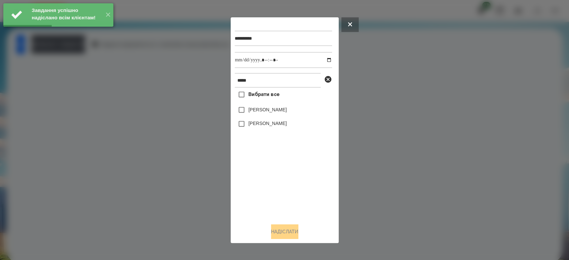
click at [284, 125] on label "[PERSON_NAME]" at bounding box center [267, 123] width 38 height 7
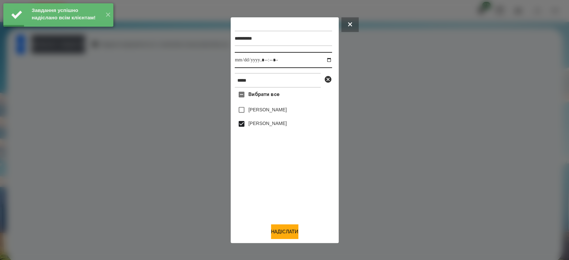
click at [323, 60] on input "datetime-local" at bounding box center [283, 60] width 97 height 16
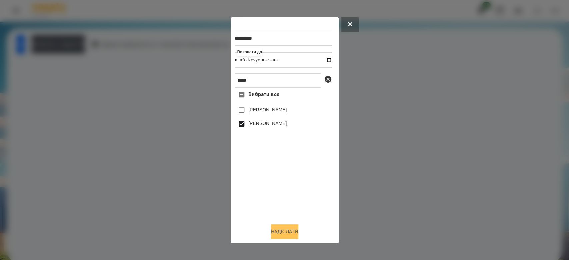
type input "**********"
click at [287, 231] on button "Надіслати" at bounding box center [284, 231] width 27 height 15
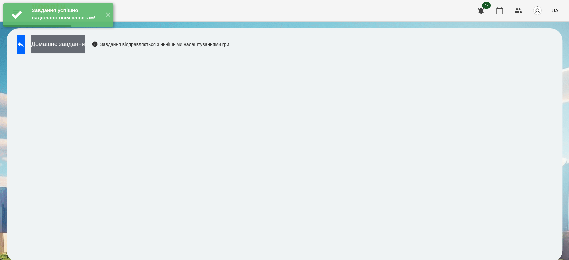
click at [85, 52] on button "Домашнє завдання" at bounding box center [58, 44] width 54 height 18
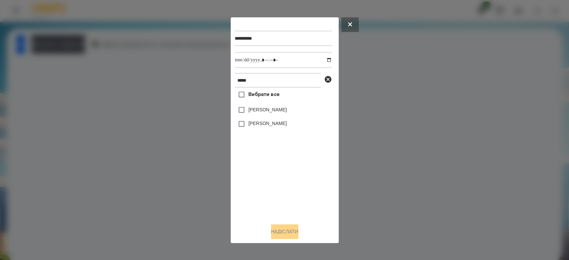
drag, startPoint x: 253, startPoint y: 125, endPoint x: 261, endPoint y: 125, distance: 7.7
click at [254, 125] on label "[PERSON_NAME]" at bounding box center [267, 123] width 38 height 7
drag, startPoint x: 250, startPoint y: 124, endPoint x: 259, endPoint y: 126, distance: 9.5
click at [250, 124] on label "[PERSON_NAME]" at bounding box center [267, 123] width 38 height 7
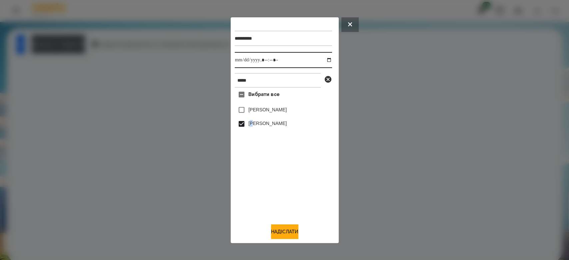
click at [323, 59] on input "datetime-local" at bounding box center [283, 60] width 97 height 16
type input "**********"
click at [287, 239] on button "Надіслати" at bounding box center [284, 231] width 27 height 15
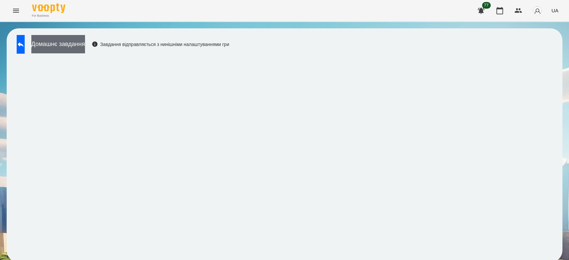
click at [85, 43] on button "Домашнє завдання" at bounding box center [58, 44] width 54 height 18
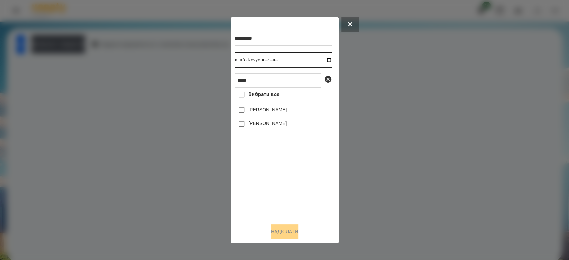
drag, startPoint x: 325, startPoint y: 59, endPoint x: 316, endPoint y: 65, distance: 10.9
click at [325, 59] on input "datetime-local" at bounding box center [283, 60] width 97 height 16
type input "**********"
click at [264, 183] on div "Вибрати все [PERSON_NAME] [PERSON_NAME]" at bounding box center [283, 153] width 97 height 130
click at [328, 80] on icon at bounding box center [328, 79] width 7 height 7
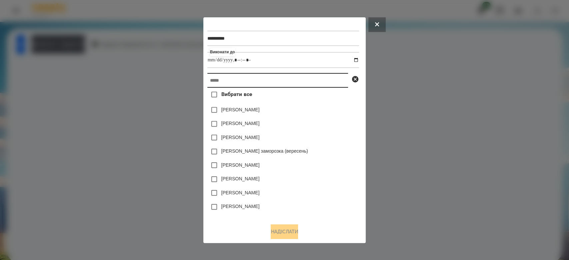
click at [298, 78] on input "text" at bounding box center [277, 80] width 141 height 15
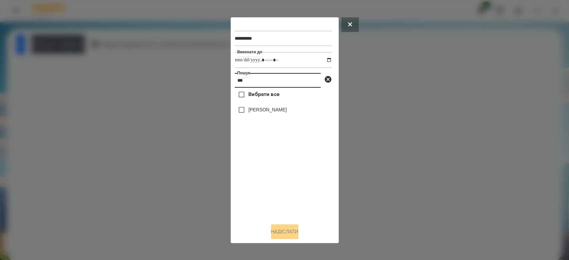
type input "***"
click at [267, 111] on label "[PERSON_NAME]" at bounding box center [267, 109] width 38 height 7
click at [282, 229] on button "Надіслати" at bounding box center [284, 231] width 27 height 15
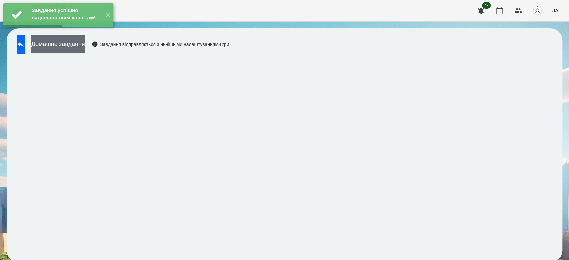
click at [85, 45] on button "Домашнє завдання" at bounding box center [58, 44] width 54 height 18
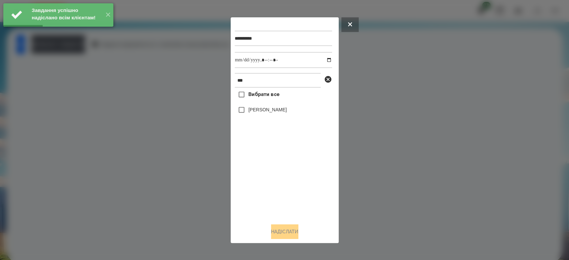
click at [267, 111] on label "[PERSON_NAME]" at bounding box center [267, 109] width 38 height 7
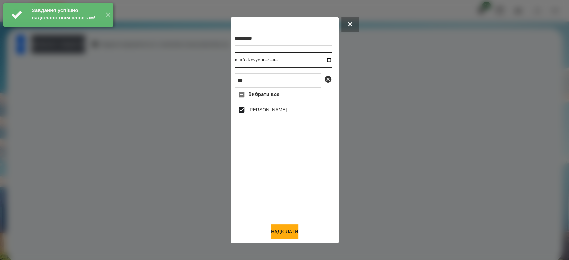
click at [324, 59] on input "datetime-local" at bounding box center [283, 60] width 97 height 16
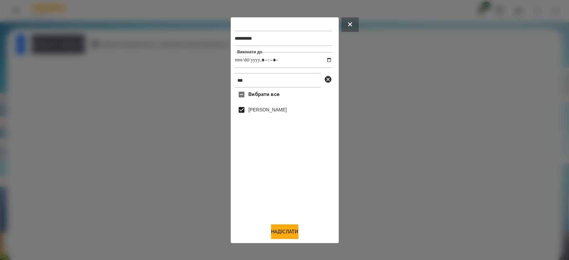
type input "**********"
click at [293, 242] on div "**********" at bounding box center [285, 130] width 108 height 226
click at [291, 232] on button "Надіслати" at bounding box center [284, 231] width 27 height 15
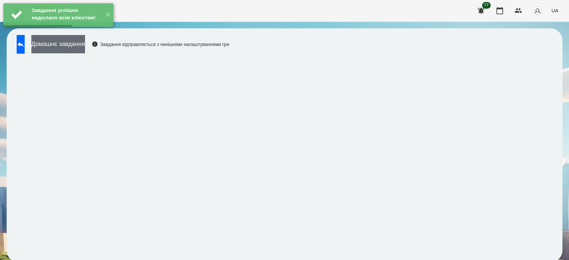
click at [85, 45] on button "Домашнє завдання" at bounding box center [58, 44] width 54 height 18
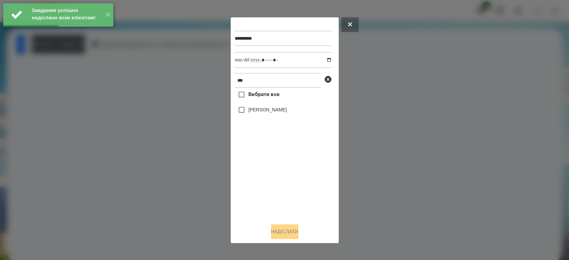
click at [261, 111] on label "[PERSON_NAME]" at bounding box center [267, 109] width 38 height 7
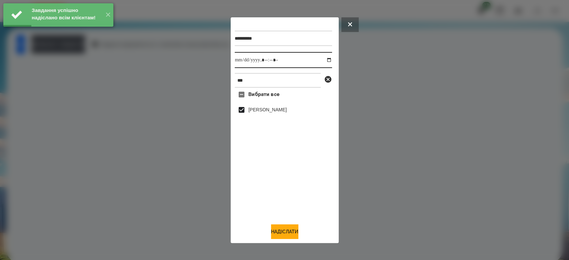
drag, startPoint x: 324, startPoint y: 60, endPoint x: 317, endPoint y: 67, distance: 9.4
click at [323, 60] on input "datetime-local" at bounding box center [283, 60] width 97 height 16
type input "**********"
click at [278, 233] on button "Надіслати" at bounding box center [284, 231] width 27 height 15
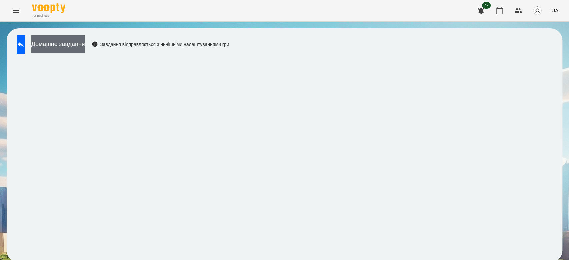
click at [85, 47] on button "Домашнє завдання" at bounding box center [58, 44] width 54 height 18
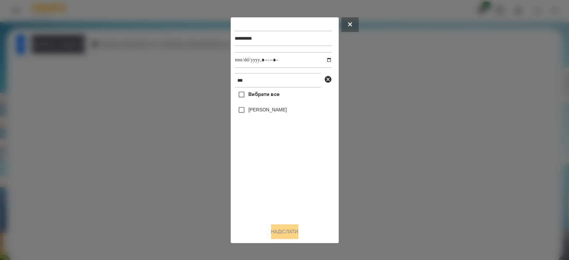
drag, startPoint x: 267, startPoint y: 111, endPoint x: 278, endPoint y: 103, distance: 13.9
click at [267, 111] on label "[PERSON_NAME]" at bounding box center [267, 109] width 38 height 7
click at [325, 57] on input "datetime-local" at bounding box center [283, 60] width 97 height 16
type input "**********"
click at [280, 228] on button "Надіслати" at bounding box center [284, 231] width 27 height 15
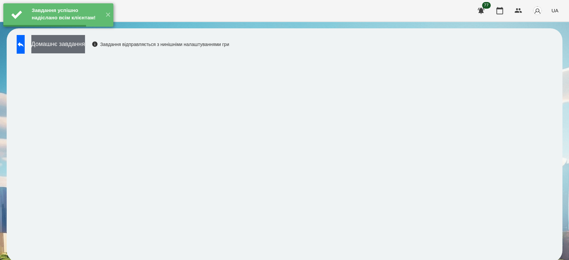
click at [77, 46] on button "Домашнє завдання" at bounding box center [58, 44] width 54 height 18
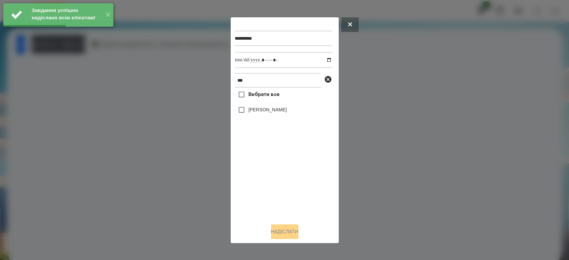
click at [259, 111] on label "[PERSON_NAME]" at bounding box center [267, 109] width 38 height 7
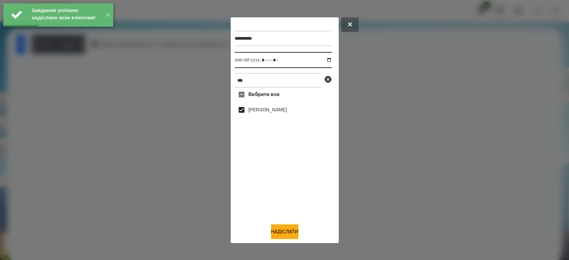
drag, startPoint x: 322, startPoint y: 60, endPoint x: 317, endPoint y: 66, distance: 7.3
click at [322, 60] on input "datetime-local" at bounding box center [283, 60] width 97 height 16
type input "**********"
click at [287, 238] on button "Надіслати" at bounding box center [284, 231] width 27 height 15
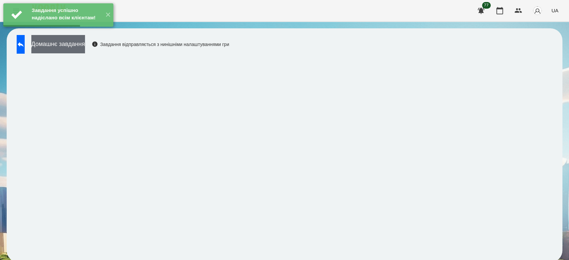
click at [85, 49] on button "Домашнє завдання" at bounding box center [58, 44] width 54 height 18
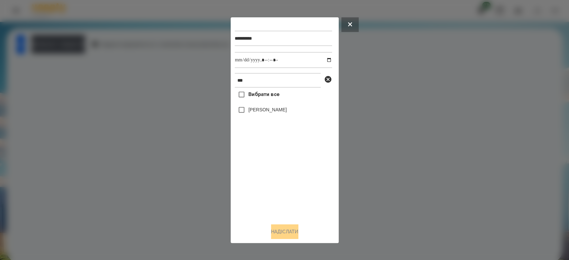
click at [271, 111] on label "[PERSON_NAME]" at bounding box center [267, 109] width 38 height 7
click at [323, 59] on input "datetime-local" at bounding box center [283, 60] width 97 height 16
type input "**********"
click at [289, 235] on button "Надіслати" at bounding box center [284, 231] width 27 height 15
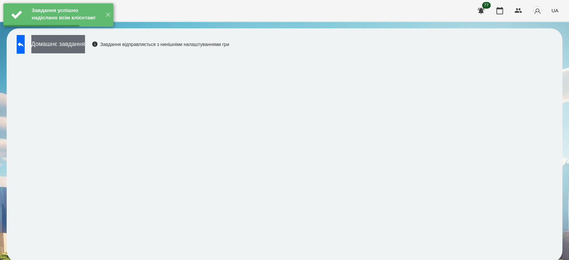
click at [85, 46] on button "Домашнє завдання" at bounding box center [58, 44] width 54 height 18
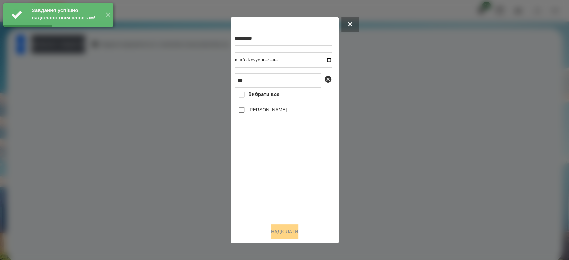
click at [267, 108] on label "[PERSON_NAME]" at bounding box center [267, 109] width 38 height 7
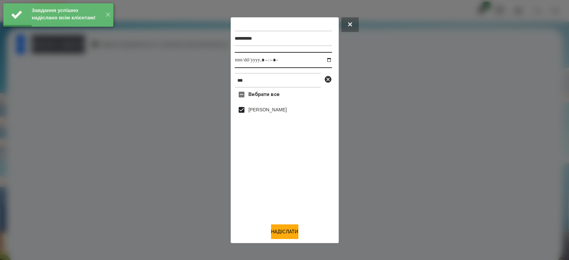
click at [323, 60] on input "datetime-local" at bounding box center [283, 60] width 97 height 16
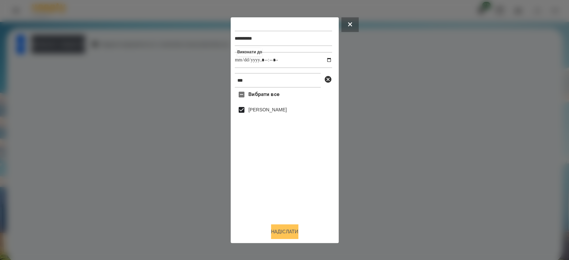
type input "**********"
click at [282, 235] on button "Надіслати" at bounding box center [284, 231] width 27 height 15
